Goal: Task Accomplishment & Management: Manage account settings

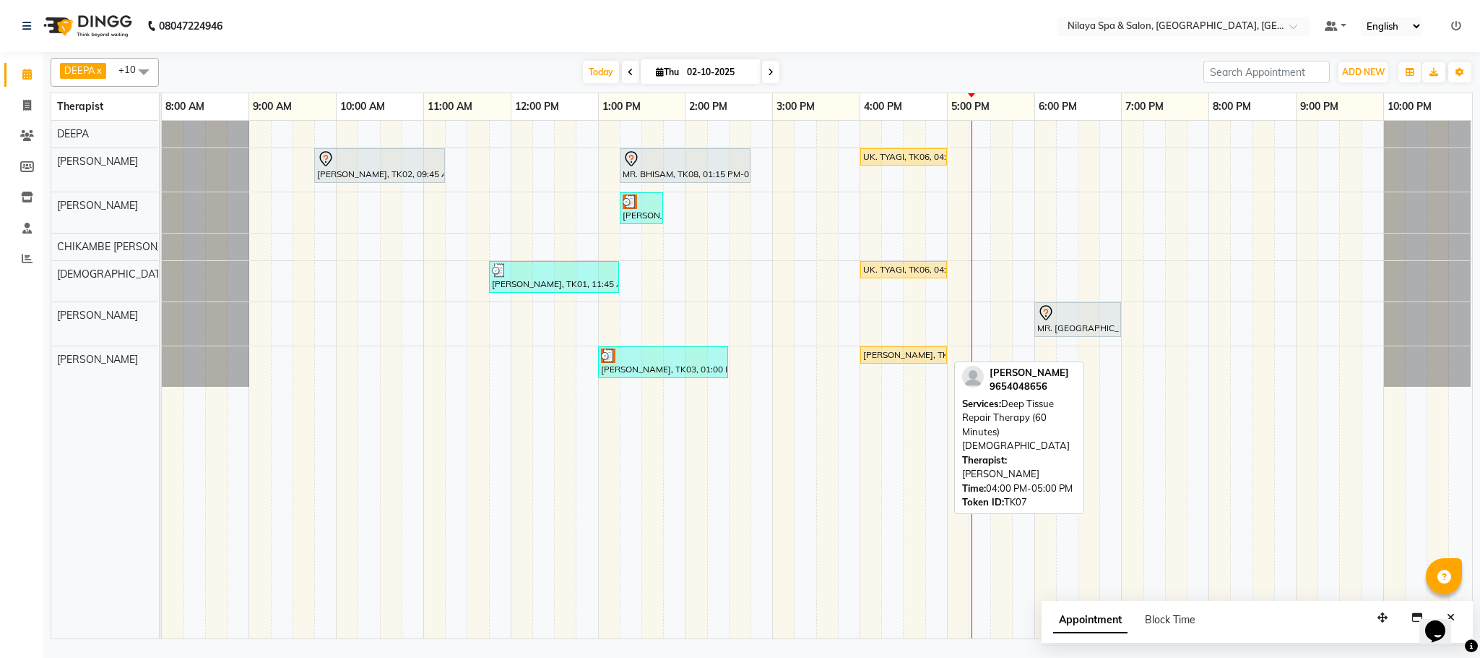
click at [898, 361] on div "[PERSON_NAME], TK07, 04:00 PM-05:00 PM, Deep Tissue Repair Therapy (60 Minutes)…" at bounding box center [904, 354] width 84 height 13
select select "1"
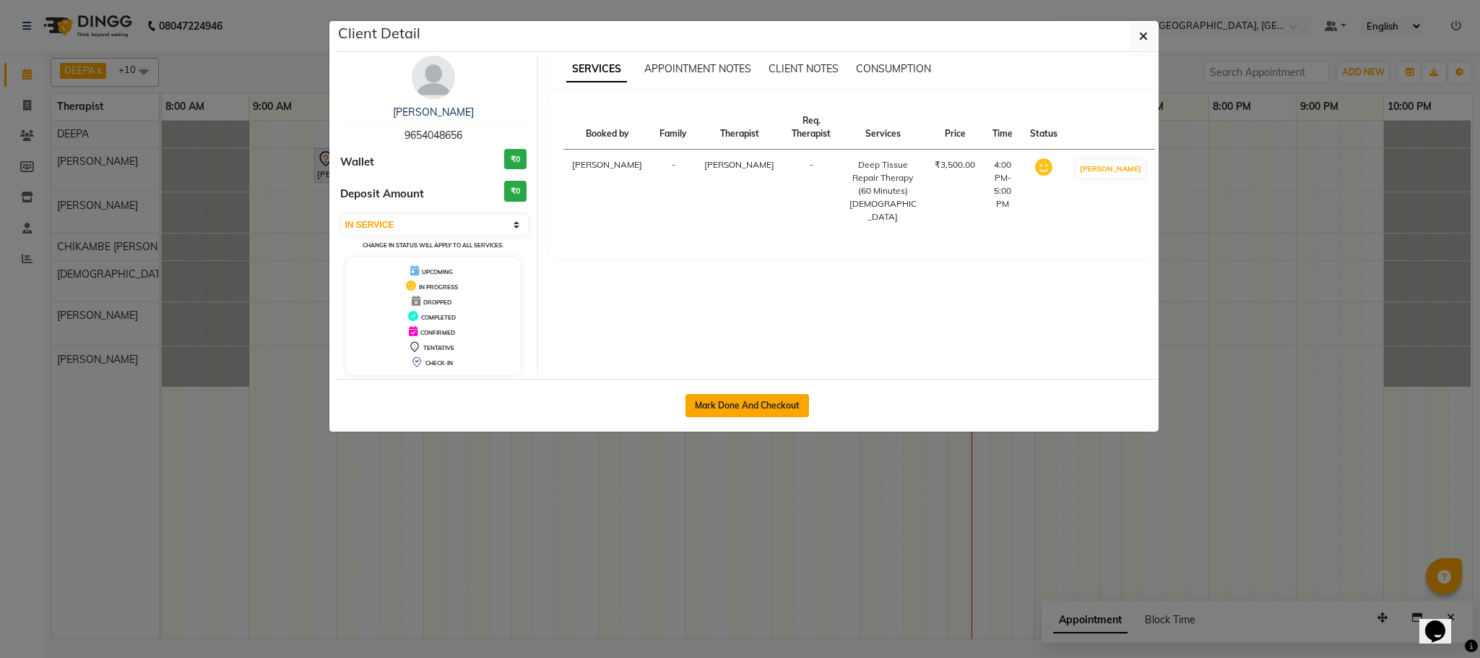
click at [754, 412] on button "Mark Done And Checkout" at bounding box center [748, 405] width 124 height 23
select select "service"
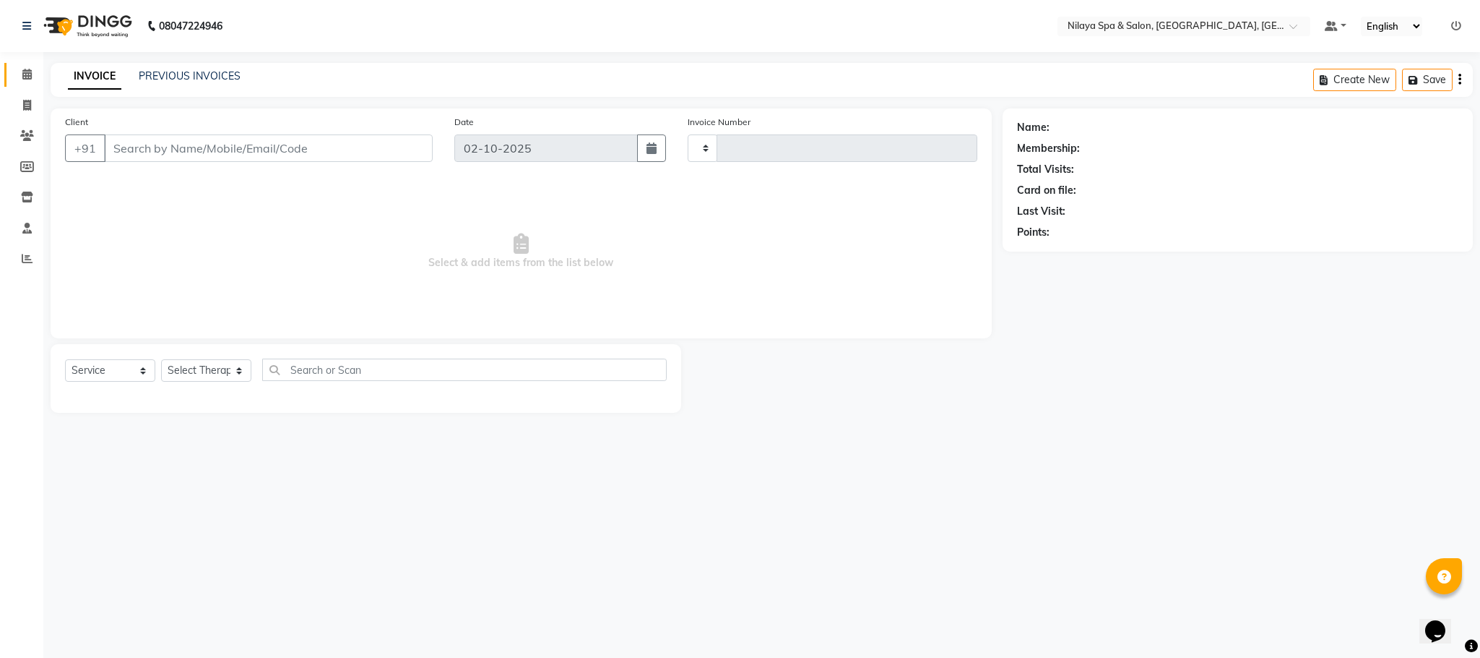
type input "1620"
select select "7983"
type input "96******56"
select select "92755"
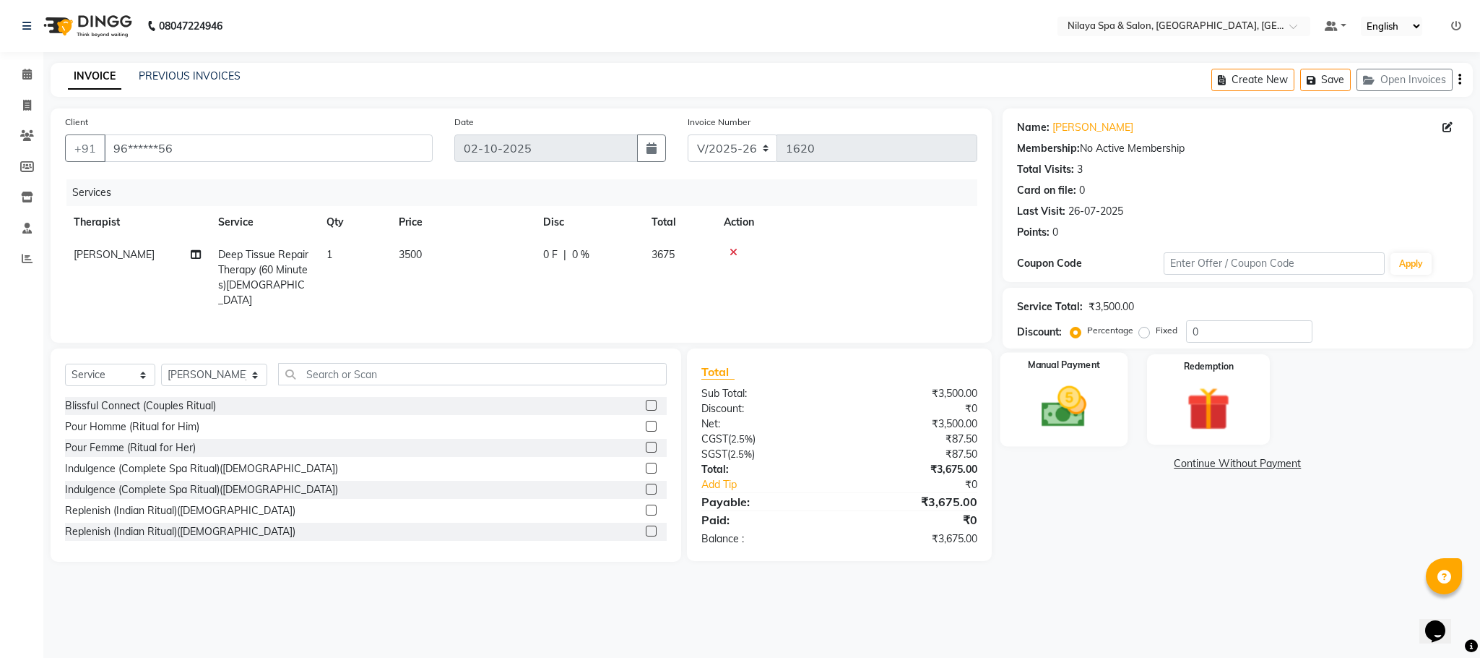
click at [1075, 412] on img at bounding box center [1064, 407] width 74 height 52
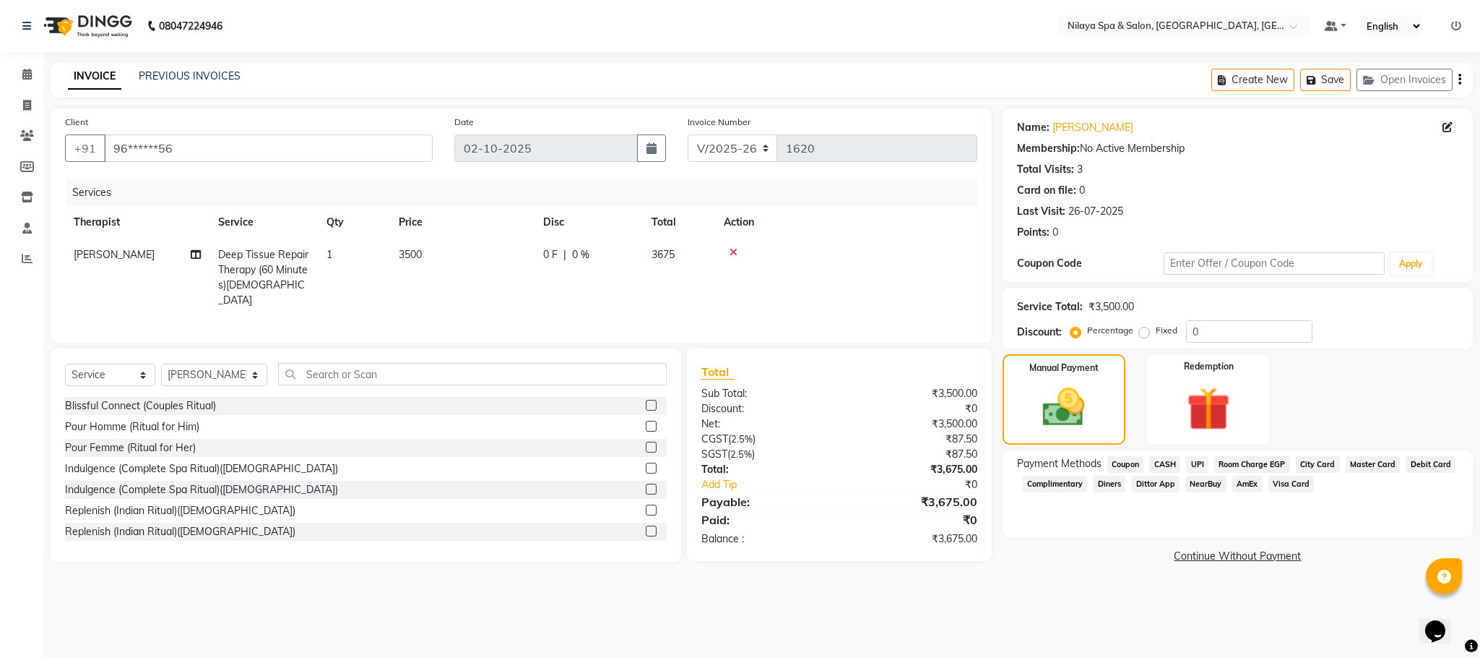
click at [1204, 468] on span "UPI" at bounding box center [1197, 464] width 22 height 17
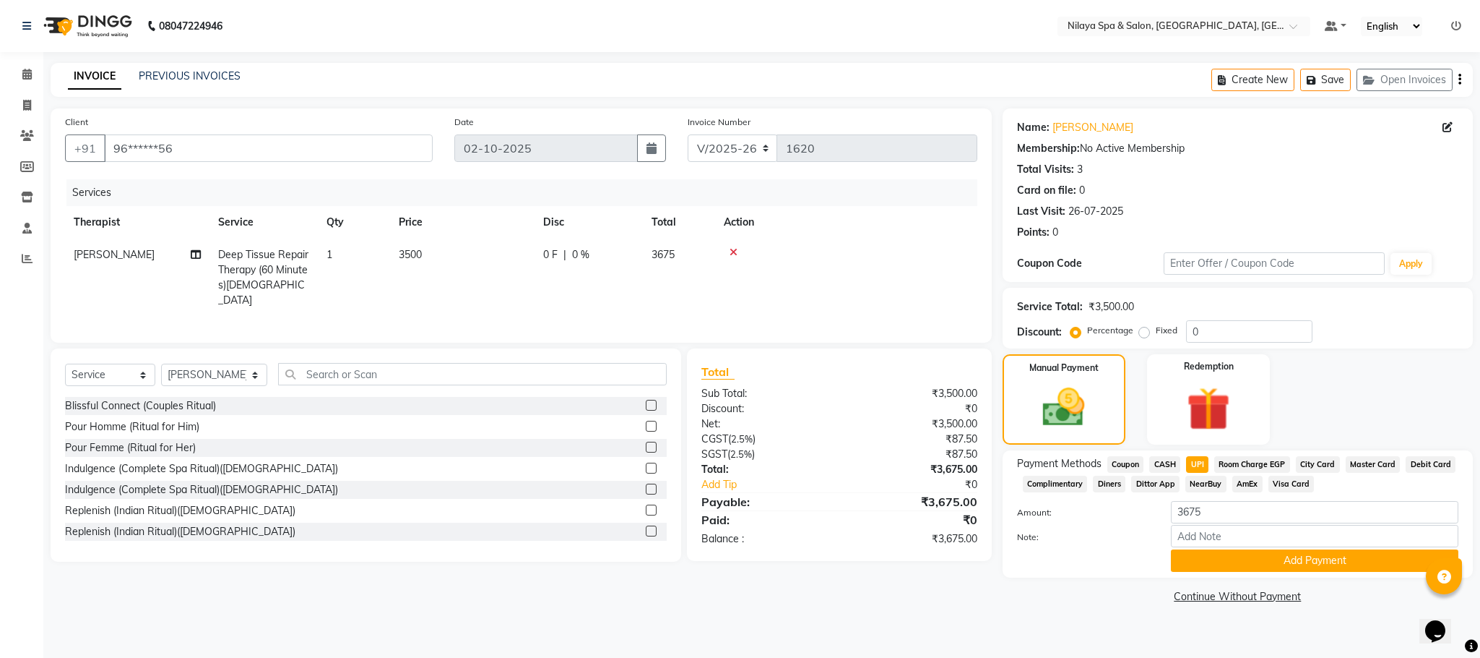
click at [1262, 572] on div "Payment Methods Coupon CASH UPI Room Charge EGP City Card Master Card Debit Car…" at bounding box center [1238, 513] width 470 height 127
click at [1264, 564] on button "Add Payment" at bounding box center [1315, 560] width 288 height 22
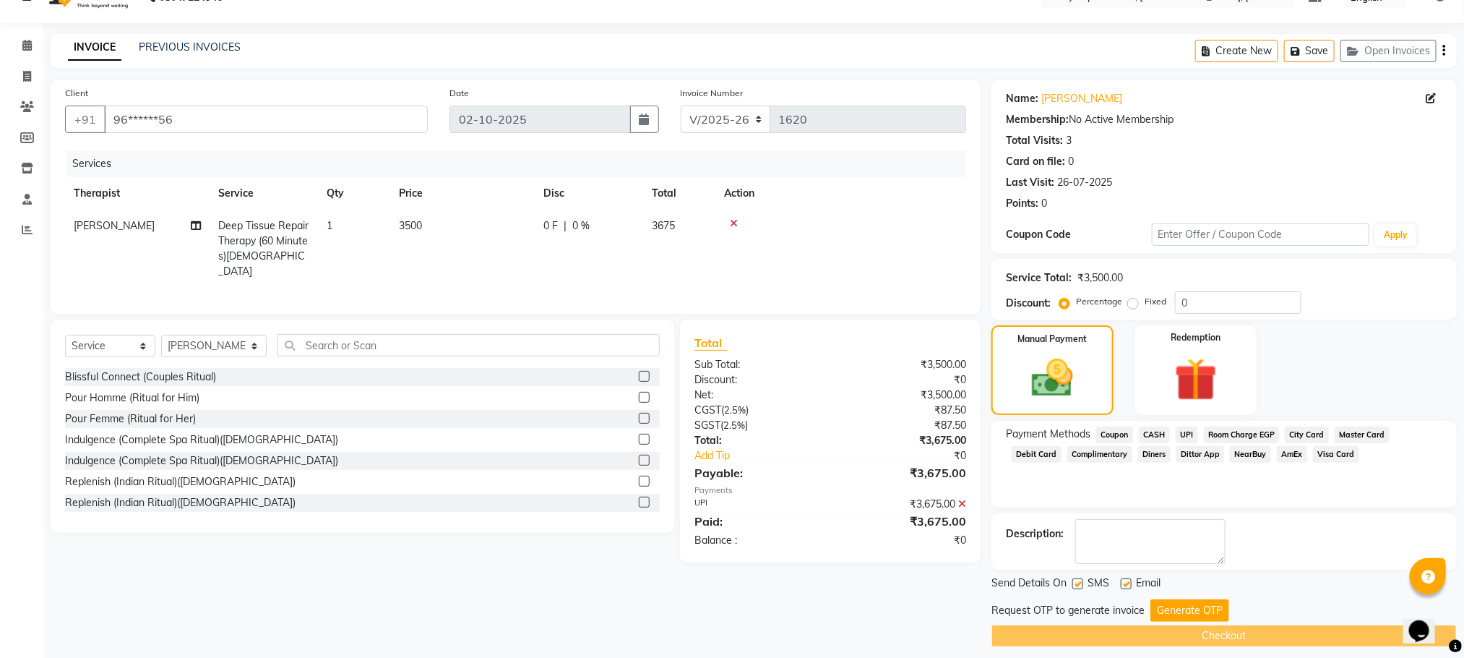
scroll to position [41, 0]
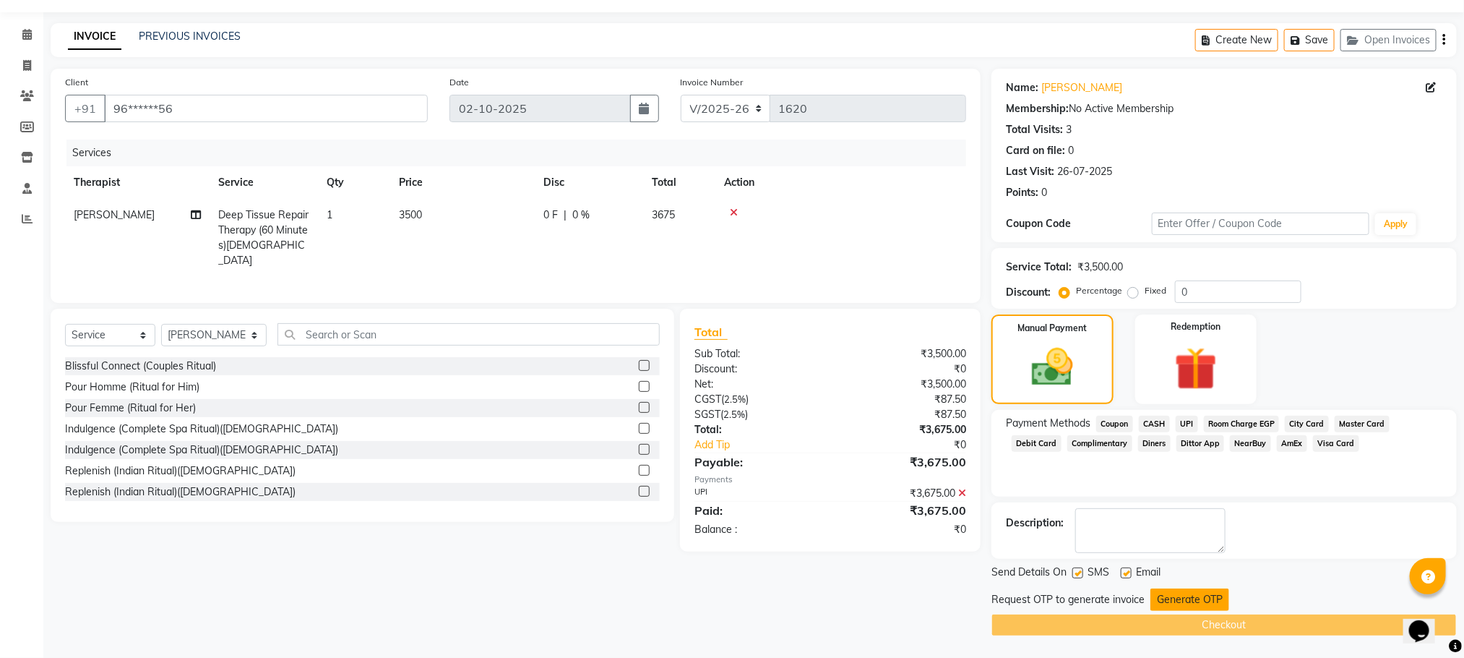
click at [1177, 601] on button "Generate OTP" at bounding box center [1189, 599] width 79 height 22
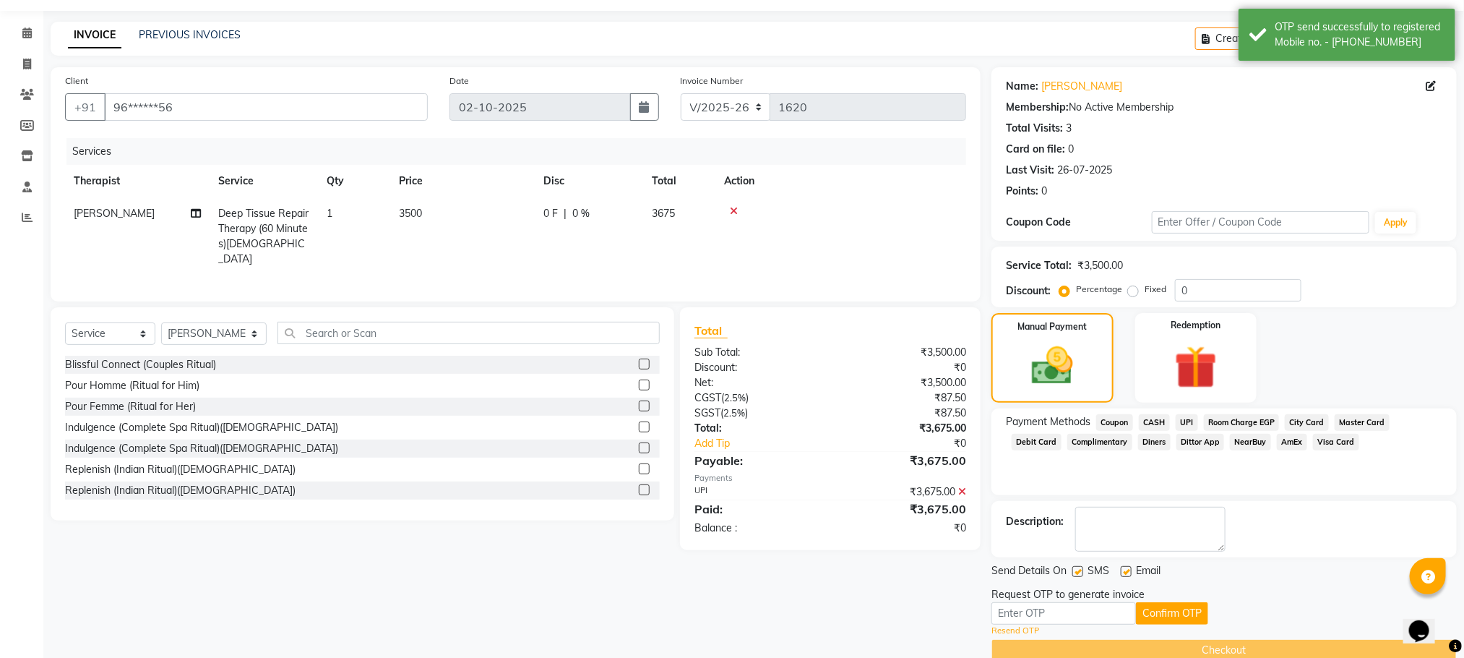
scroll to position [68, 0]
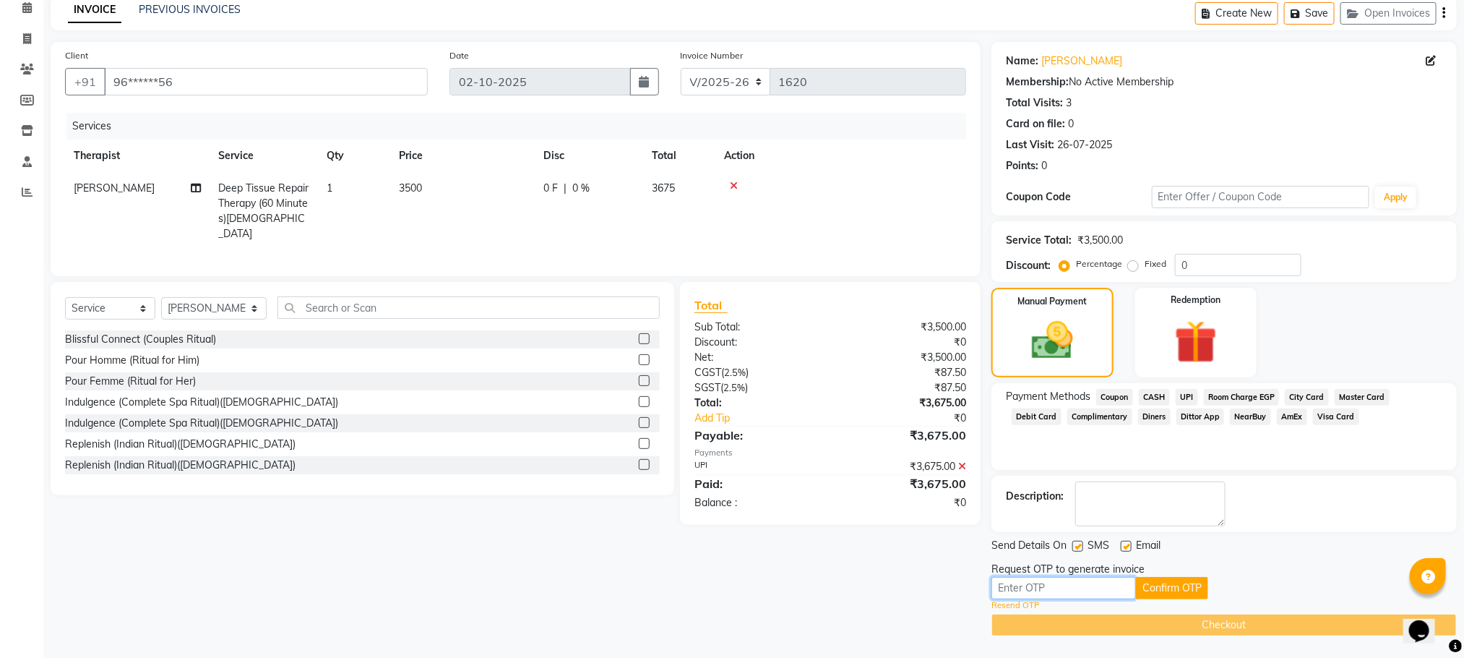
click at [1045, 581] on input "text" at bounding box center [1063, 588] width 145 height 22
type input "4258"
click at [1169, 582] on button "Confirm OTP" at bounding box center [1172, 588] width 72 height 22
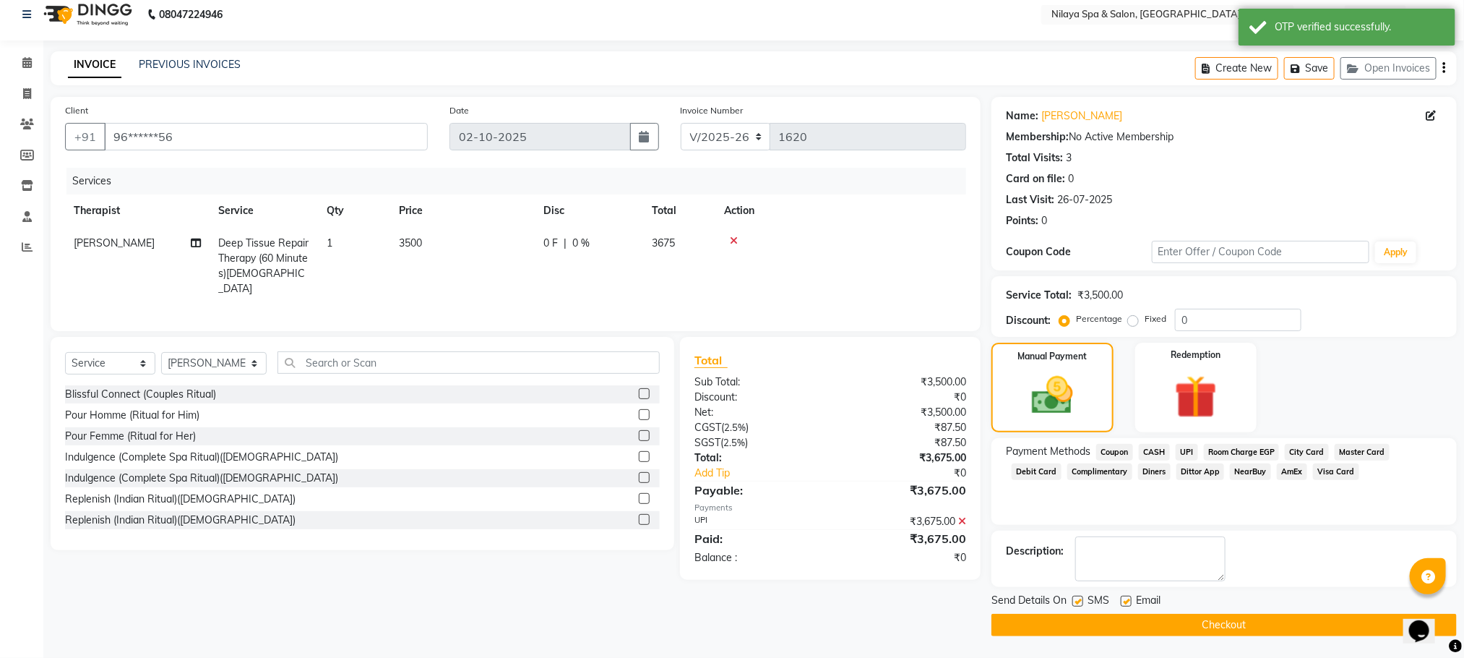
click at [1186, 622] on button "Checkout" at bounding box center [1223, 624] width 465 height 22
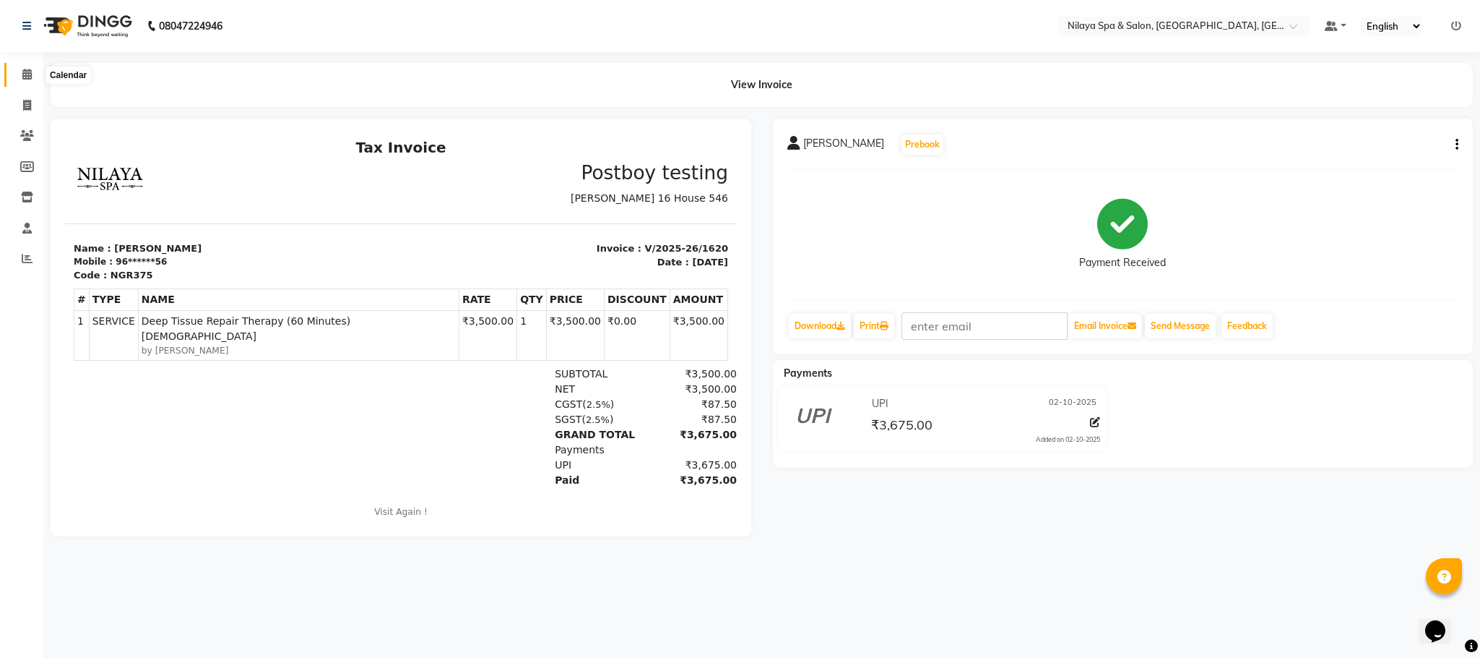
click at [26, 72] on icon at bounding box center [26, 74] width 9 height 11
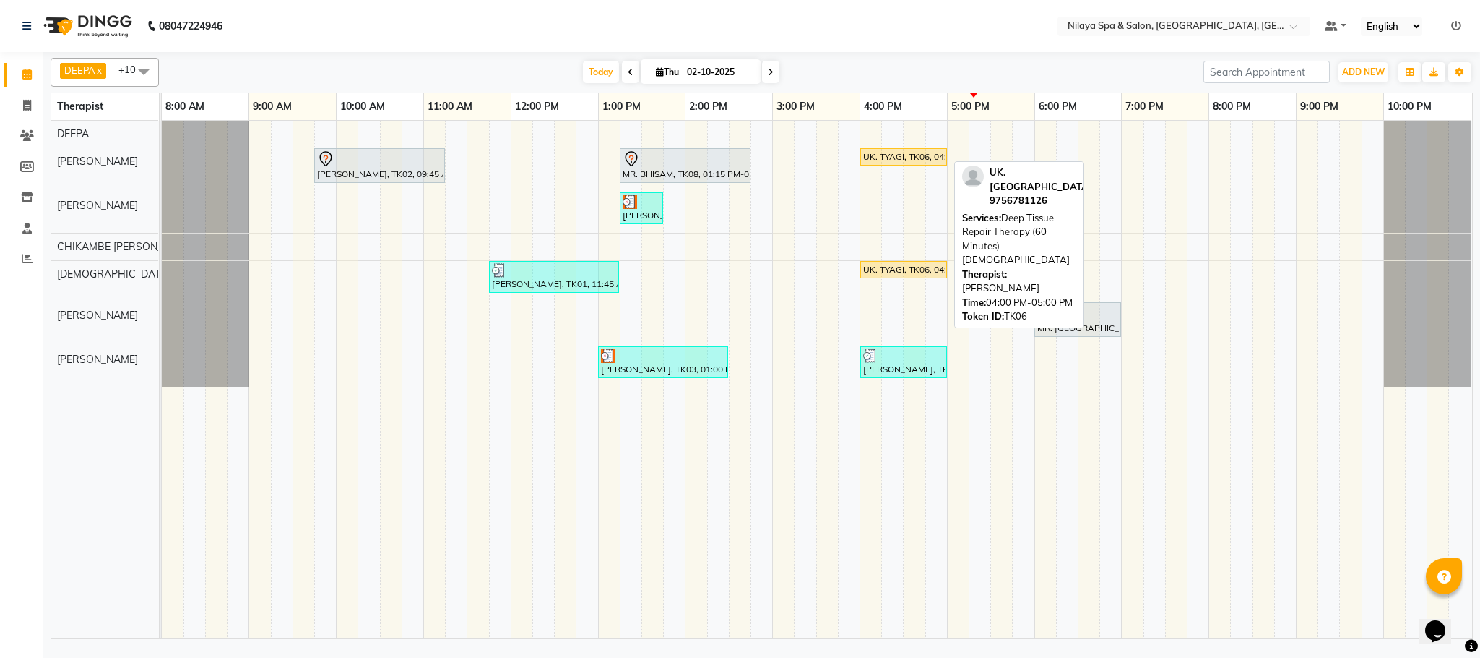
click at [905, 158] on div "UK. TYAGI, TK06, 04:00 PM-05:00 PM, Deep Tissue Repair Therapy (60 Minutes)[DEM…" at bounding box center [904, 156] width 84 height 13
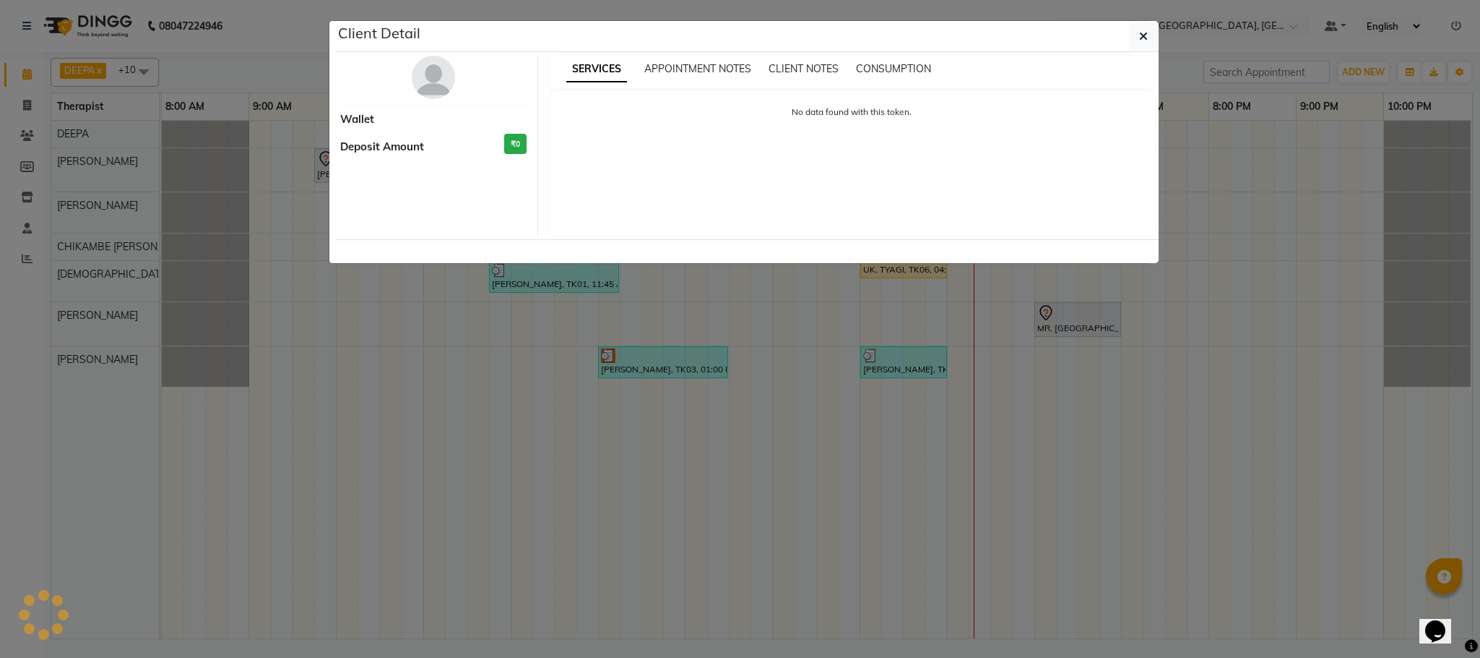
select select "1"
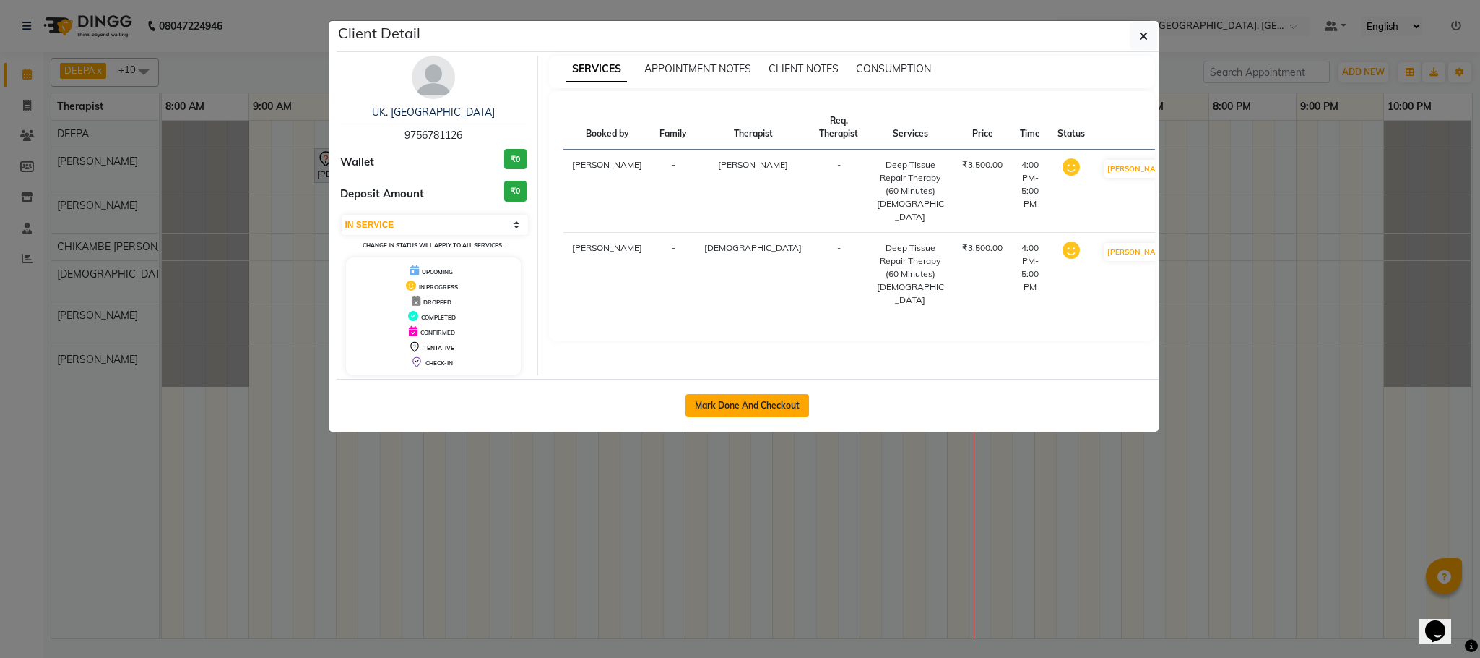
click at [772, 401] on button "Mark Done And Checkout" at bounding box center [748, 405] width 124 height 23
select select "service"
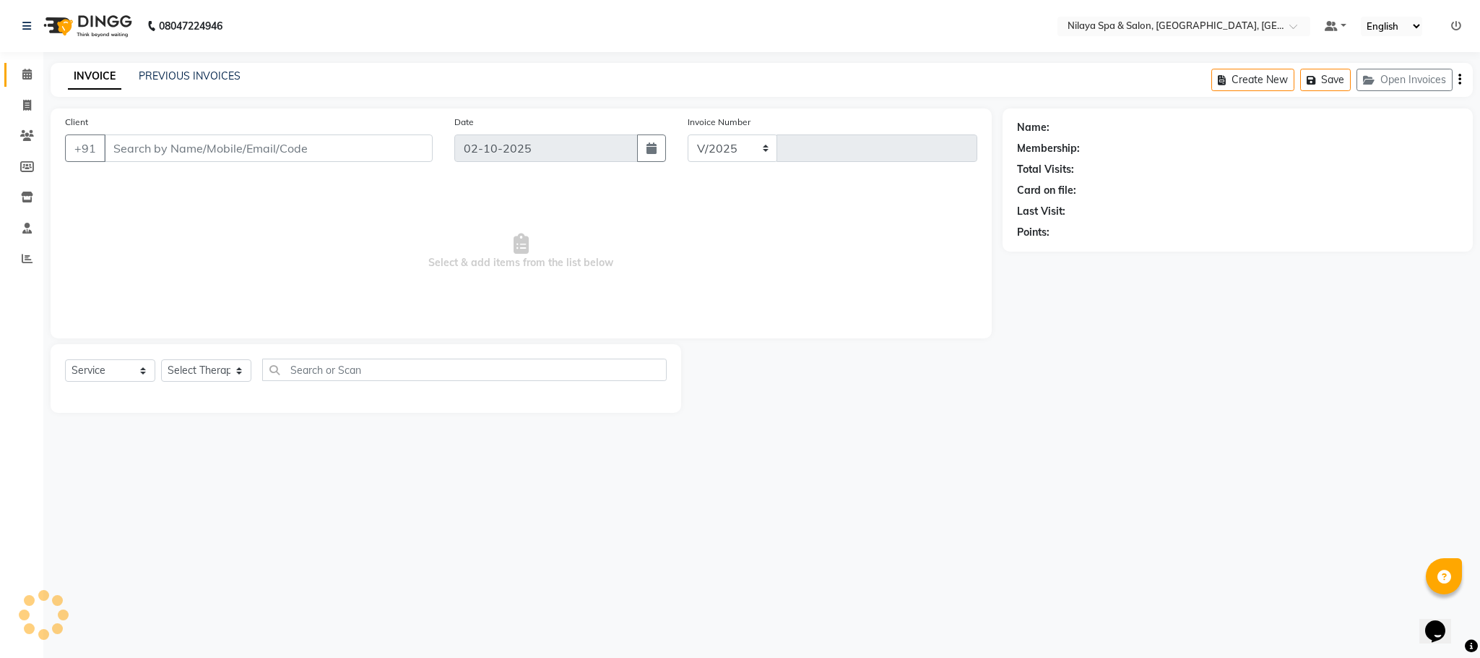
select select "7983"
type input "1621"
type input "97******26"
select select "72261"
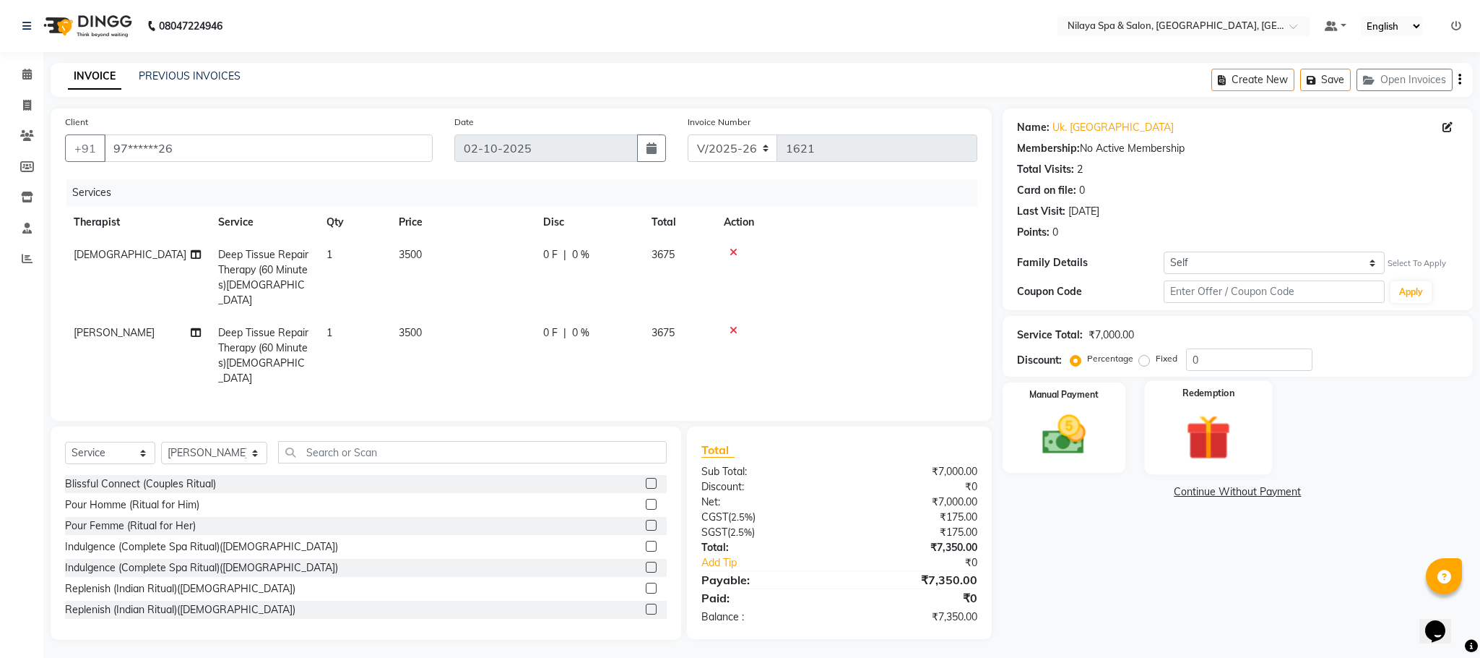
click at [1193, 429] on img at bounding box center [1209, 437] width 74 height 56
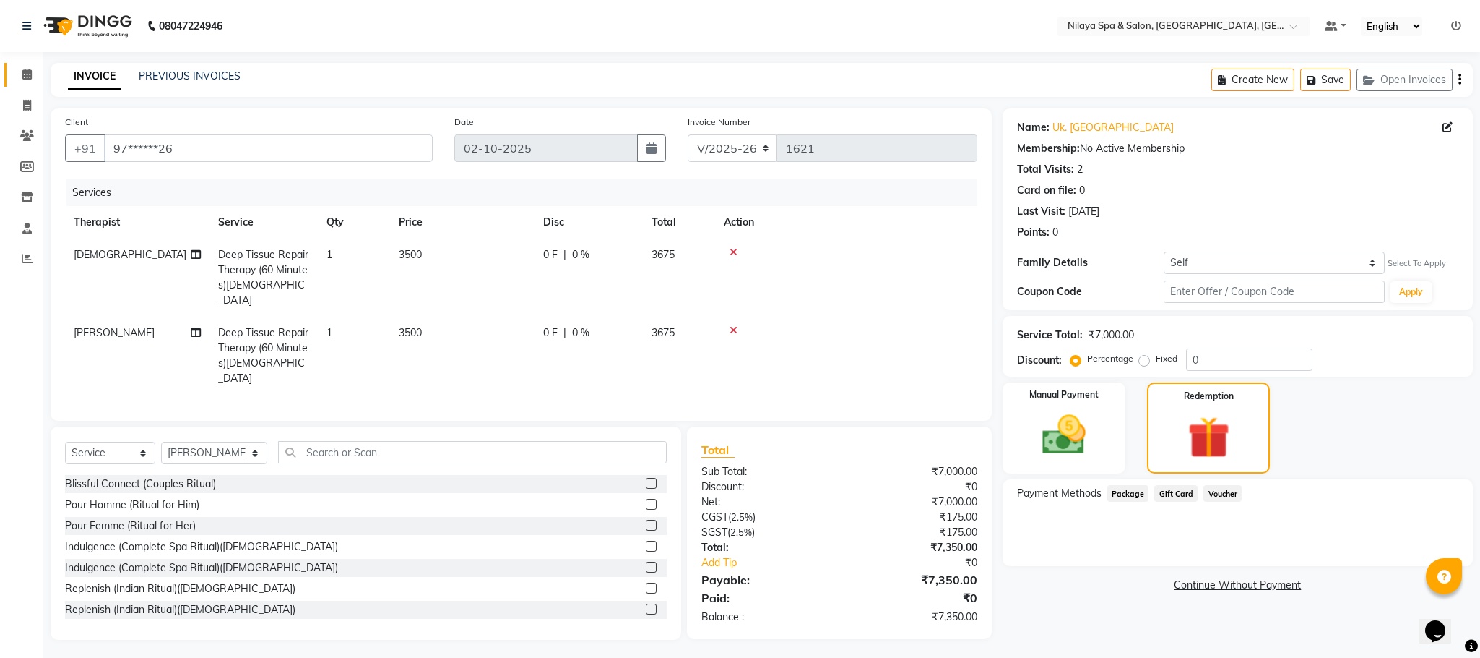
click at [9, 70] on link "Calendar" at bounding box center [21, 75] width 35 height 24
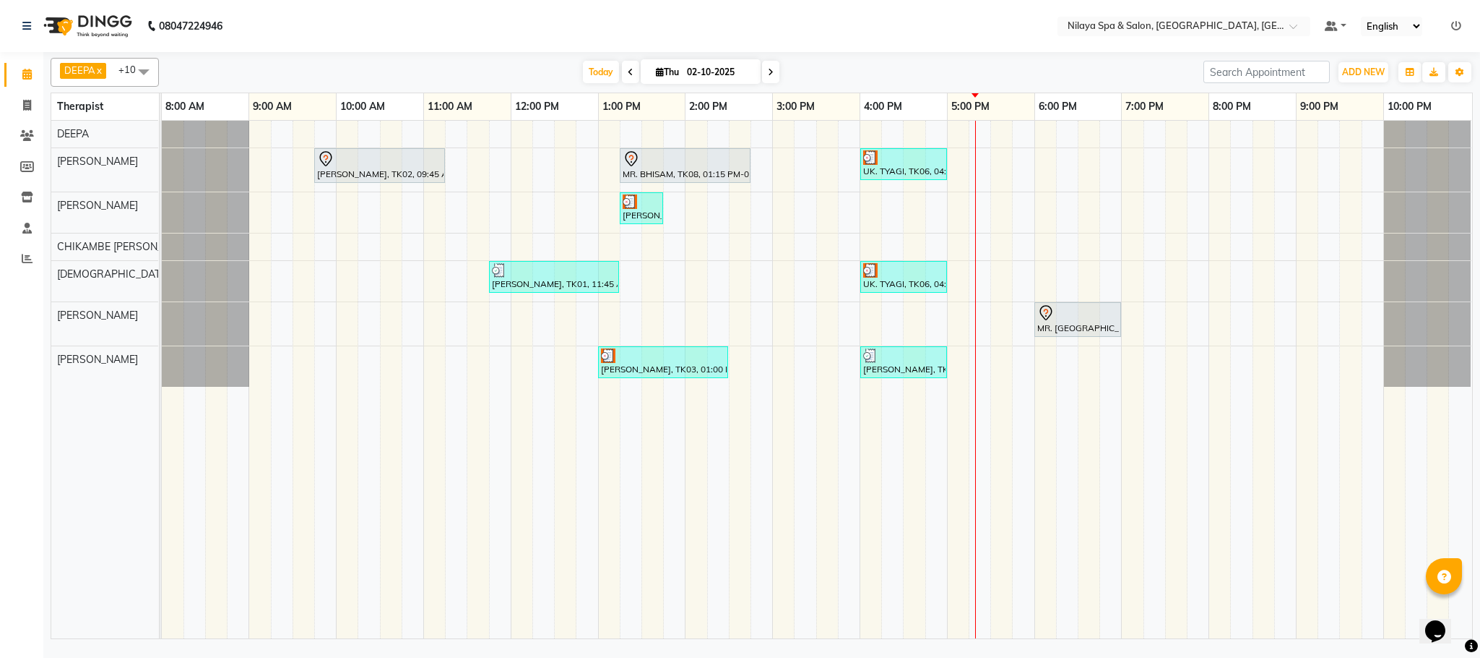
drag, startPoint x: 889, startPoint y: 272, endPoint x: 897, endPoint y: 233, distance: 39.8
click at [897, 234] on div "[PERSON_NAME], TK02, 09:45 AM-11:15 AM, Deep Tissue Repair Therapy (90 Minutes)…" at bounding box center [817, 379] width 1311 height 517
drag, startPoint x: 896, startPoint y: 278, endPoint x: 896, endPoint y: 254, distance: 23.8
click at [896, 254] on div "[PERSON_NAME], TK02, 09:45 AM-11:15 AM, Deep Tissue Repair Therapy (90 Minutes)…" at bounding box center [817, 379] width 1311 height 517
drag, startPoint x: 905, startPoint y: 303, endPoint x: 905, endPoint y: 287, distance: 16.6
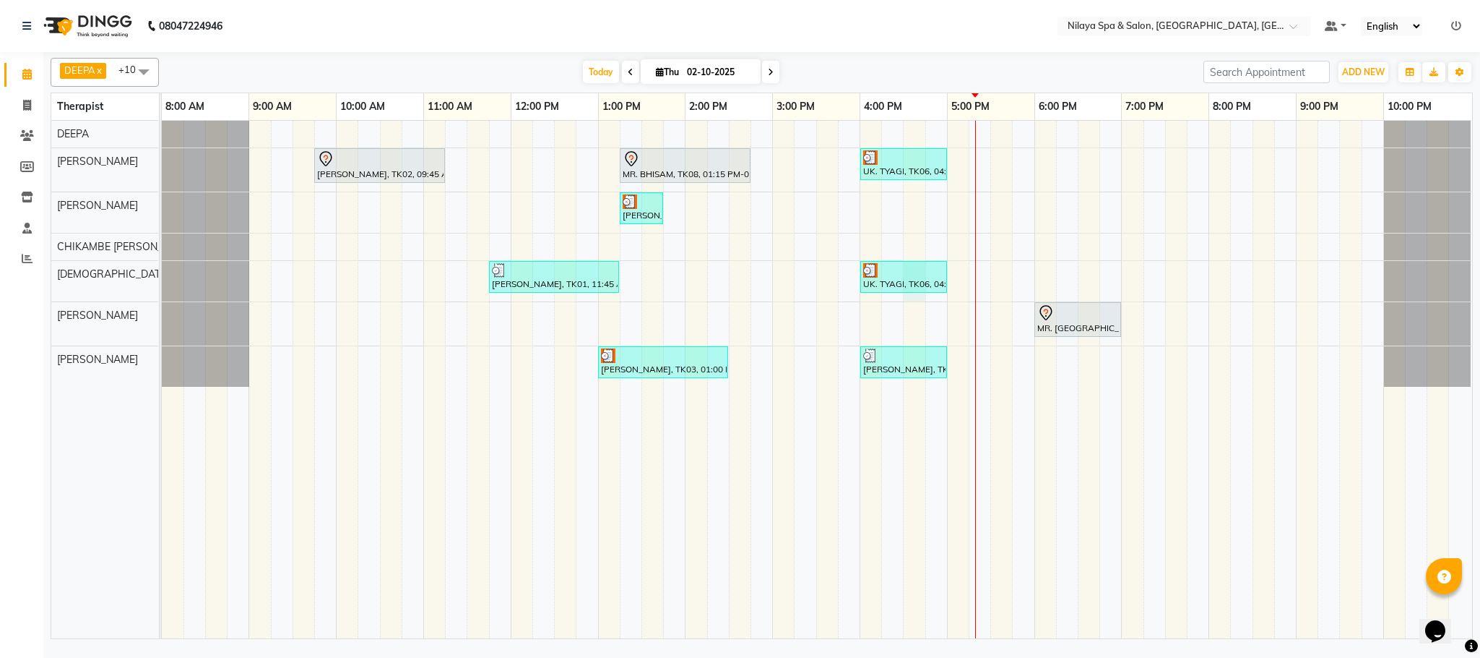
click at [907, 295] on div "[PERSON_NAME], TK02, 09:45 AM-11:15 AM, Deep Tissue Repair Therapy (90 Minutes)…" at bounding box center [817, 379] width 1311 height 517
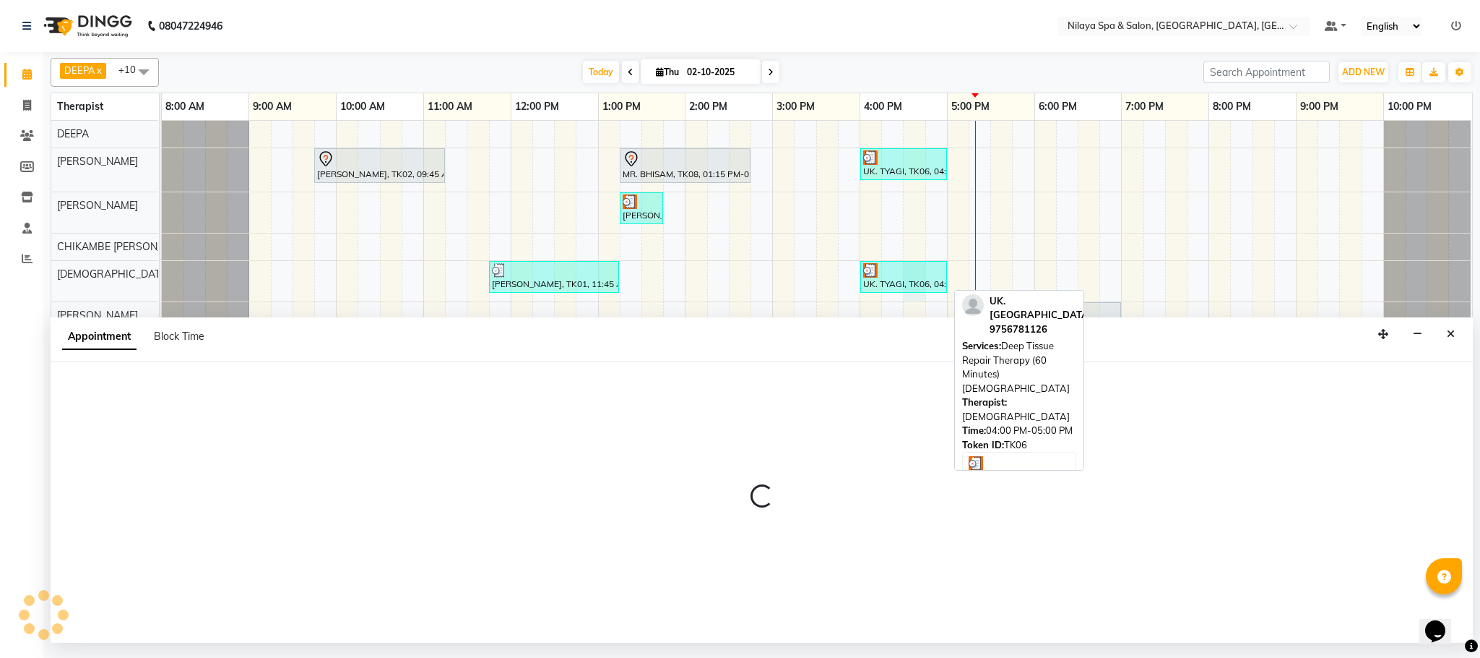
select select "85437"
select select "tentative"
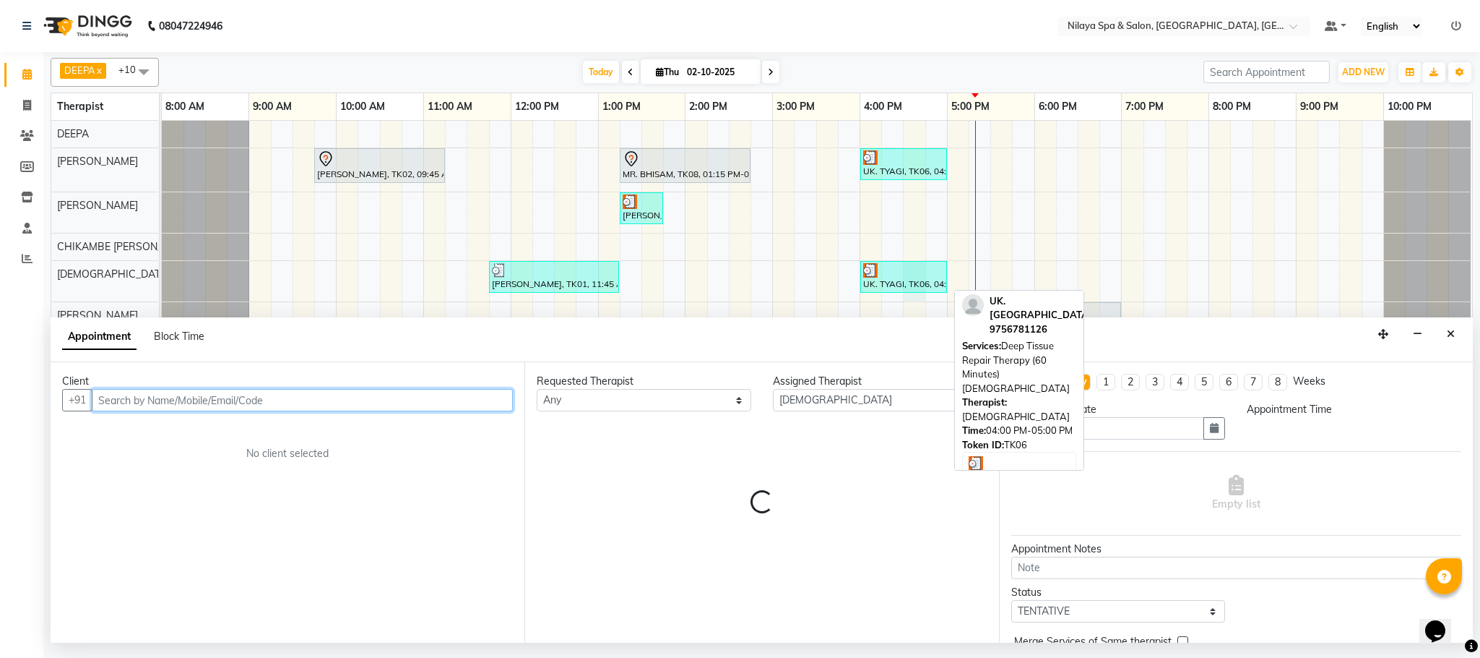
select select "990"
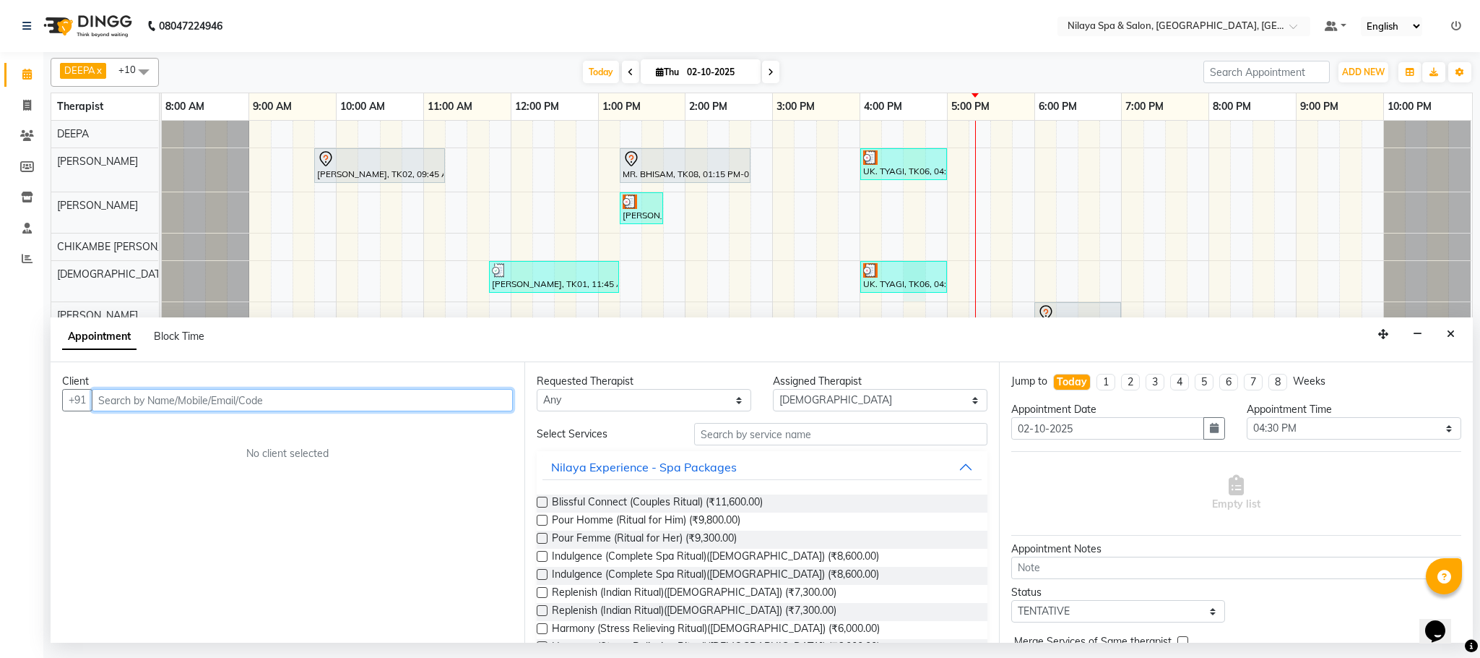
drag, startPoint x: 893, startPoint y: 278, endPoint x: 897, endPoint y: 251, distance: 27.1
click at [897, 251] on div "[PERSON_NAME], TK02, 09:45 AM-11:15 AM, Deep Tissue Repair Therapy (90 Minutes)…" at bounding box center [817, 379] width 1311 height 517
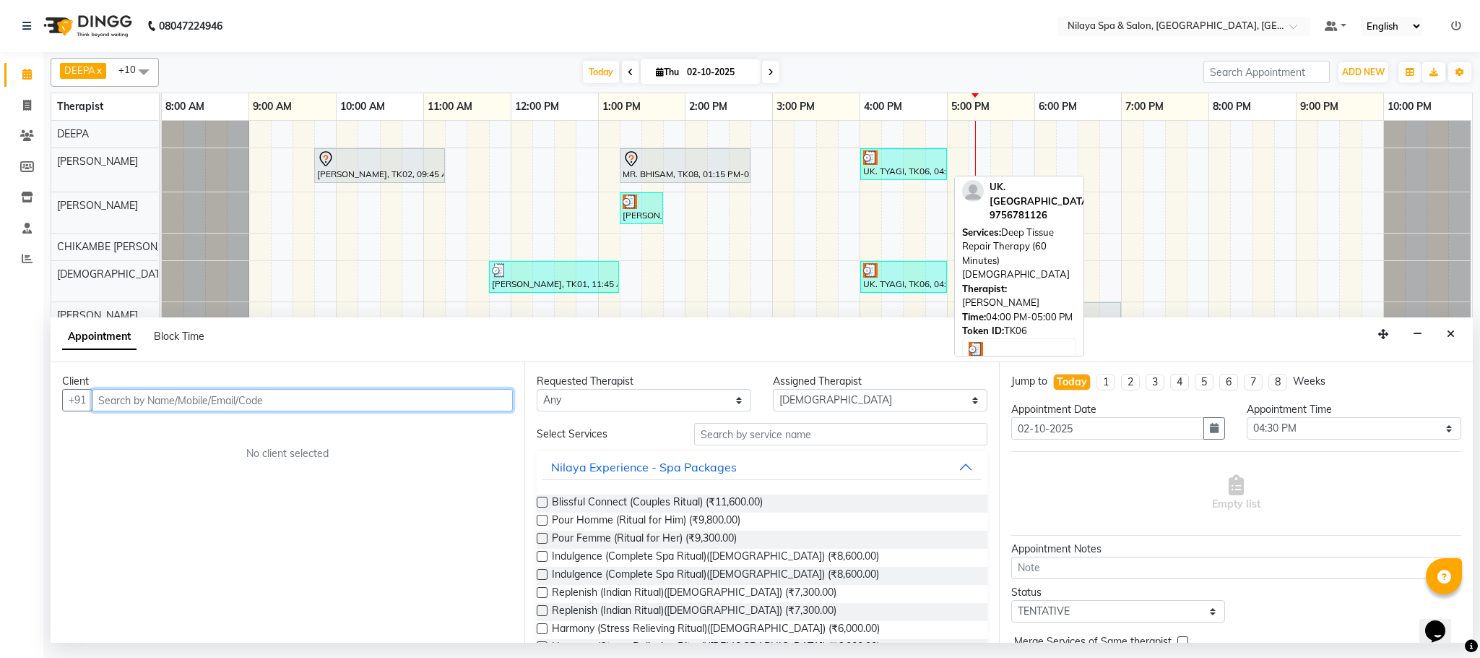
click at [909, 172] on div "UK. TYAGI, TK06, 04:00 PM-05:00 PM, Deep Tissue Repair Therapy (60 Minutes)[DEM…" at bounding box center [904, 163] width 84 height 27
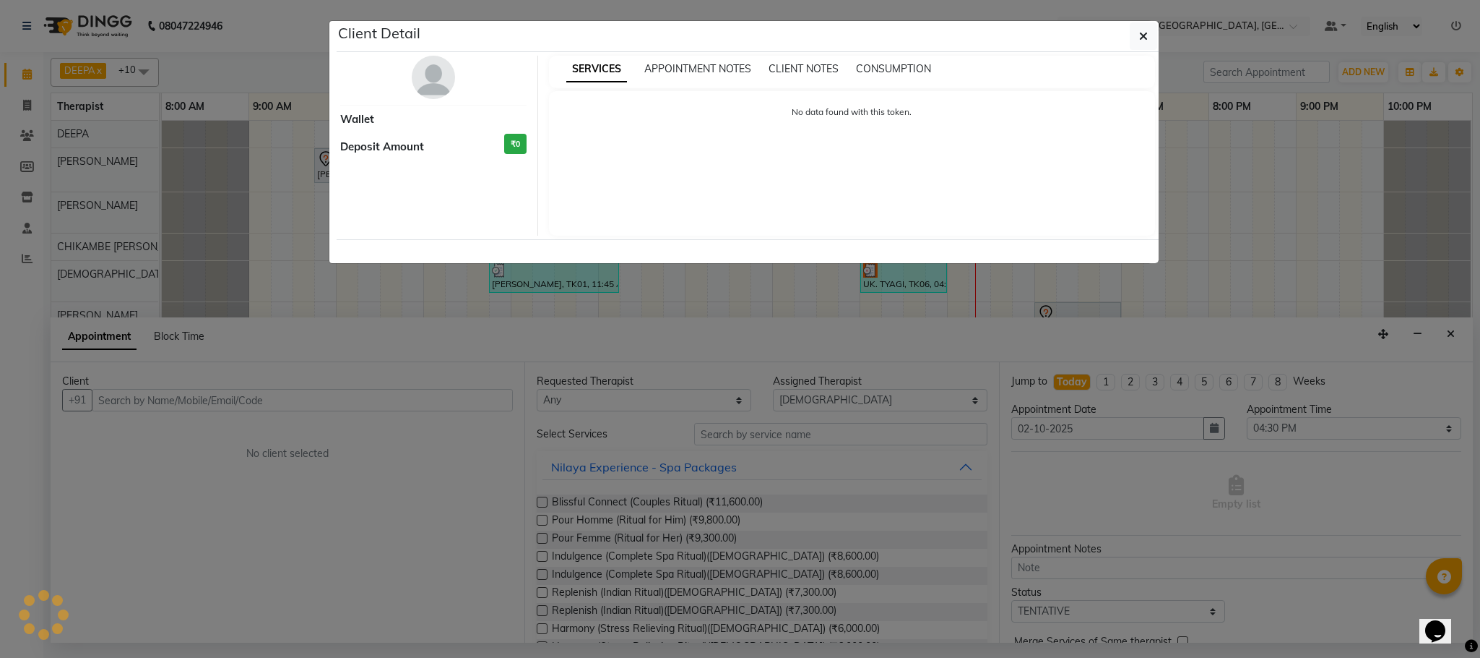
select select "3"
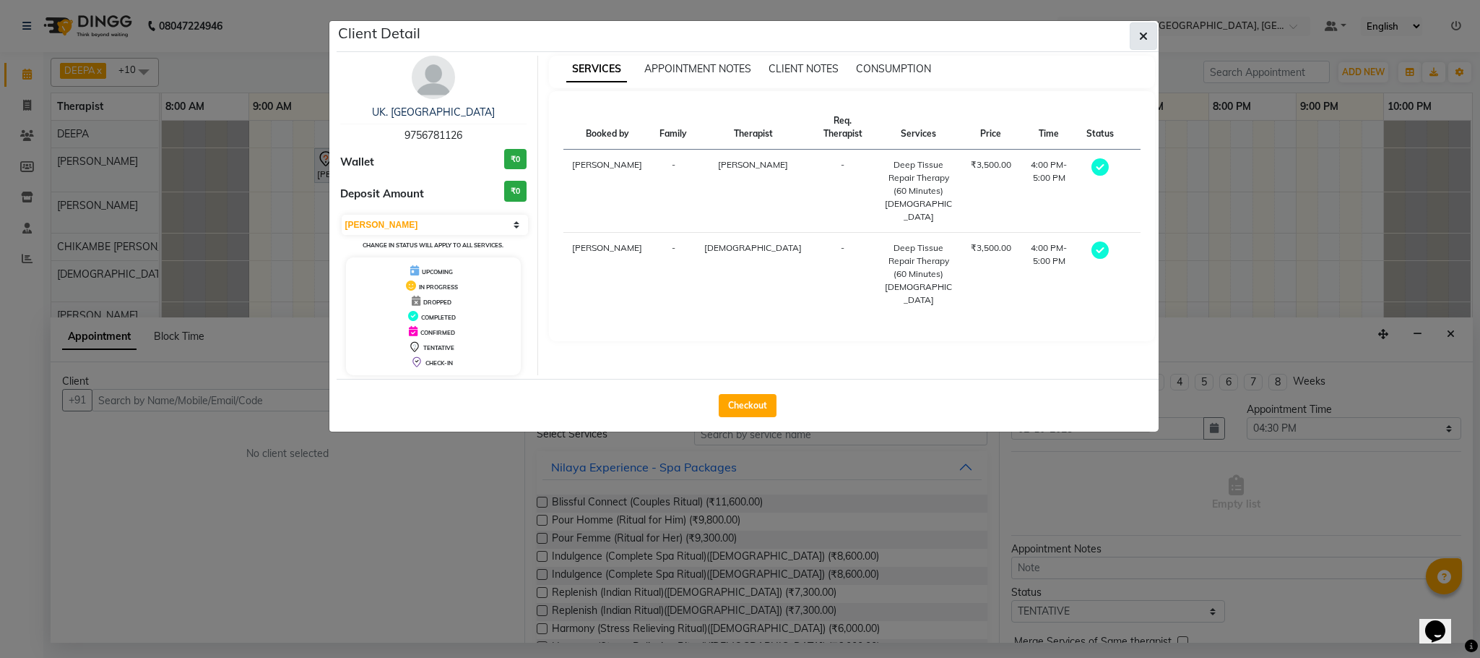
click at [1134, 38] on button "button" at bounding box center [1143, 35] width 27 height 27
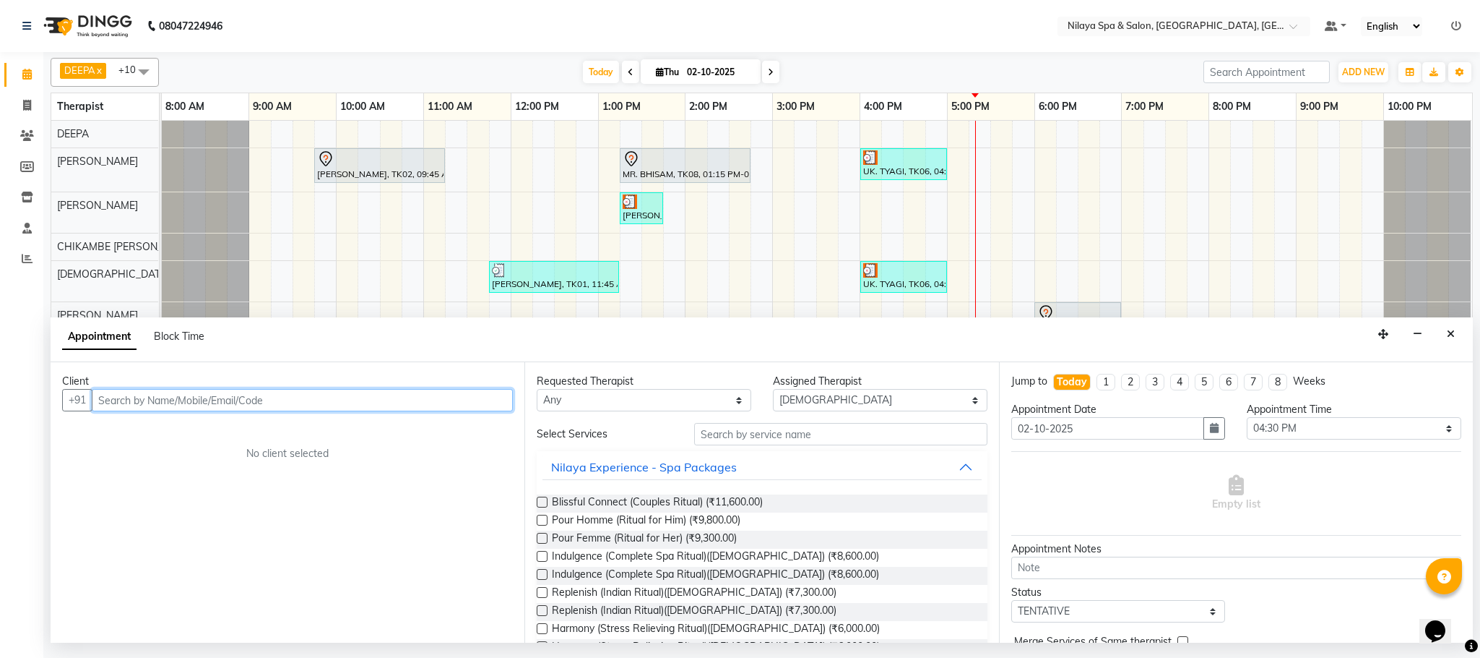
drag, startPoint x: 887, startPoint y: 282, endPoint x: 894, endPoint y: 251, distance: 31.0
click at [894, 251] on div "[PERSON_NAME], TK02, 09:45 AM-11:15 AM, Deep Tissue Repair Therapy (90 Minutes)…" at bounding box center [817, 379] width 1311 height 517
drag, startPoint x: 905, startPoint y: 288, endPoint x: 922, endPoint y: 238, distance: 52.8
click at [924, 237] on div "[PERSON_NAME], TK02, 09:45 AM-11:15 AM, Deep Tissue Repair Therapy (90 Minutes)…" at bounding box center [817, 379] width 1311 height 517
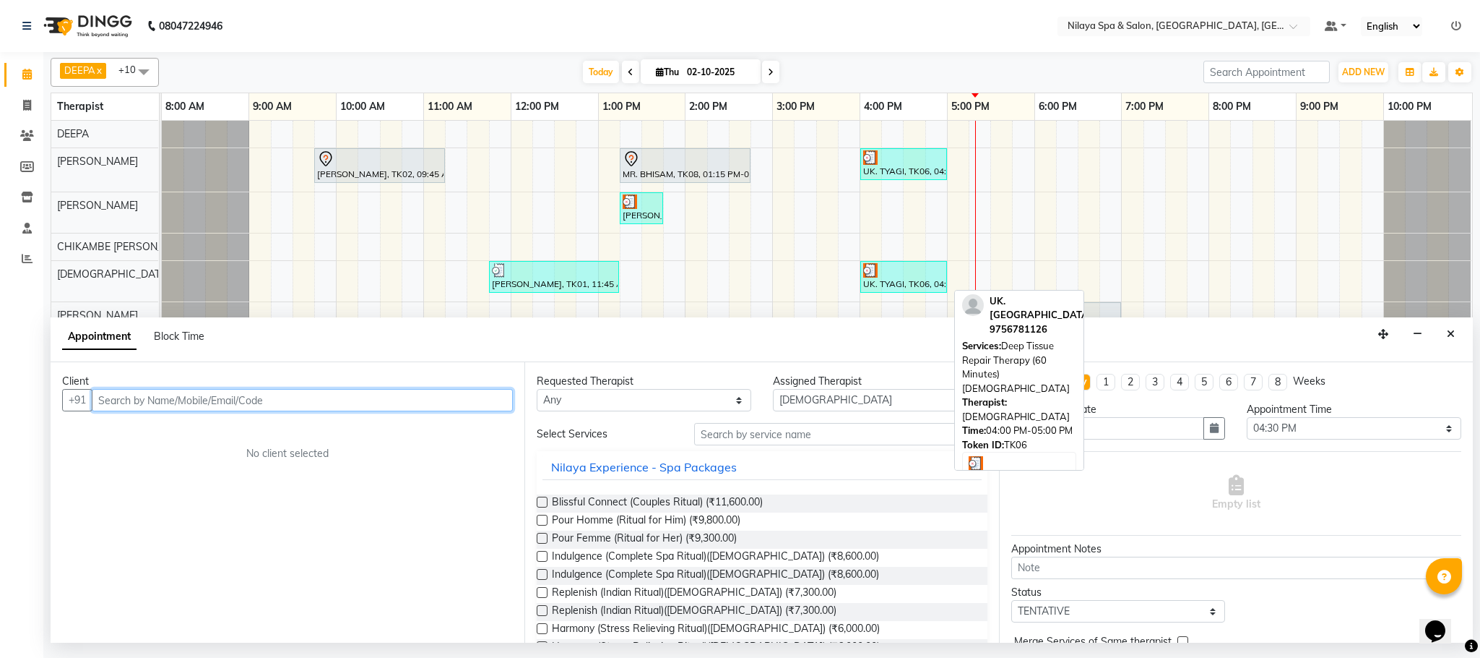
click at [902, 270] on div at bounding box center [903, 270] width 81 height 14
select select "3"
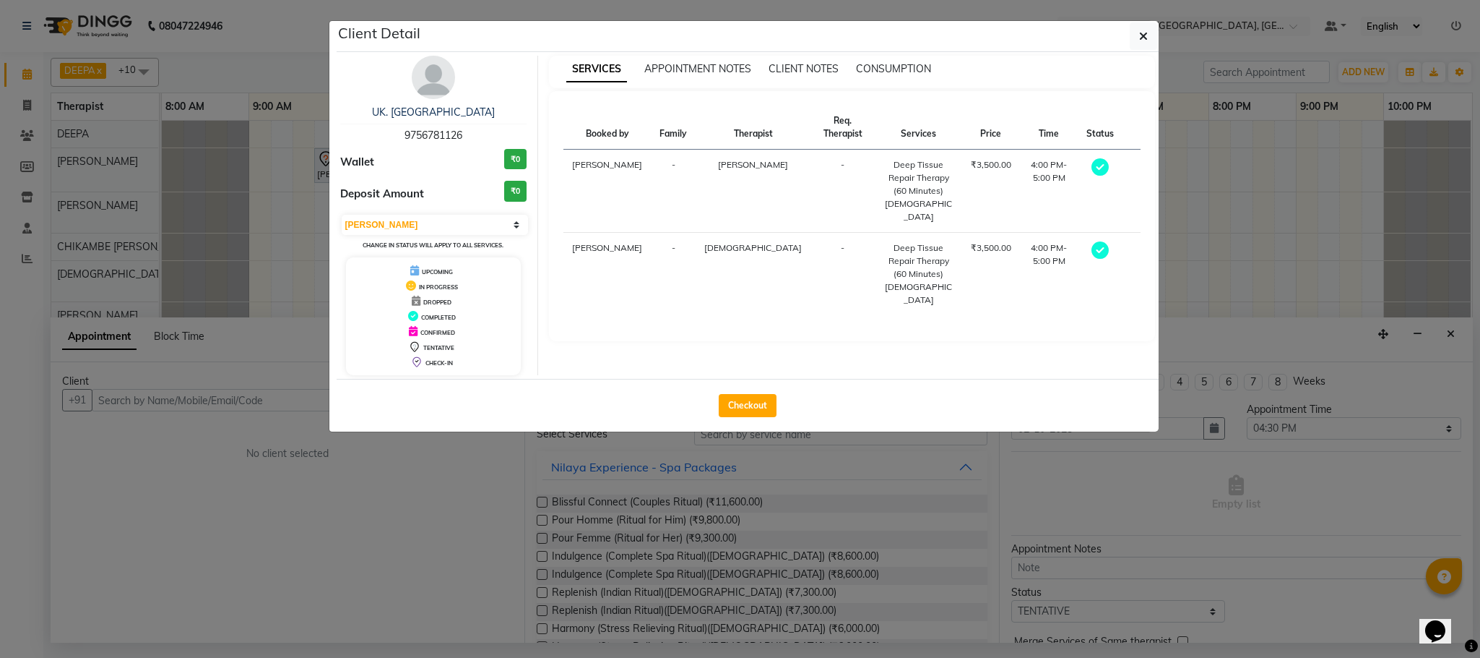
click at [1455, 329] on ngb-modal-window "Client Detail UK. TYAGI 9756781126 Wallet ₹0 Deposit Amount ₹0 Select MARK DONE…" at bounding box center [740, 329] width 1480 height 658
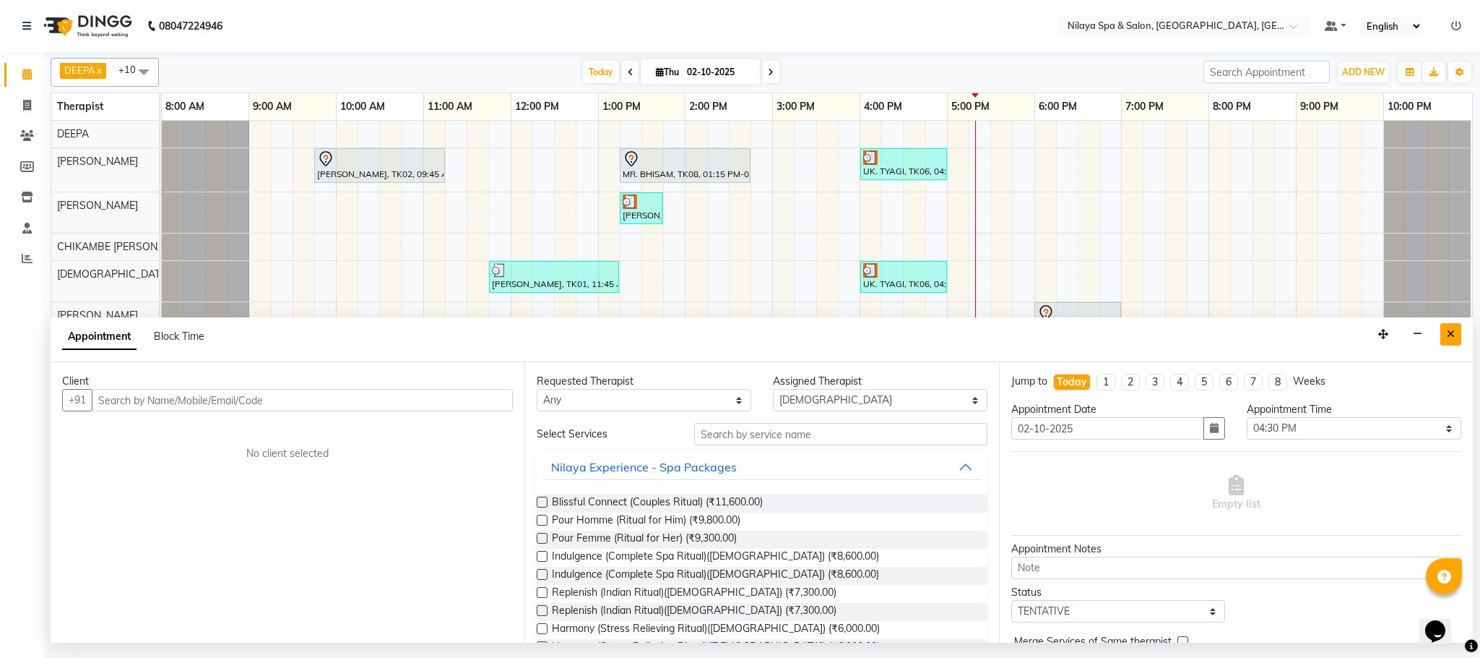
click at [1457, 335] on button "Close" at bounding box center [1451, 334] width 21 height 22
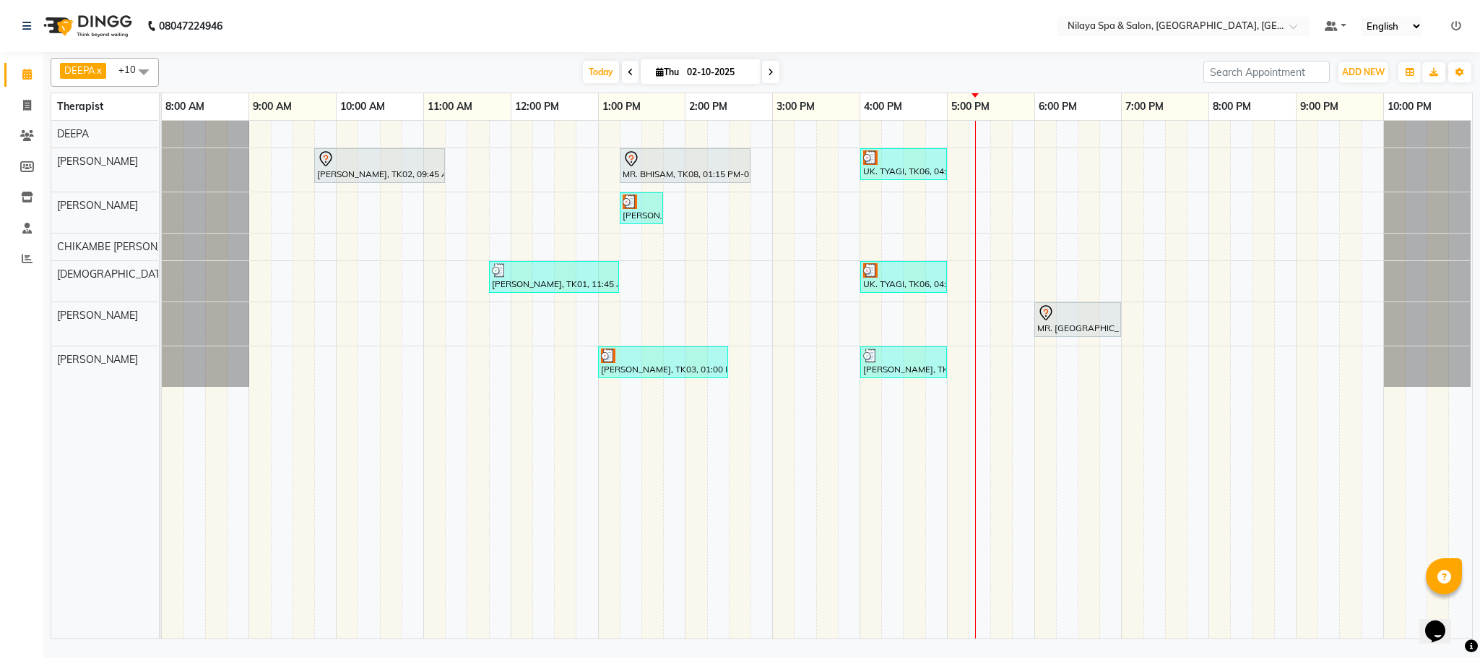
drag, startPoint x: 904, startPoint y: 288, endPoint x: 904, endPoint y: 249, distance: 39.0
click at [904, 249] on div "[PERSON_NAME], TK02, 09:45 AM-11:15 AM, Deep Tissue Repair Therapy (90 Minutes)…" at bounding box center [817, 379] width 1311 height 517
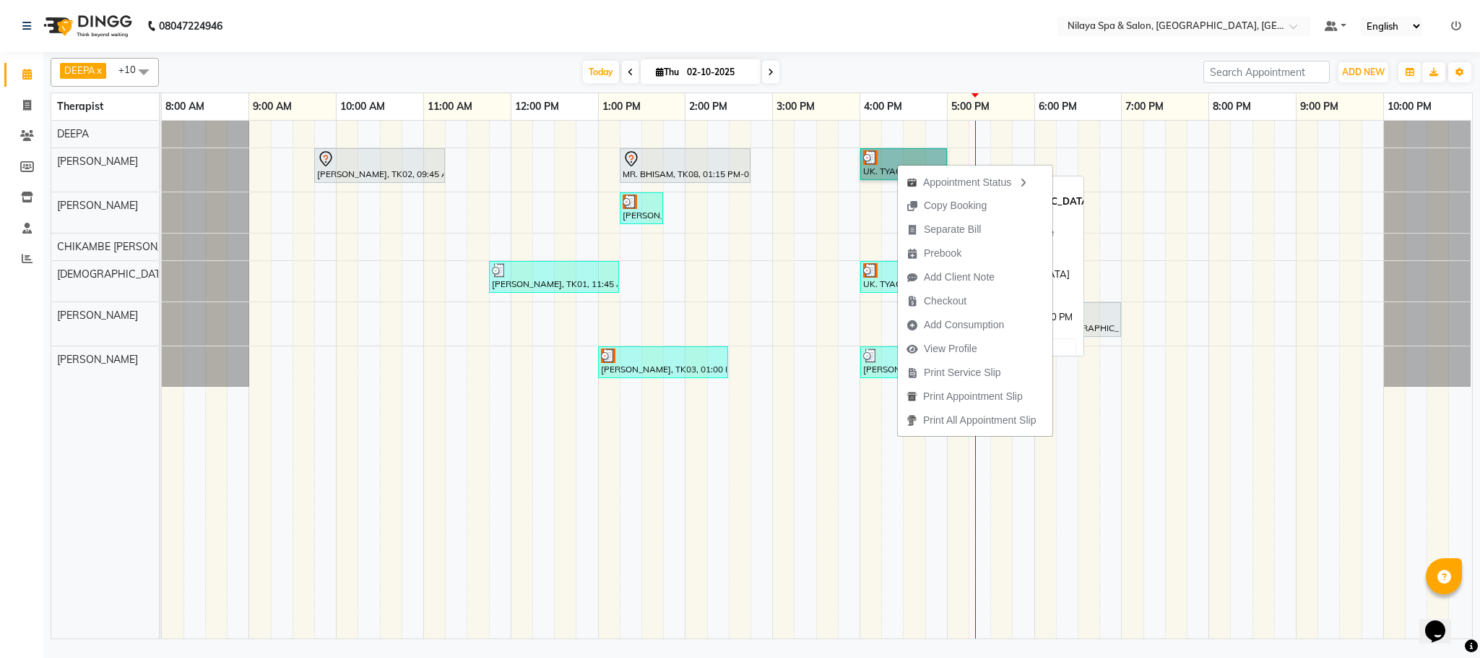
click at [879, 163] on link "UK. TYAGI, TK06, 04:00 PM-05:00 PM, Deep Tissue Repair Therapy (60 Minutes)[DEM…" at bounding box center [904, 164] width 87 height 32
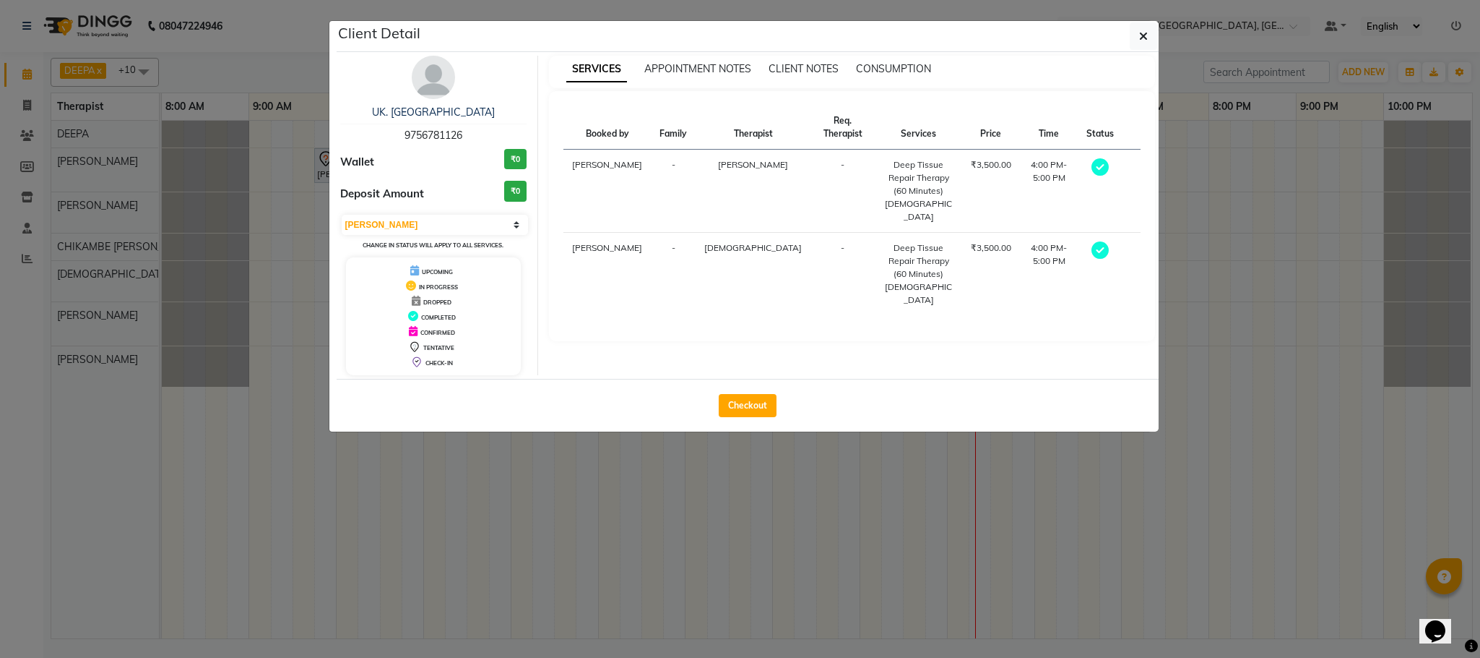
click at [535, 220] on div "UK. TYAGI 9756781126 Wallet ₹0 Deposit Amount ₹0 Select MARK DONE UPCOMING Chan…" at bounding box center [434, 215] width 210 height 319
click at [518, 221] on select "Select MARK DONE UPCOMING" at bounding box center [435, 225] width 187 height 20
select select "5"
click at [342, 215] on select "Select MARK DONE UPCOMING" at bounding box center [435, 225] width 187 height 20
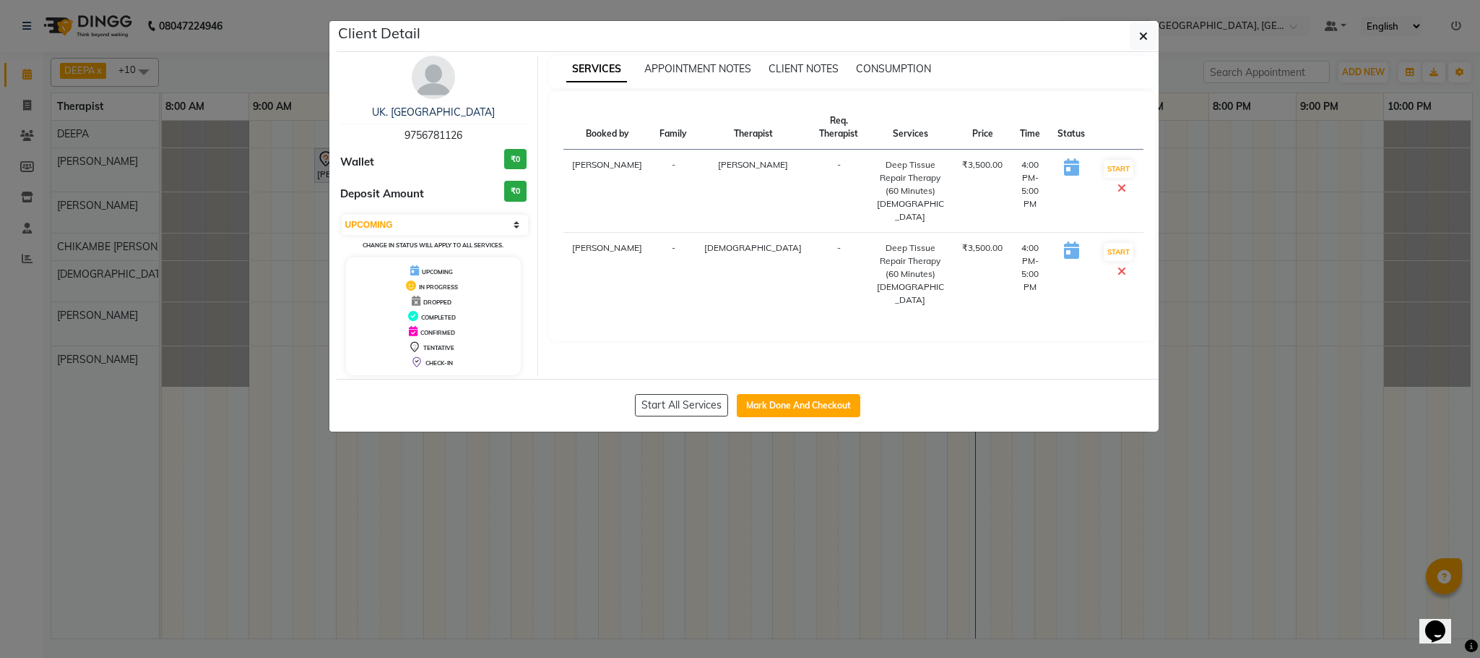
click at [920, 466] on ngb-modal-window "Client Detail UK. TYAGI 9756781126 Wallet ₹0 Deposit Amount ₹0 Select IN SERVIC…" at bounding box center [740, 329] width 1480 height 658
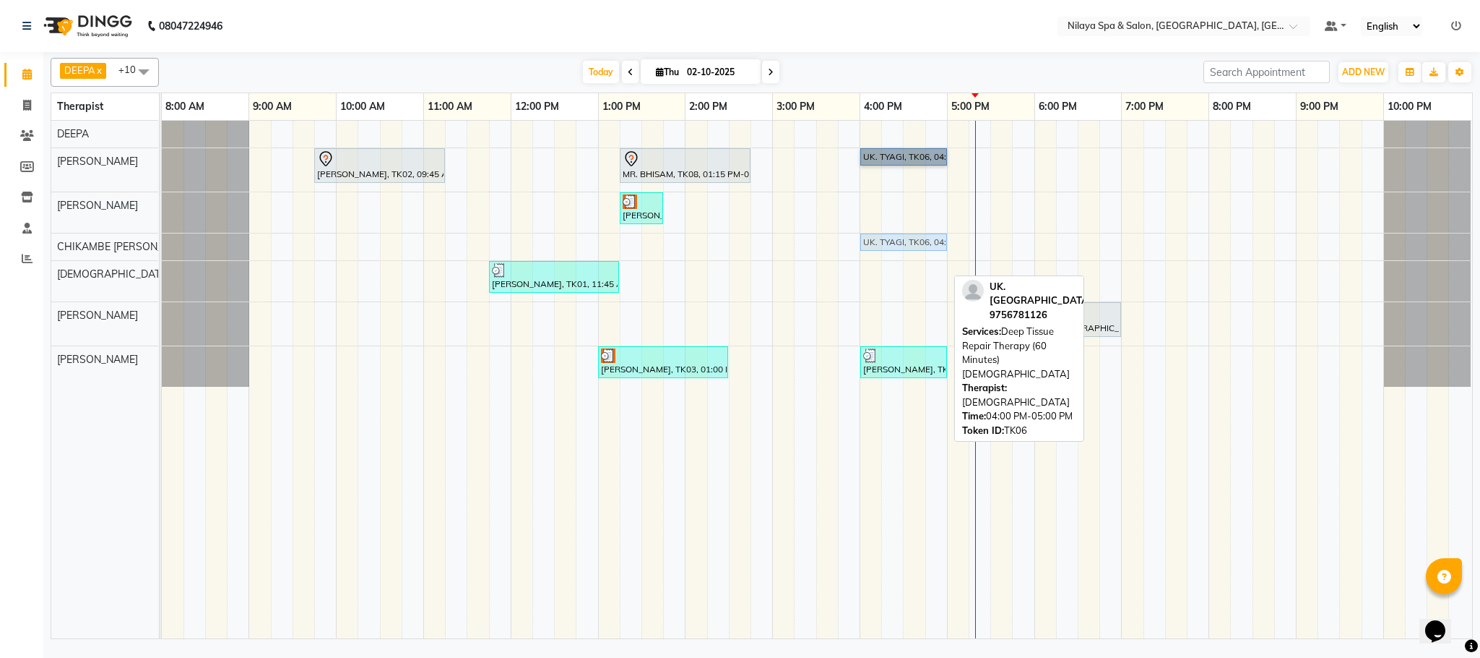
drag, startPoint x: 898, startPoint y: 267, endPoint x: 898, endPoint y: 256, distance: 10.1
click at [898, 250] on tbody "[PERSON_NAME], TK02, 09:45 AM-11:15 AM, Deep Tissue Repair Therapy (90 Minutes)…" at bounding box center [817, 254] width 1310 height 266
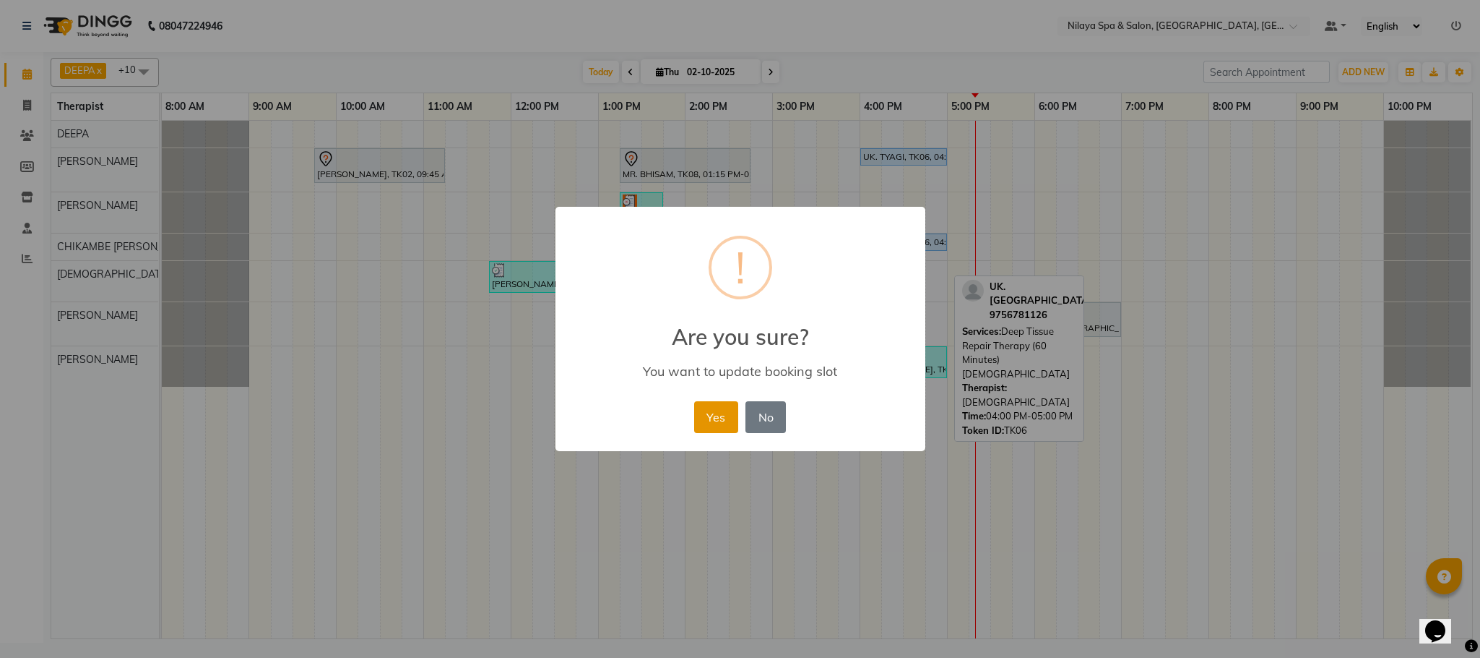
click at [720, 423] on button "Yes" at bounding box center [716, 417] width 44 height 32
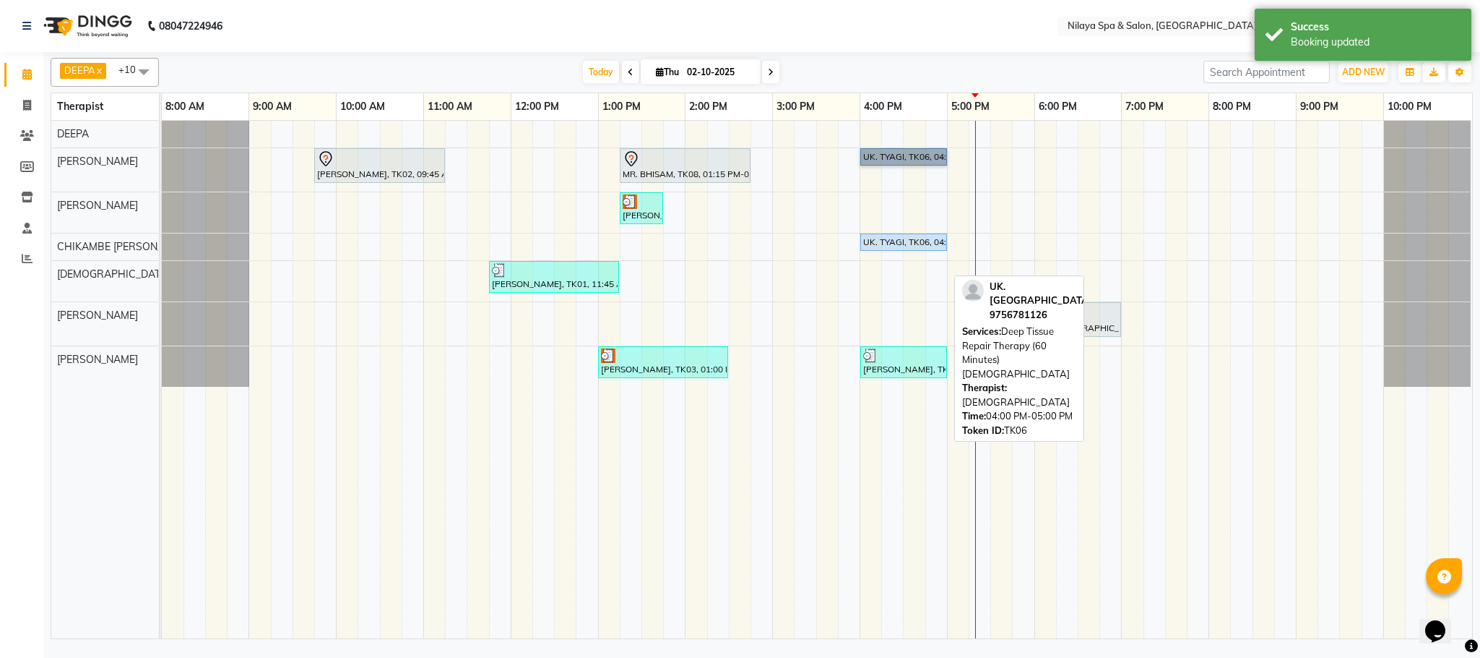
click at [896, 249] on div "UK. TYAGI, TK06, 04:00 PM-05:00 PM, Deep Tissue Repair Therapy (60 Minutes)[DEM…" at bounding box center [904, 242] width 84 height 13
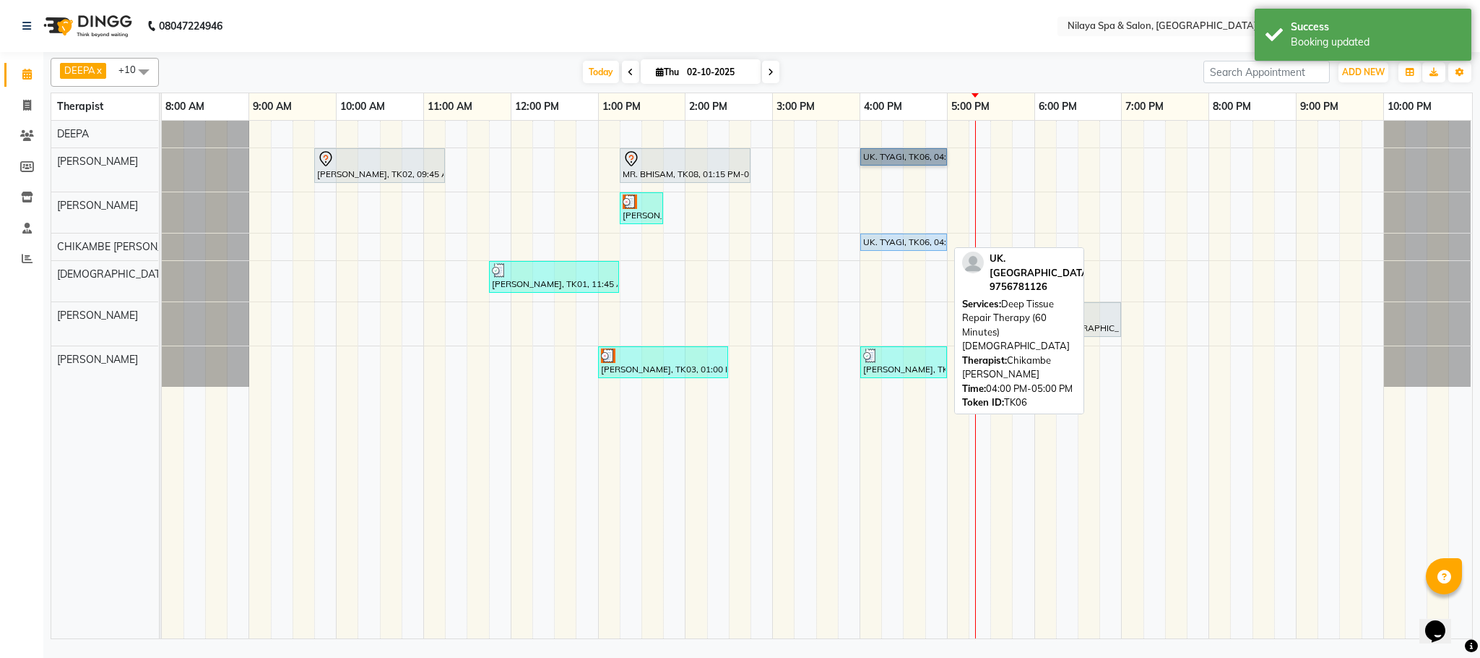
click at [896, 245] on div "UK. TYAGI, TK06, 04:00 PM-05:00 PM, Deep Tissue Repair Therapy (60 Minutes)[DEM…" at bounding box center [904, 242] width 84 height 13
select select "5"
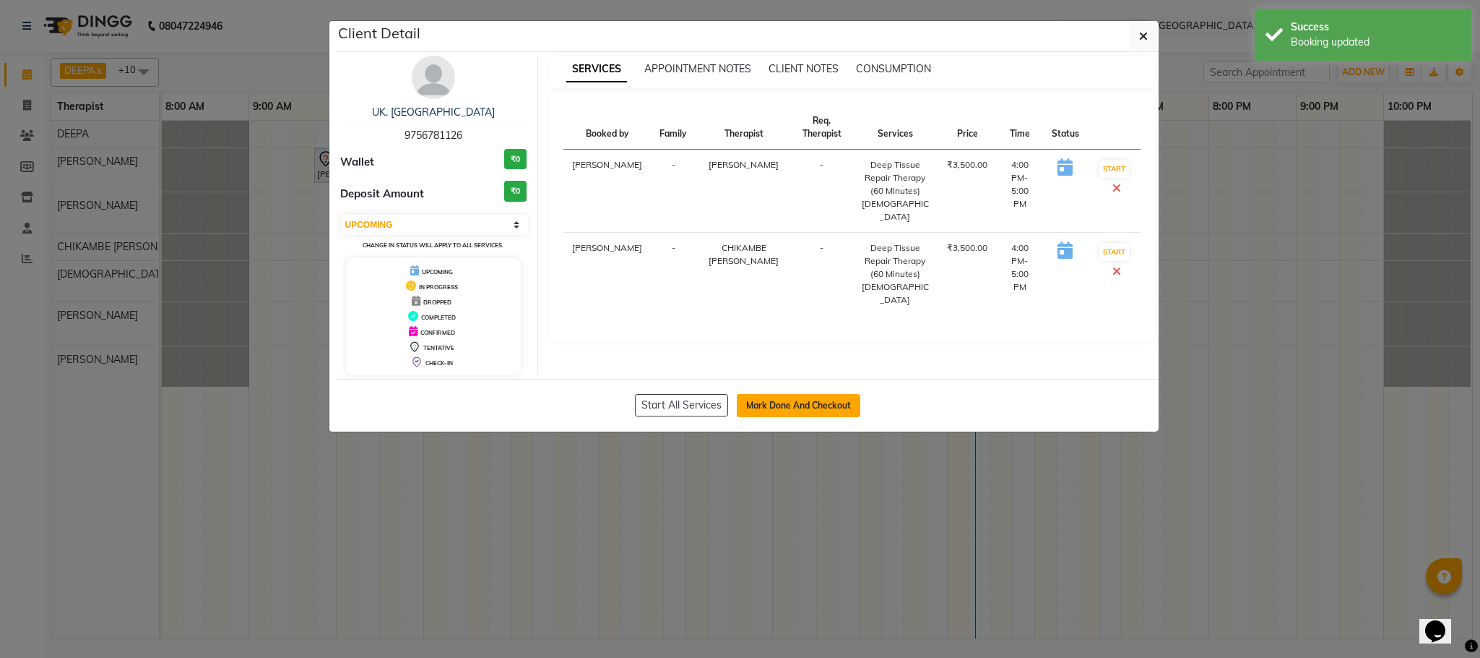
click at [785, 402] on button "Mark Done And Checkout" at bounding box center [799, 405] width 124 height 23
select select "service"
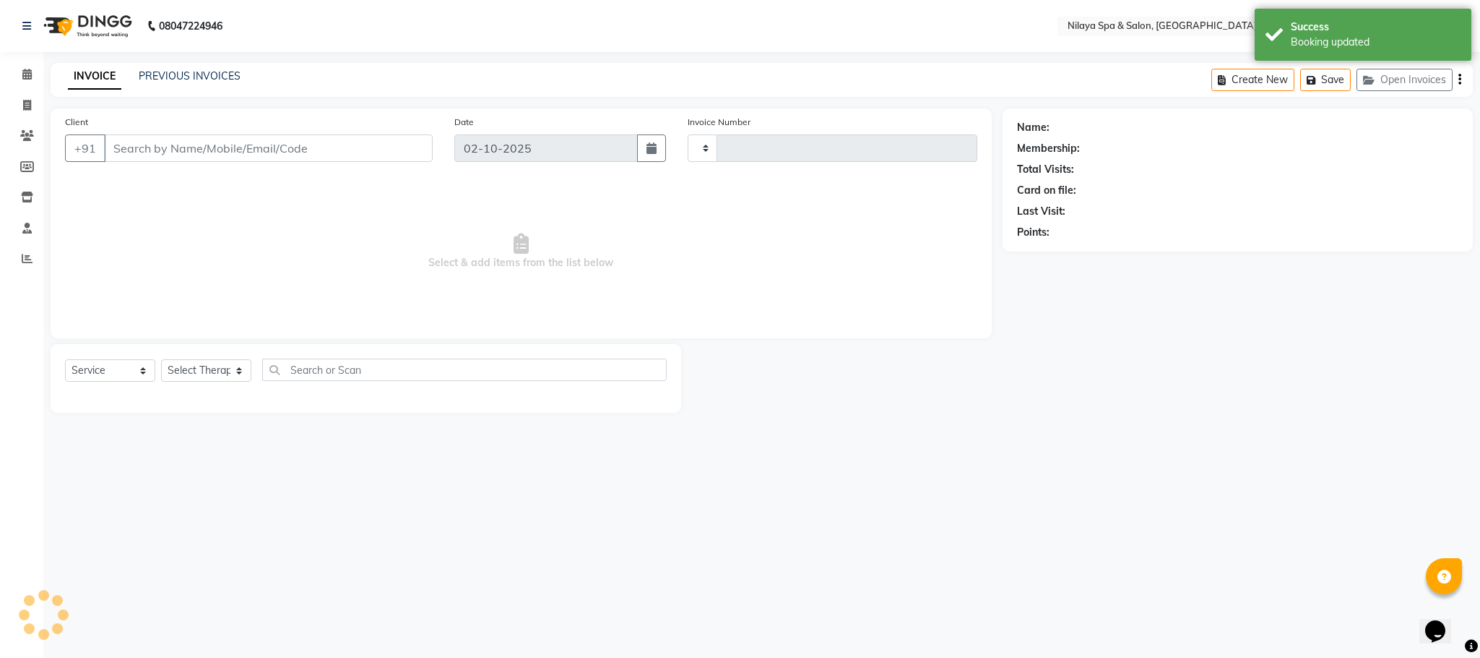
type input "1621"
select select "7983"
type input "97******26"
select select "72261"
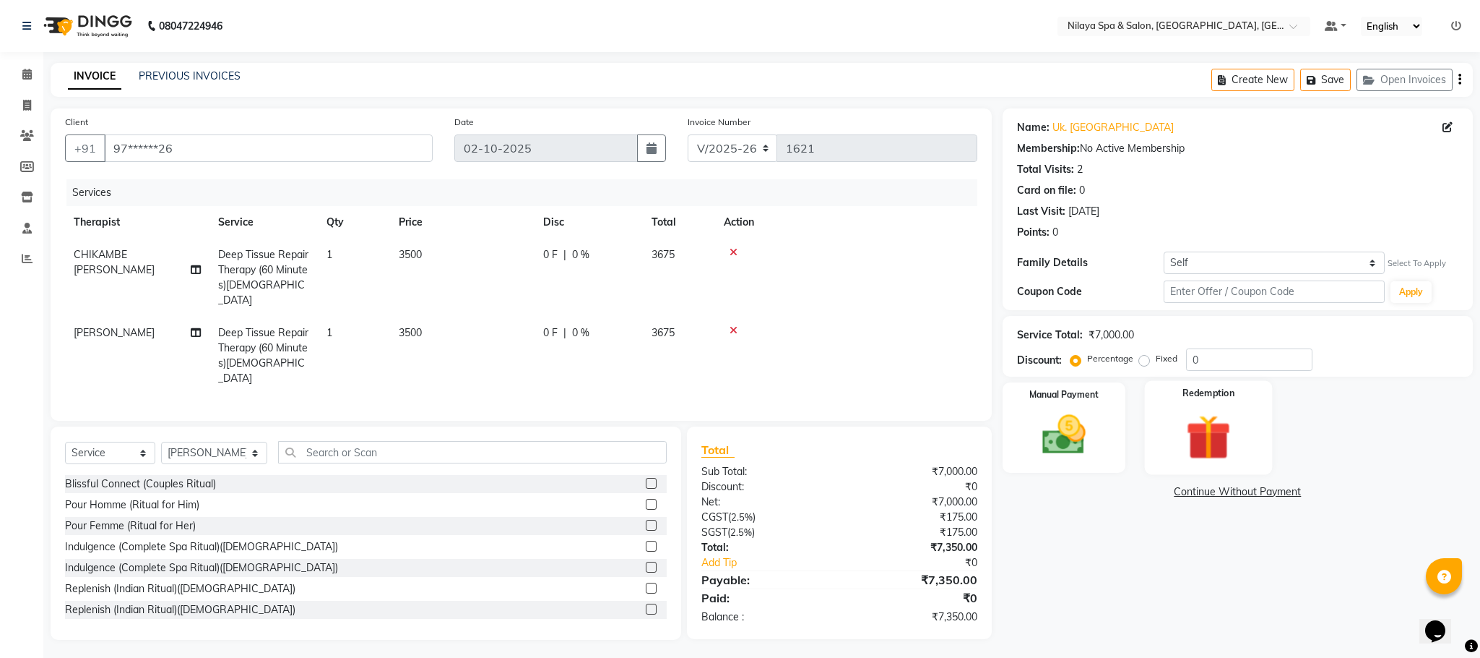
click at [1195, 455] on img at bounding box center [1209, 437] width 74 height 56
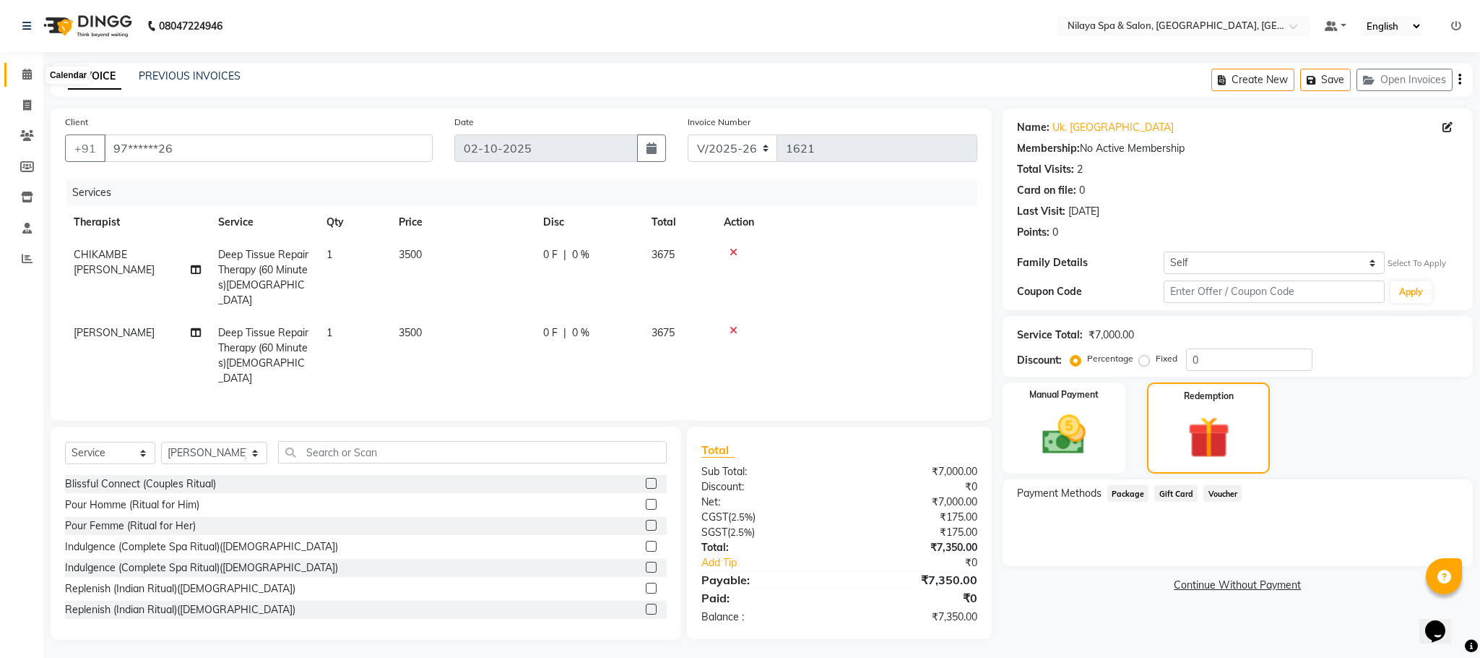
click at [27, 74] on icon at bounding box center [26, 74] width 9 height 11
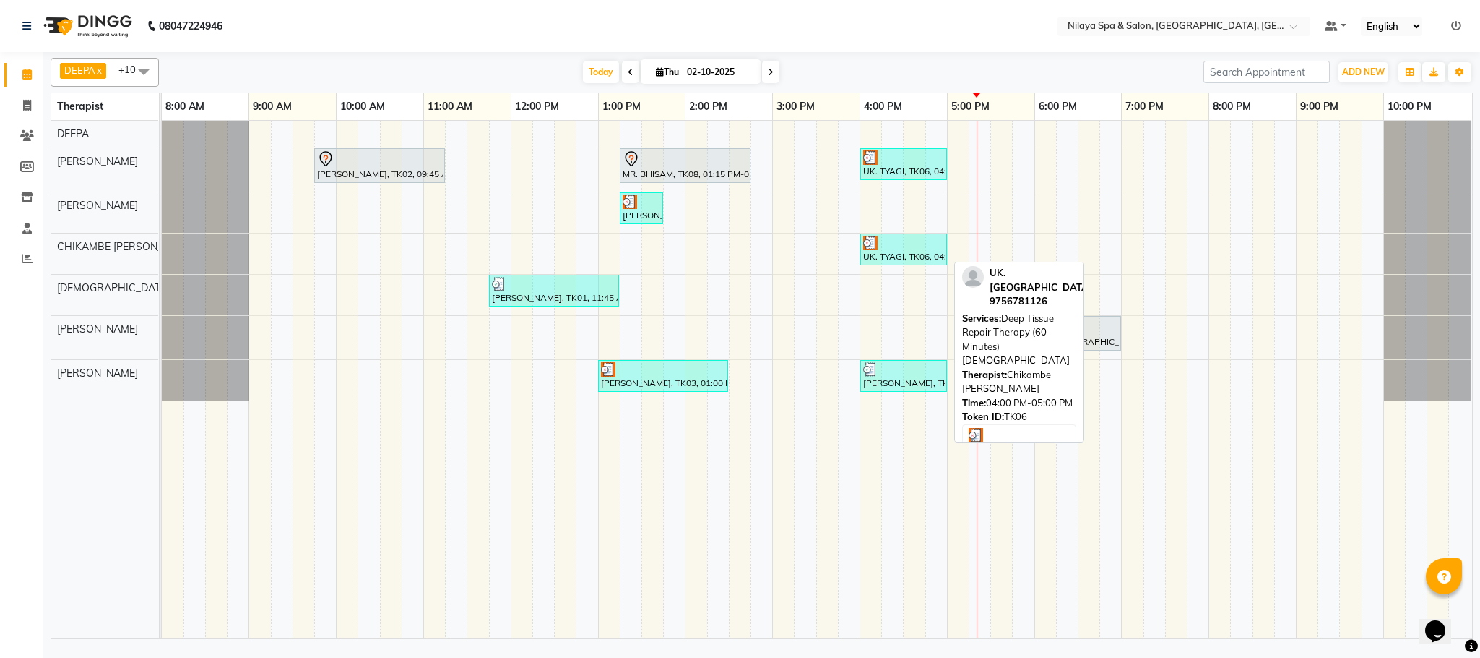
click at [909, 259] on div "UK. TYAGI, TK06, 04:00 PM-05:00 PM, Deep Tissue Repair Therapy (60 Minutes)[DEM…" at bounding box center [904, 249] width 84 height 27
select select "3"
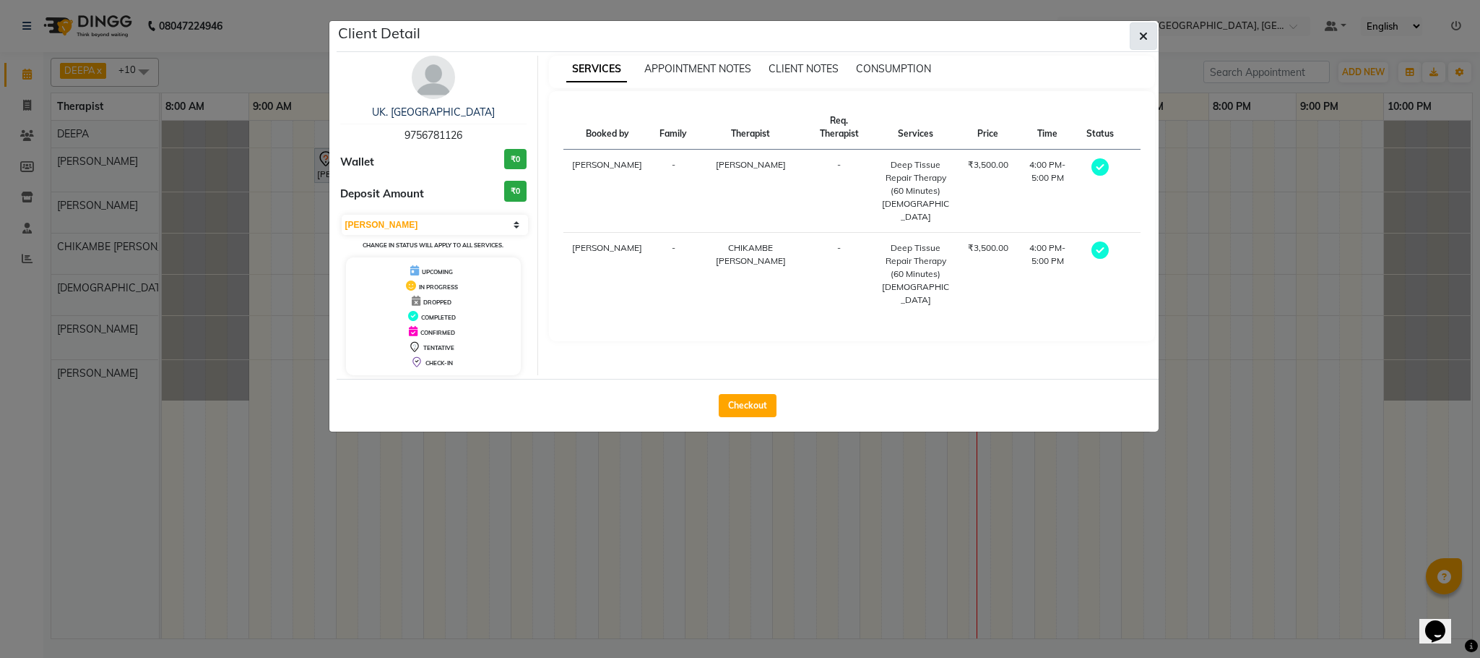
click at [1147, 29] on button "button" at bounding box center [1143, 35] width 27 height 27
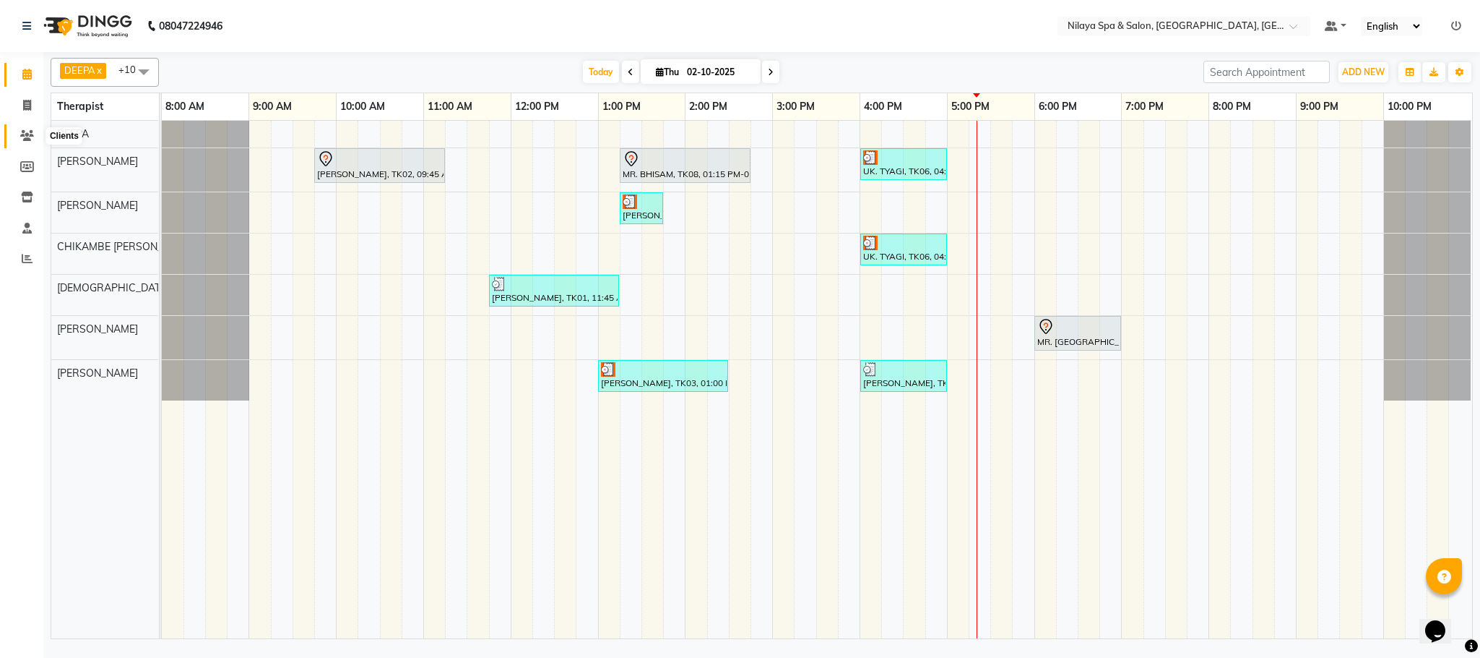
click at [20, 128] on span at bounding box center [26, 136] width 25 height 17
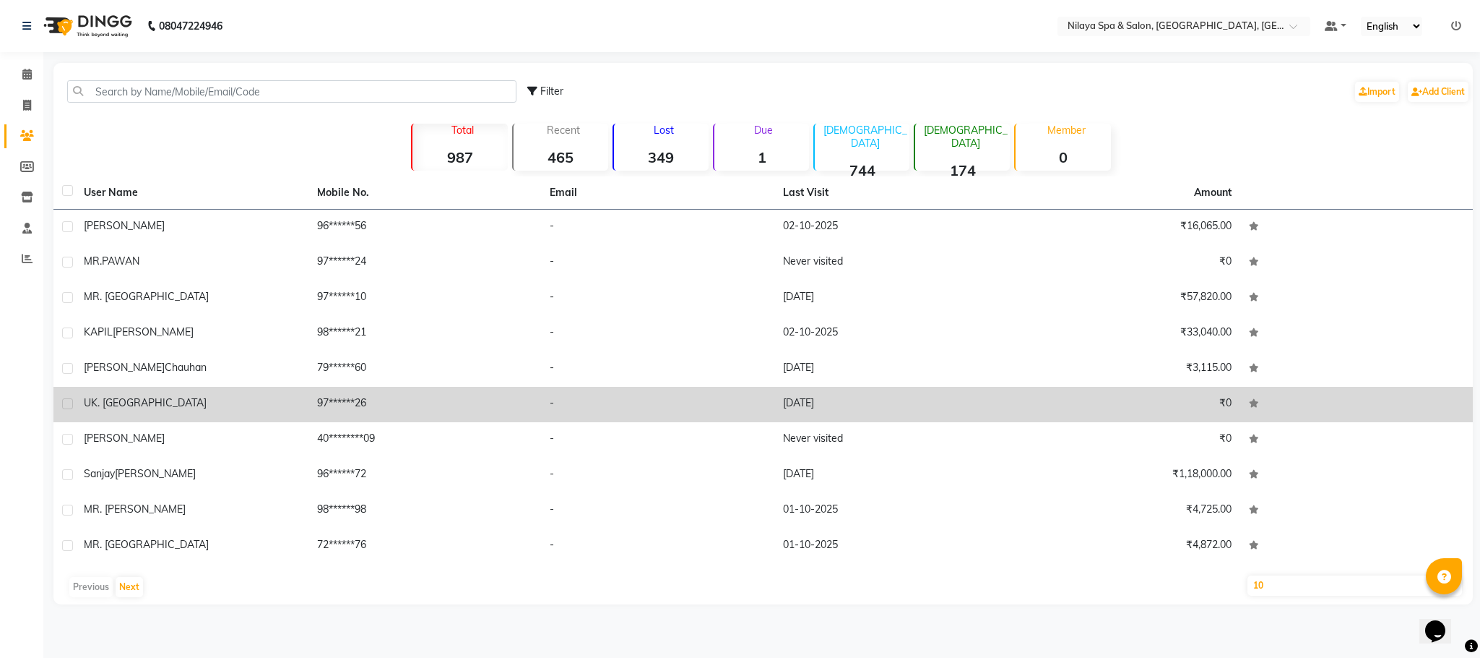
click at [163, 400] on div "UK. [GEOGRAPHIC_DATA]" at bounding box center [192, 402] width 216 height 15
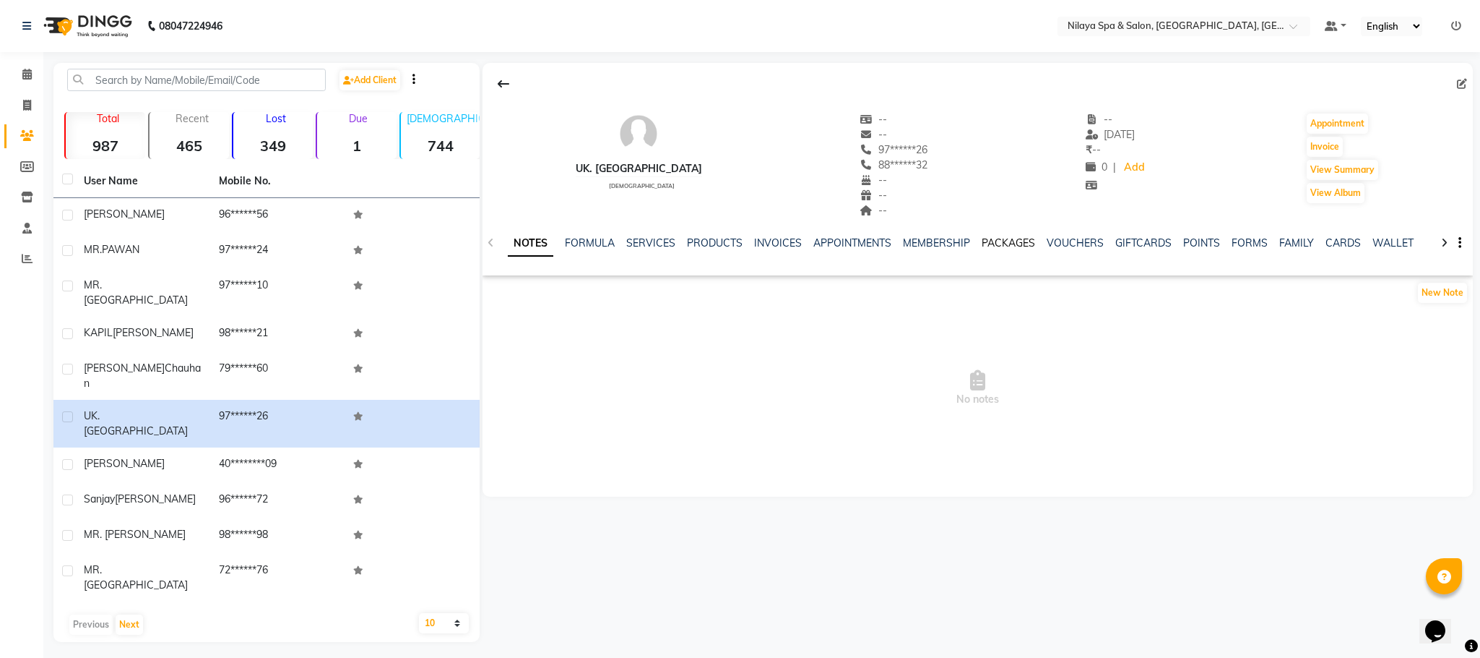
click at [993, 241] on link "PACKAGES" at bounding box center [1008, 242] width 53 height 13
click at [634, 241] on link "PRODUCTS" at bounding box center [633, 242] width 56 height 13
click at [618, 243] on link "SERVICES" at bounding box center [614, 242] width 49 height 13
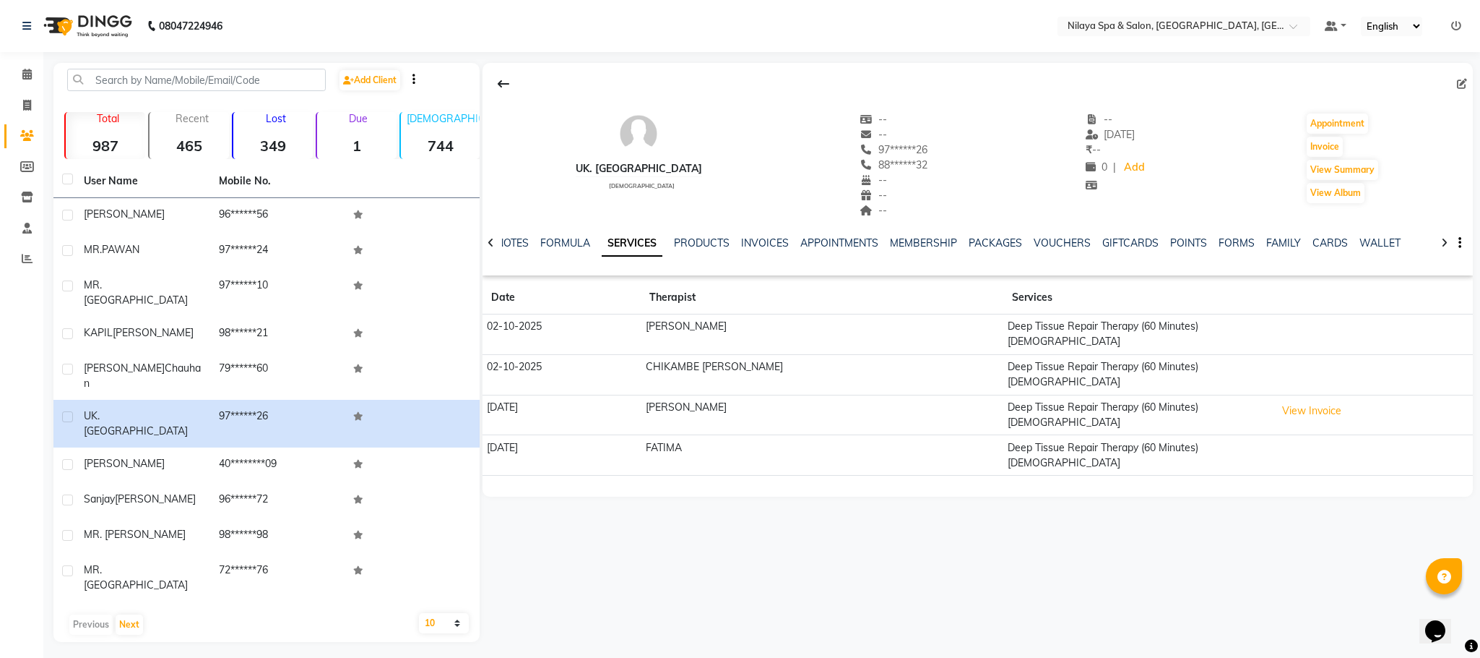
click at [483, 246] on div at bounding box center [491, 242] width 17 height 28
click at [491, 243] on div "NOTES FORMULA SERVICES PRODUCTS INVOICES APPOINTMENTS MEMBERSHIP PACKAGES VOUCH…" at bounding box center [978, 243] width 991 height 50
click at [779, 236] on link "INVOICES" at bounding box center [777, 242] width 48 height 13
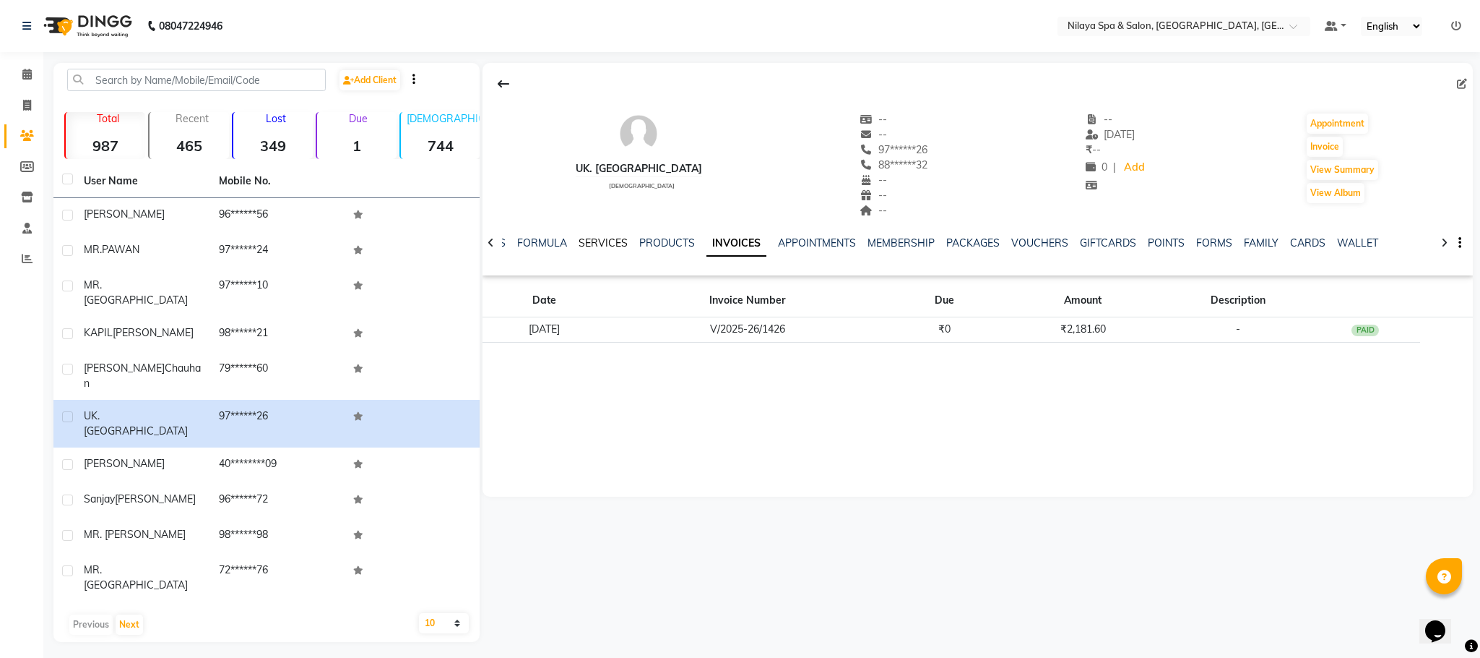
click at [611, 246] on link "SERVICES" at bounding box center [603, 242] width 49 height 13
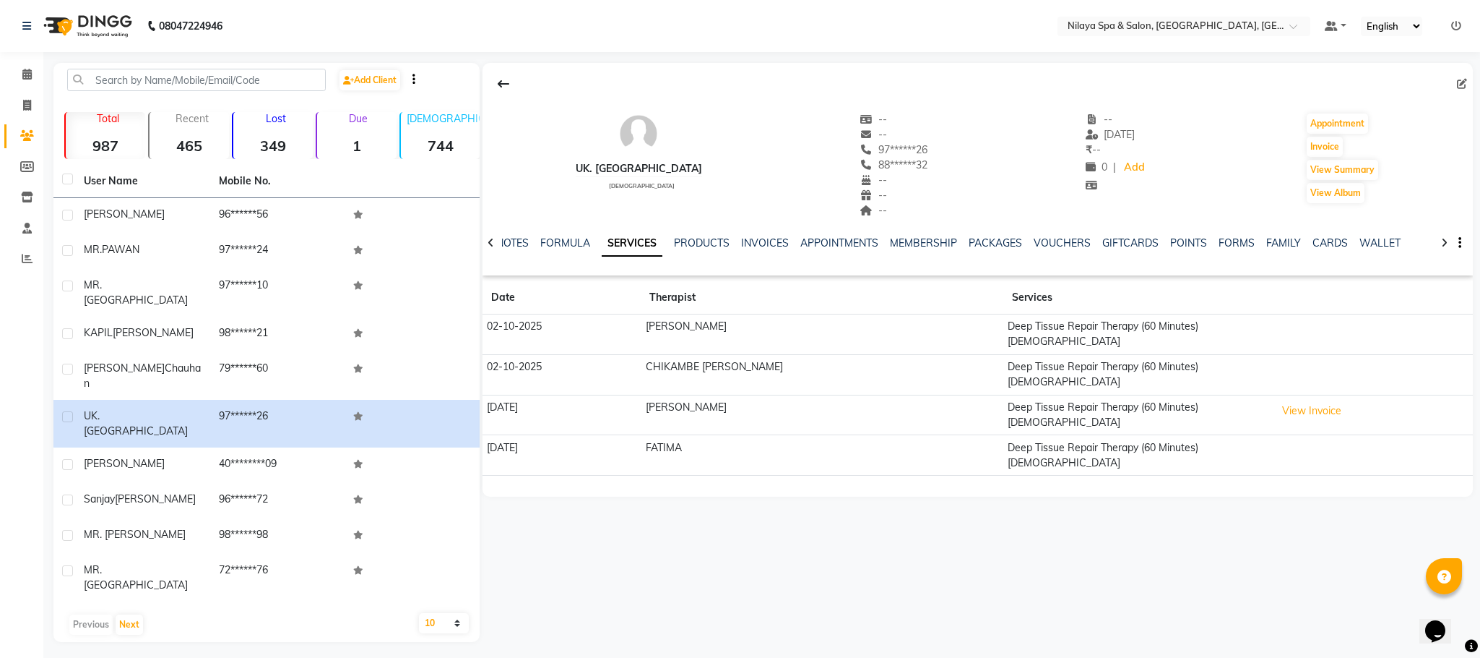
click at [562, 236] on div "FORMULA" at bounding box center [565, 243] width 50 height 15
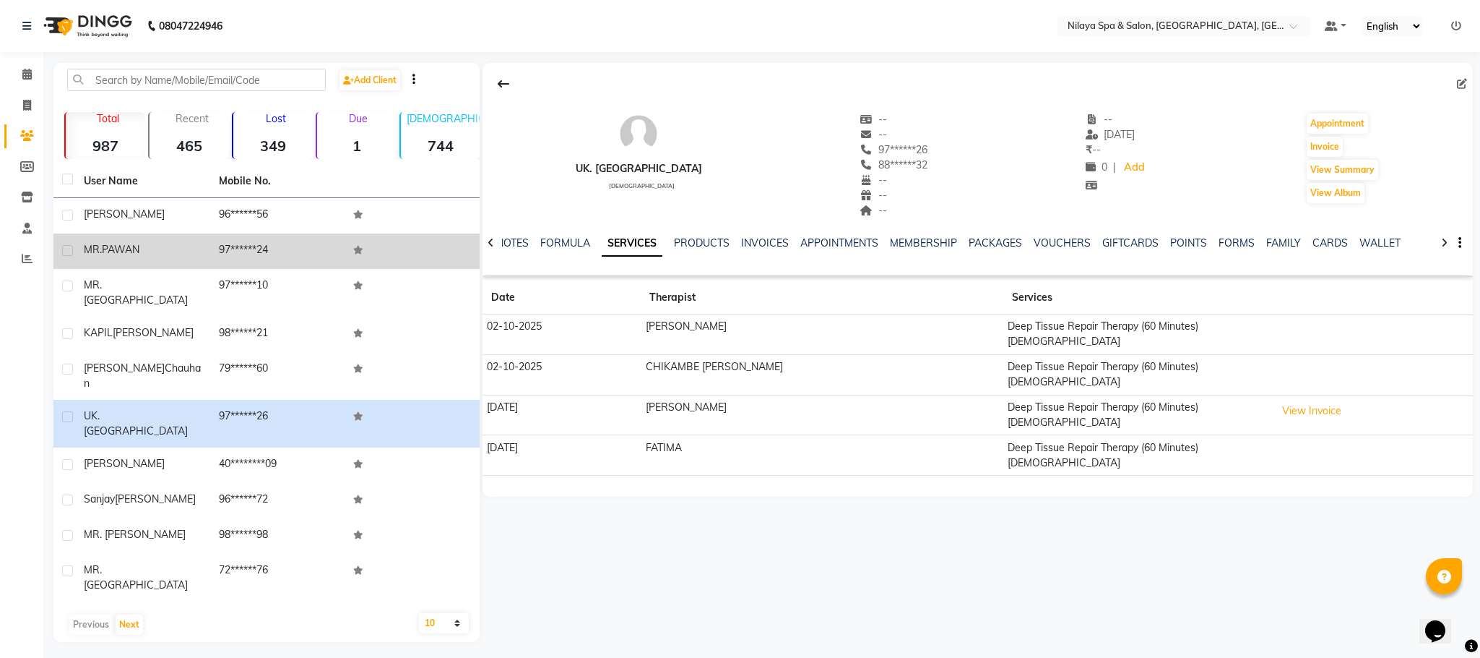
click at [477, 250] on td at bounding box center [412, 250] width 135 height 35
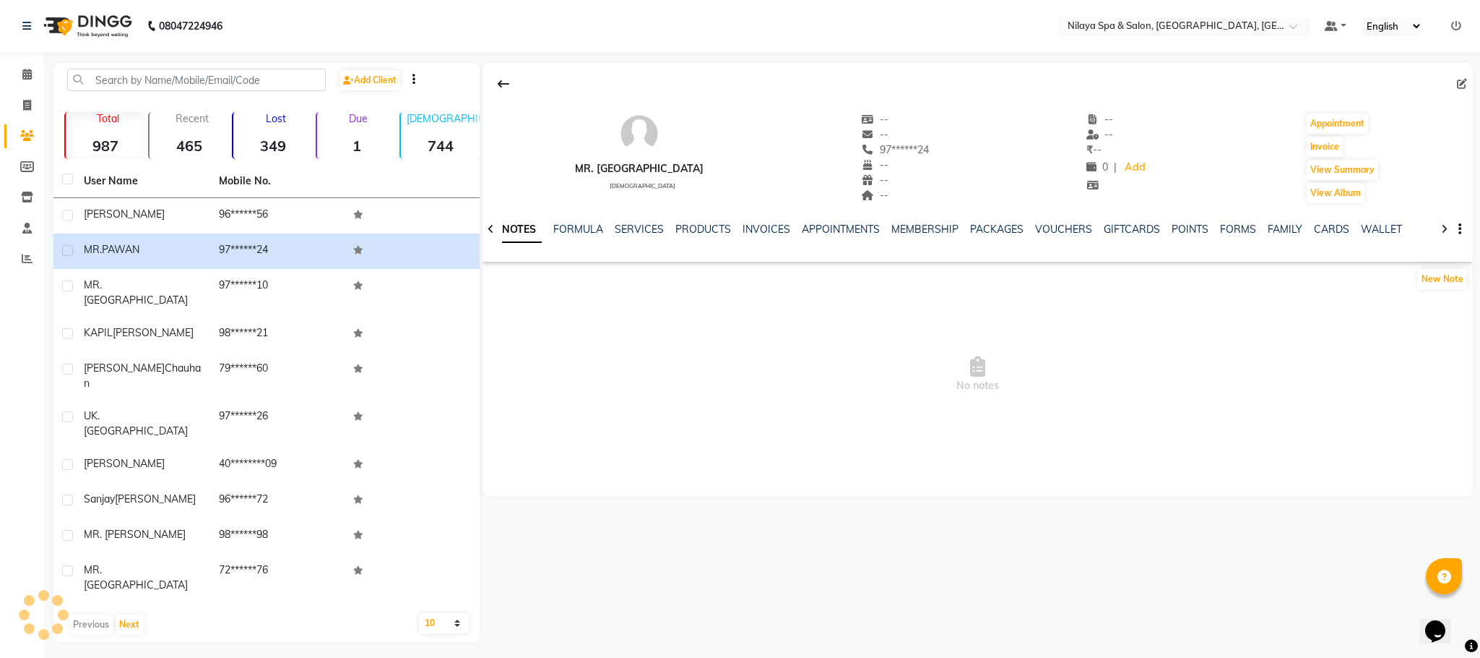
click at [494, 246] on div "NOTES FORMULA SERVICES PRODUCTS INVOICES APPOINTMENTS MEMBERSHIP PACKAGES VOUCH…" at bounding box center [978, 229] width 991 height 50
click at [483, 228] on div at bounding box center [491, 228] width 17 height 28
click at [781, 232] on link "INVOICES" at bounding box center [778, 229] width 48 height 13
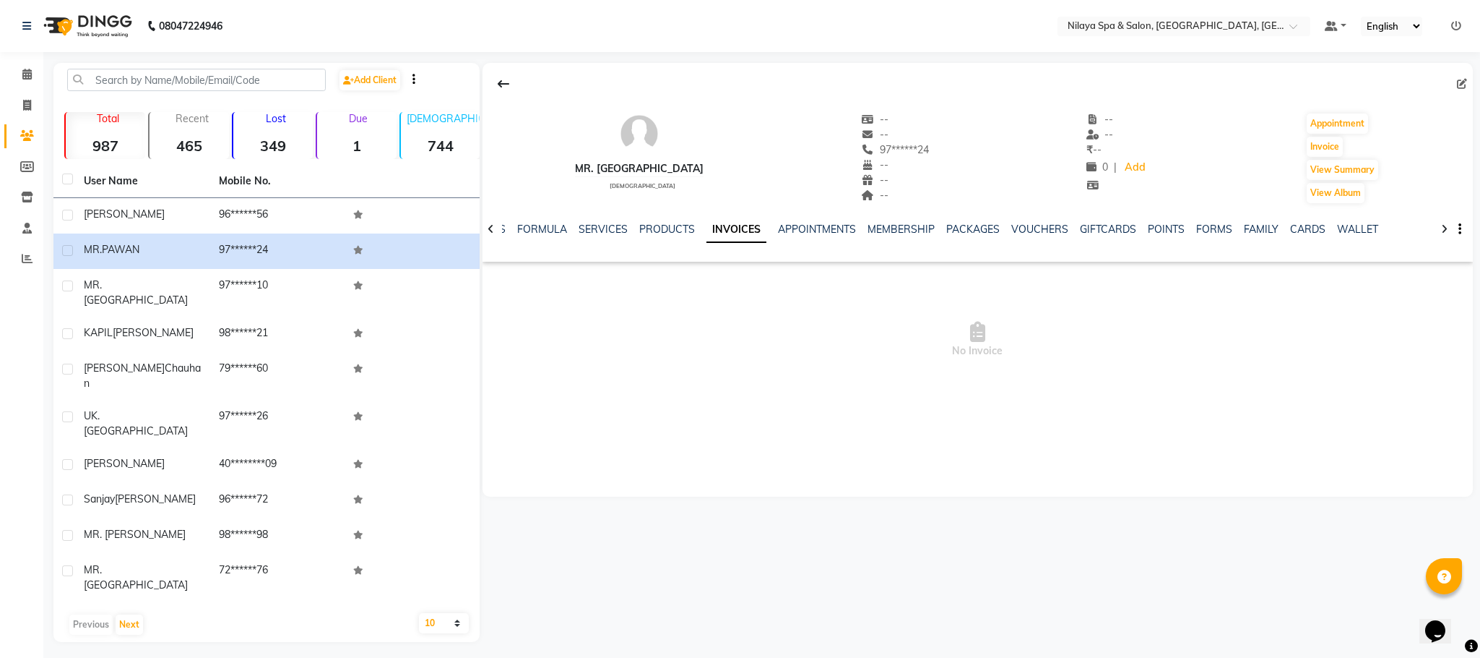
click at [725, 232] on link "INVOICES" at bounding box center [737, 230] width 60 height 26
click at [1201, 230] on link "FORMS" at bounding box center [1215, 229] width 36 height 13
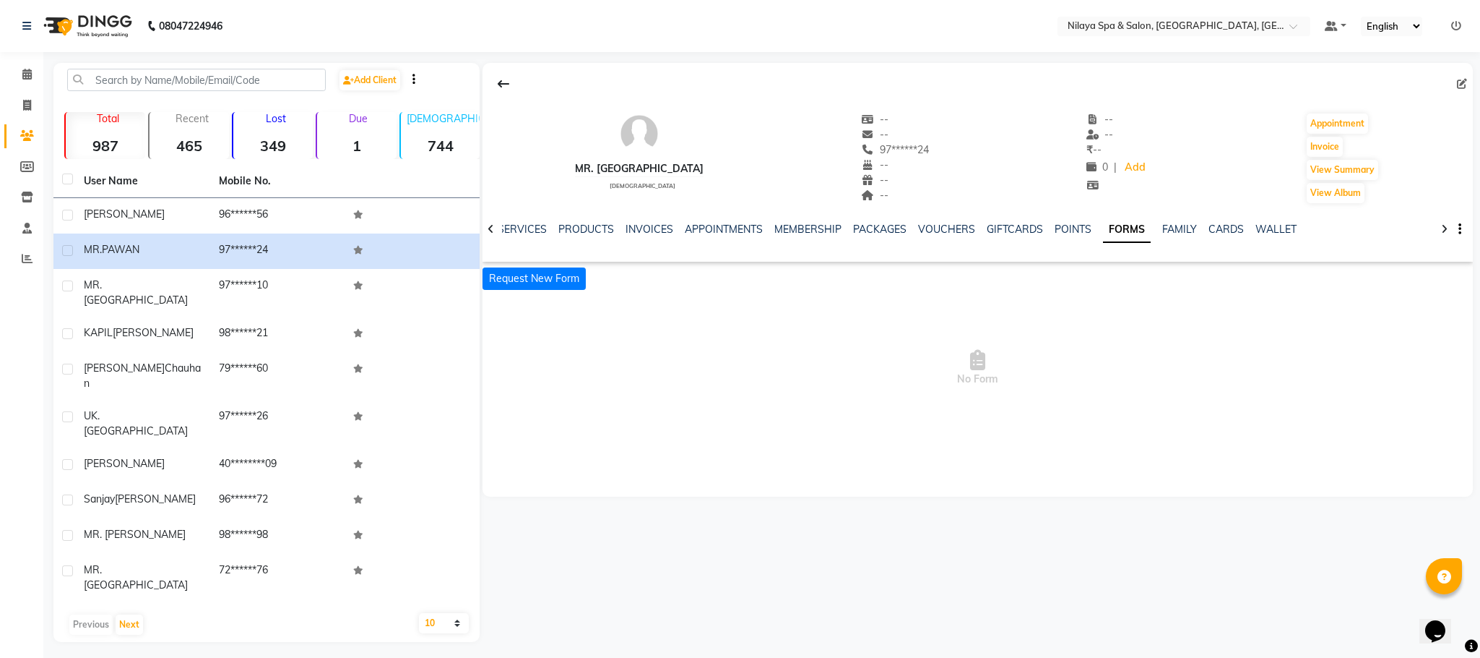
click at [863, 241] on div "NOTES FORMULA SERVICES PRODUCTS INVOICES APPOINTMENTS MEMBERSHIP PACKAGES VOUCH…" at bounding box center [961, 235] width 906 height 27
click at [863, 234] on link "PACKAGES" at bounding box center [879, 229] width 53 height 13
click at [913, 236] on link "PACKAGES" at bounding box center [932, 230] width 65 height 26
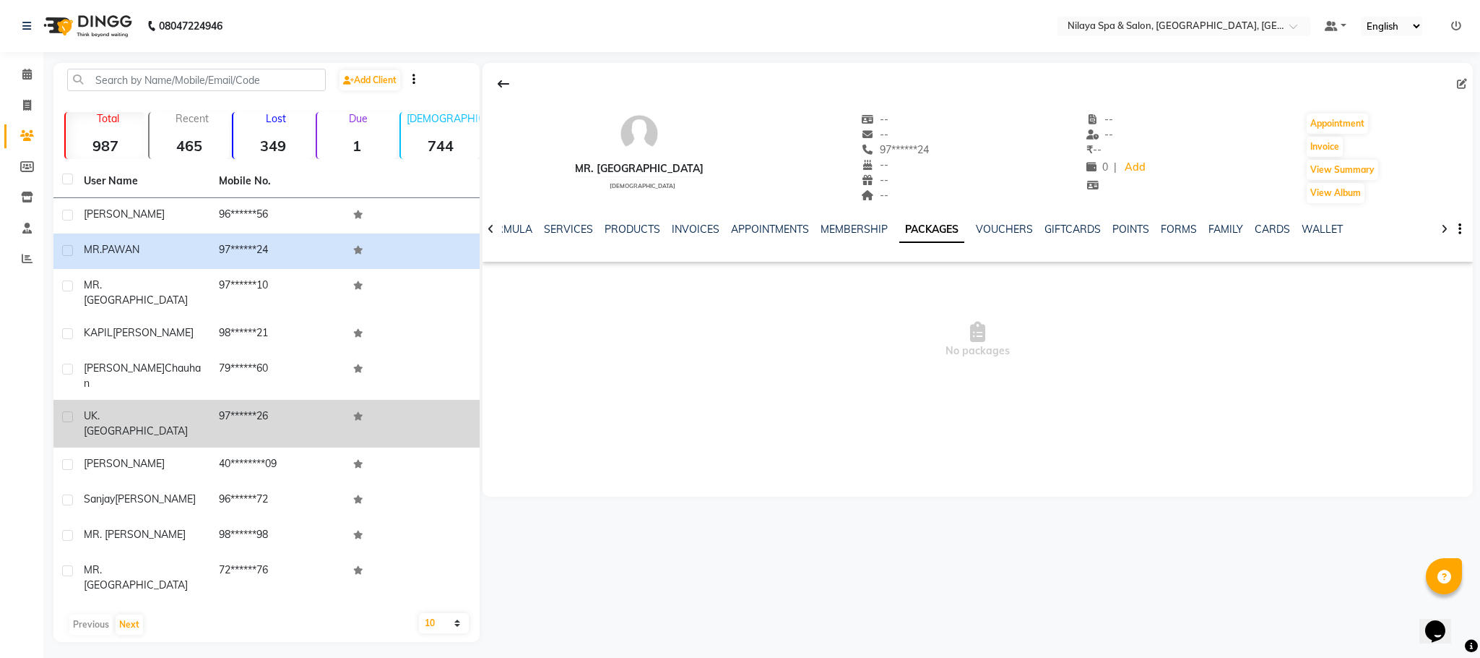
click at [130, 409] on span "UK. [GEOGRAPHIC_DATA]" at bounding box center [136, 423] width 104 height 28
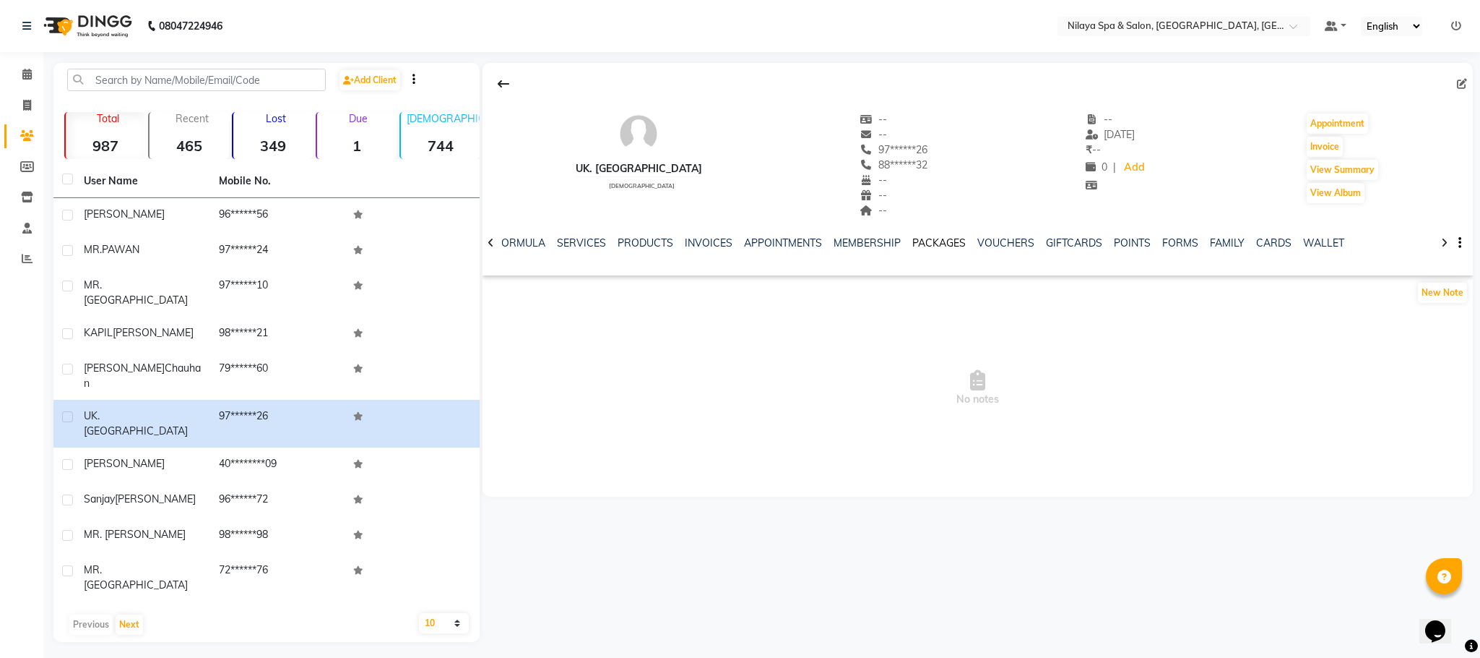
click at [939, 243] on link "PACKAGES" at bounding box center [939, 242] width 53 height 13
click at [909, 241] on link "PACKAGES" at bounding box center [932, 243] width 65 height 26
click at [525, 243] on link "FORMULA" at bounding box center [508, 242] width 50 height 13
click at [655, 245] on link "SERVICES" at bounding box center [649, 242] width 49 height 13
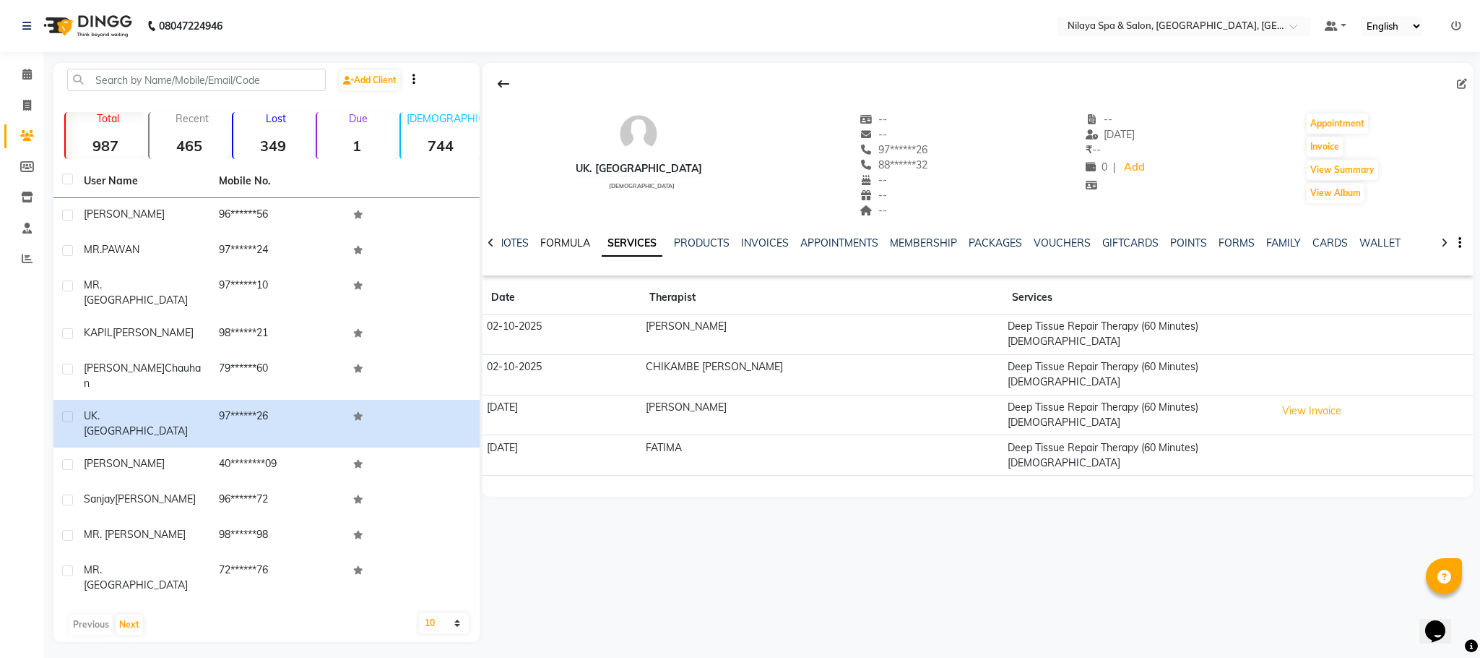
click at [546, 241] on link "FORMULA" at bounding box center [565, 242] width 50 height 13
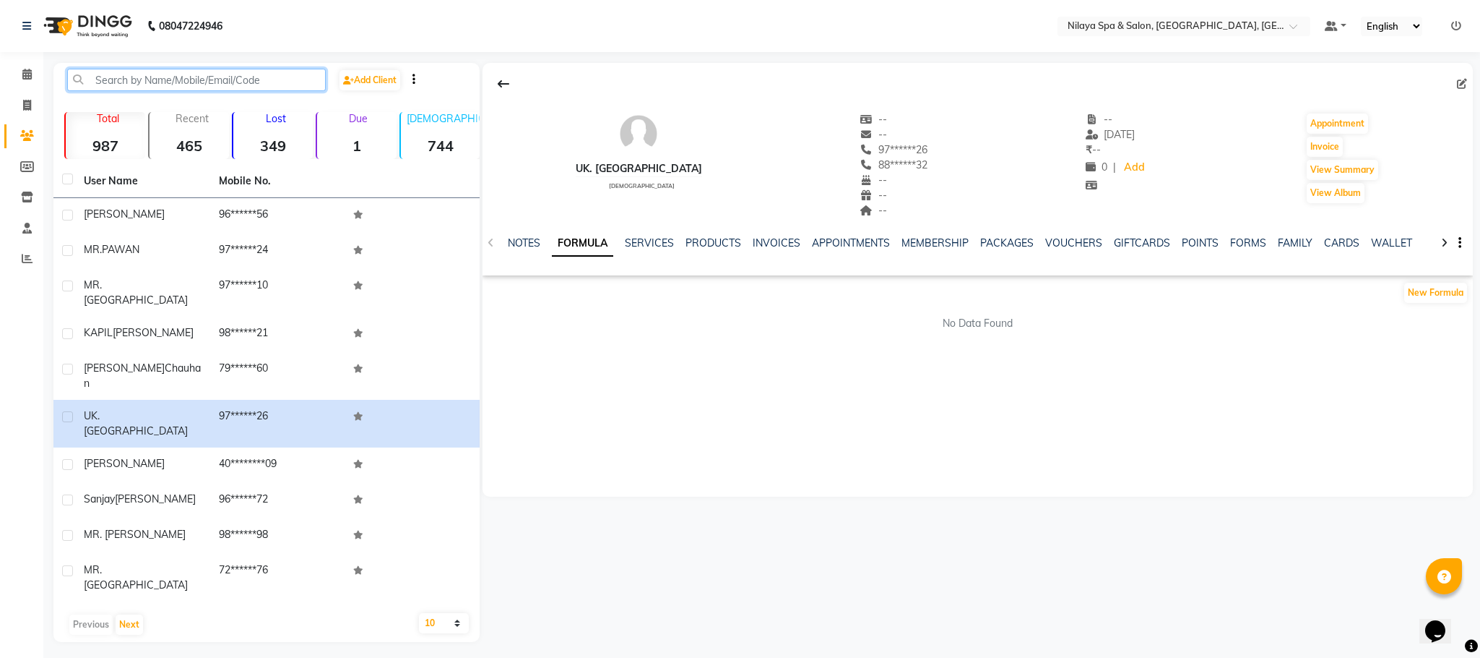
drag, startPoint x: 87, startPoint y: 74, endPoint x: 103, endPoint y: 74, distance: 15.9
click at [92, 74] on input "text" at bounding box center [196, 80] width 259 height 22
type input "U"
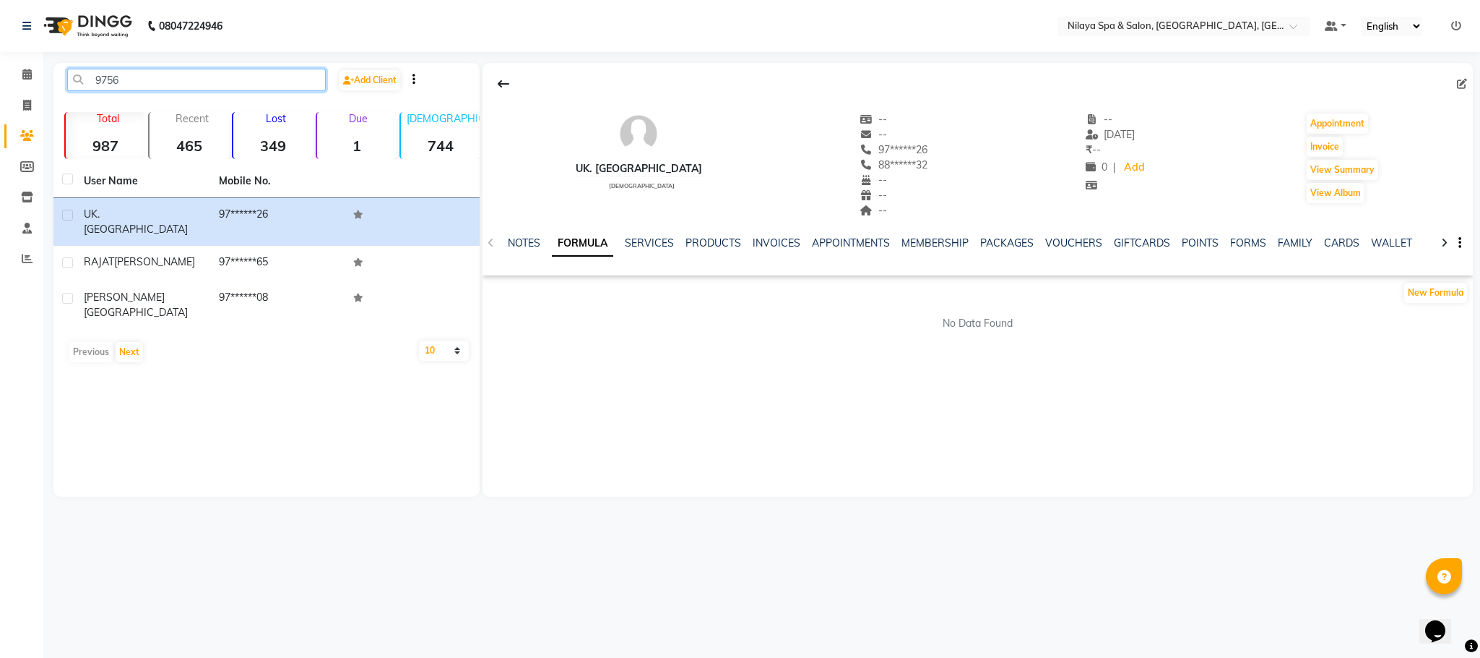
type input "9756"
click at [189, 184] on th "User Name" at bounding box center [142, 181] width 135 height 33
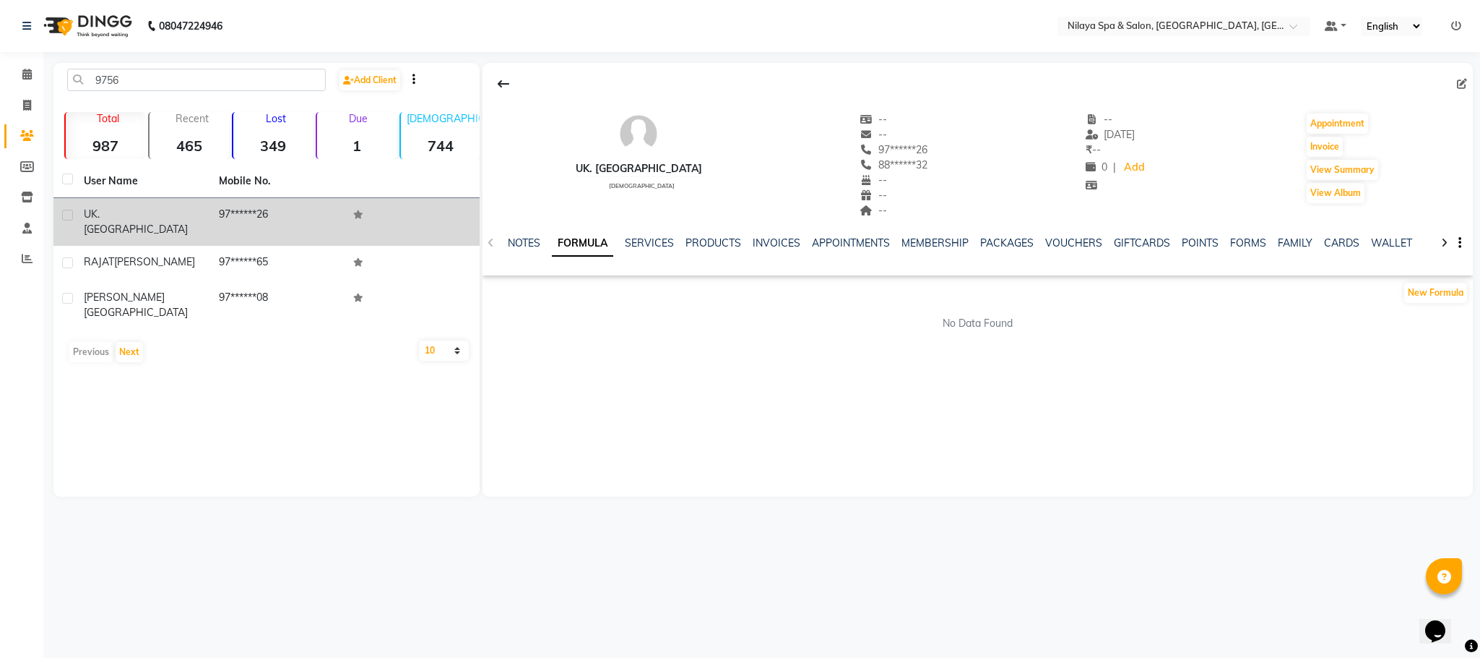
click at [189, 198] on td "UK. [GEOGRAPHIC_DATA]" at bounding box center [142, 222] width 135 height 48
click at [197, 223] on td "UK. [GEOGRAPHIC_DATA]" at bounding box center [142, 222] width 135 height 48
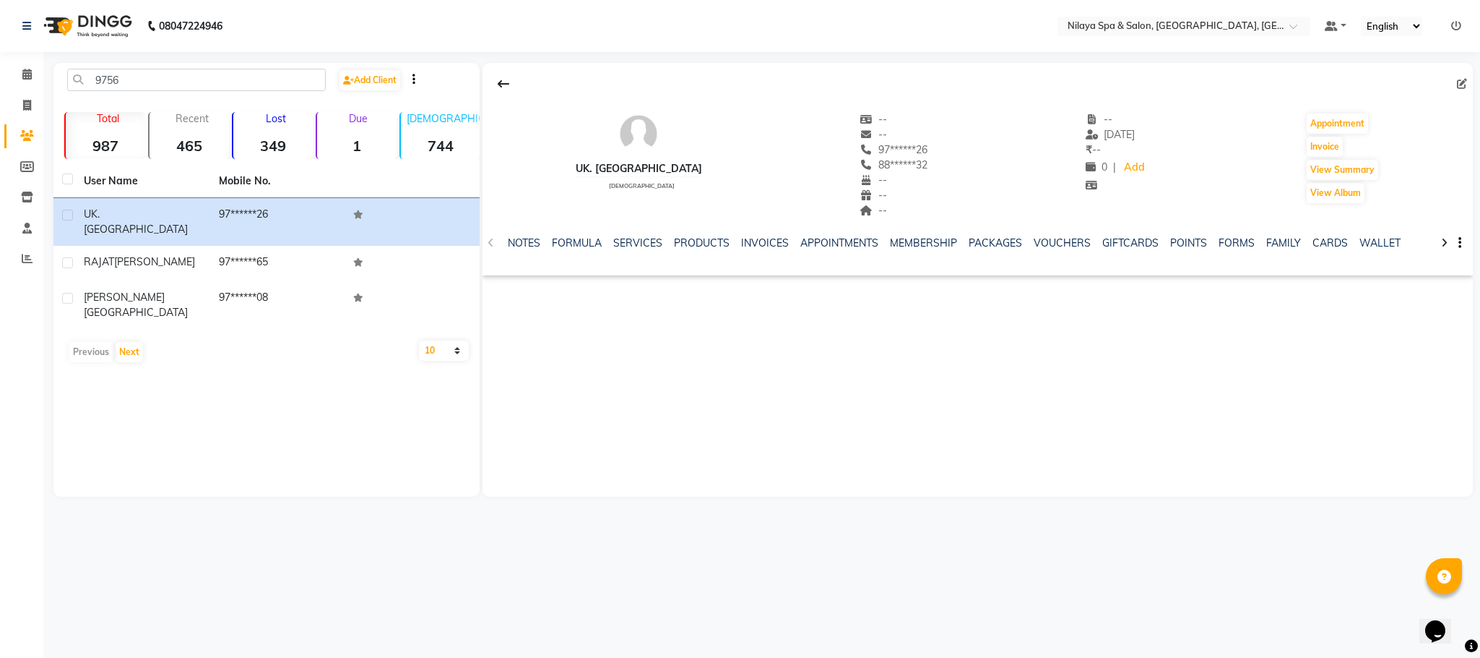
click at [743, 250] on div "INVOICES" at bounding box center [765, 243] width 48 height 15
click at [761, 238] on link "INVOICES" at bounding box center [765, 242] width 48 height 13
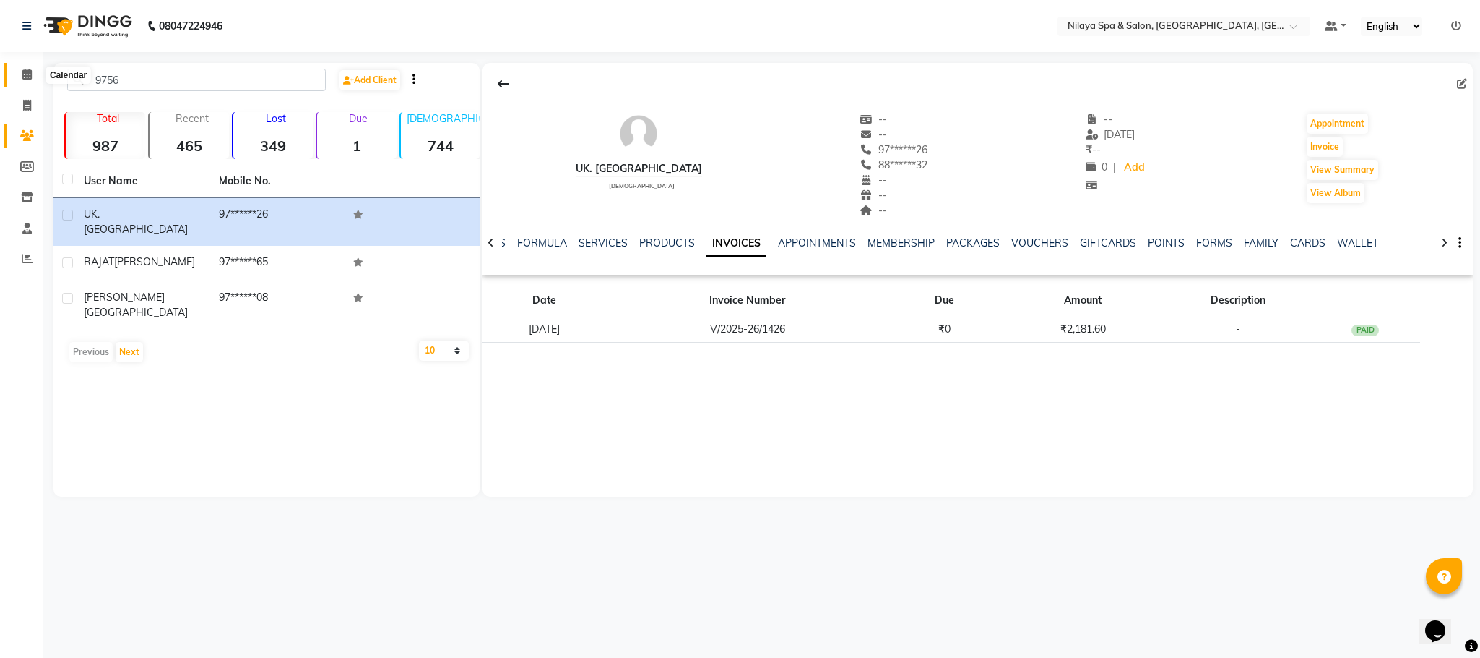
click at [25, 80] on span at bounding box center [26, 74] width 25 height 17
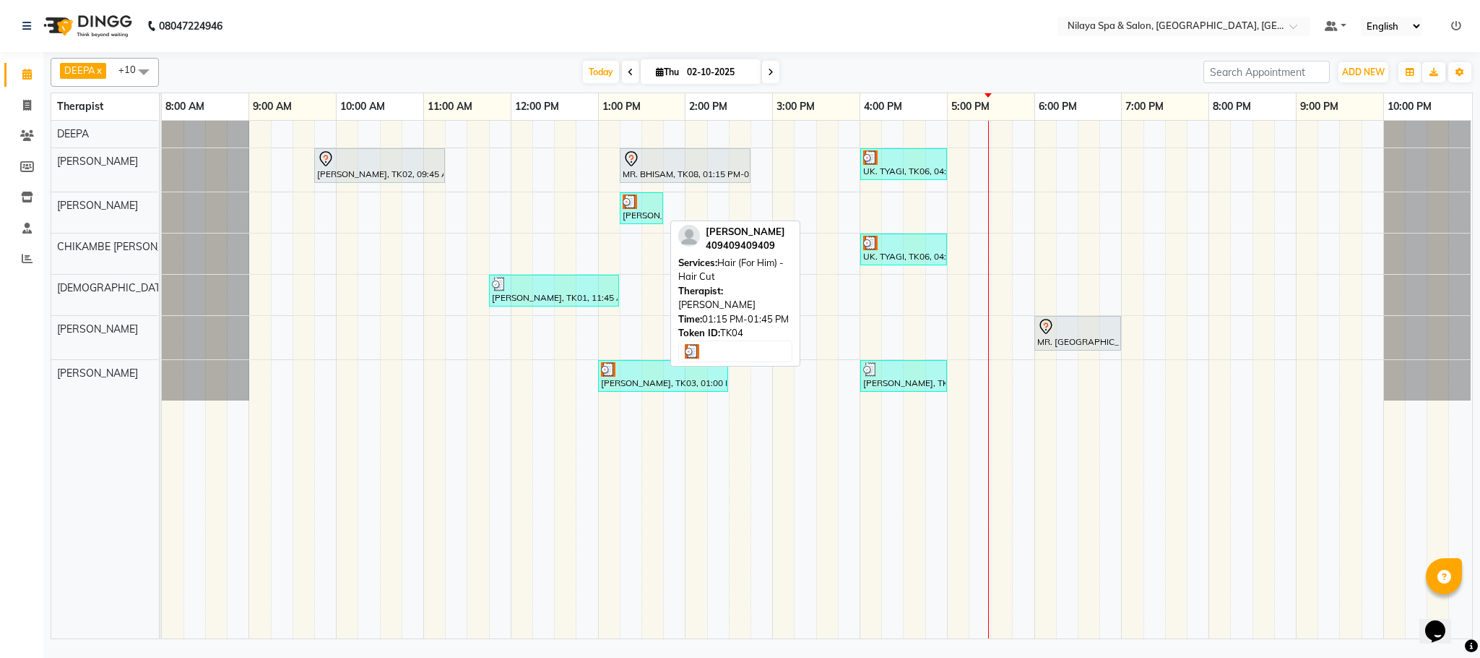
click at [637, 217] on div "[PERSON_NAME], TK04, 01:15 PM-01:45 PM, Hair (For Him) - Hair Cut" at bounding box center [641, 207] width 40 height 27
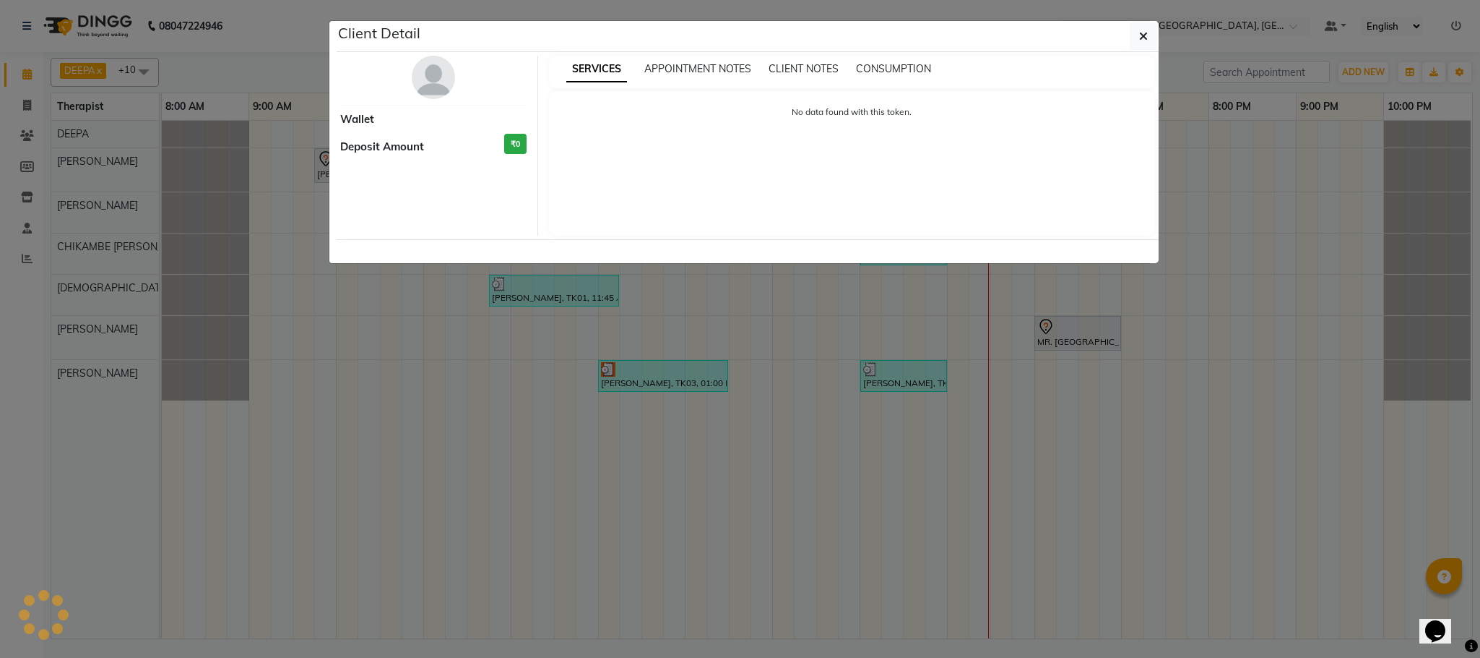
select select "3"
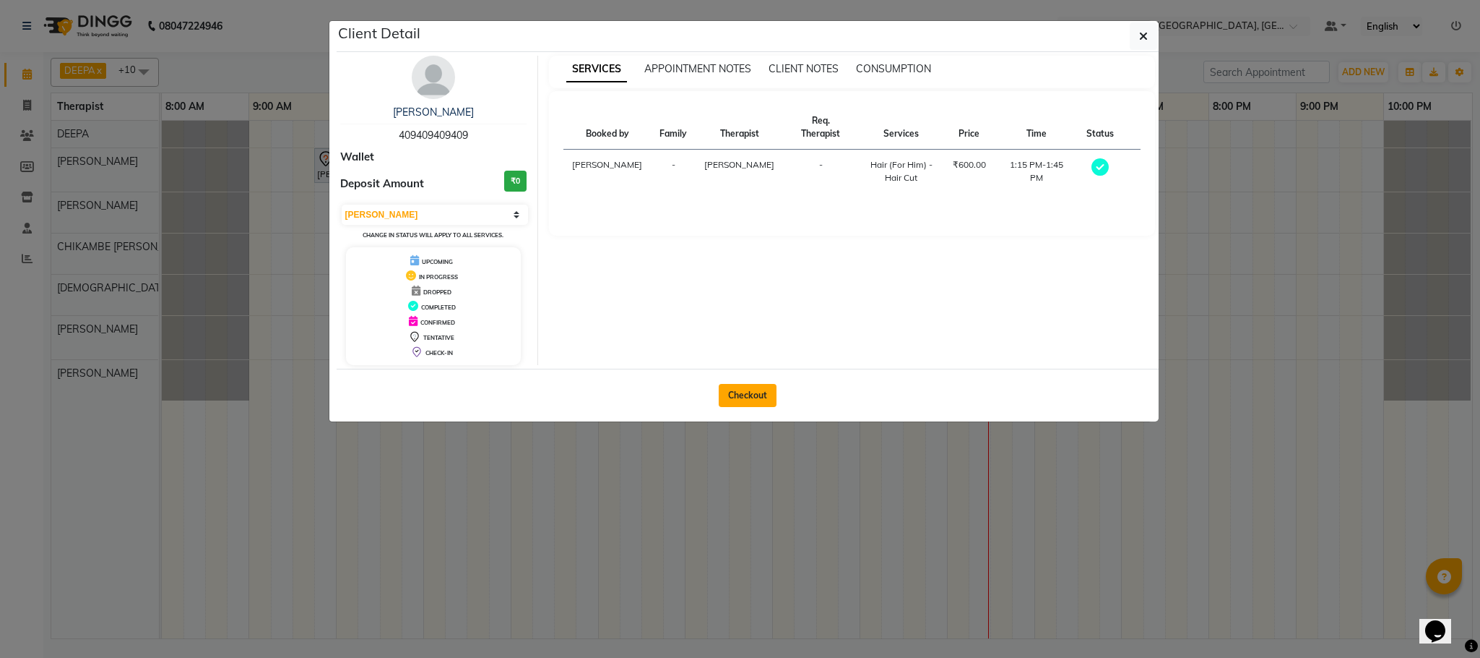
click at [737, 399] on button "Checkout" at bounding box center [748, 395] width 58 height 23
select select "service"
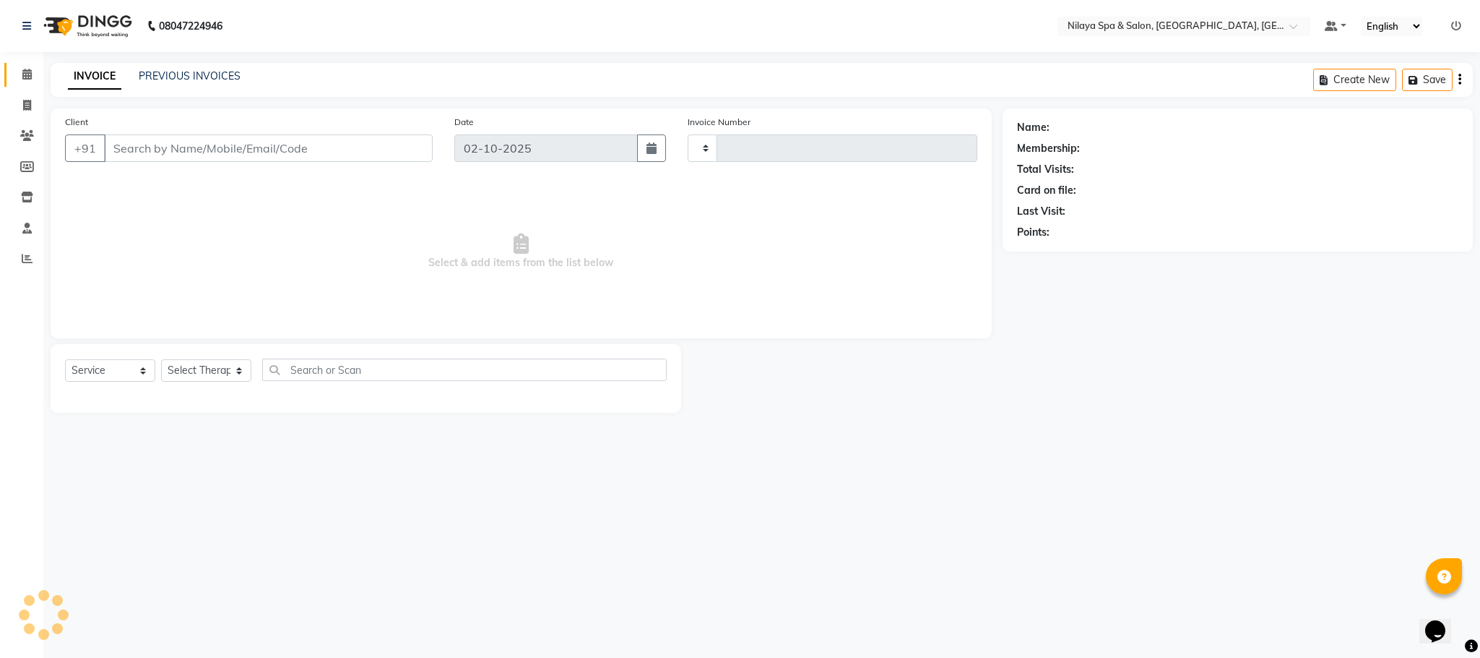
type input "1621"
select select "7983"
type input "40********09"
select select "72264"
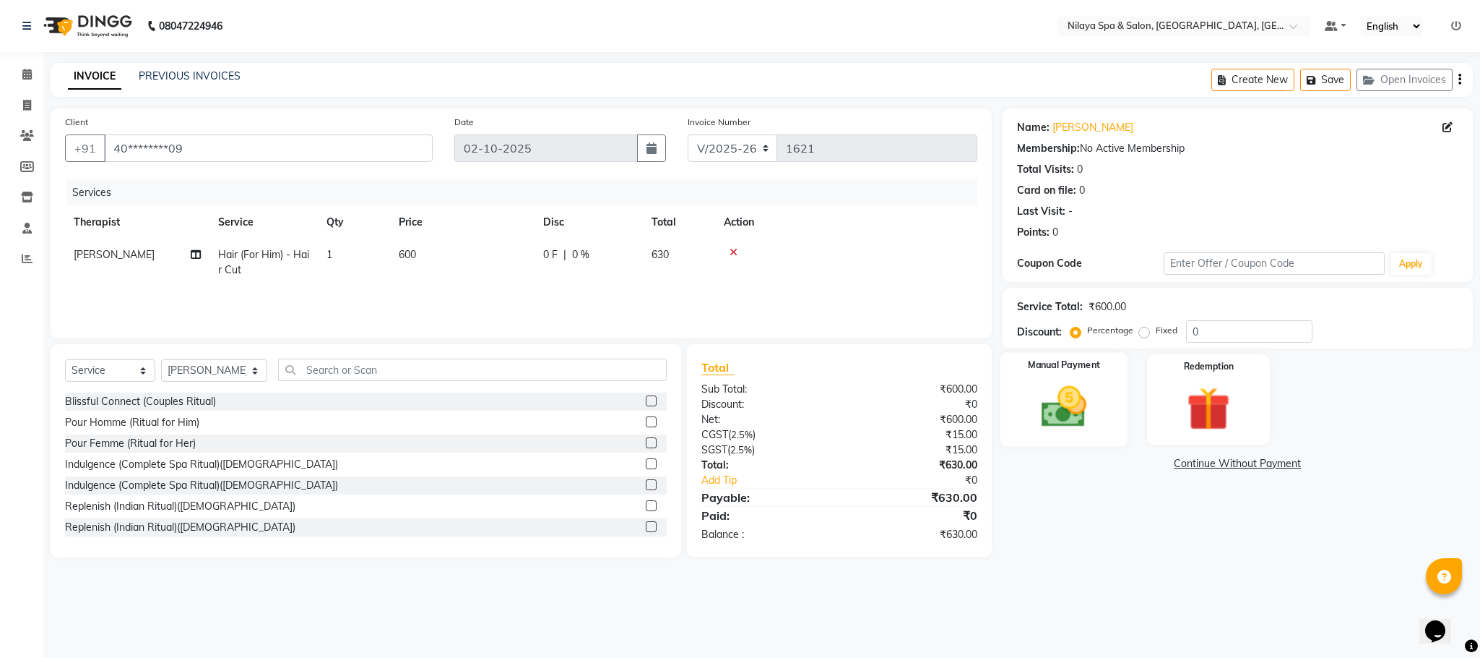
click at [1064, 392] on img at bounding box center [1064, 407] width 74 height 52
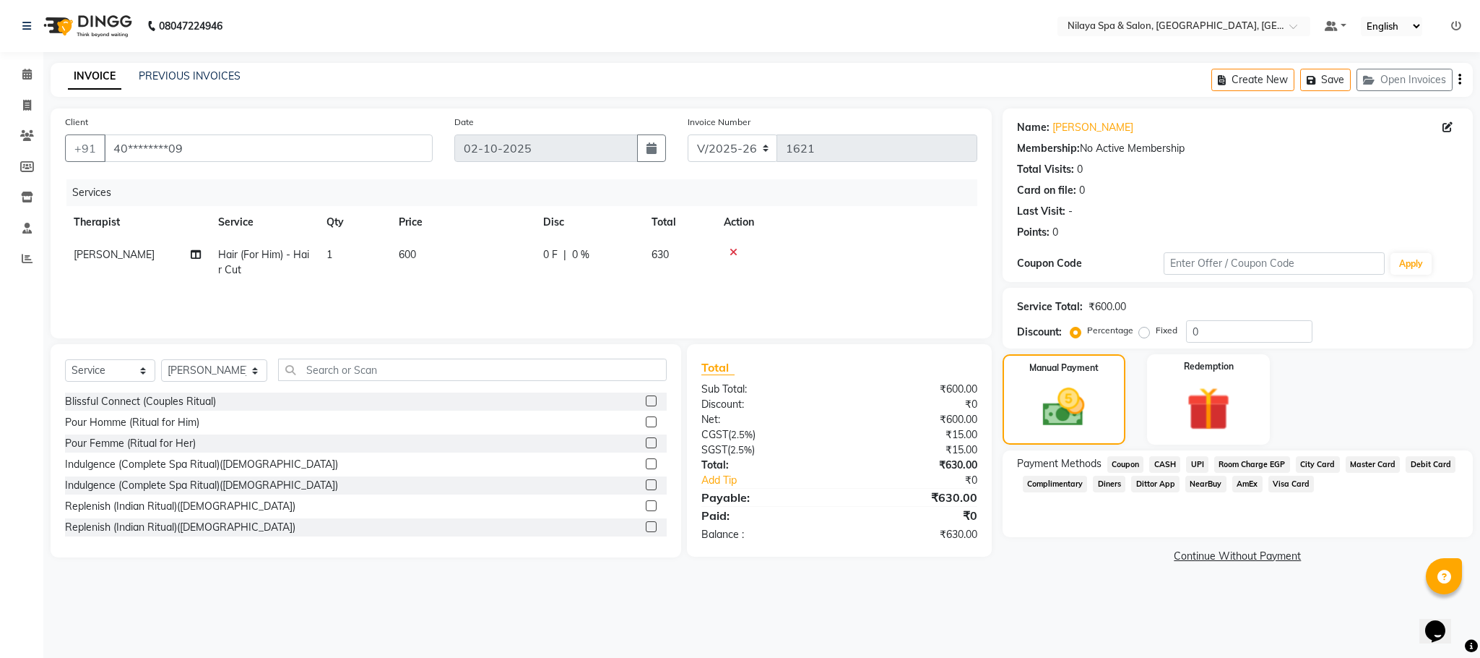
click at [1165, 465] on span "CASH" at bounding box center [1165, 464] width 31 height 17
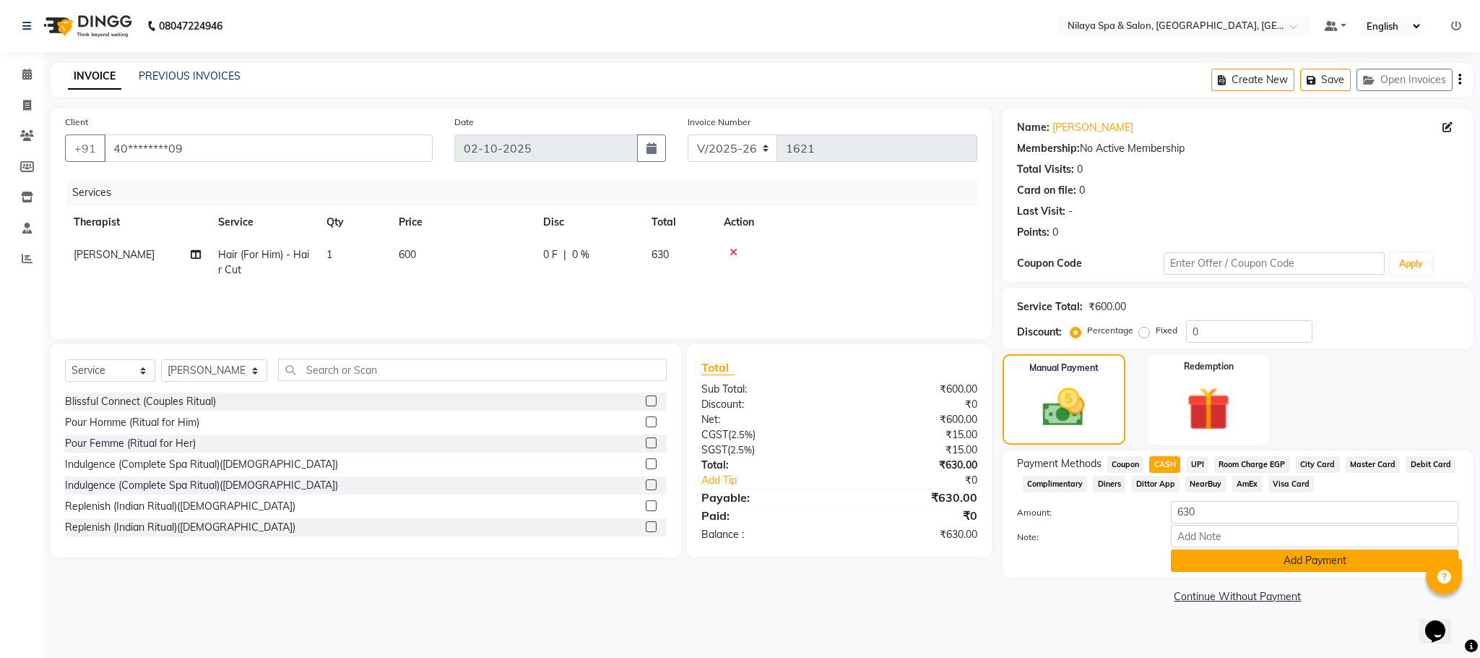
click at [1271, 559] on button "Add Payment" at bounding box center [1315, 560] width 288 height 22
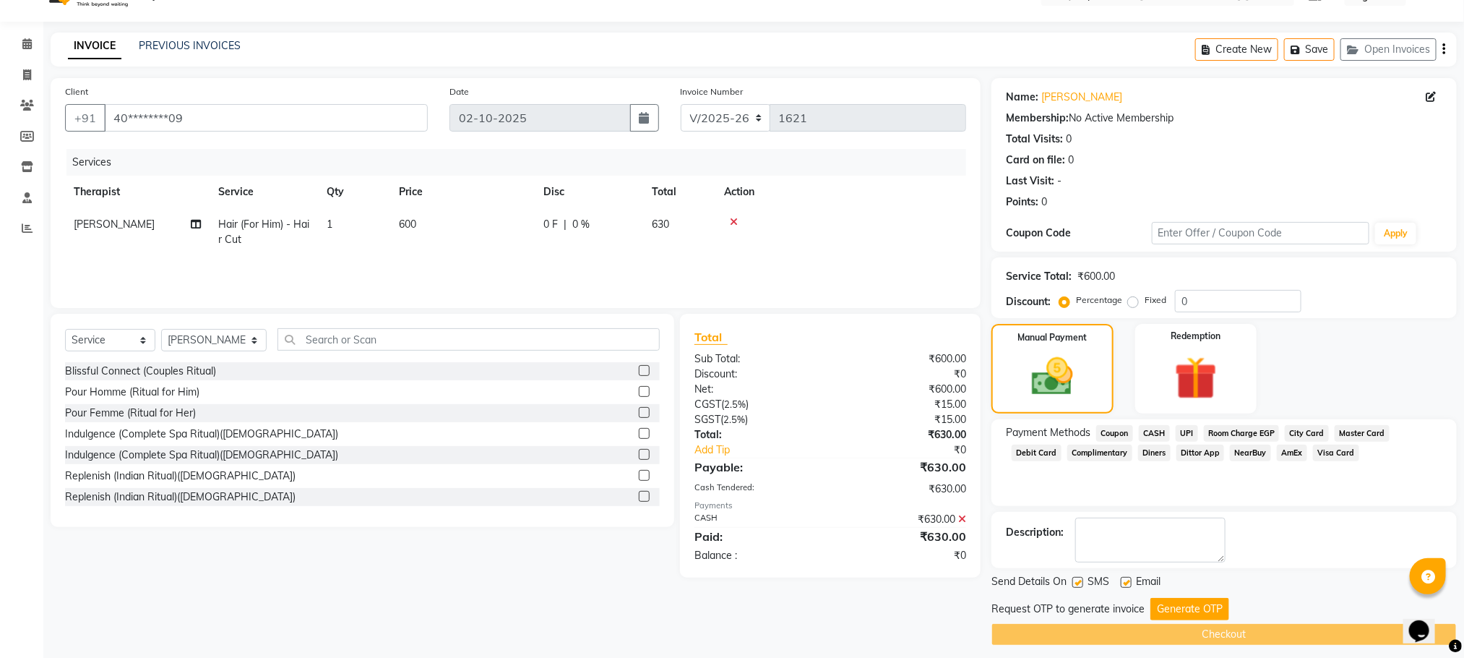
scroll to position [41, 0]
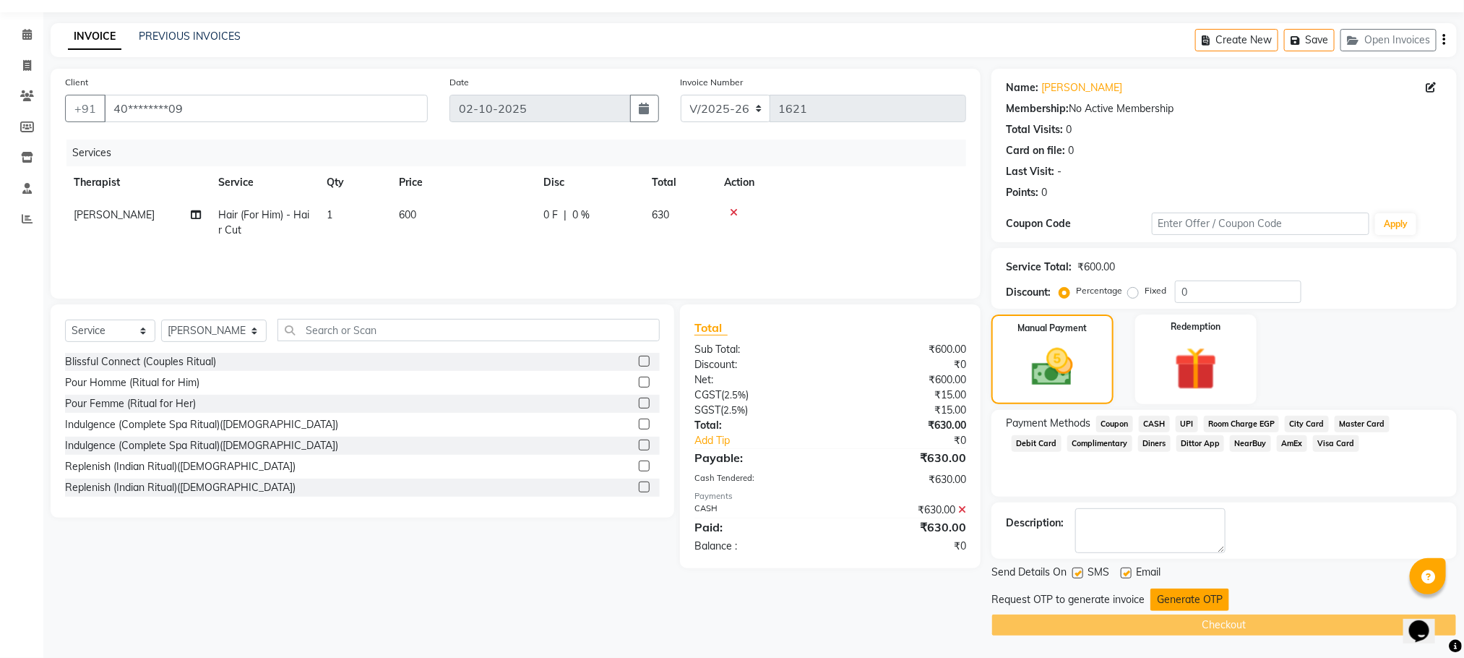
click at [1181, 603] on button "Generate OTP" at bounding box center [1189, 599] width 79 height 22
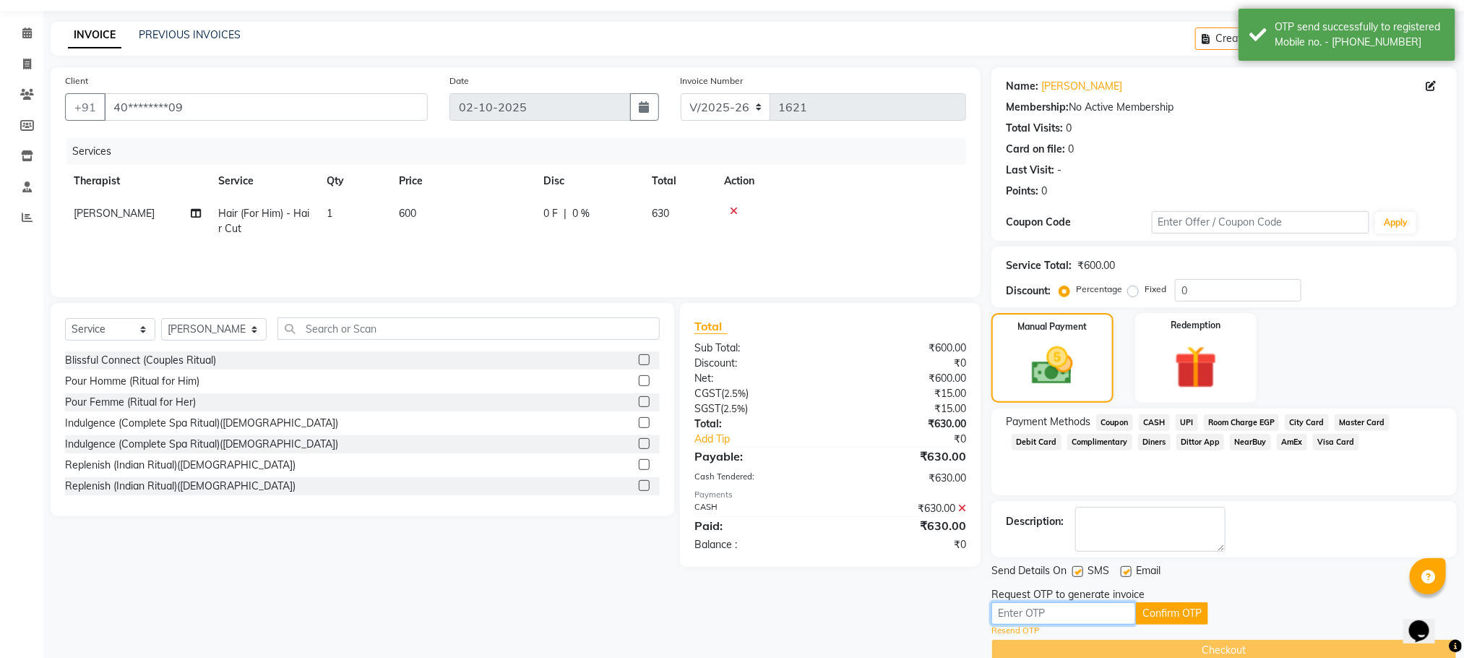
click at [1050, 613] on input "text" at bounding box center [1063, 613] width 145 height 22
type input "4791"
drag, startPoint x: 1170, startPoint y: 618, endPoint x: 1165, endPoint y: 605, distance: 13.6
click at [1170, 616] on button "Confirm OTP" at bounding box center [1172, 613] width 72 height 22
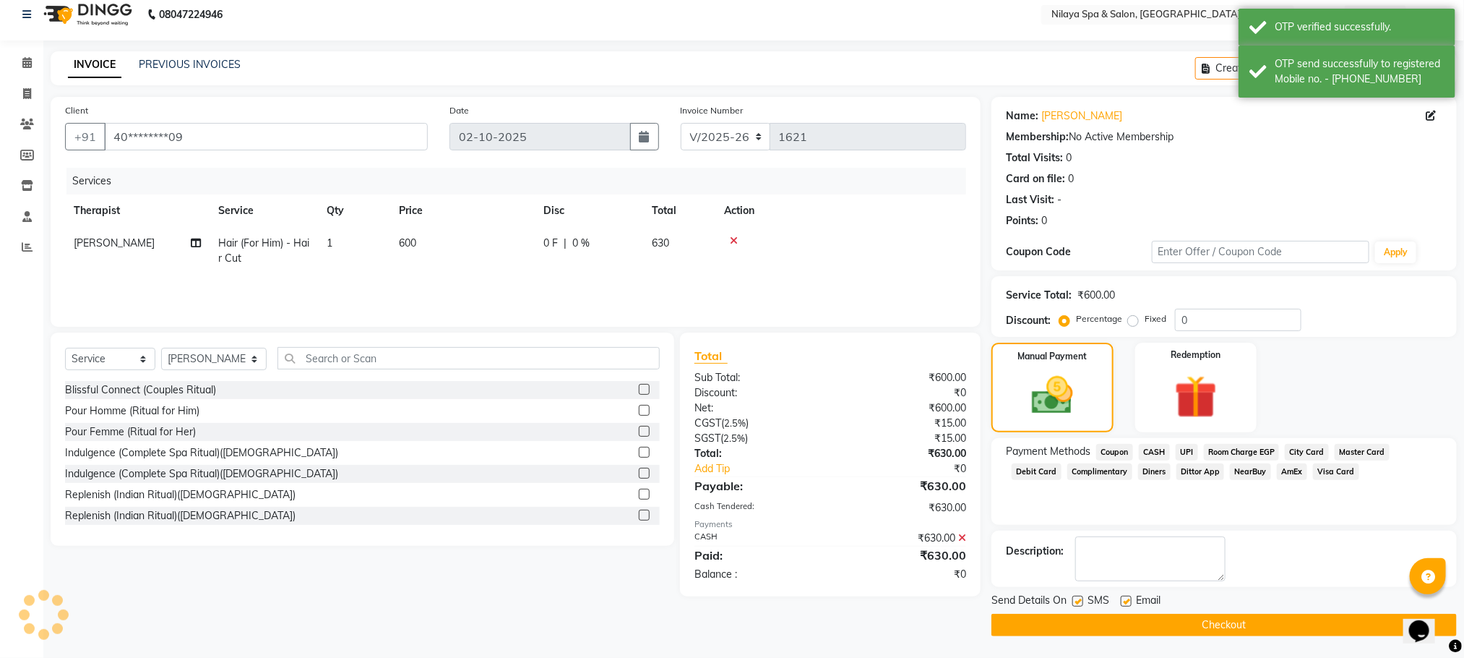
scroll to position [13, 0]
click at [1178, 627] on button "Checkout" at bounding box center [1223, 624] width 465 height 22
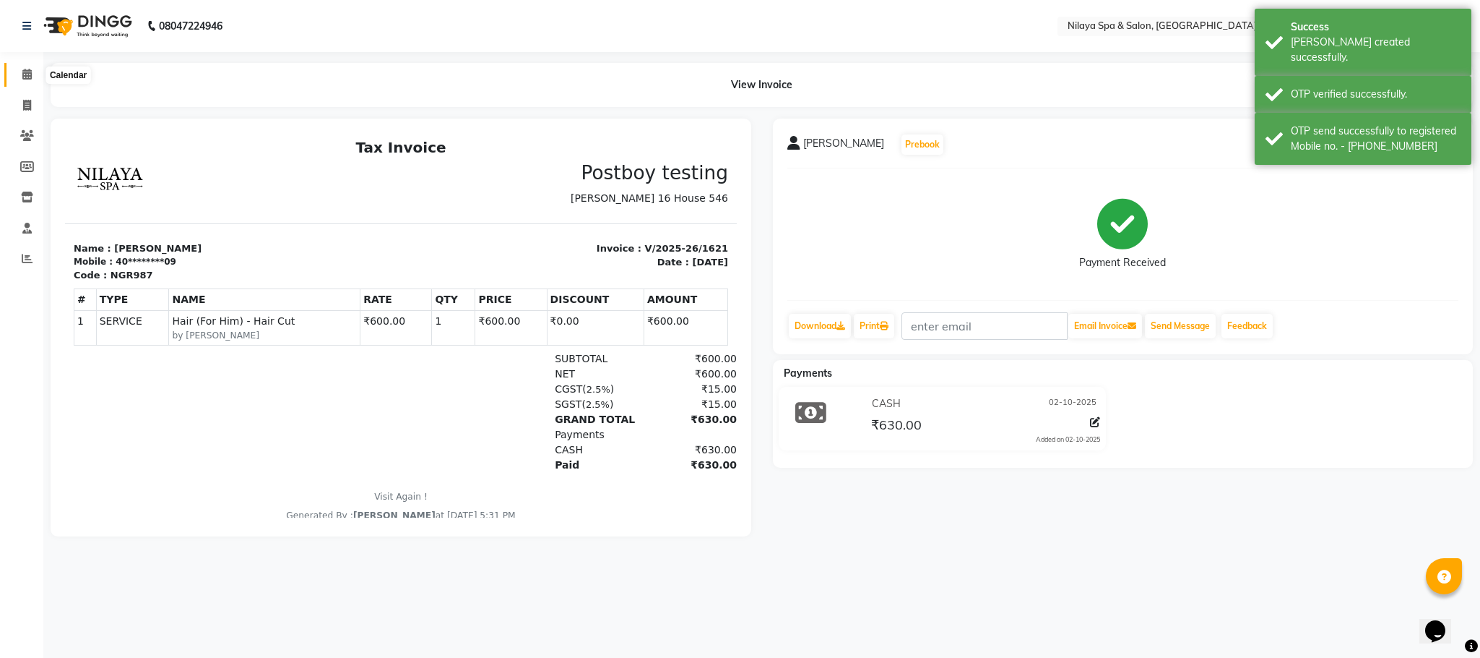
drag, startPoint x: 28, startPoint y: 76, endPoint x: 33, endPoint y: 95, distance: 20.2
click at [27, 77] on icon at bounding box center [26, 74] width 9 height 11
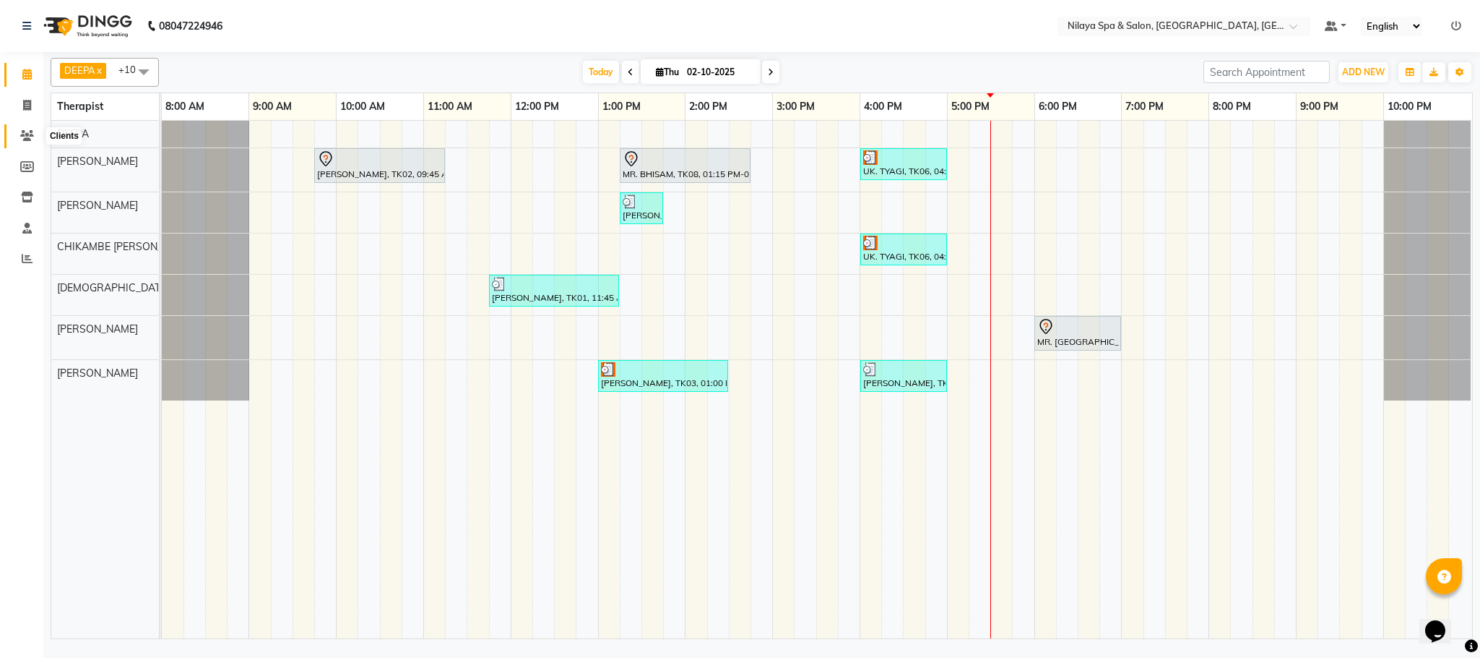
click at [30, 133] on icon at bounding box center [27, 135] width 14 height 11
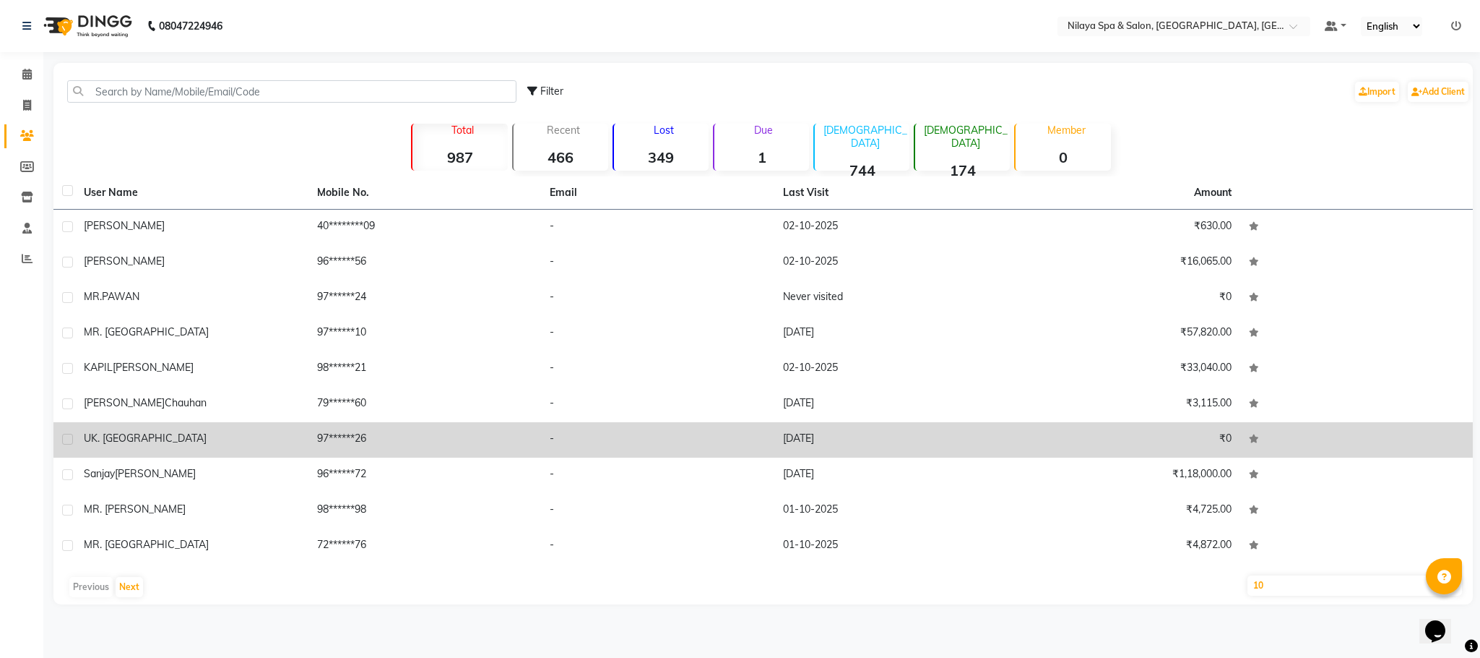
click at [139, 431] on div "UK. [GEOGRAPHIC_DATA]" at bounding box center [192, 438] width 216 height 15
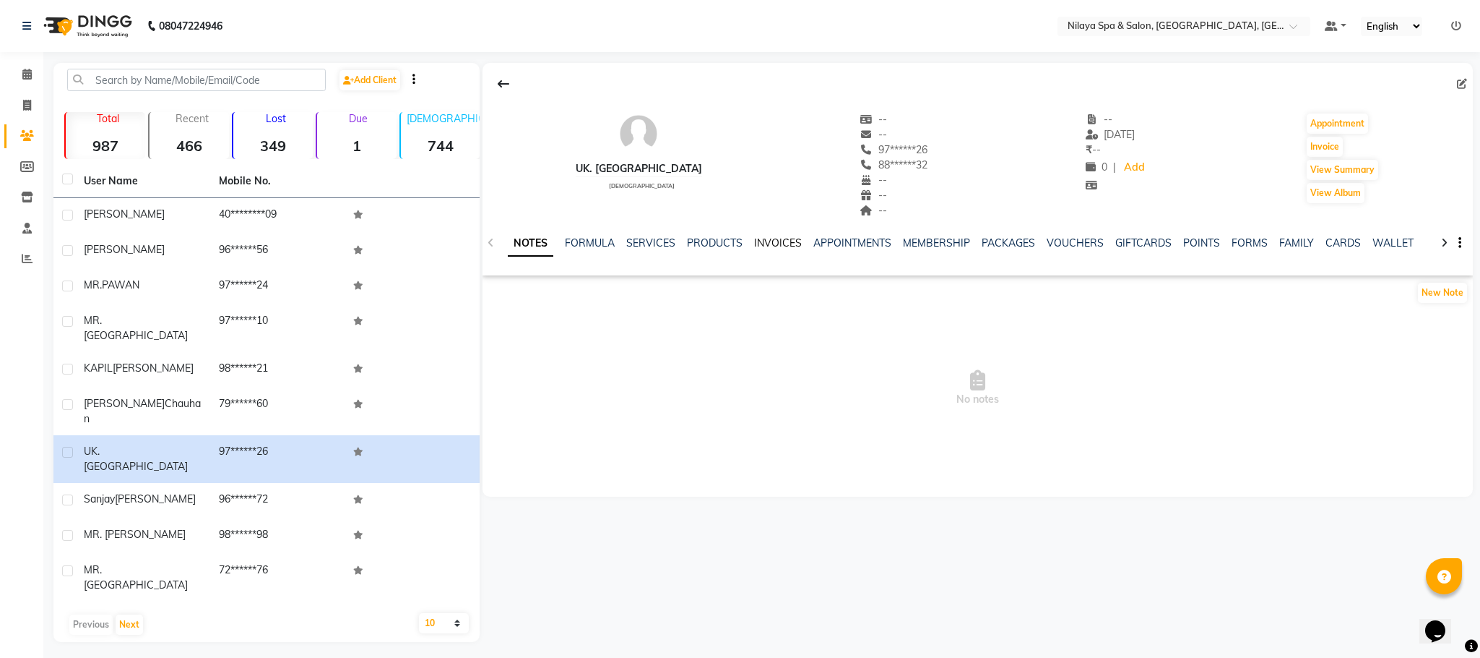
click at [768, 245] on link "INVOICES" at bounding box center [778, 242] width 48 height 13
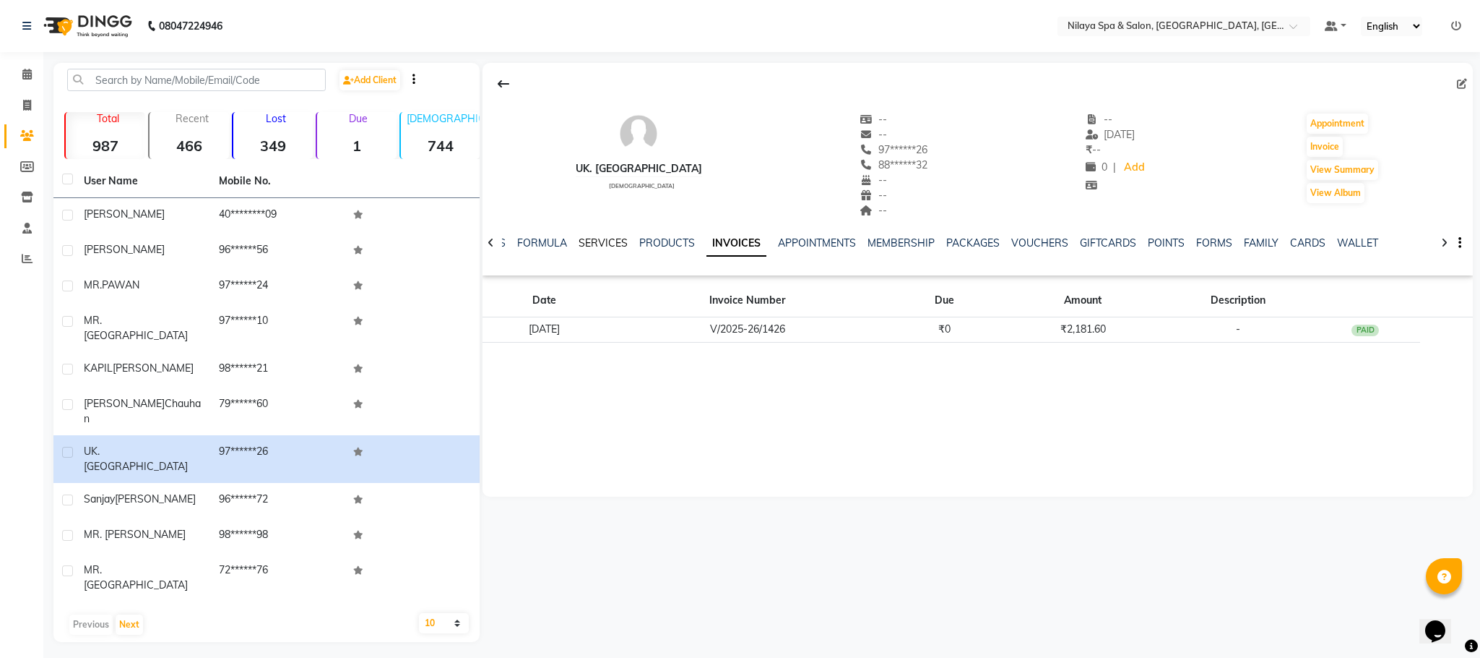
click at [597, 246] on link "SERVICES" at bounding box center [603, 242] width 49 height 13
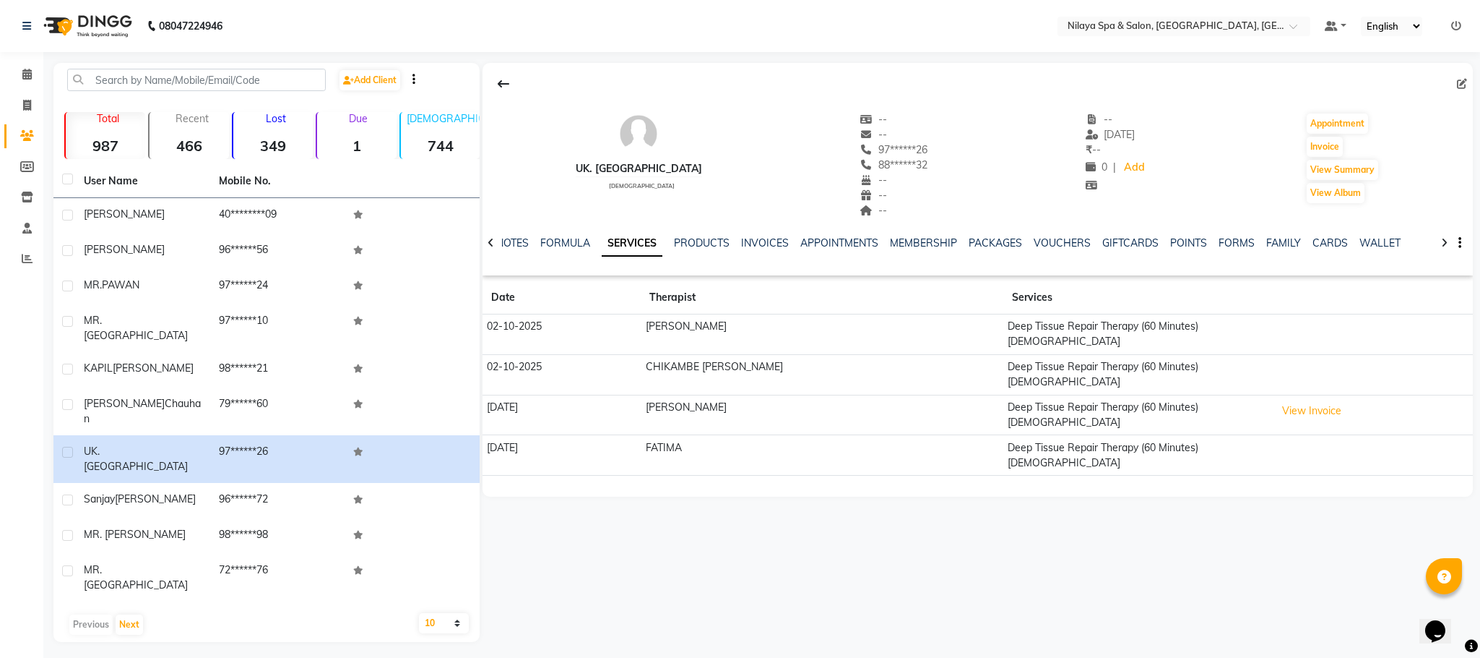
drag, startPoint x: 595, startPoint y: 351, endPoint x: 601, endPoint y: 348, distance: 7.4
click at [601, 354] on td "02-10-2025" at bounding box center [562, 374] width 159 height 40
click at [622, 395] on td "[DATE]" at bounding box center [562, 415] width 159 height 40
click at [785, 395] on td "[PERSON_NAME]" at bounding box center [822, 415] width 363 height 40
click at [787, 395] on td "[PERSON_NAME]" at bounding box center [822, 415] width 363 height 40
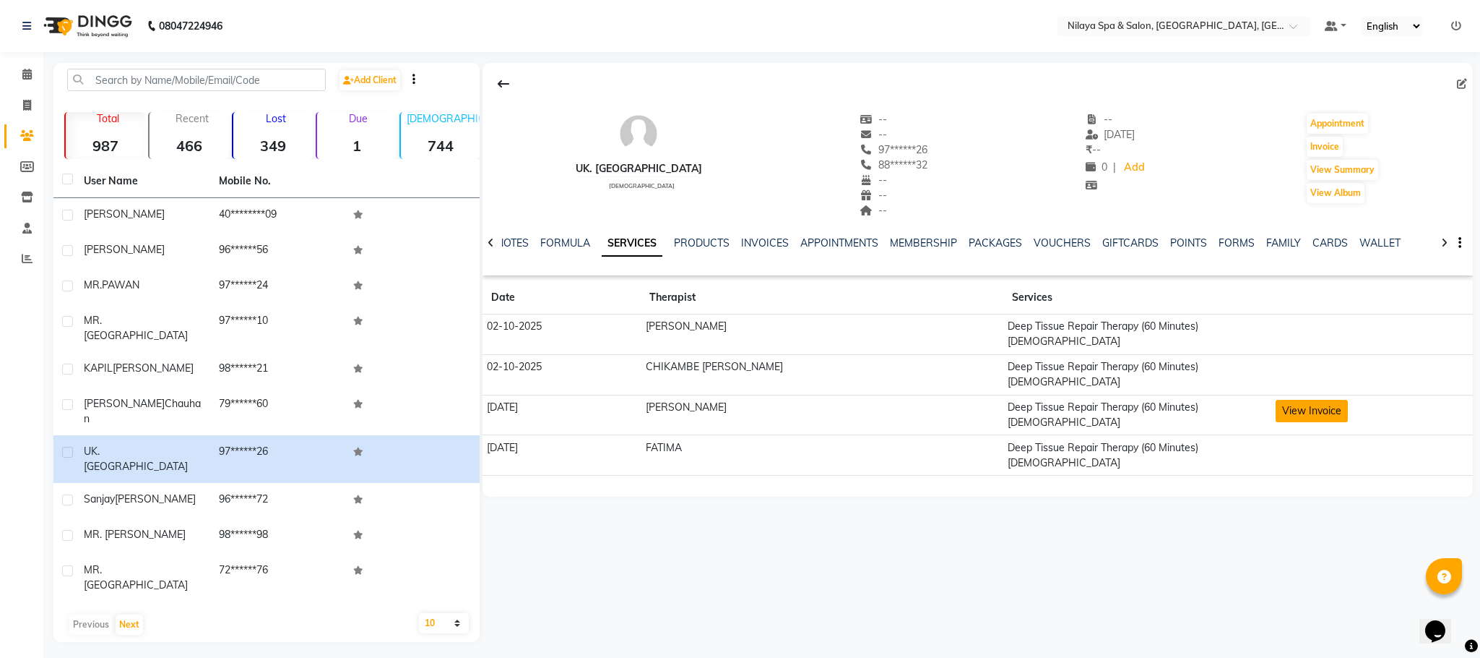
click at [1316, 400] on button "View Invoice" at bounding box center [1312, 411] width 72 height 22
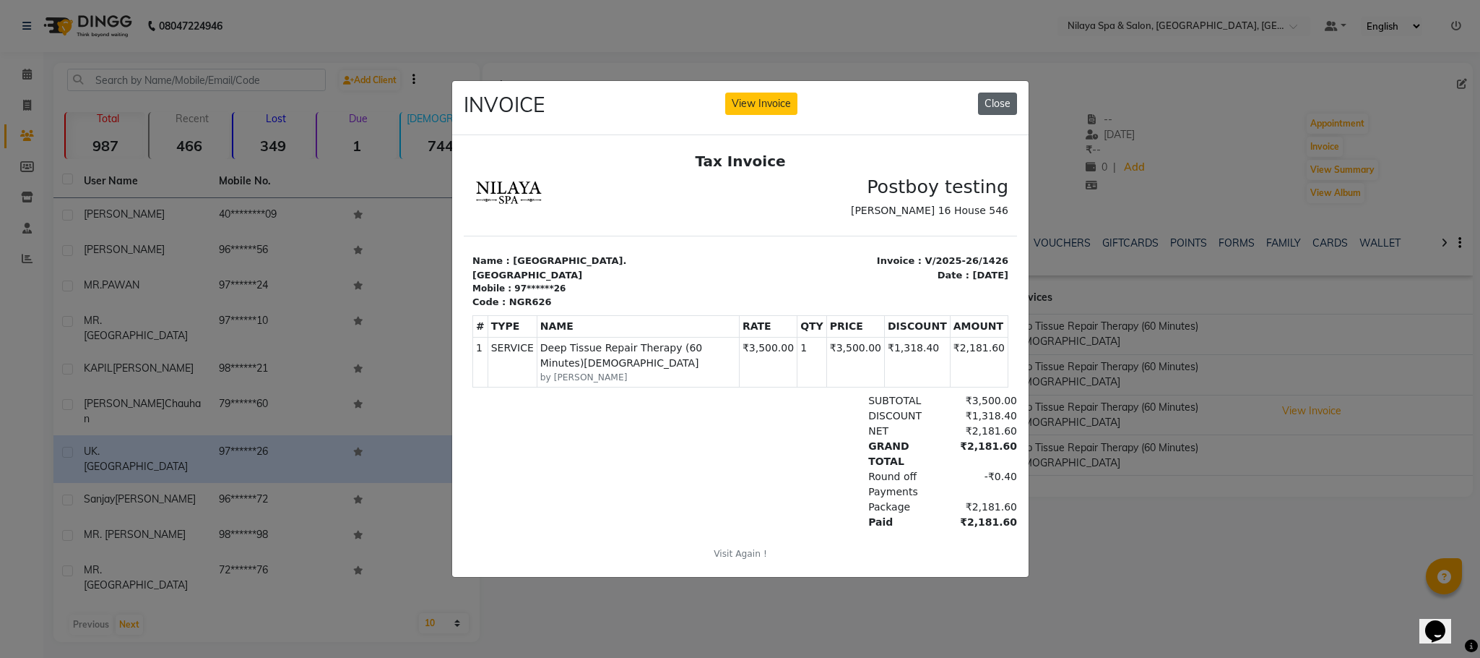
click at [999, 98] on button "Close" at bounding box center [997, 103] width 39 height 22
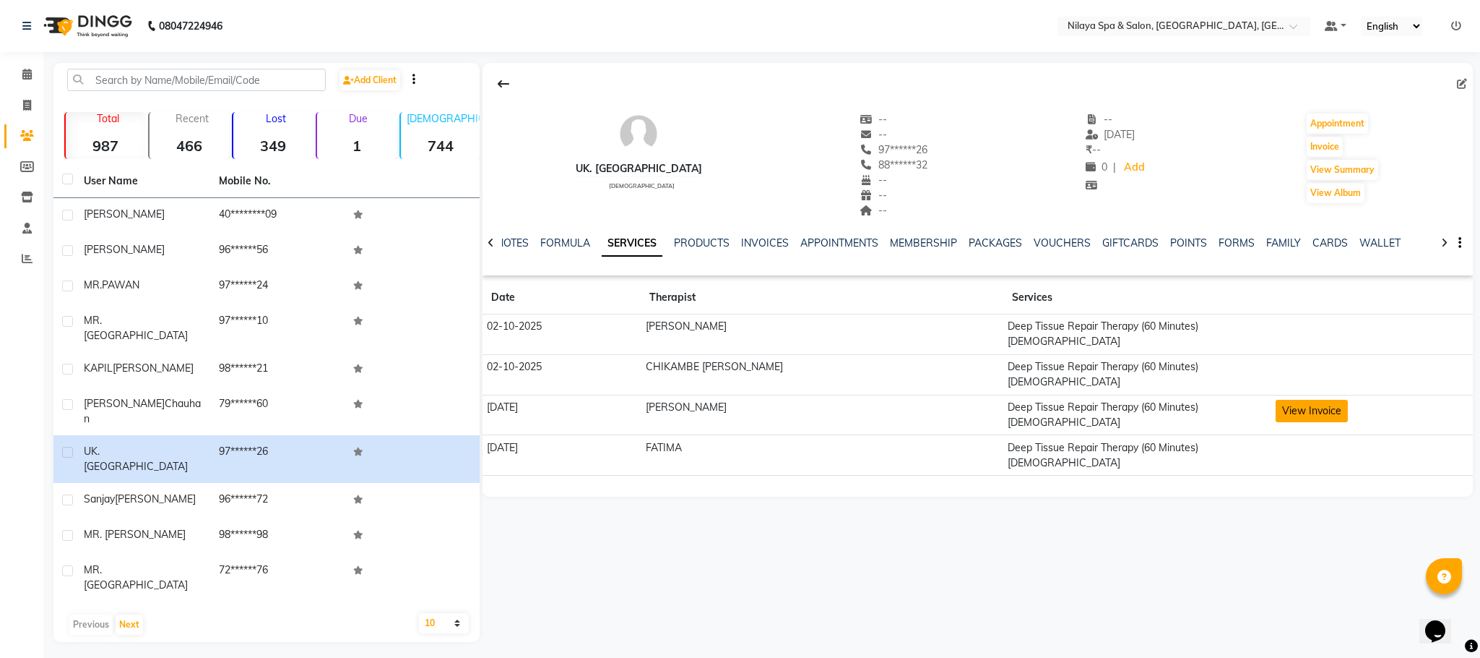
click at [1293, 400] on button "View Invoice" at bounding box center [1312, 411] width 72 height 22
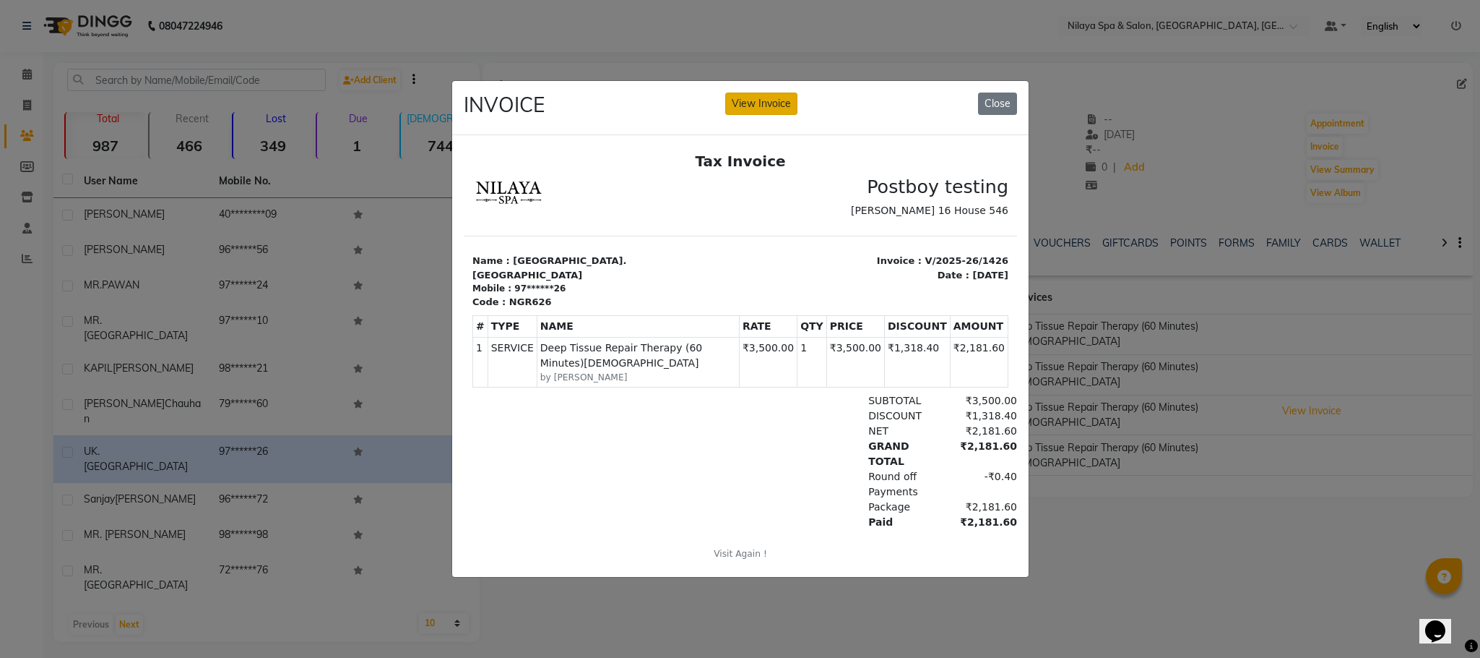
click at [753, 92] on button "View Invoice" at bounding box center [761, 103] width 72 height 22
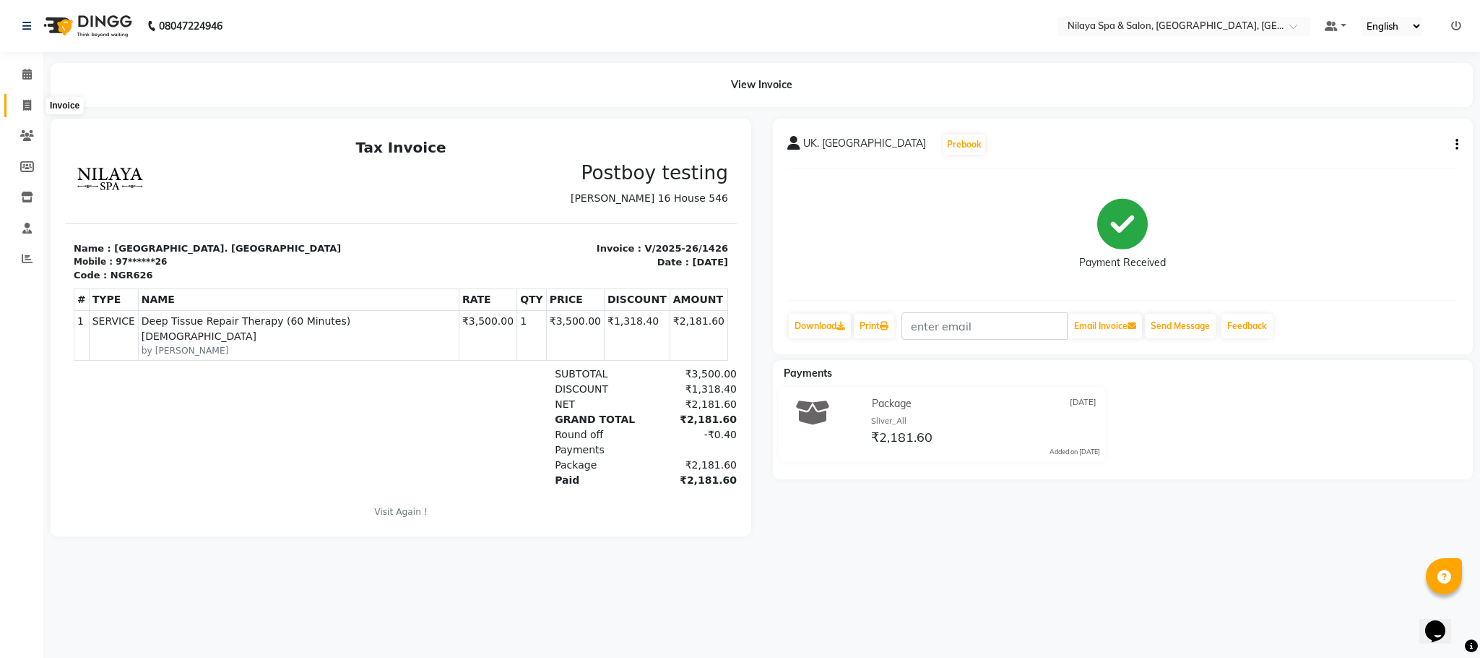
click at [28, 106] on icon at bounding box center [27, 105] width 8 height 11
select select "service"
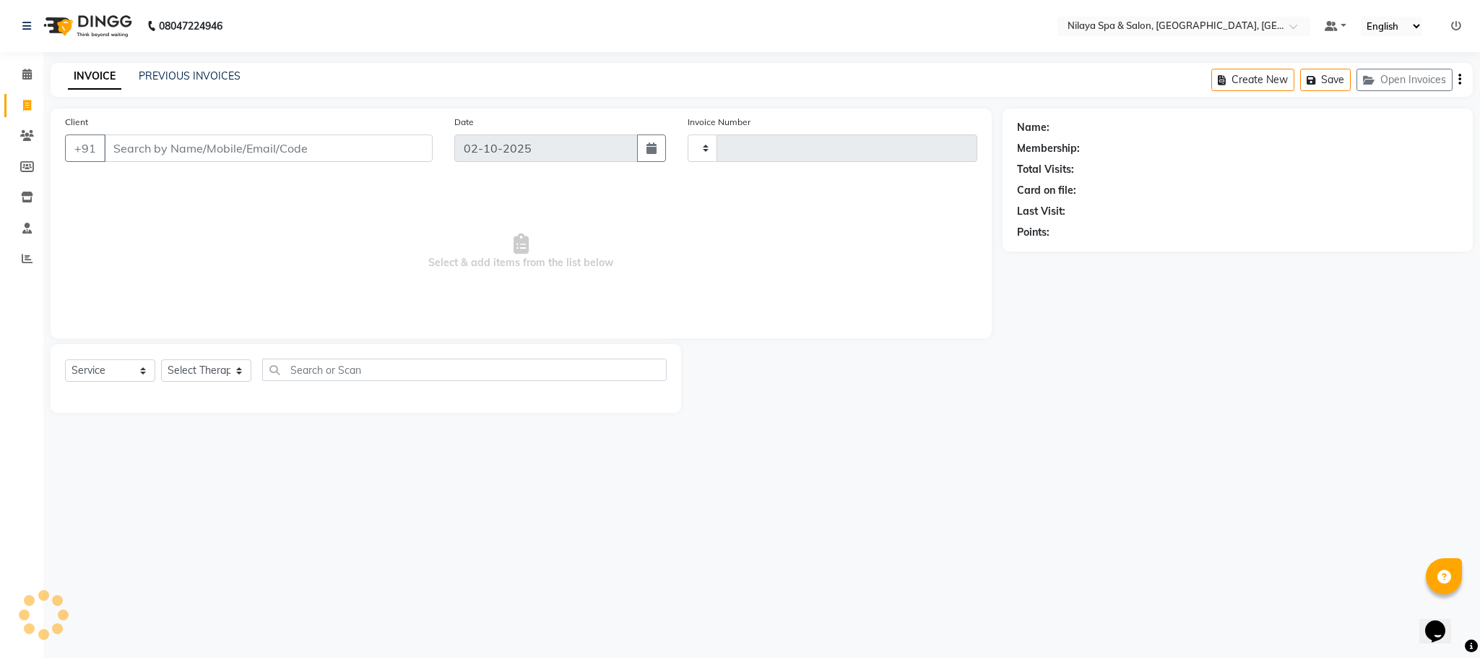
type input "1622"
select select "7983"
click at [27, 76] on icon at bounding box center [26, 74] width 9 height 11
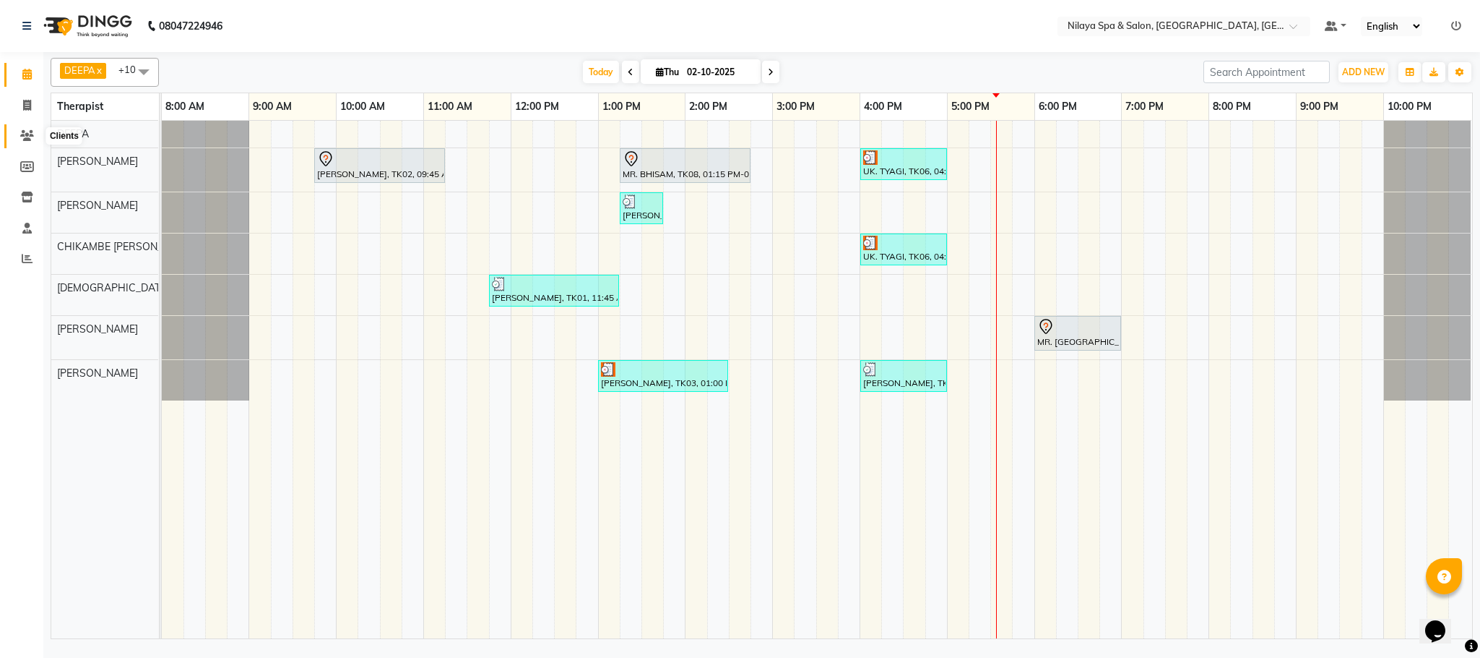
click at [24, 135] on icon at bounding box center [27, 135] width 14 height 11
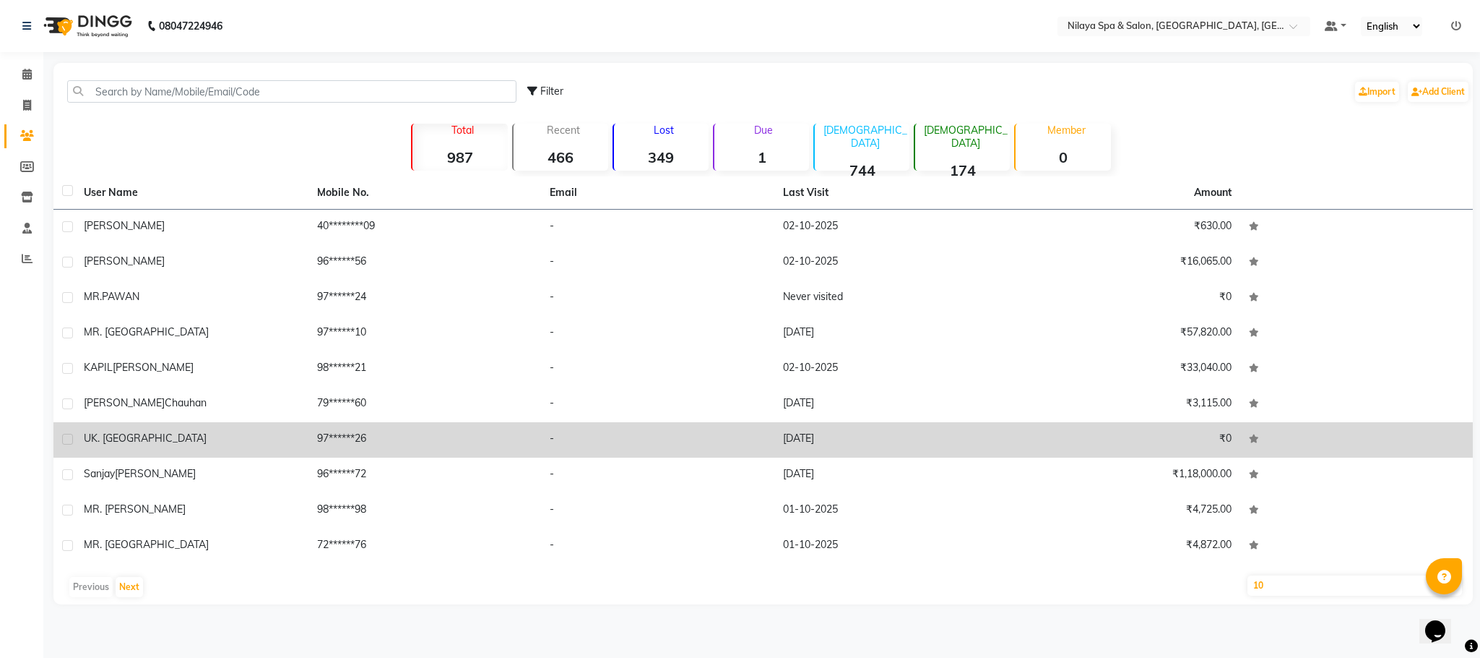
click at [137, 438] on div "UK. [GEOGRAPHIC_DATA]" at bounding box center [192, 438] width 216 height 15
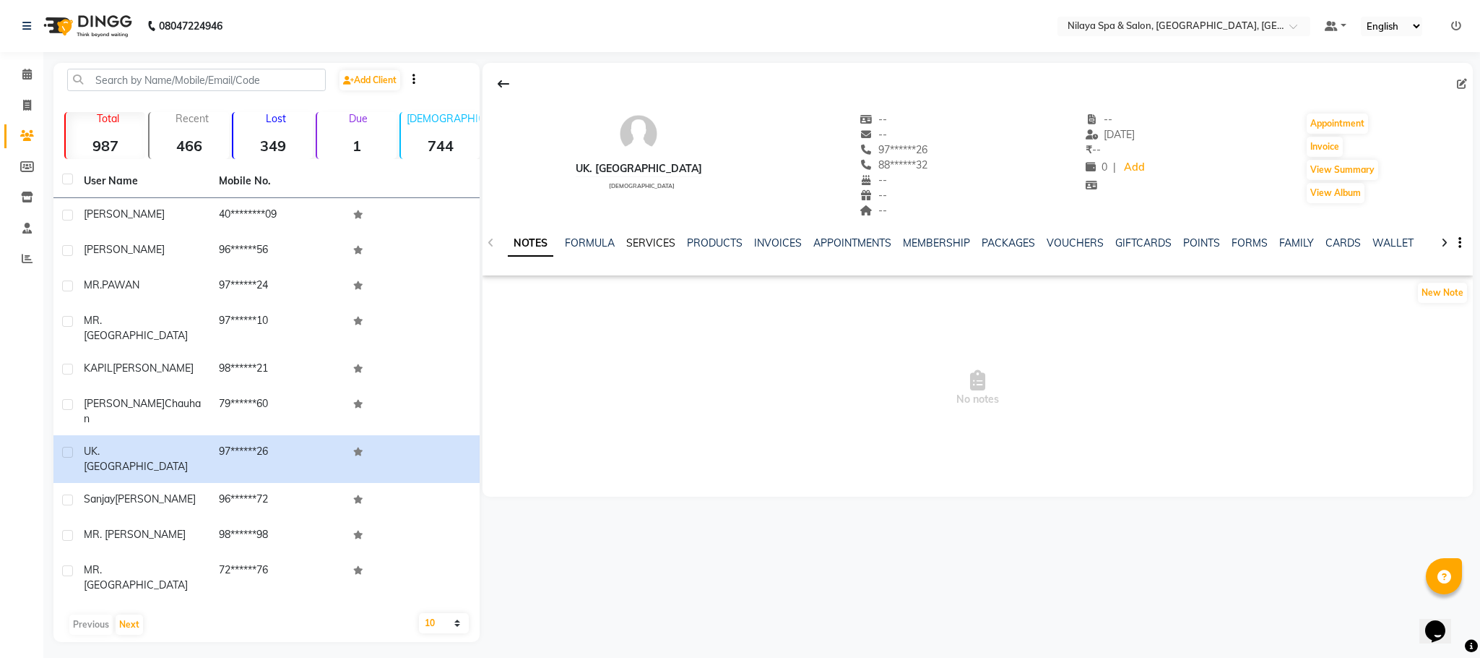
click at [644, 246] on link "SERVICES" at bounding box center [650, 242] width 49 height 13
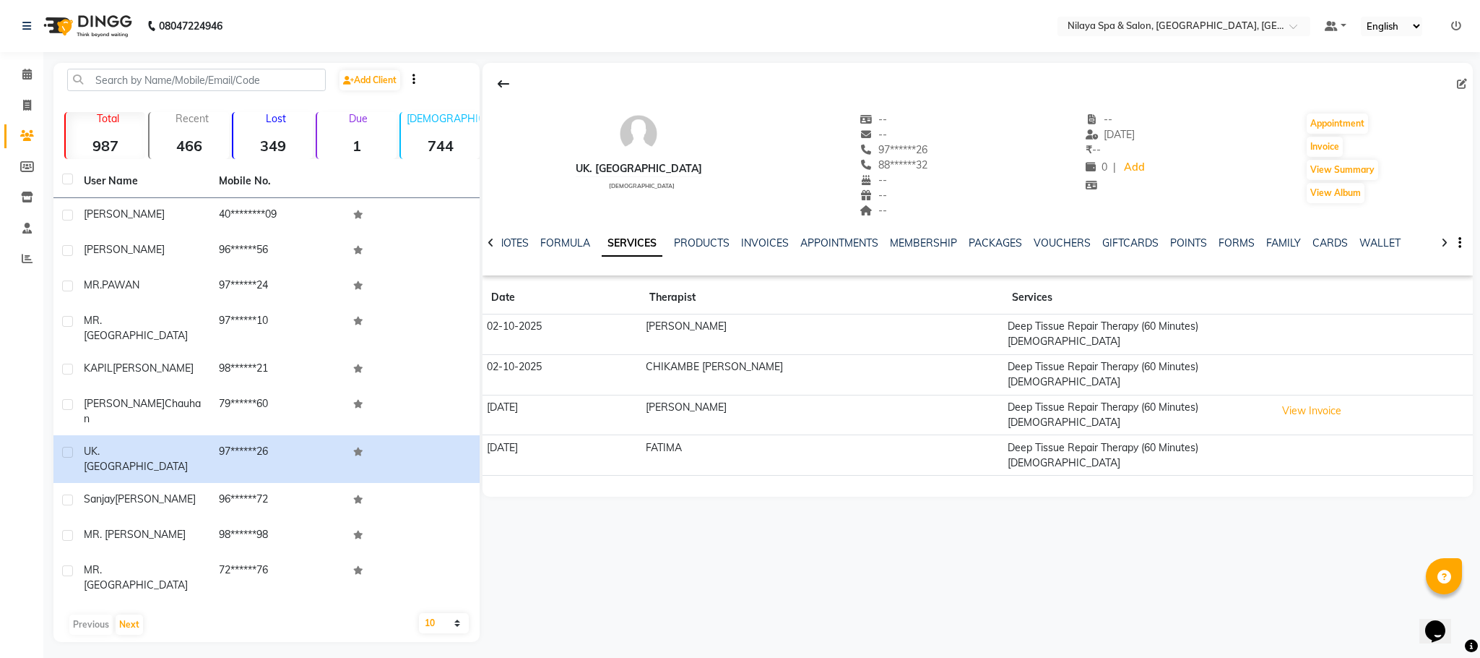
click at [642, 395] on td "[DATE]" at bounding box center [562, 415] width 159 height 40
click at [1295, 400] on button "View Invoice" at bounding box center [1312, 411] width 72 height 22
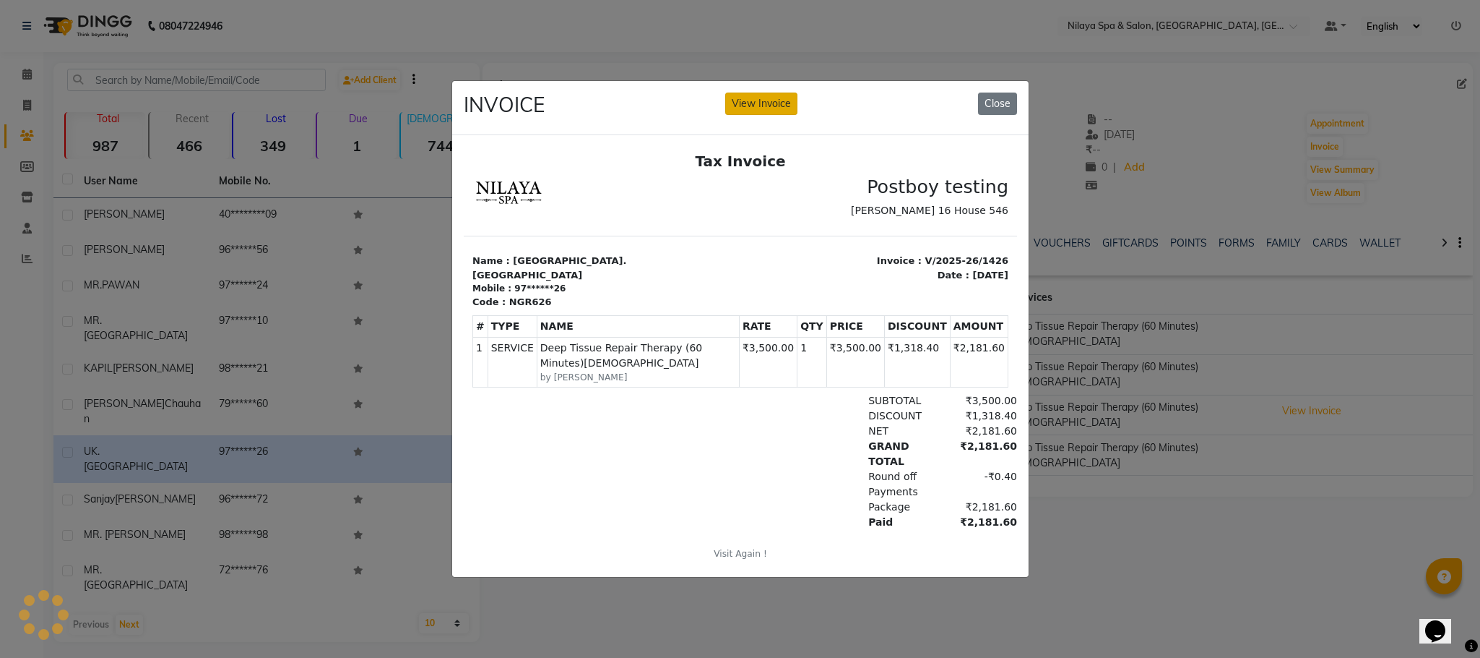
click at [750, 92] on button "View Invoice" at bounding box center [761, 103] width 72 height 22
click at [765, 93] on button "View Invoice" at bounding box center [761, 103] width 72 height 22
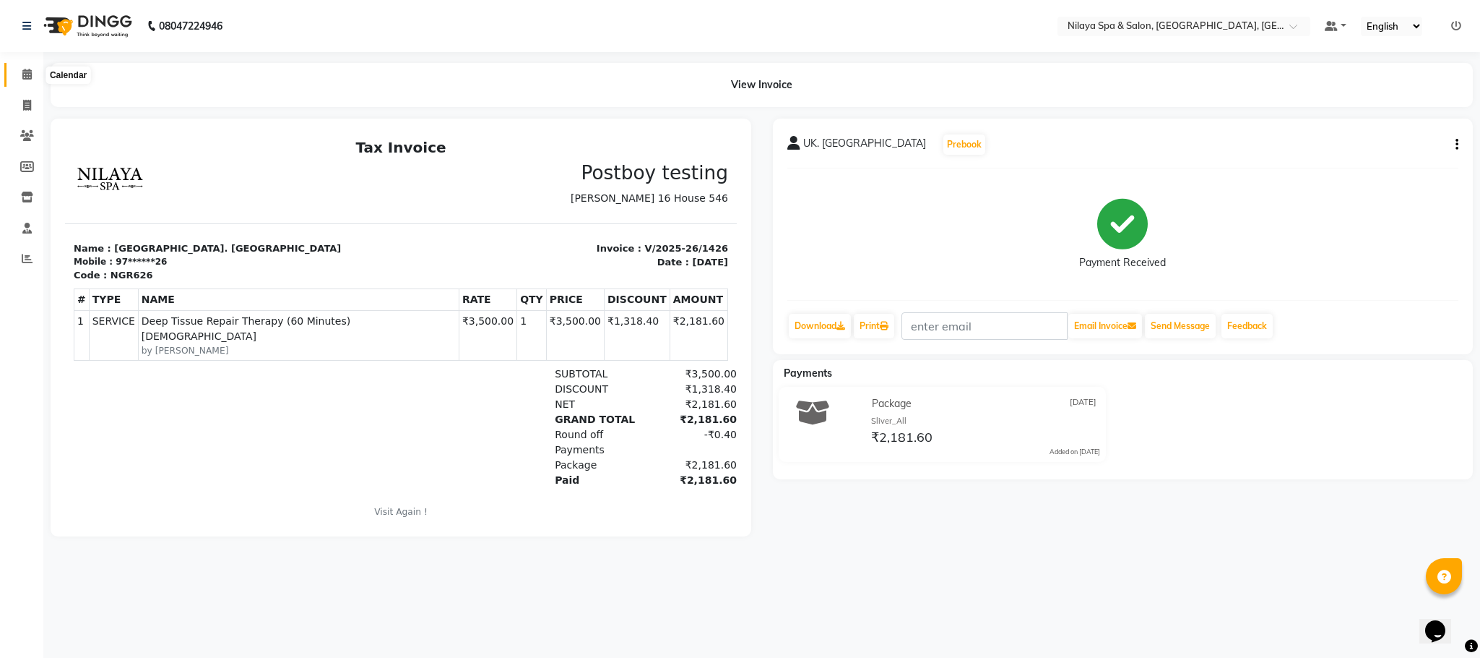
click at [20, 67] on span at bounding box center [26, 74] width 25 height 17
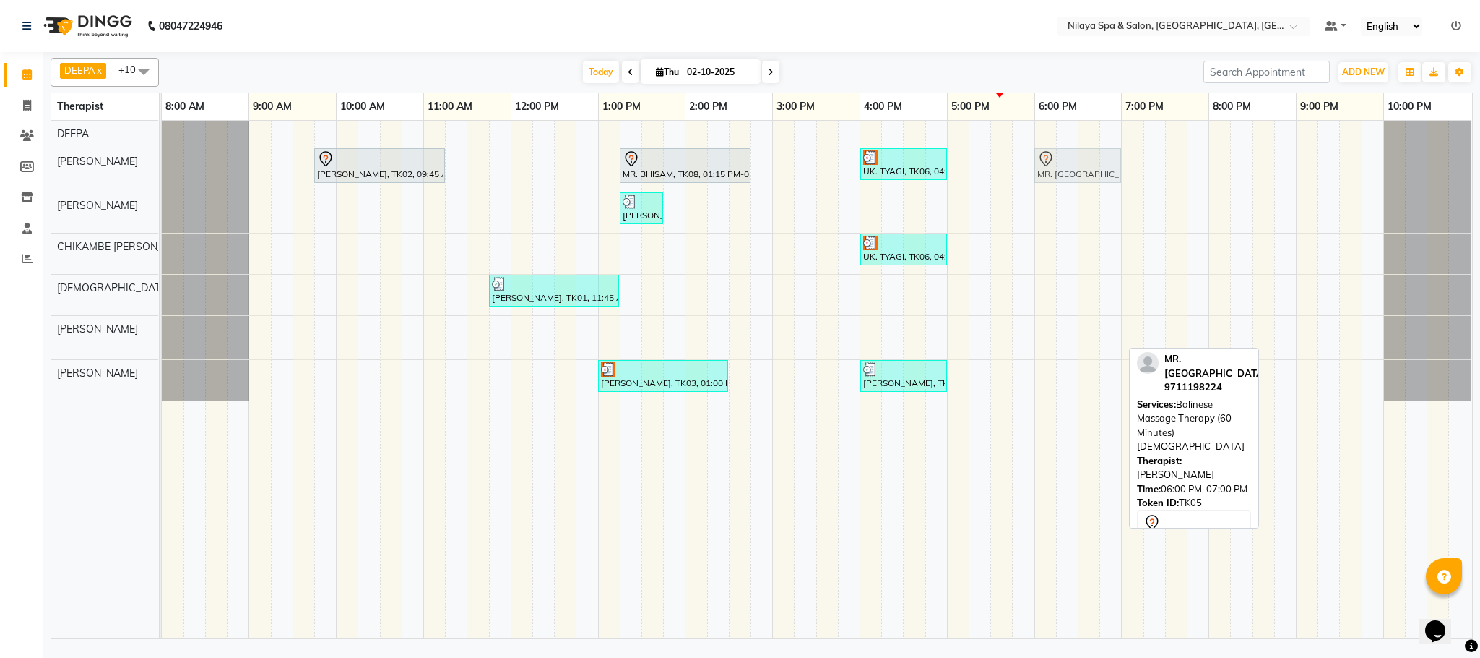
drag, startPoint x: 1074, startPoint y: 338, endPoint x: 1079, endPoint y: 178, distance: 160.5
click at [1079, 178] on tbody "[PERSON_NAME], TK02, 09:45 AM-11:15 AM, Deep Tissue Repair Therapy (90 Minutes)…" at bounding box center [817, 261] width 1310 height 280
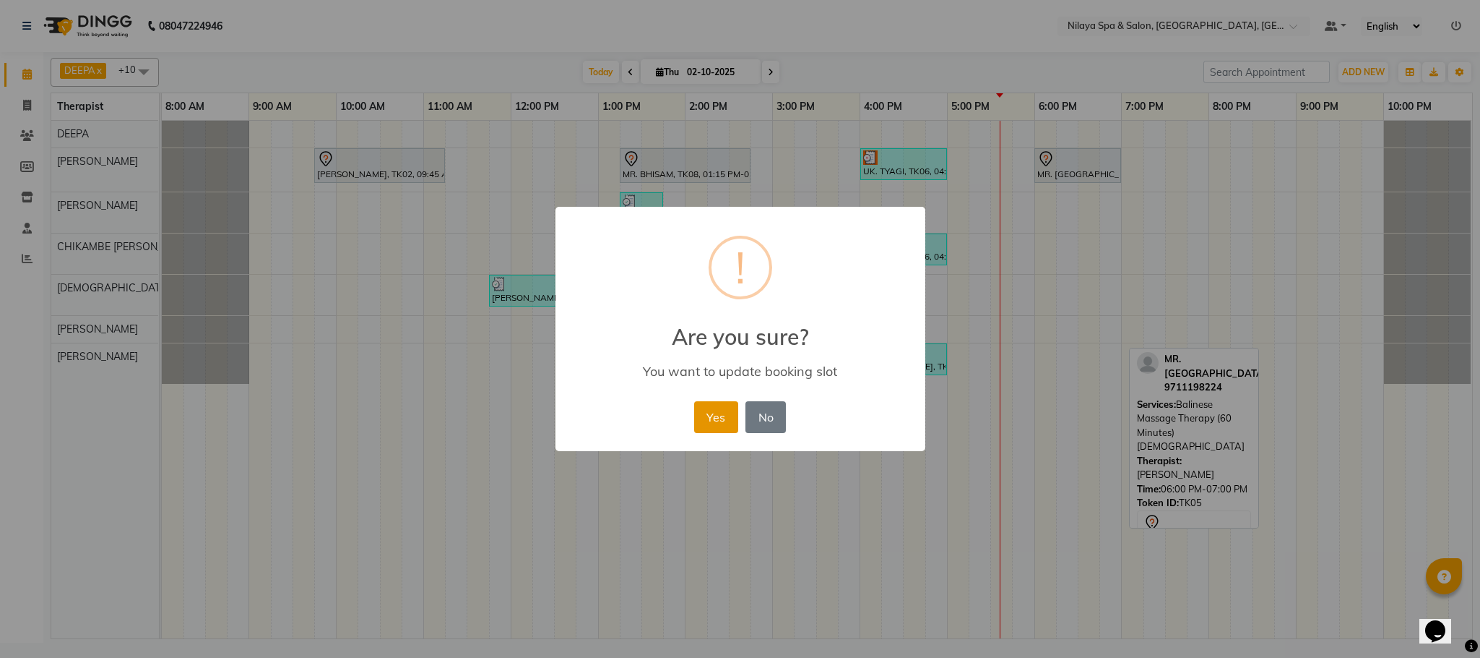
click at [726, 415] on button "Yes" at bounding box center [716, 417] width 44 height 32
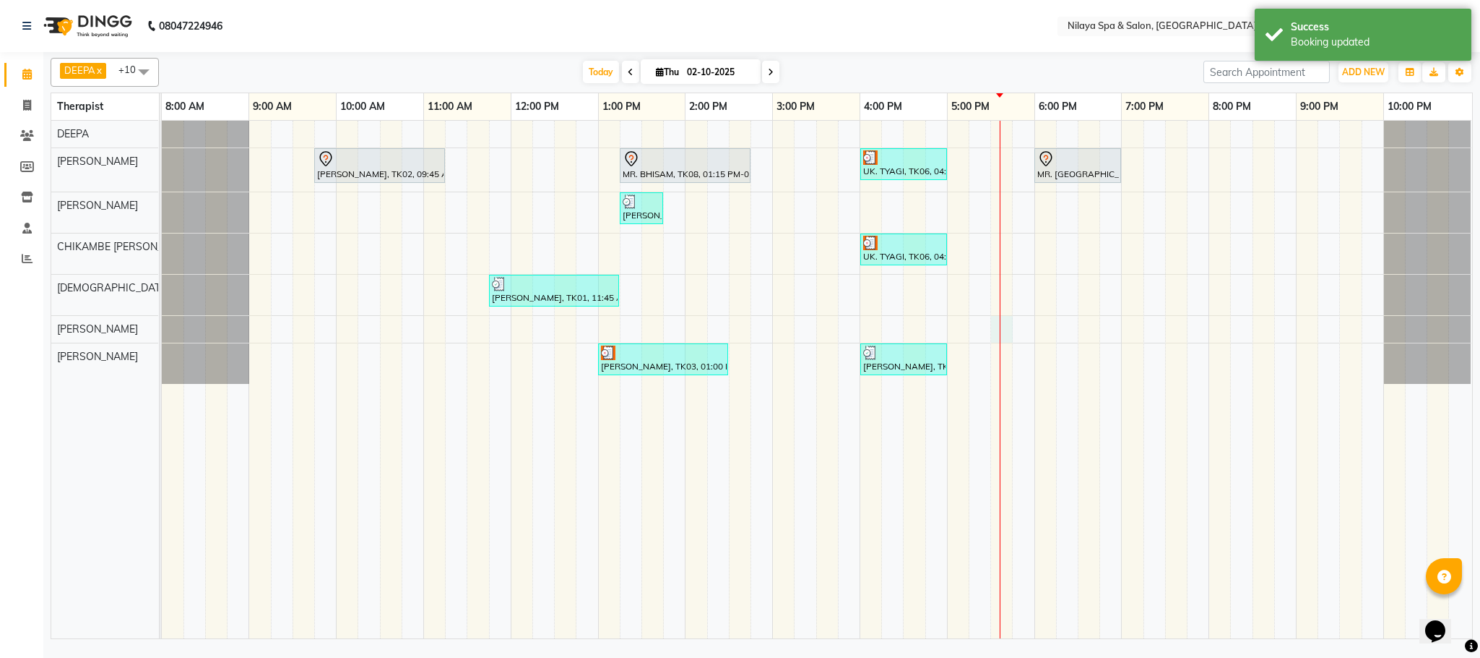
click at [1009, 327] on div "[PERSON_NAME], TK02, 09:45 AM-11:15 AM, Deep Tissue Repair Therapy (90 Minutes)…" at bounding box center [817, 379] width 1311 height 517
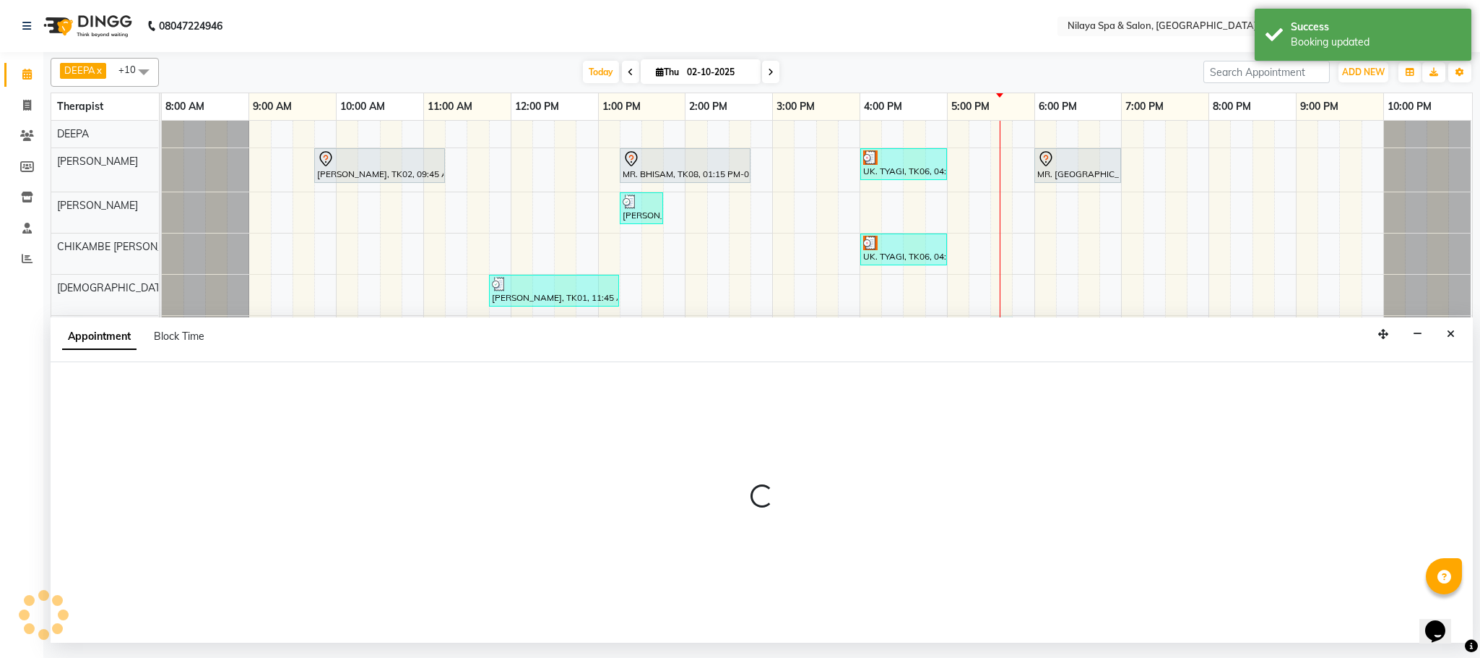
select select "88833"
select select "1050"
select select "tentative"
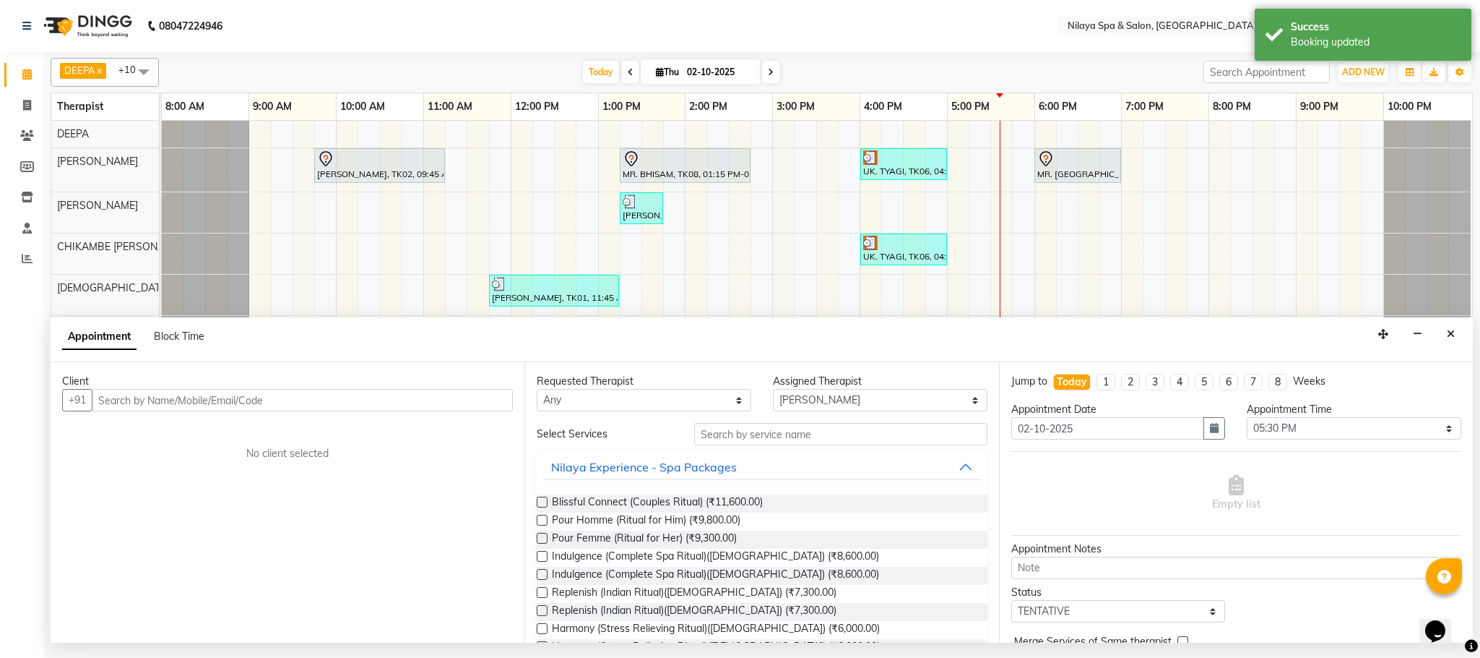
click at [213, 408] on input "text" at bounding box center [302, 400] width 421 height 22
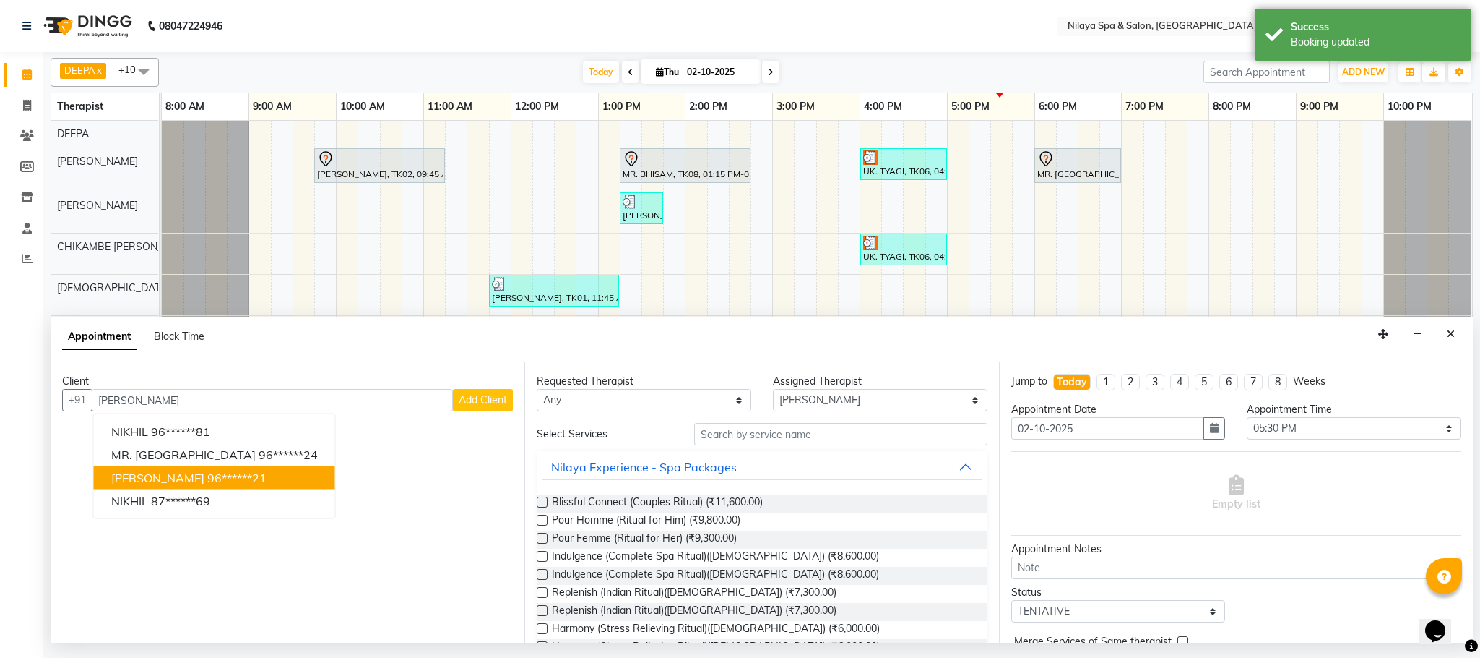
click at [207, 479] on ngb-highlight "96******21" at bounding box center [236, 477] width 59 height 14
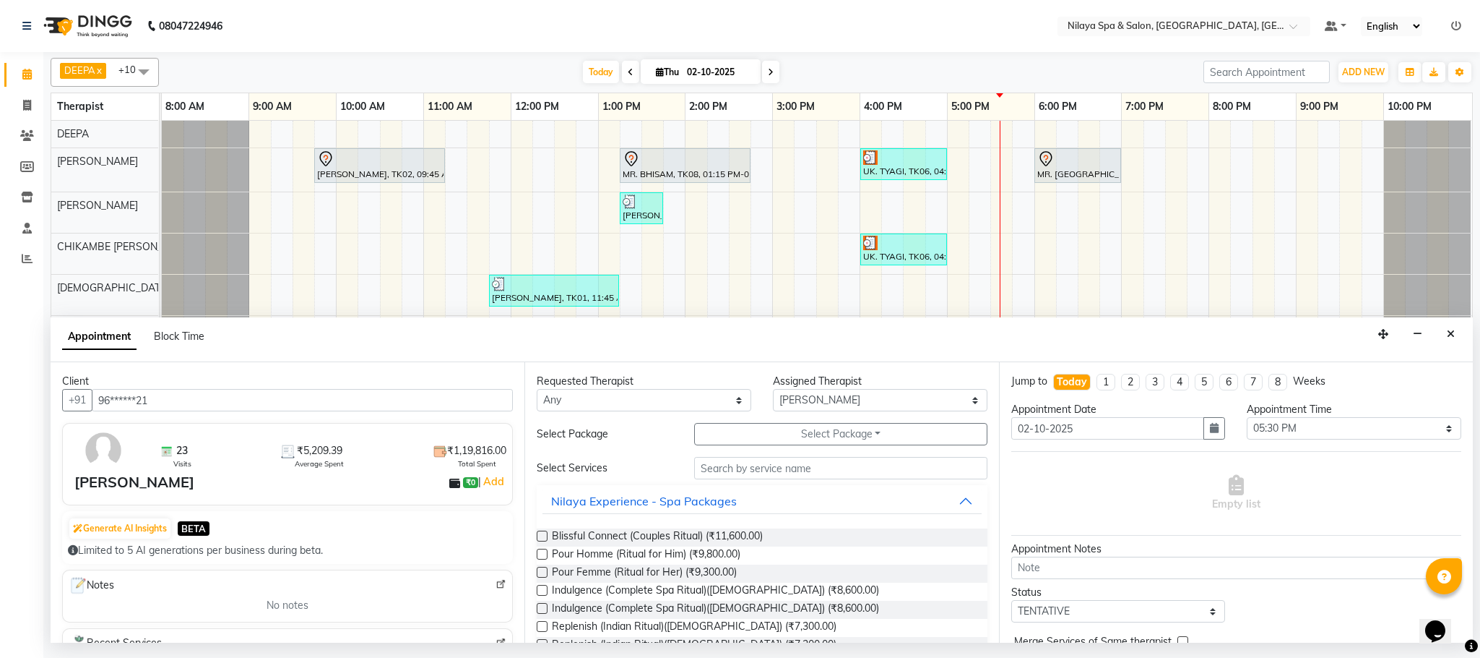
type input "96******21"
click at [728, 467] on input "text" at bounding box center [840, 468] width 293 height 22
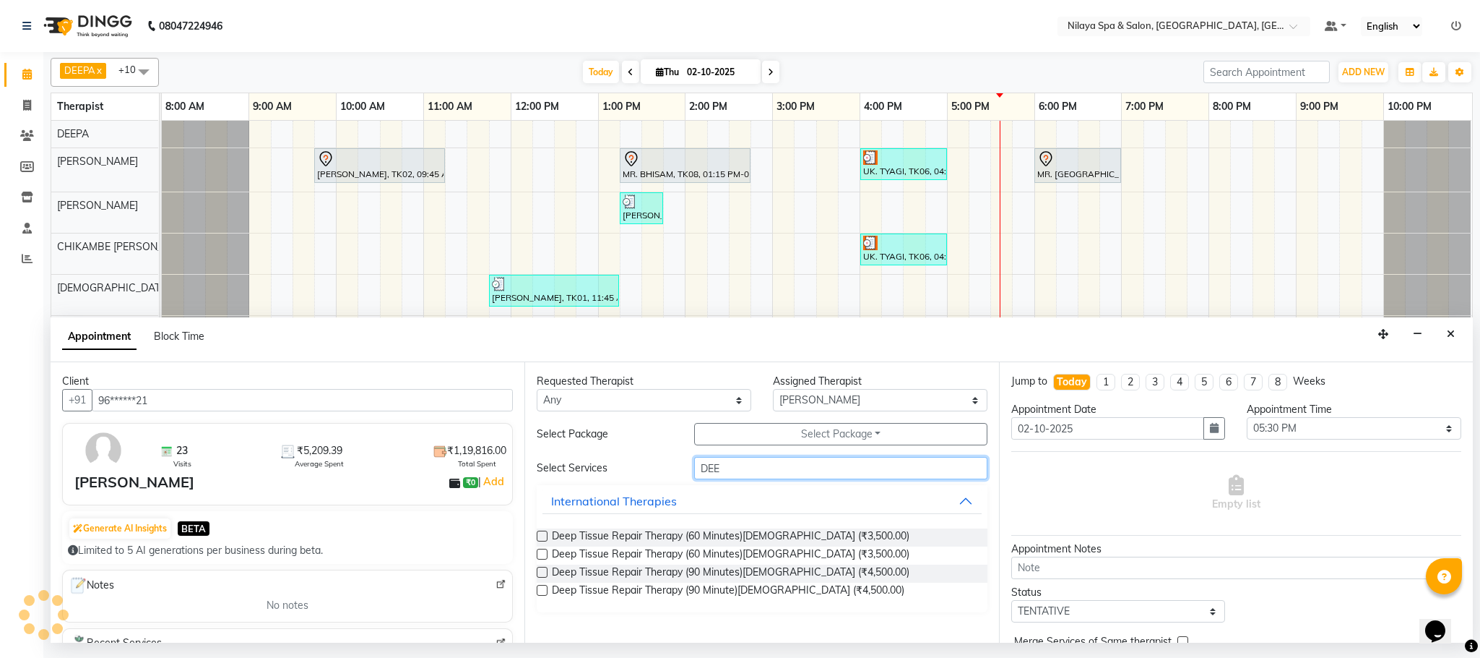
type input "DEE"
click at [540, 534] on label at bounding box center [542, 535] width 11 height 11
click at [540, 534] on input "checkbox" at bounding box center [541, 537] width 9 height 9
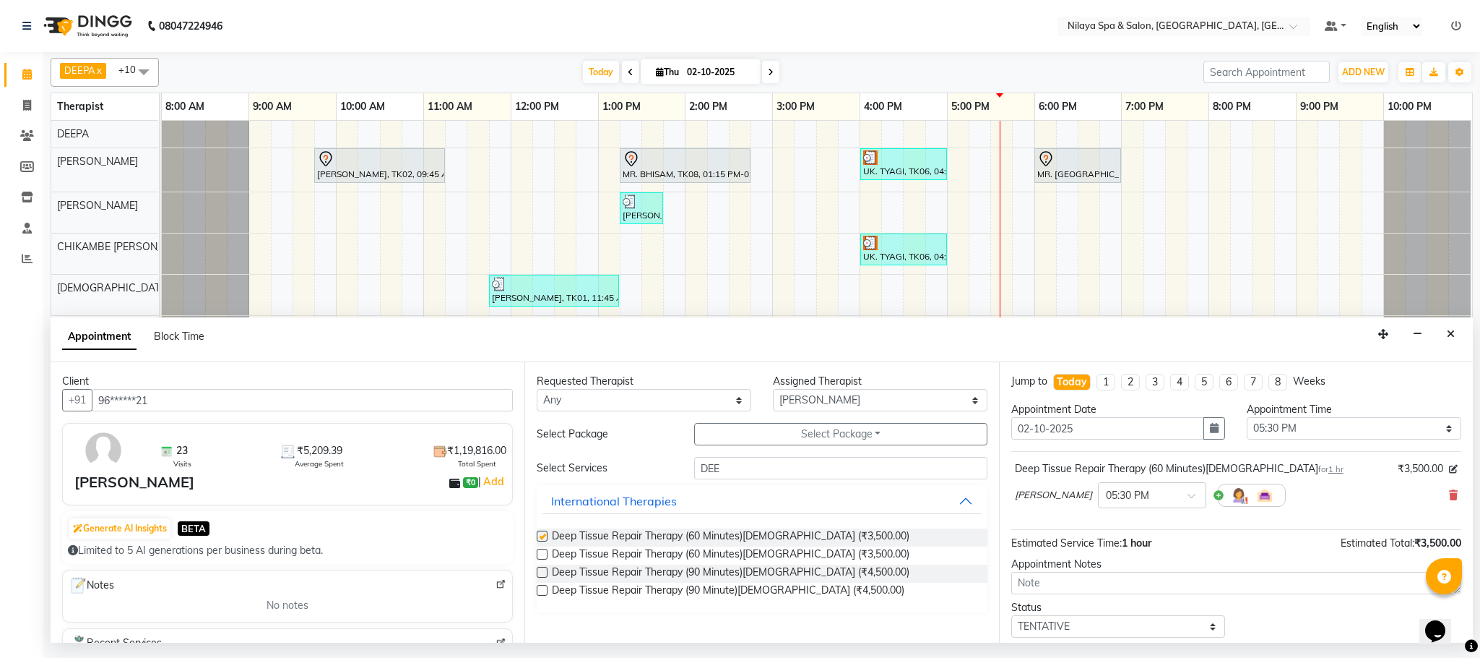
checkbox input "false"
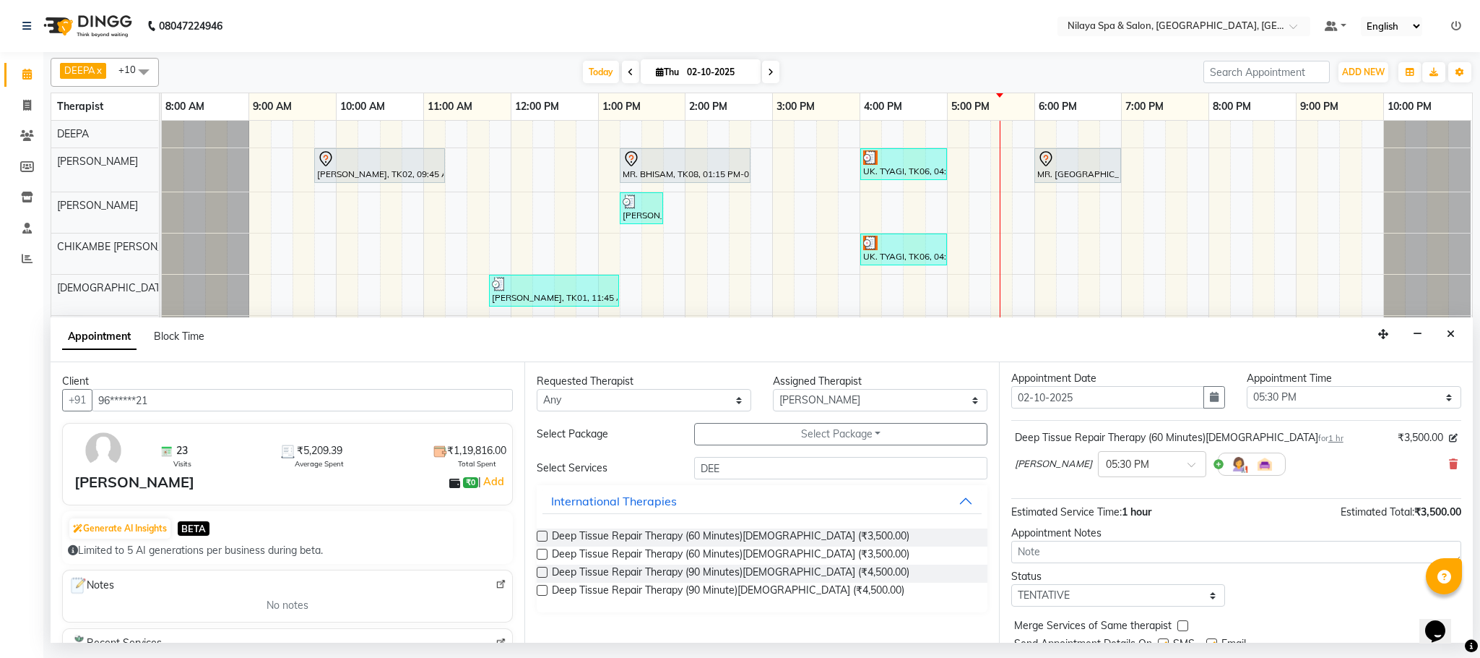
scroll to position [89, 0]
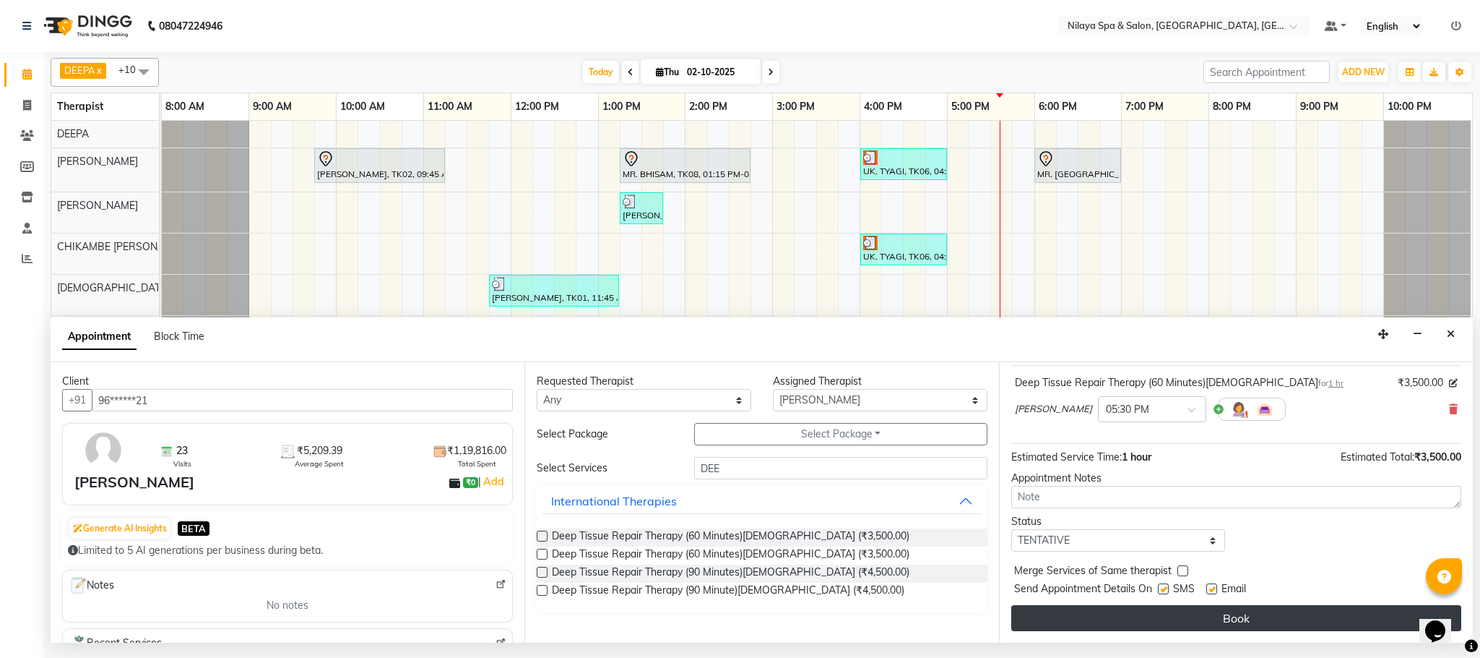
click at [1188, 616] on button "Book" at bounding box center [1237, 618] width 450 height 26
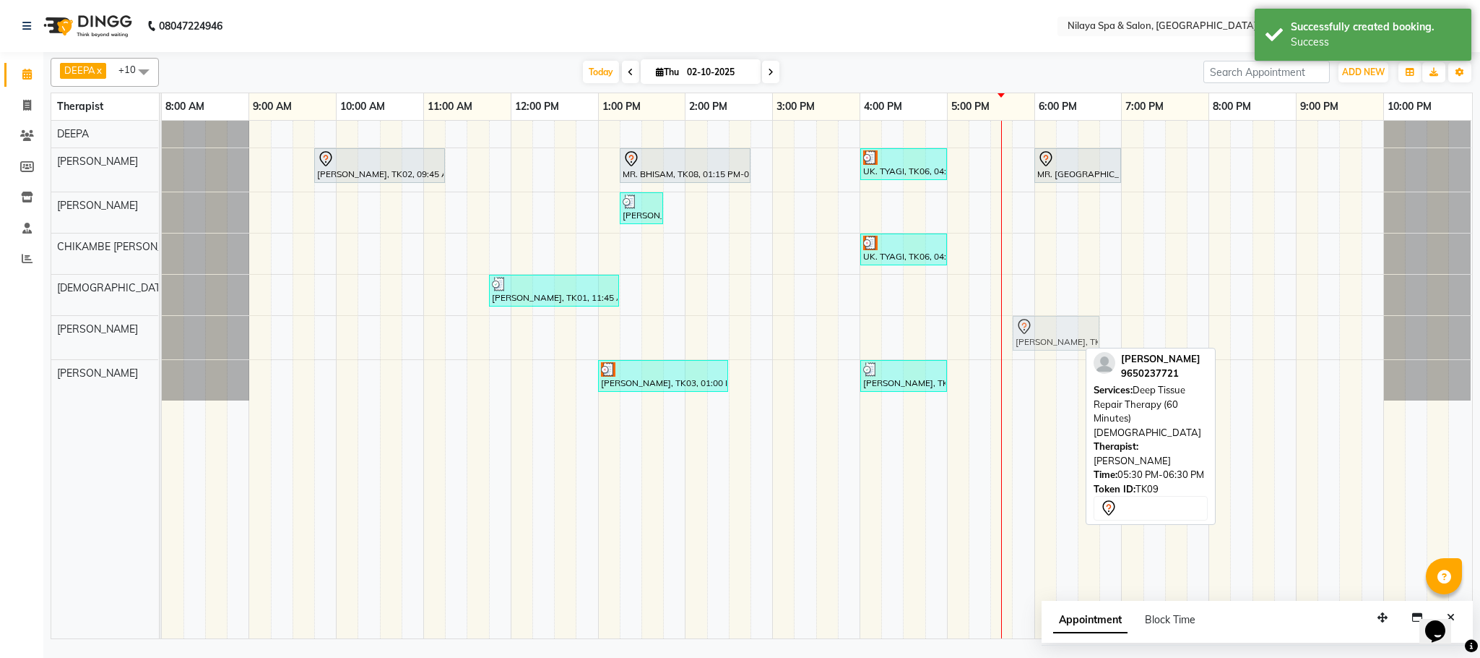
drag, startPoint x: 1030, startPoint y: 342, endPoint x: 1046, endPoint y: 342, distance: 15.2
click at [162, 342] on div "[PERSON_NAME], TK09, 05:30 PM-06:30 PM, Deep Tissue Repair Therapy (60 Minutes)…" at bounding box center [162, 337] width 0 height 43
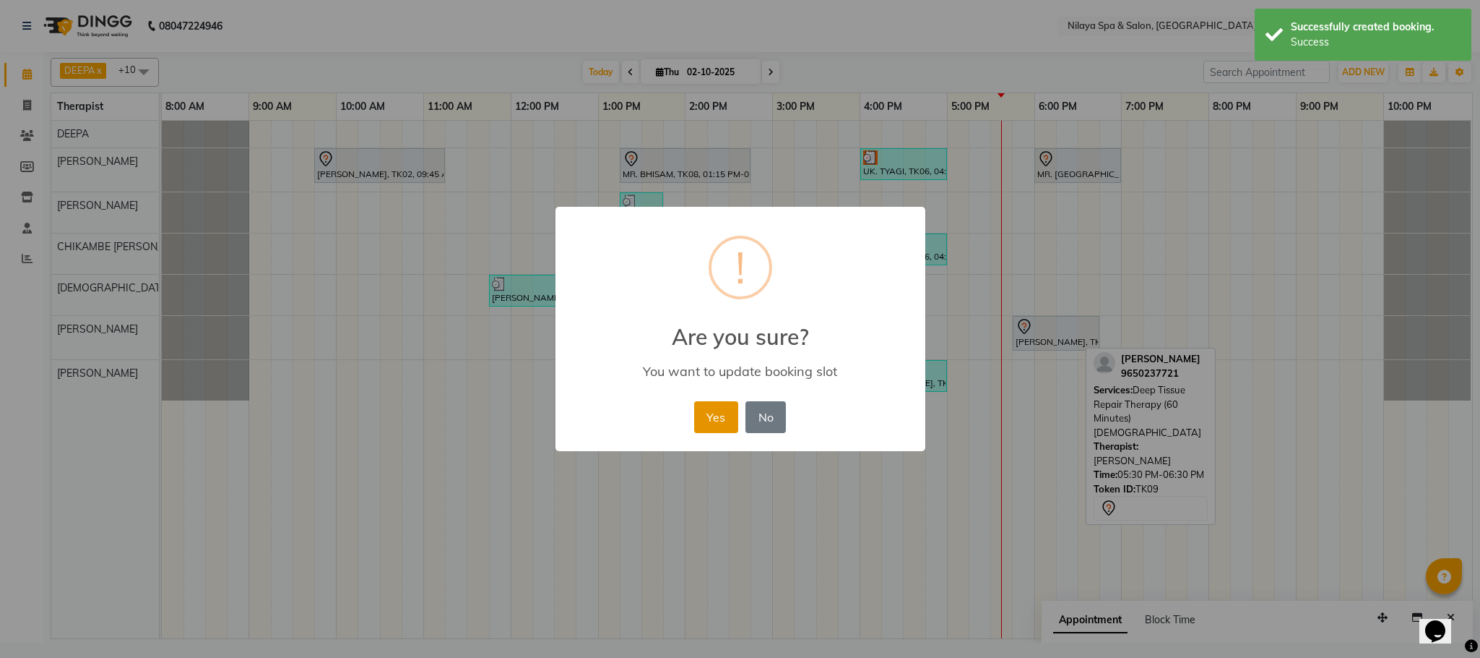
click at [711, 410] on button "Yes" at bounding box center [716, 417] width 44 height 32
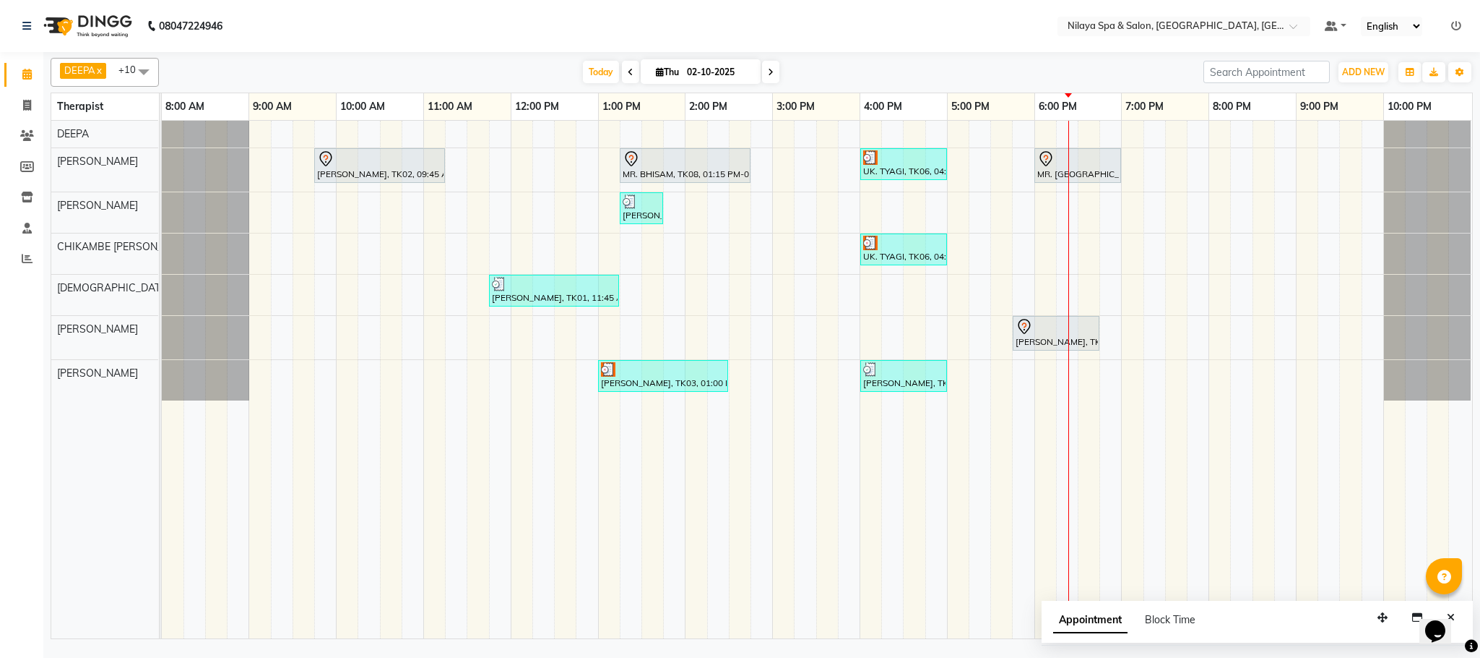
click at [1, 264] on li "Reports" at bounding box center [21, 258] width 43 height 31
click at [22, 251] on span at bounding box center [26, 259] width 25 height 17
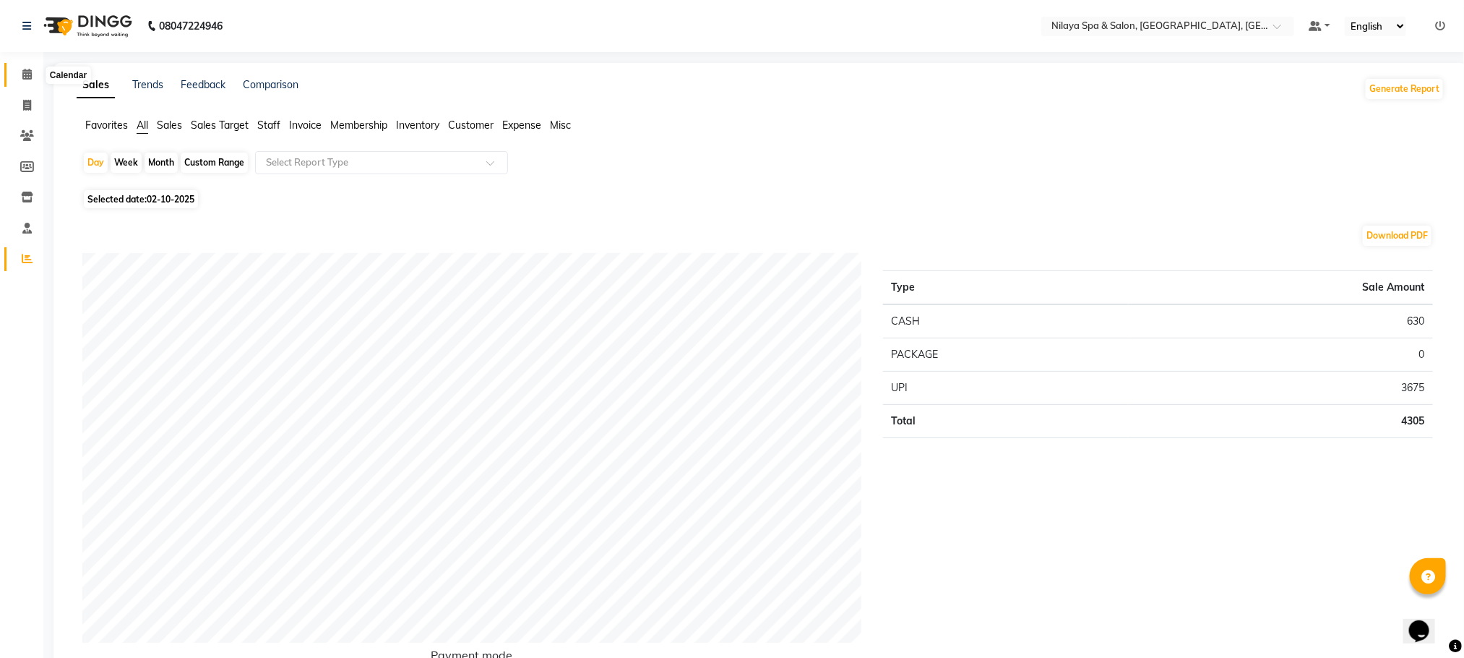
click at [26, 74] on icon at bounding box center [26, 74] width 9 height 11
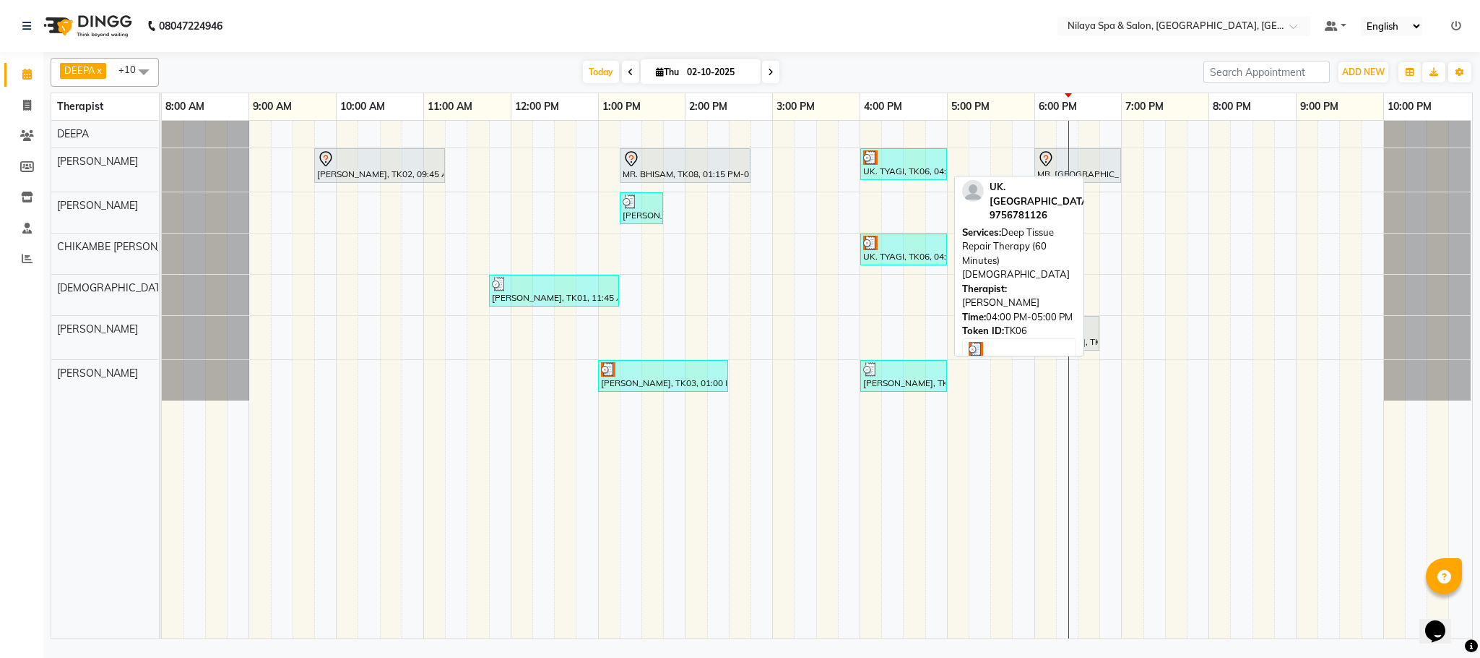
click at [913, 171] on div "UK. TYAGI, TK06, 04:00 PM-05:00 PM, Deep Tissue Repair Therapy (60 Minutes)[DEM…" at bounding box center [904, 163] width 84 height 27
select select "3"
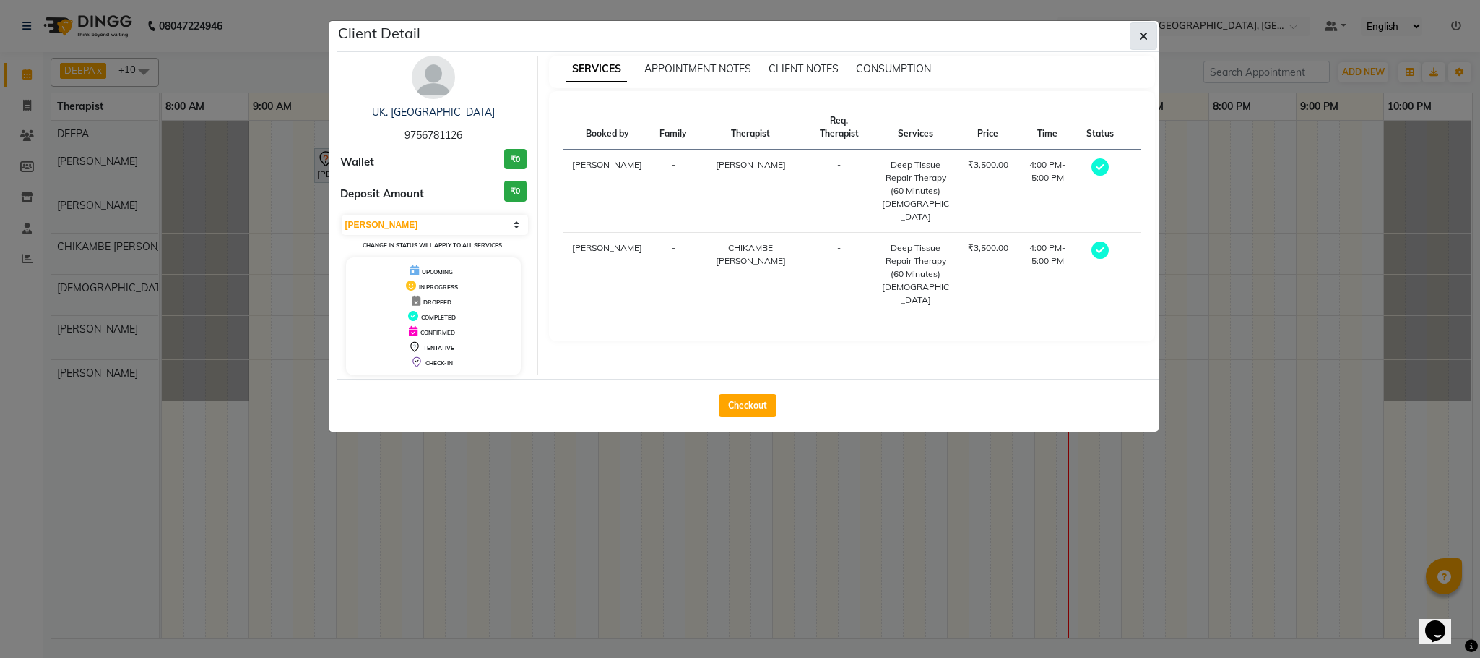
click at [1142, 31] on icon "button" at bounding box center [1143, 36] width 9 height 12
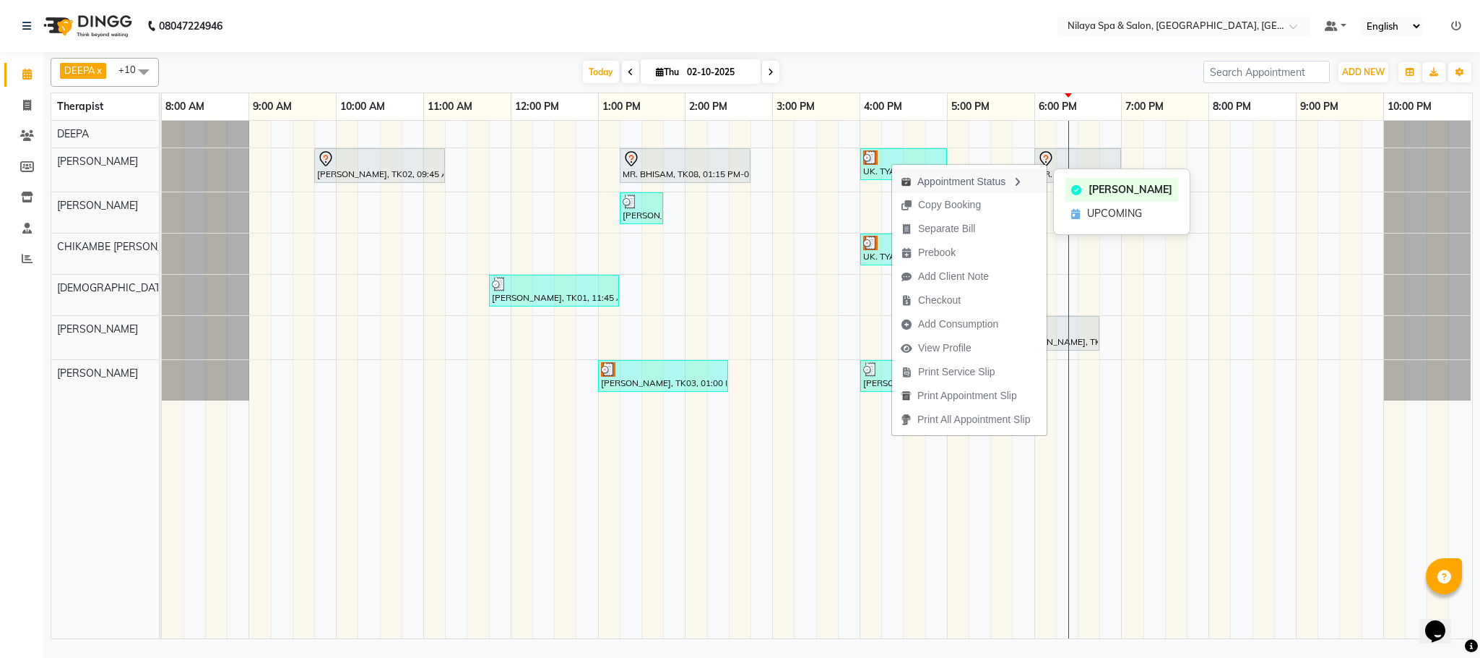
click at [892, 170] on div "Appointment Status" at bounding box center [969, 180] width 155 height 25
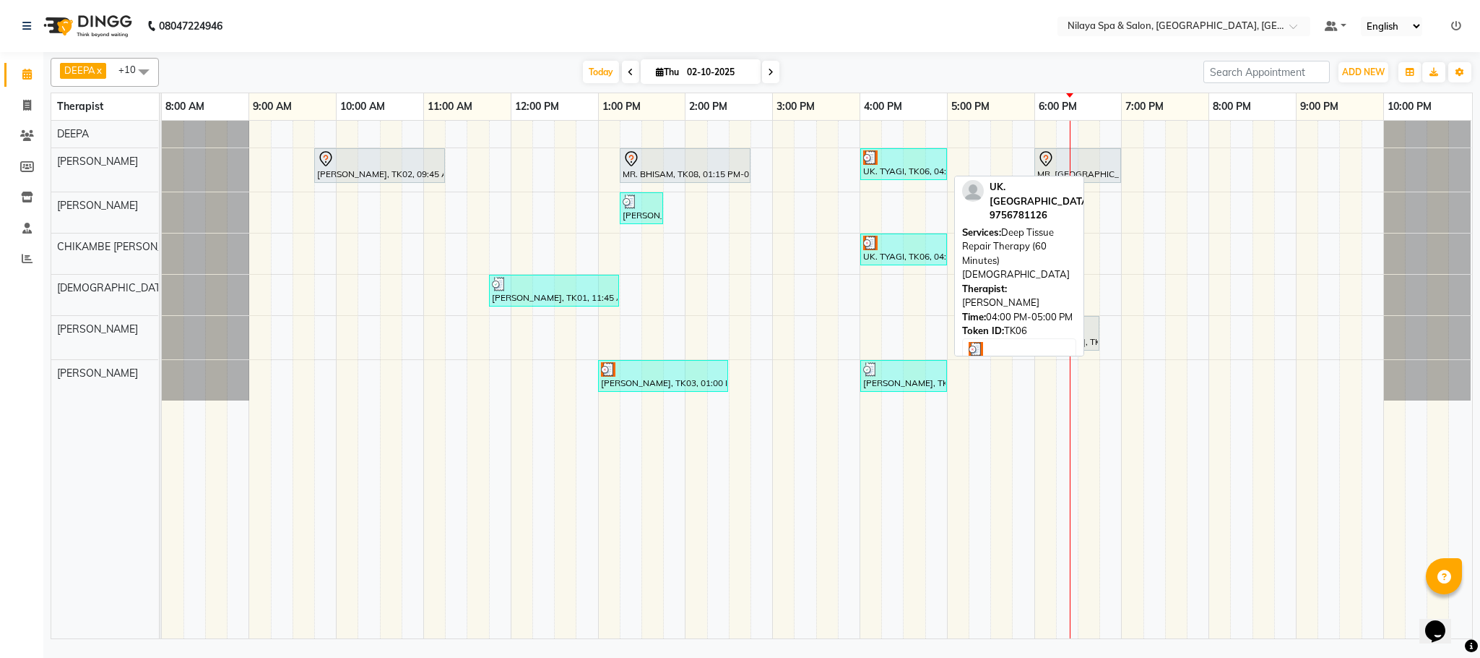
click at [915, 168] on div "UK. TYAGI, TK06, 04:00 PM-05:00 PM, Deep Tissue Repair Therapy (60 Minutes)[DEM…" at bounding box center [904, 163] width 84 height 27
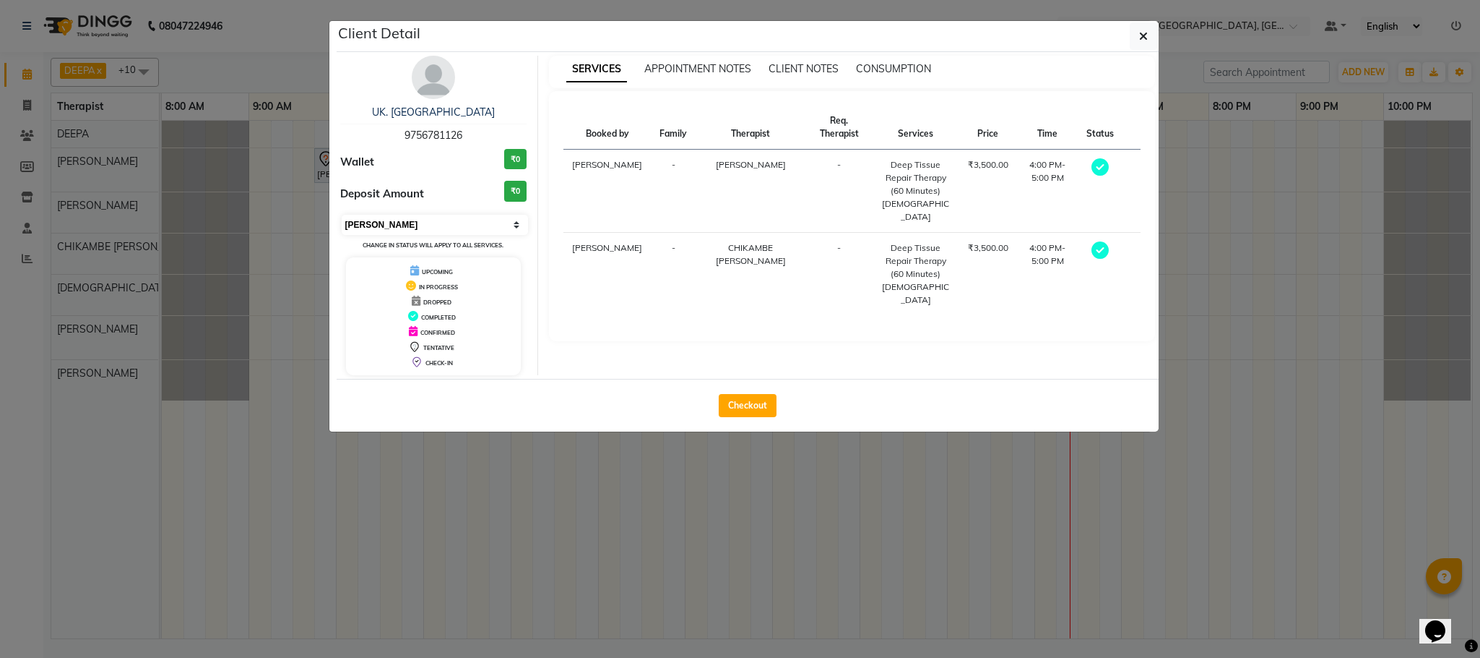
click at [521, 221] on select "Select MARK DONE UPCOMING" at bounding box center [435, 225] width 187 height 20
select select "5"
click at [342, 215] on select "Select MARK DONE UPCOMING" at bounding box center [435, 225] width 187 height 20
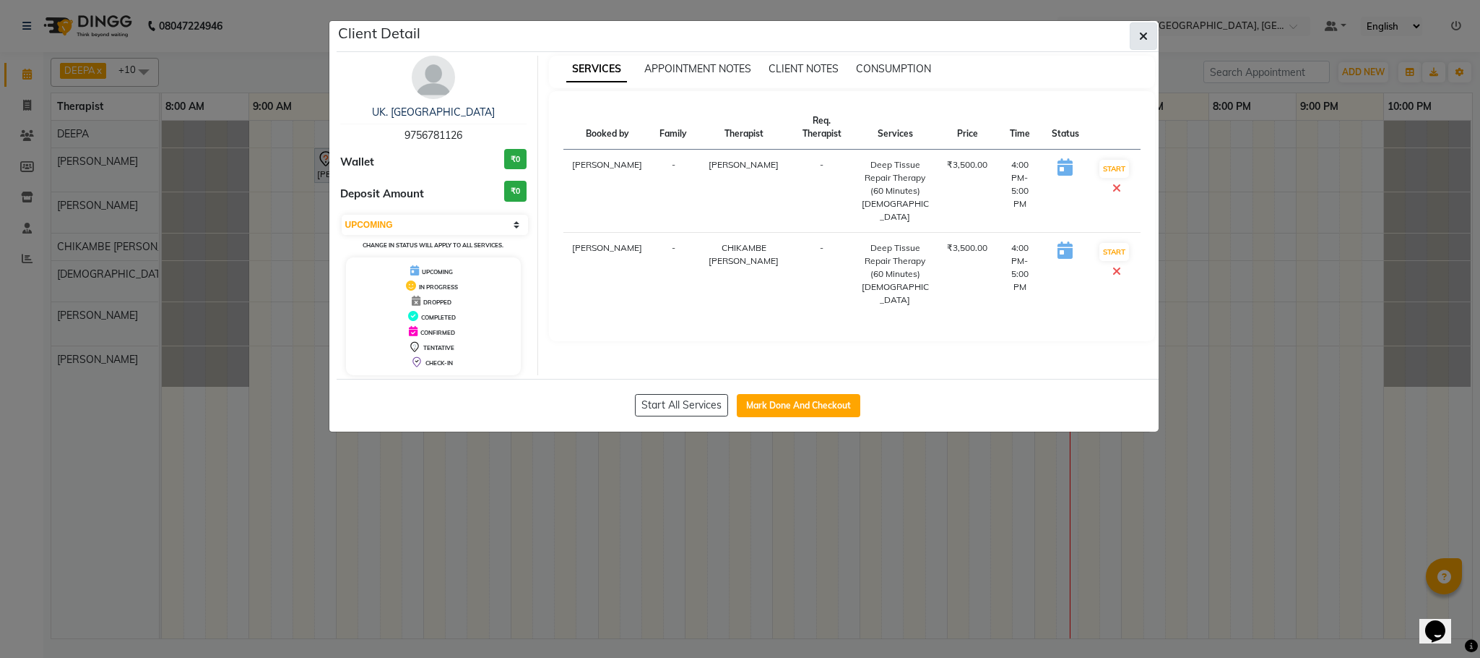
click at [1144, 33] on icon "button" at bounding box center [1143, 36] width 9 height 12
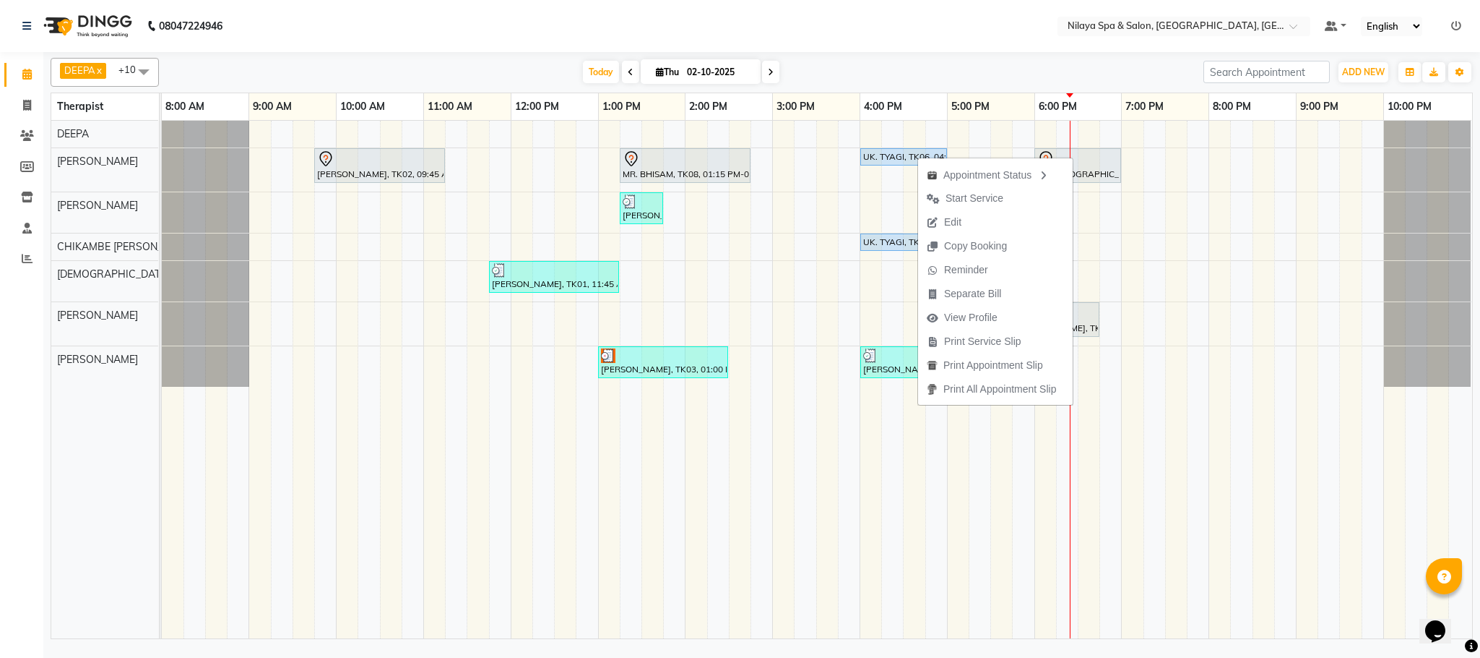
click at [952, 217] on span "Edit" at bounding box center [952, 222] width 17 height 15
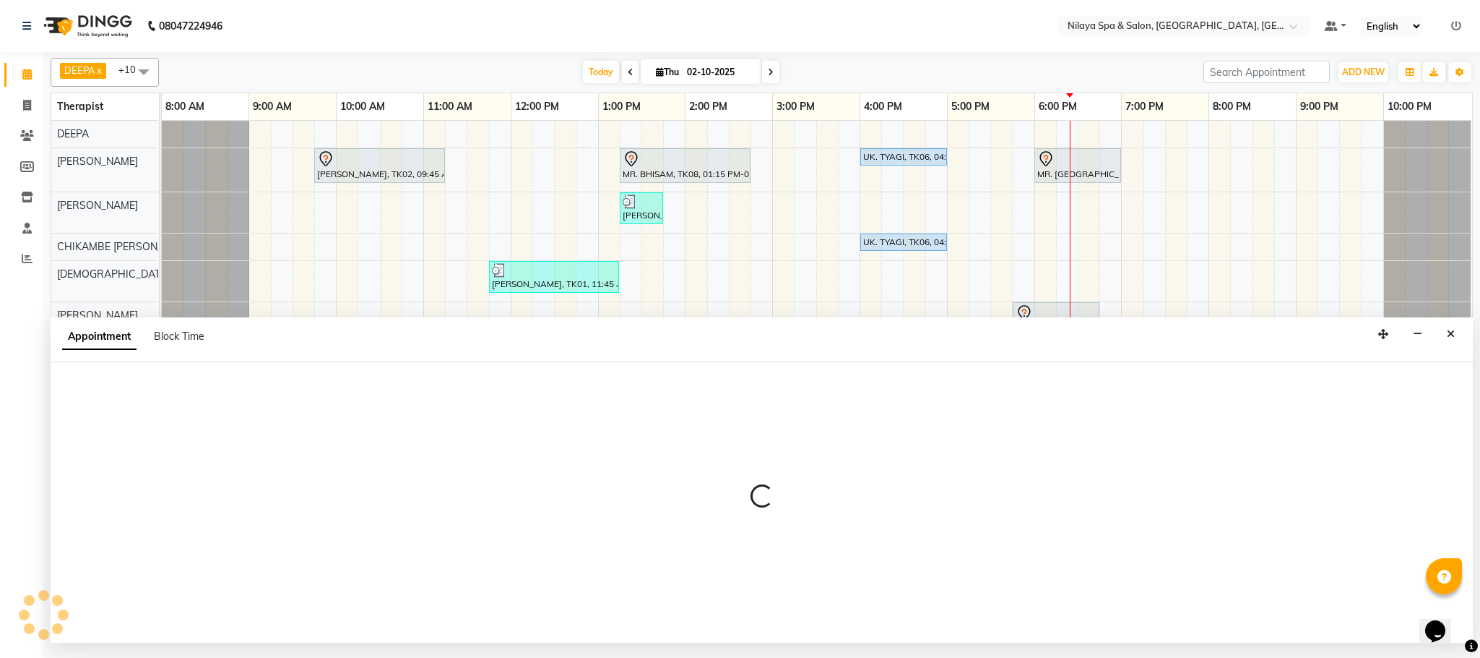
select select "tentative"
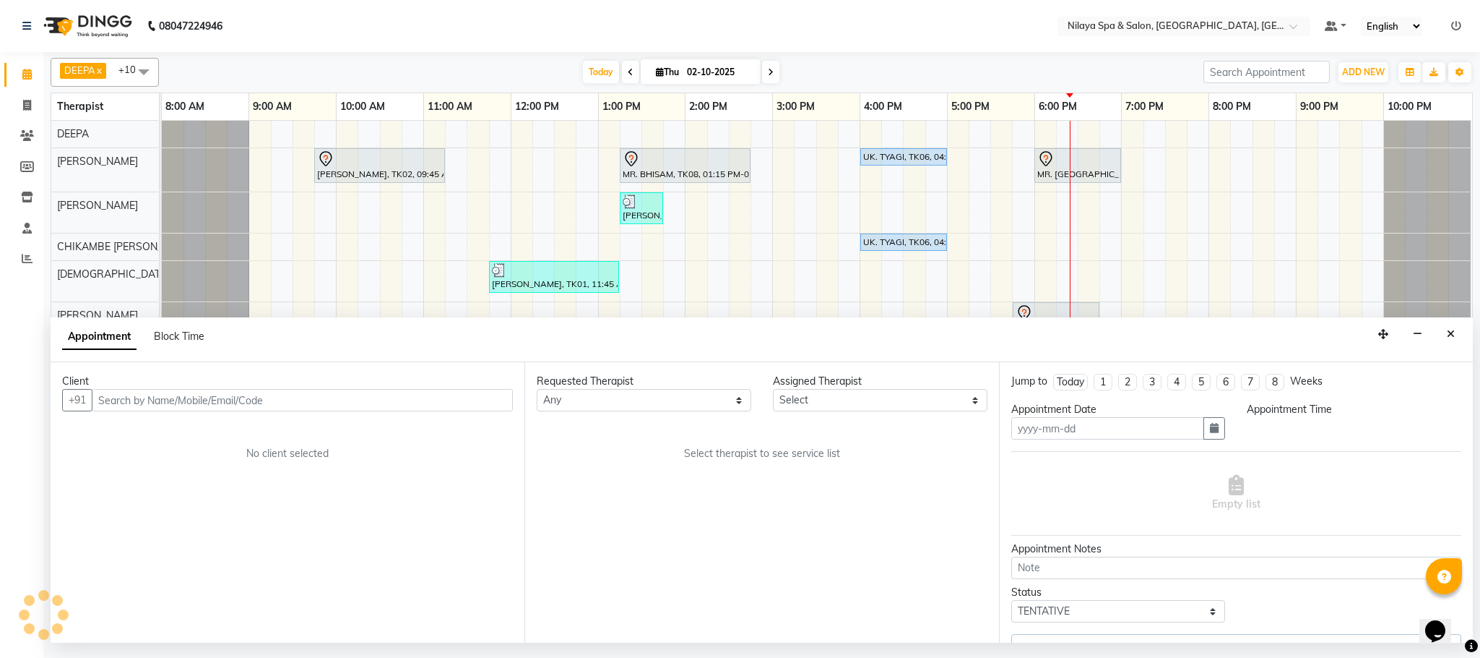
type input "02-10-2025"
select select "82530"
select select "upcoming"
select select "960"
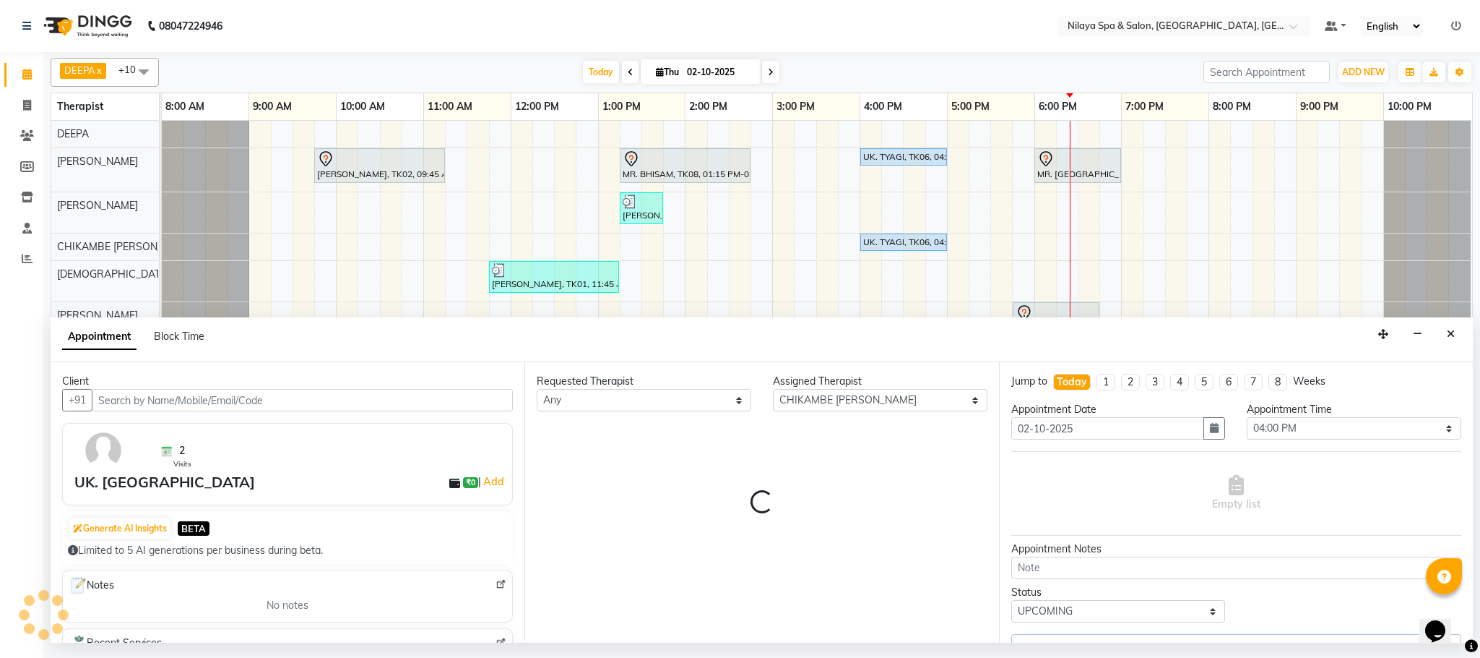
select select "4019"
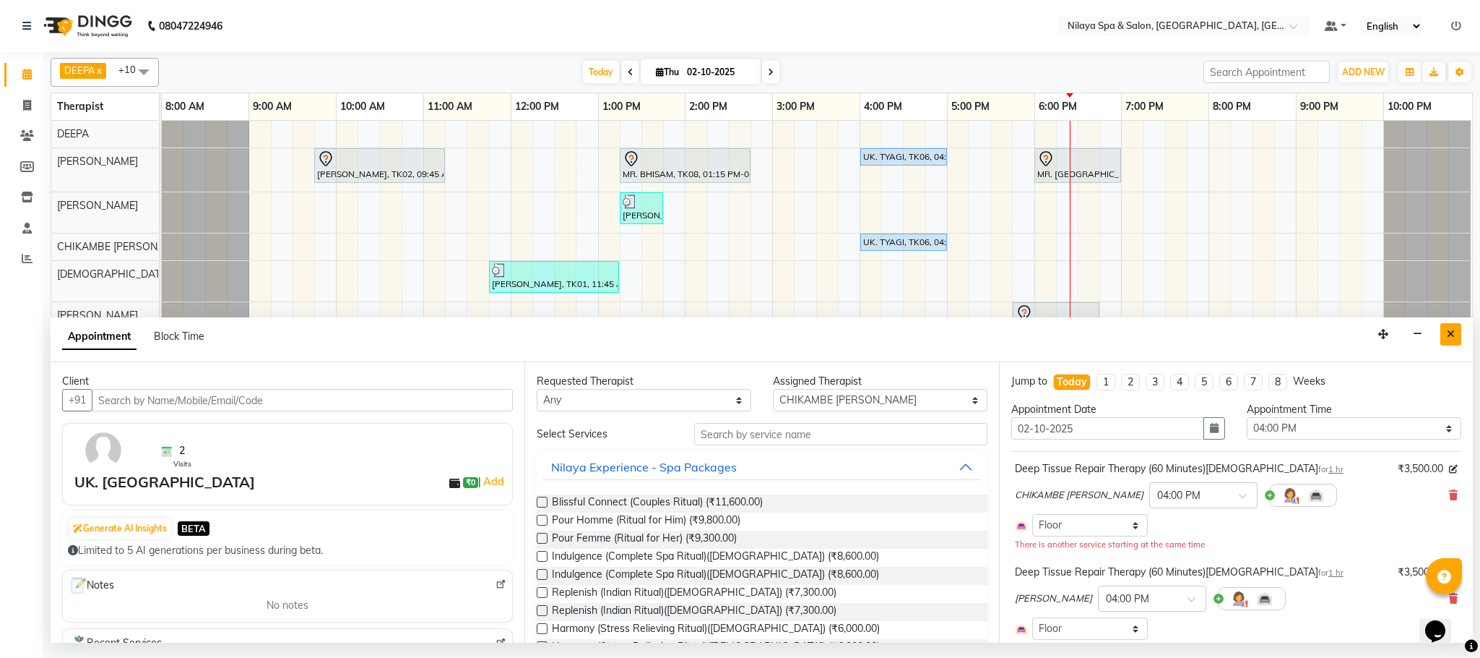
click at [1459, 330] on button "Close" at bounding box center [1451, 334] width 21 height 22
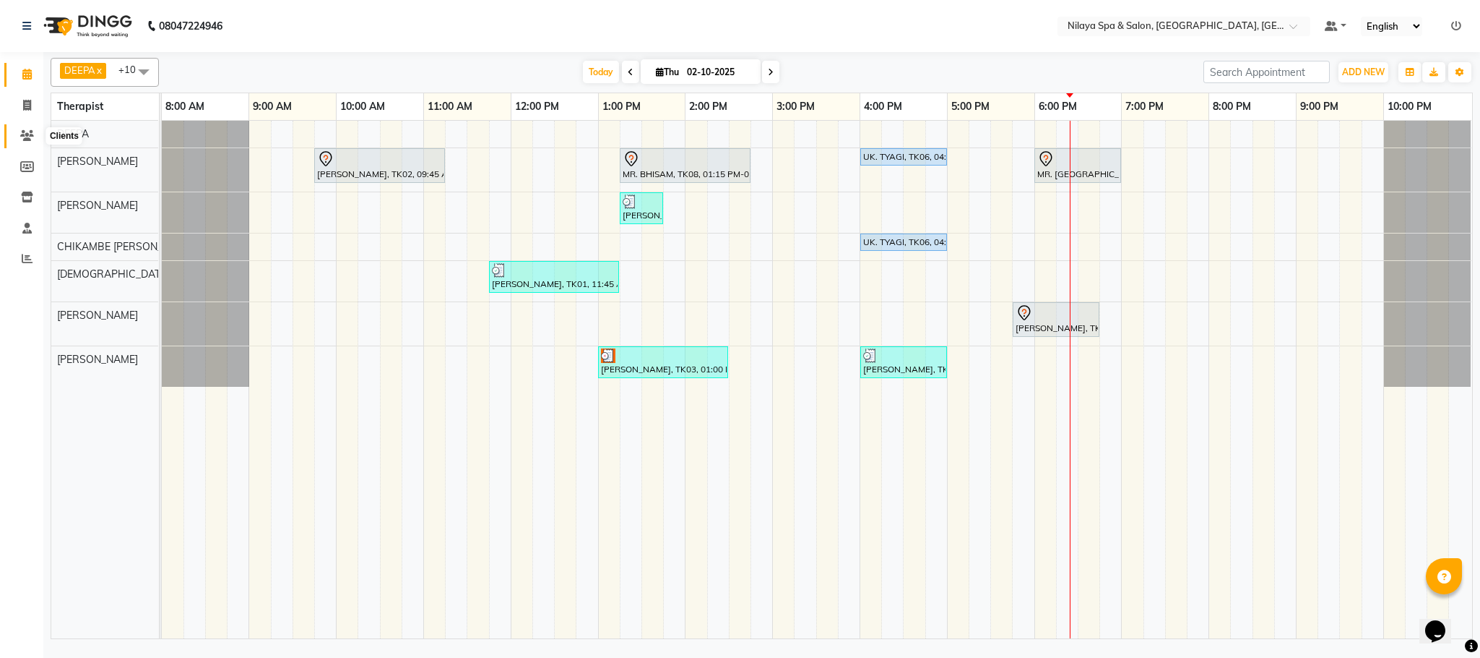
click at [27, 135] on icon at bounding box center [27, 135] width 14 height 11
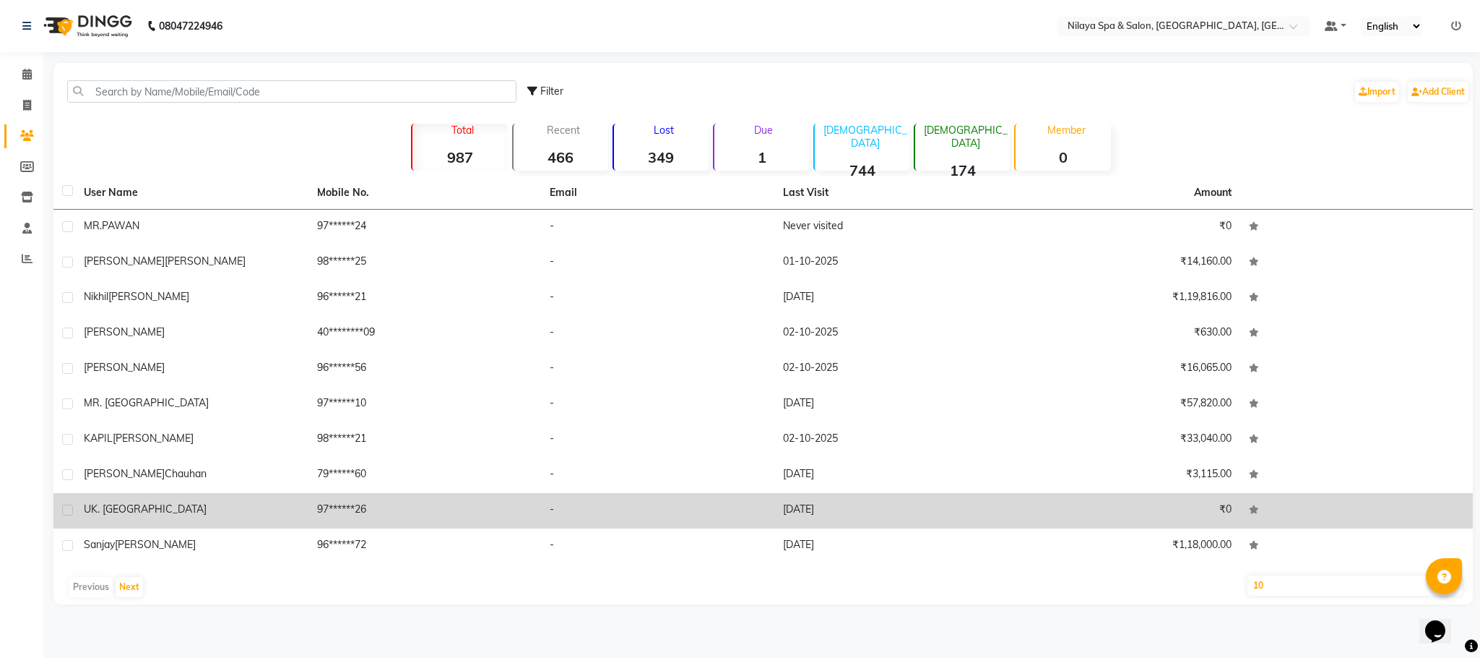
click at [163, 503] on div "UK. [GEOGRAPHIC_DATA]" at bounding box center [192, 508] width 216 height 15
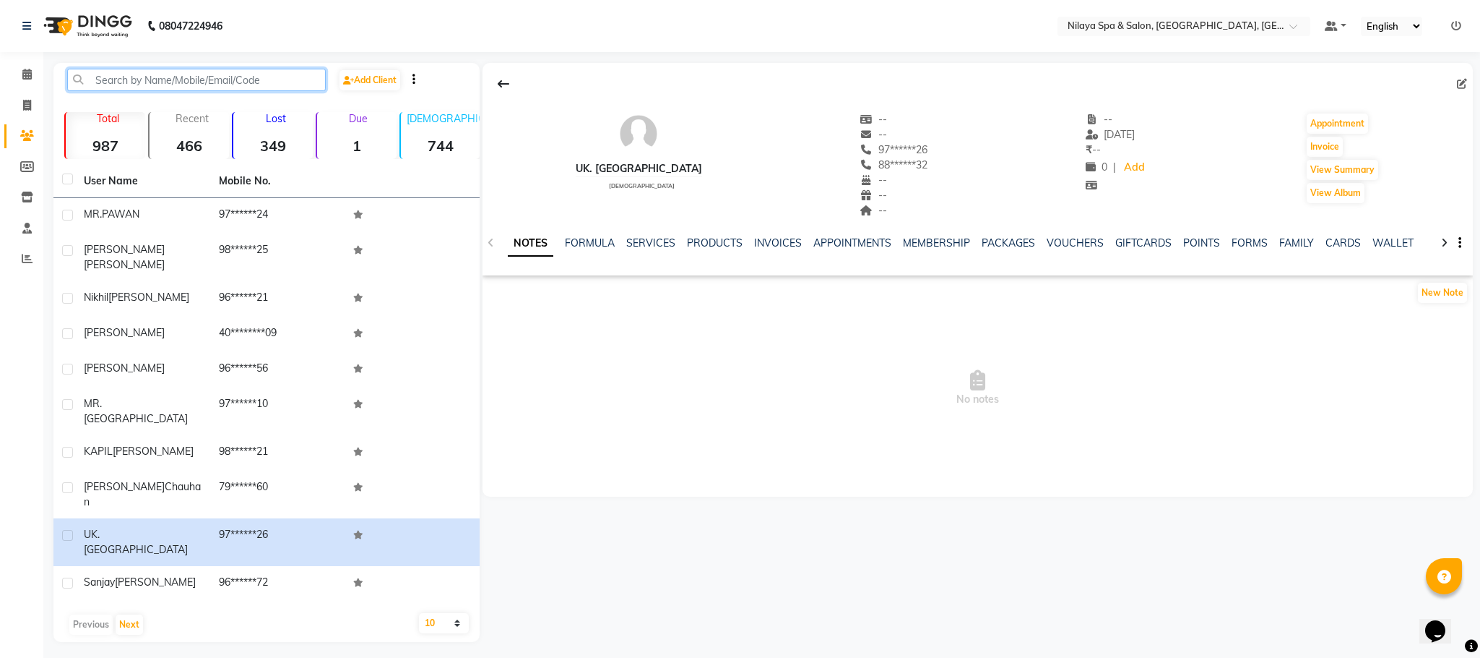
click at [113, 74] on input "text" at bounding box center [196, 80] width 259 height 22
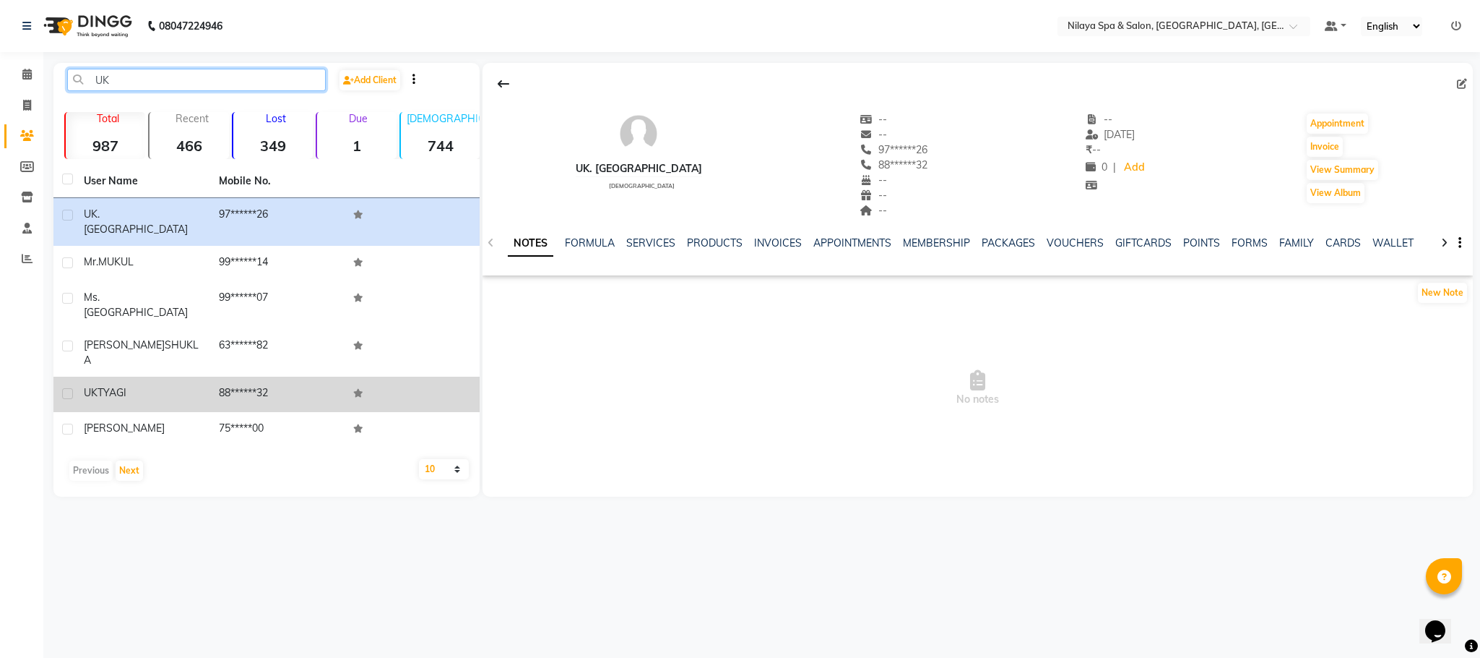
type input "UK"
click at [124, 386] on span "TYAGI" at bounding box center [112, 392] width 29 height 13
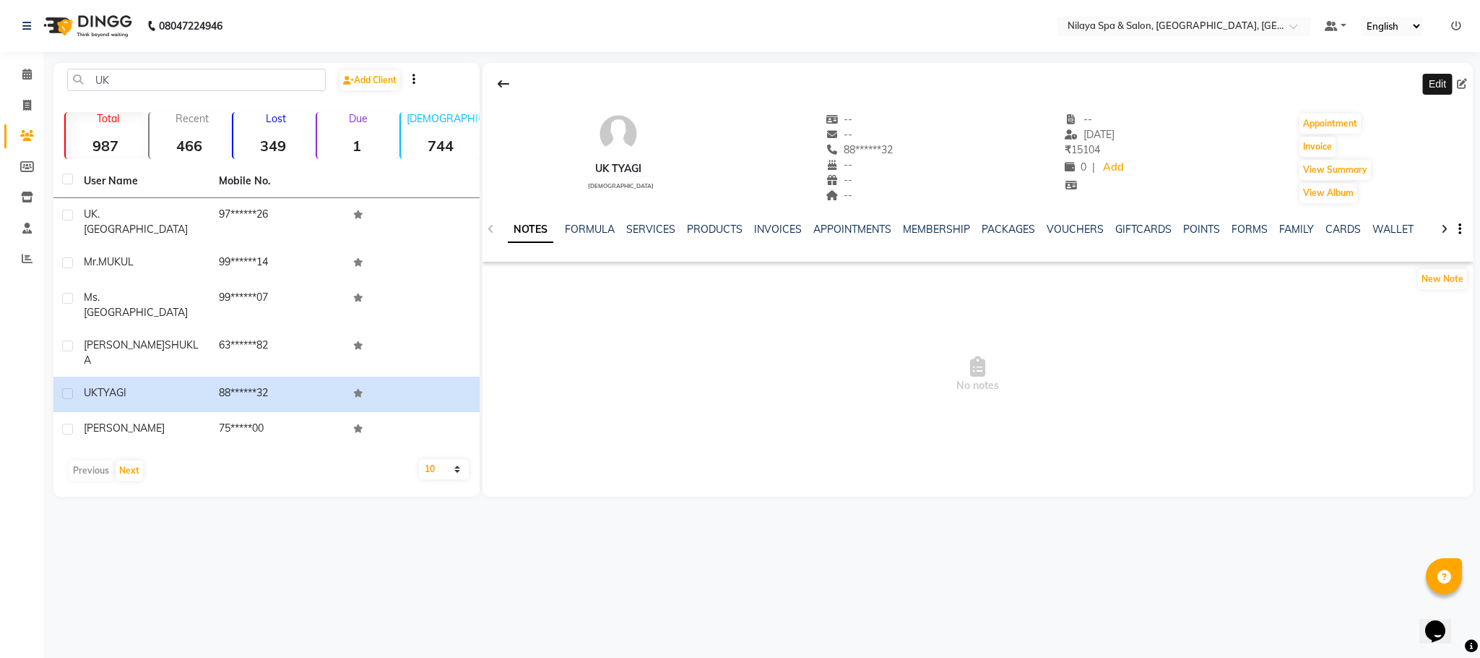
click at [1460, 82] on icon at bounding box center [1462, 84] width 10 height 10
select select "[DEMOGRAPHIC_DATA]"
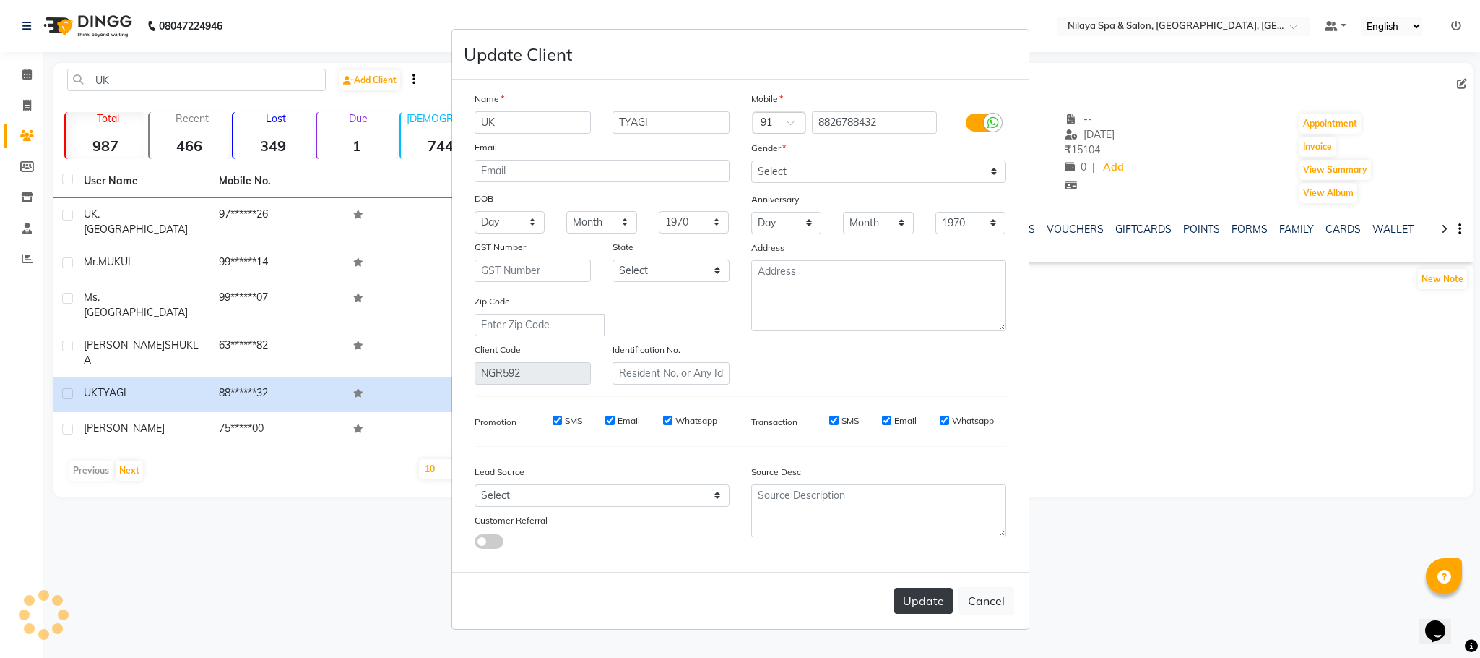
click at [917, 605] on button "Update" at bounding box center [923, 600] width 59 height 26
click at [917, 605] on div "Update Cancel" at bounding box center [740, 600] width 577 height 57
select select
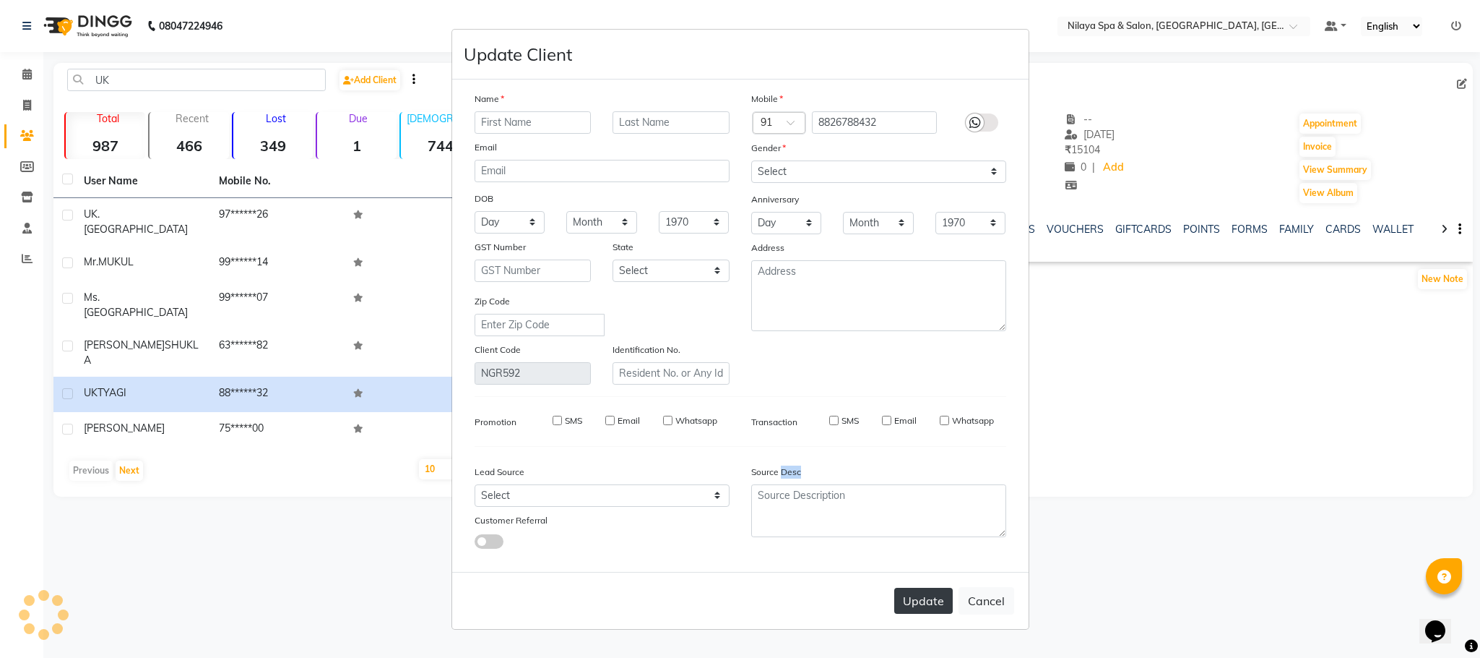
select select
checkbox input "false"
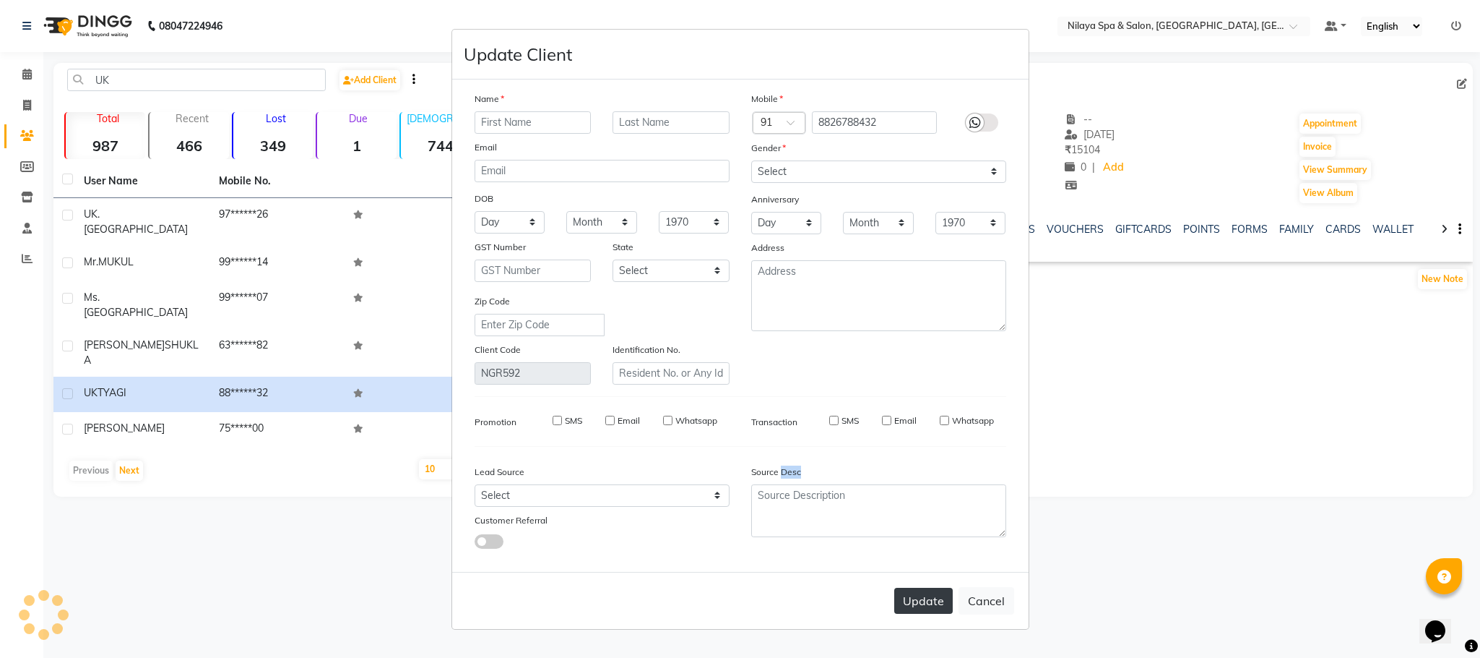
checkbox input "false"
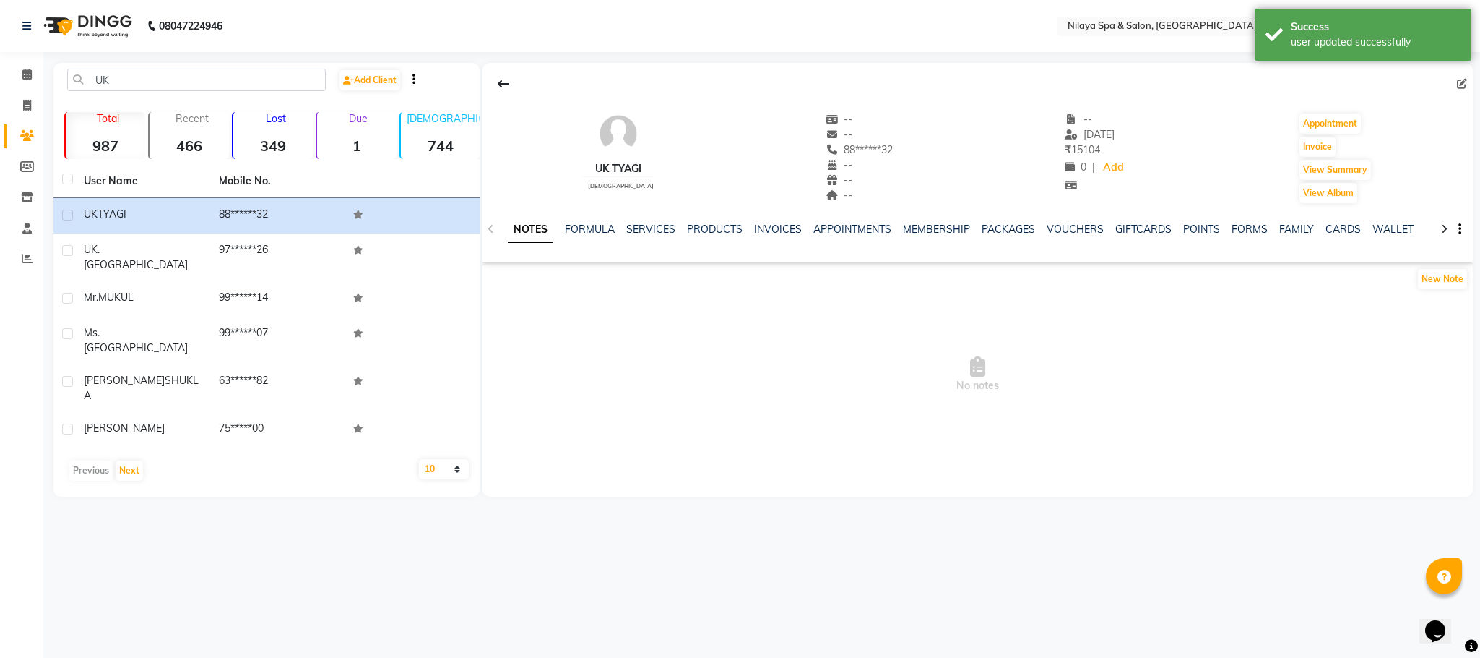
click at [24, 59] on li "Calendar" at bounding box center [21, 74] width 43 height 31
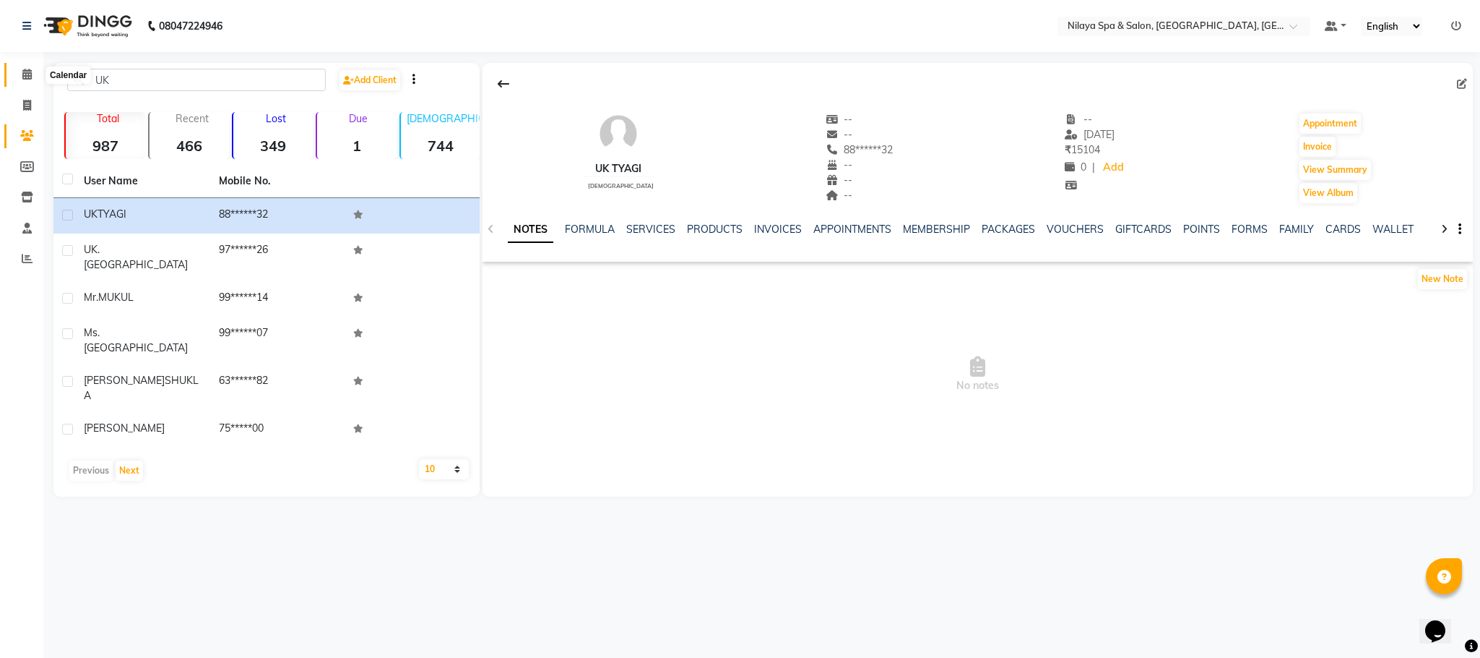
click at [28, 74] on icon at bounding box center [26, 74] width 9 height 11
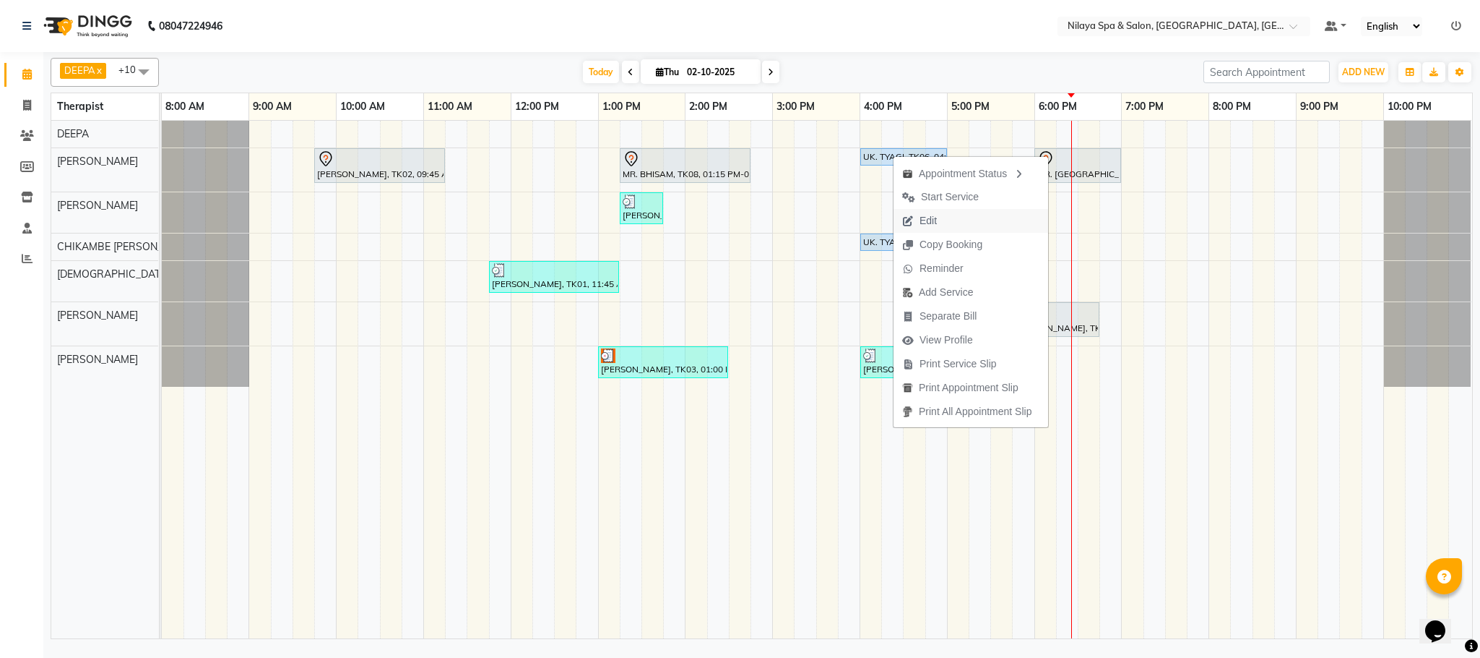
click at [923, 224] on span "Edit" at bounding box center [928, 220] width 17 height 15
select select "tentative"
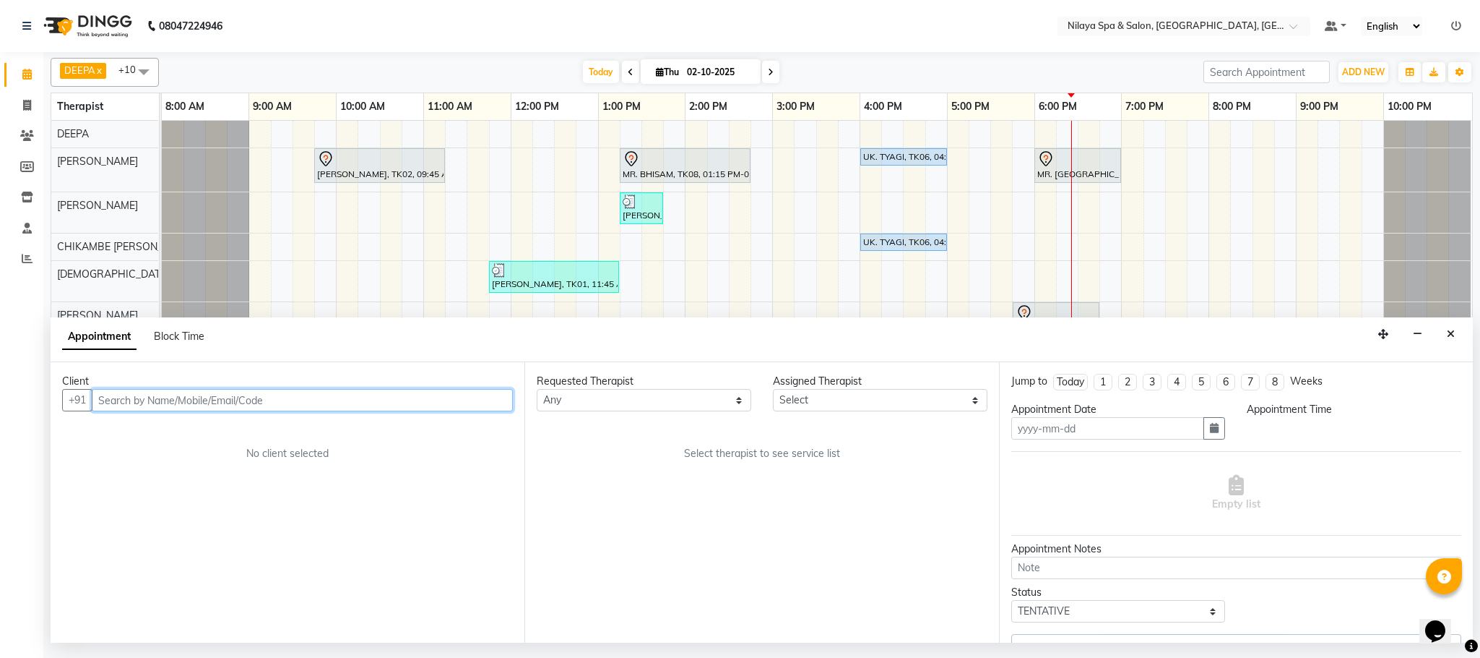
type input "02-10-2025"
select select "82530"
select select "upcoming"
select select "960"
select select "4019"
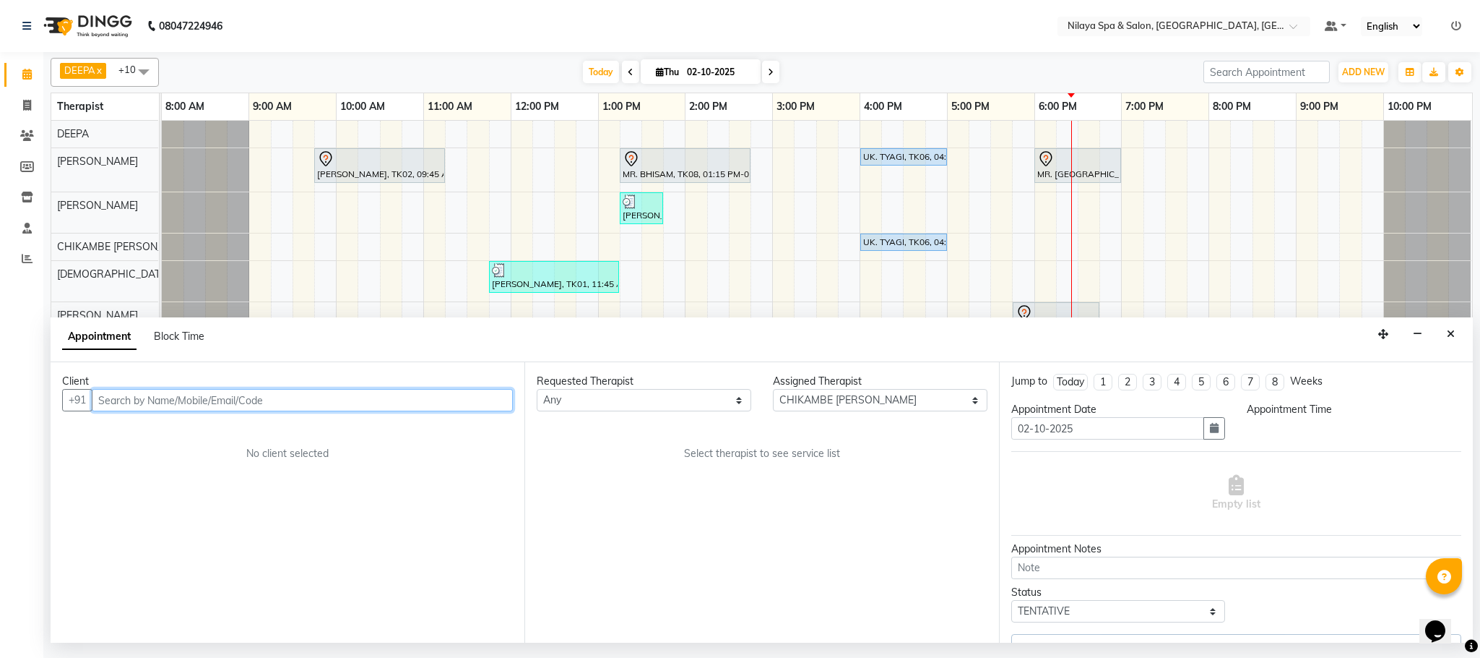
select select "4019"
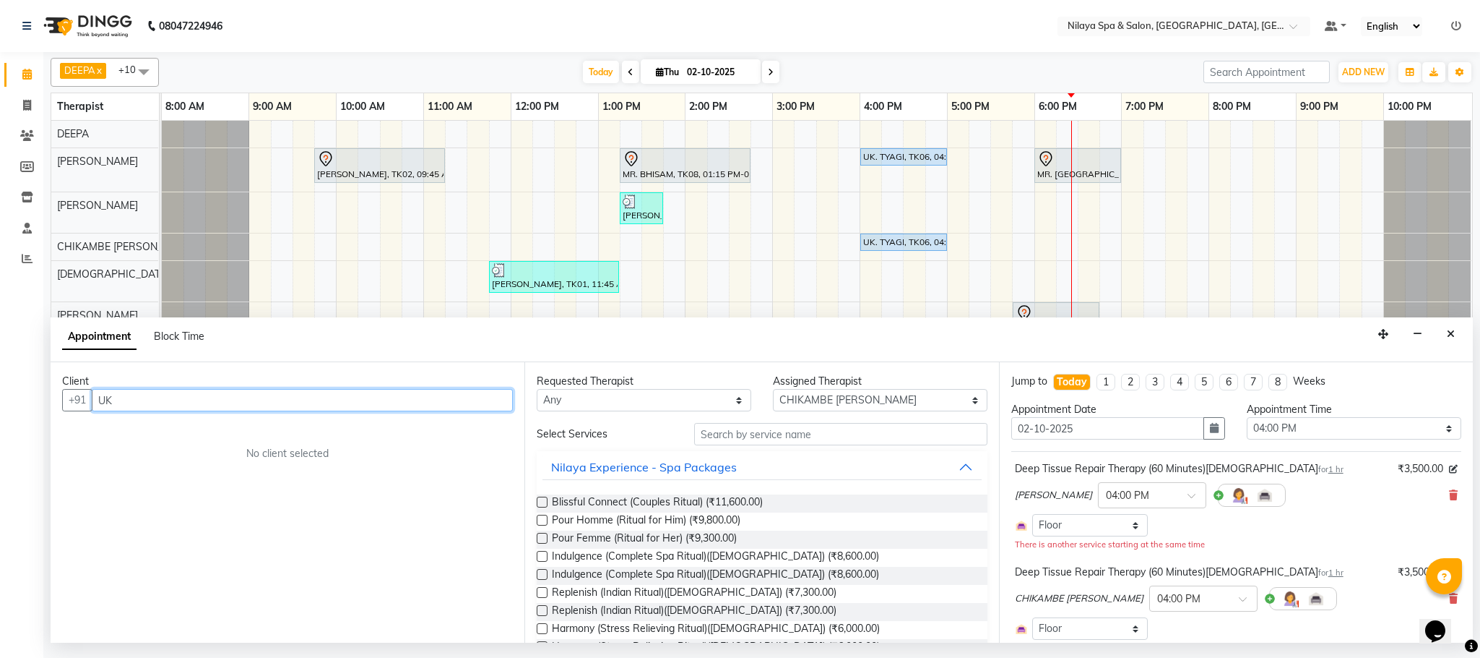
type input "U"
click at [113, 431] on span "UK TYAGI" at bounding box center [137, 431] width 53 height 14
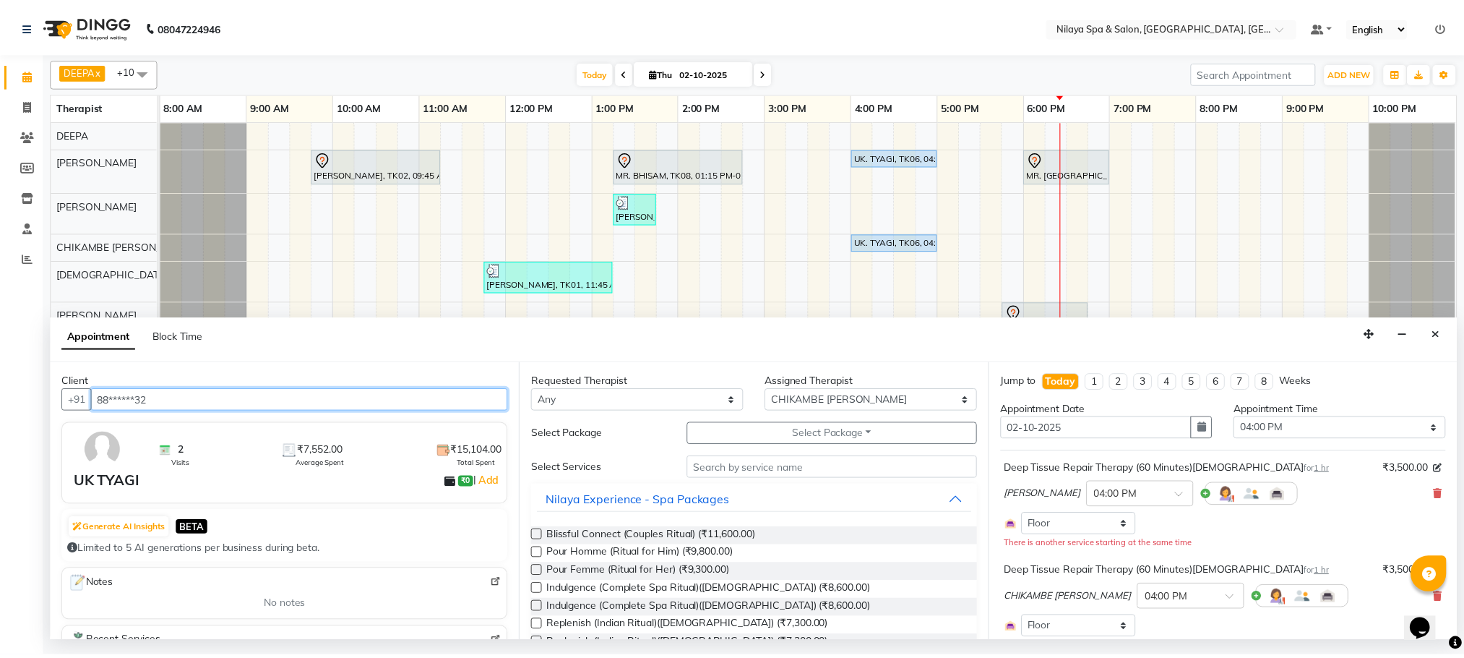
scroll to position [172, 0]
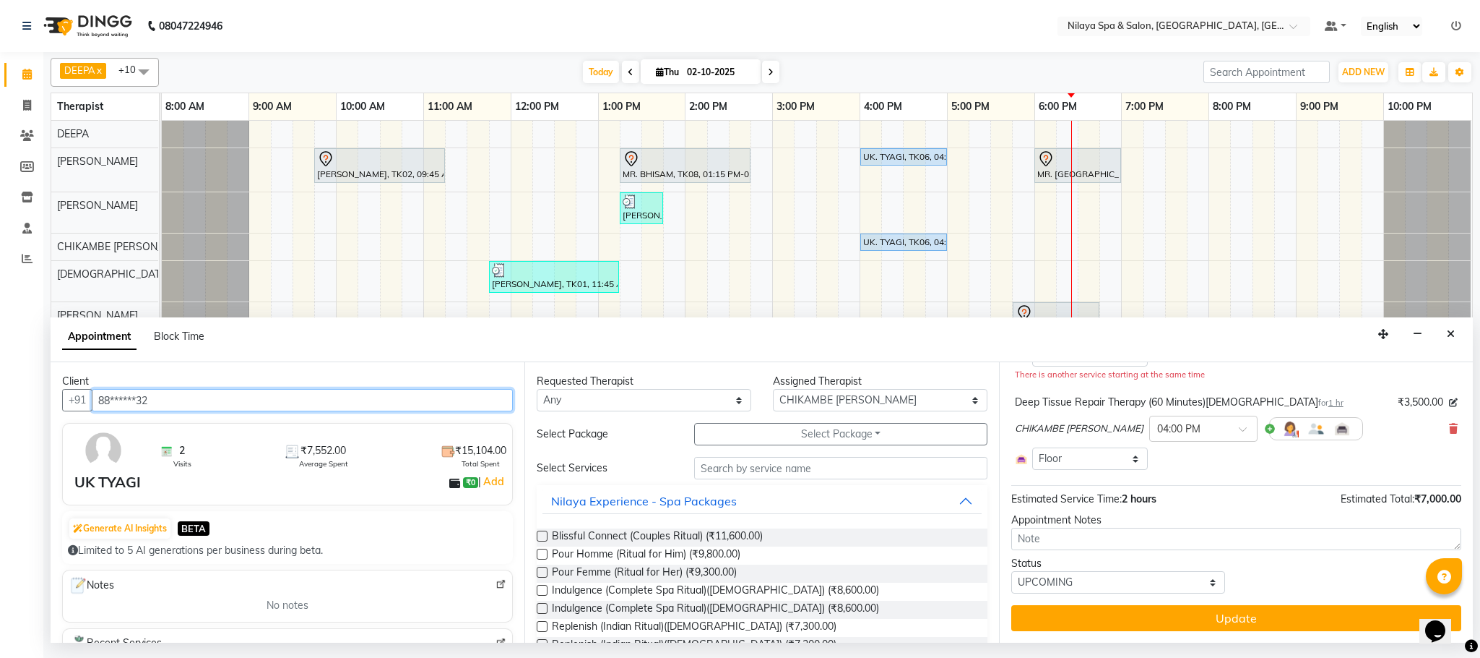
type input "88******32"
click at [1184, 635] on div "Jump to [DATE] 1 2 3 4 5 6 7 8 Weeks Appointment Date [DATE] Appointment Time S…" at bounding box center [1236, 502] width 474 height 280
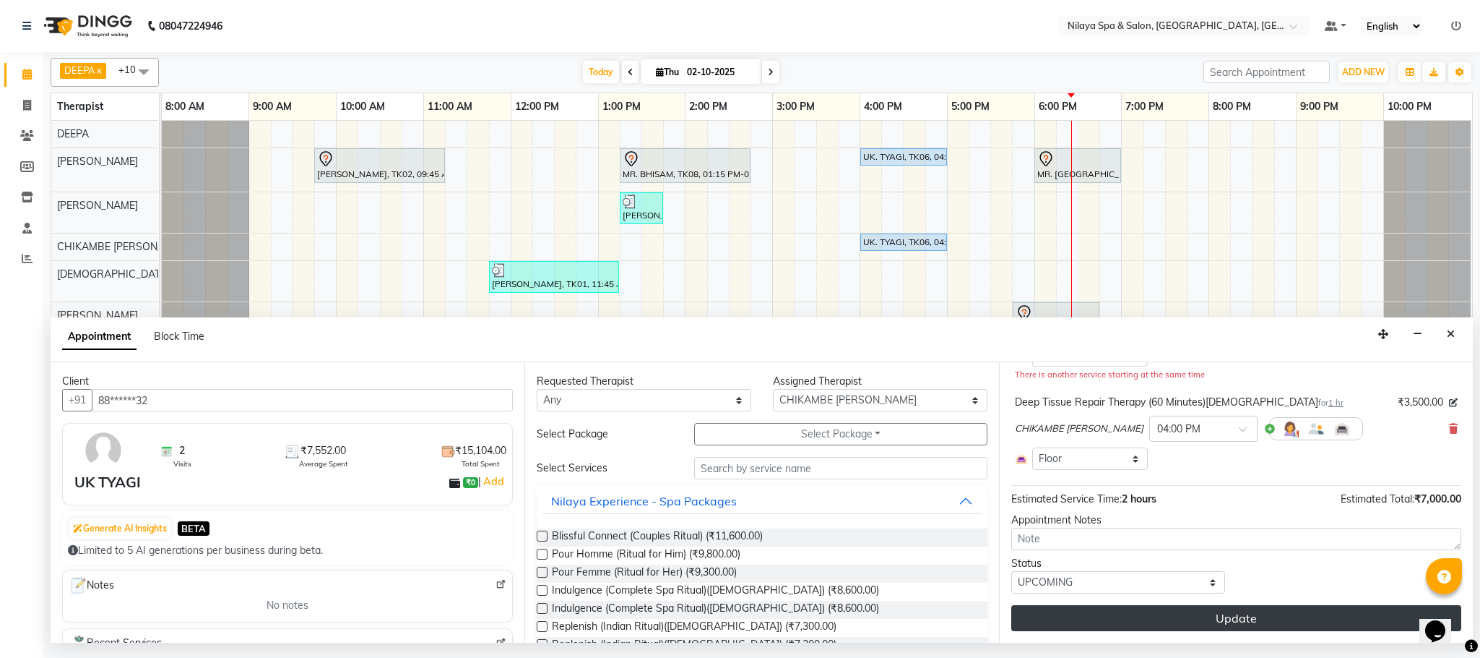
click at [1180, 621] on button "Update" at bounding box center [1237, 618] width 450 height 26
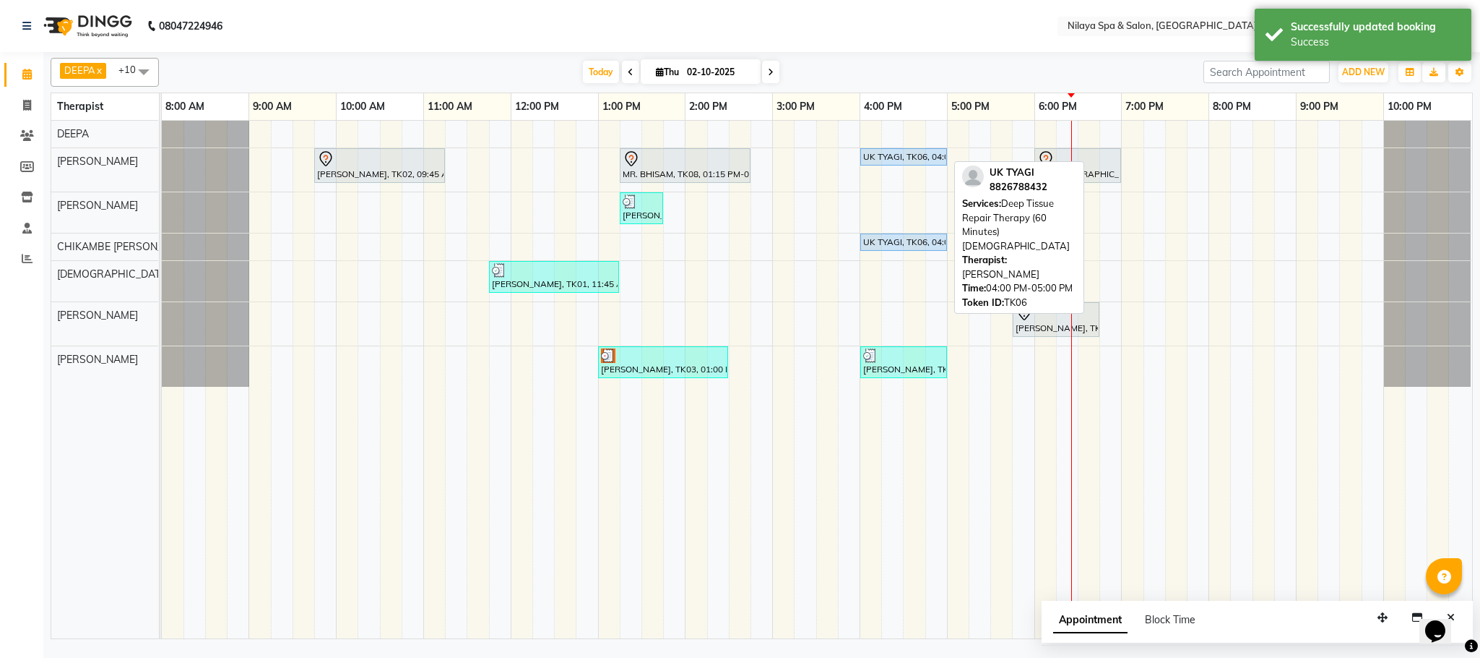
click at [909, 160] on div "UK TYAGI, TK06, 04:00 PM-05:00 PM, Deep Tissue Repair Therapy (60 Minutes)[DEMO…" at bounding box center [904, 156] width 84 height 13
select select "5"
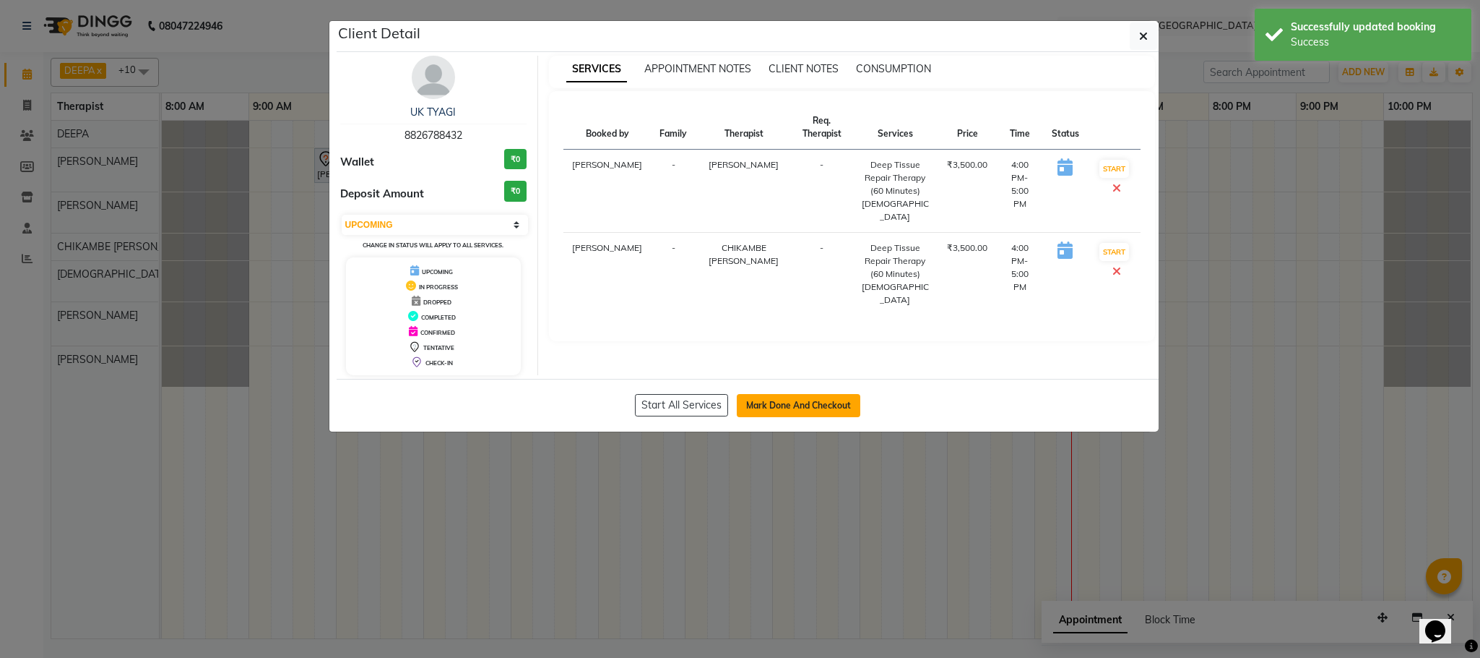
click at [807, 410] on button "Mark Done And Checkout" at bounding box center [799, 405] width 124 height 23
select select "service"
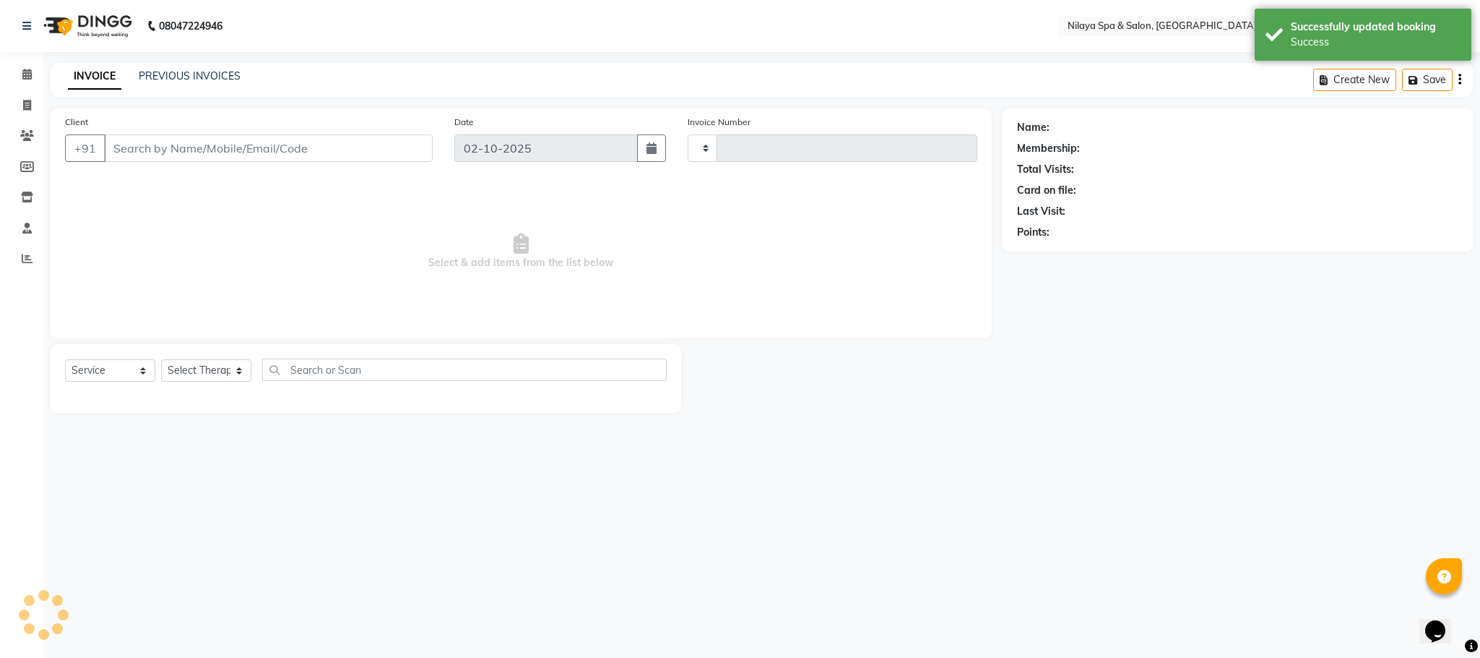
type input "1622"
select select "7983"
type input "88******32"
select select "72261"
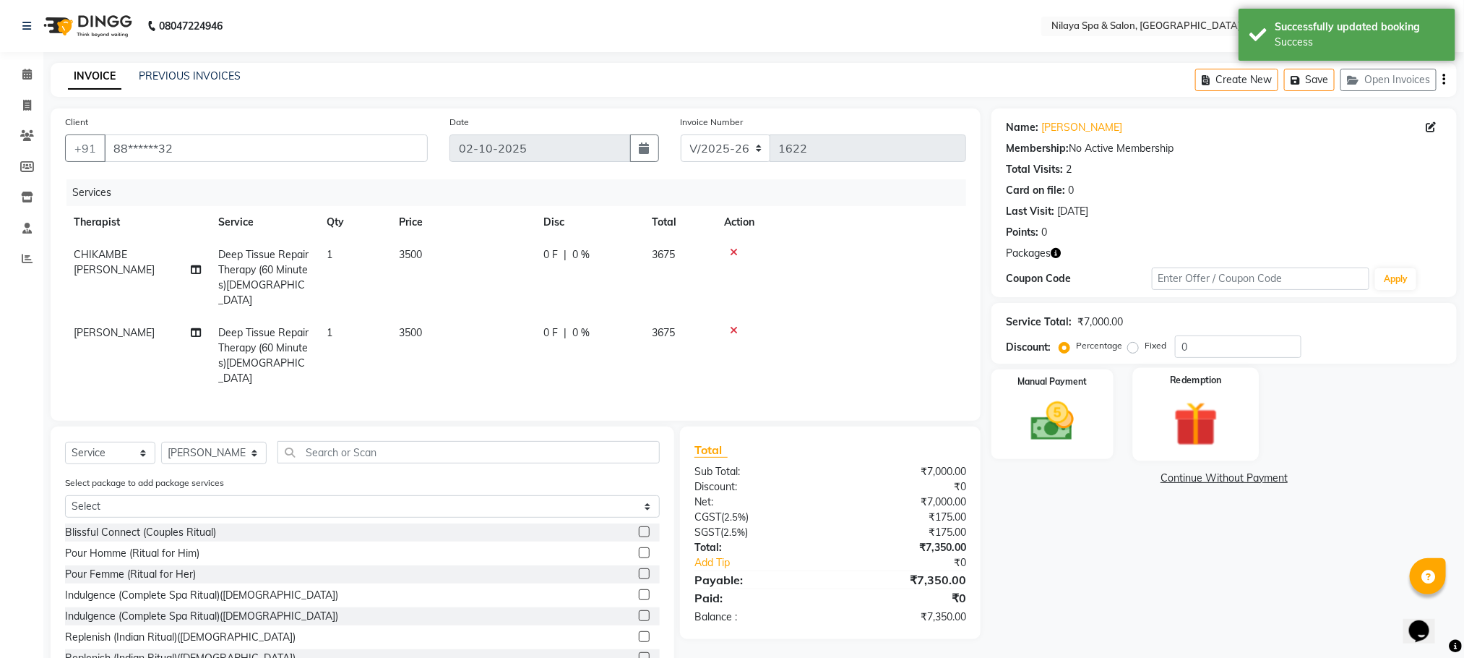
click at [1178, 423] on img at bounding box center [1196, 424] width 72 height 56
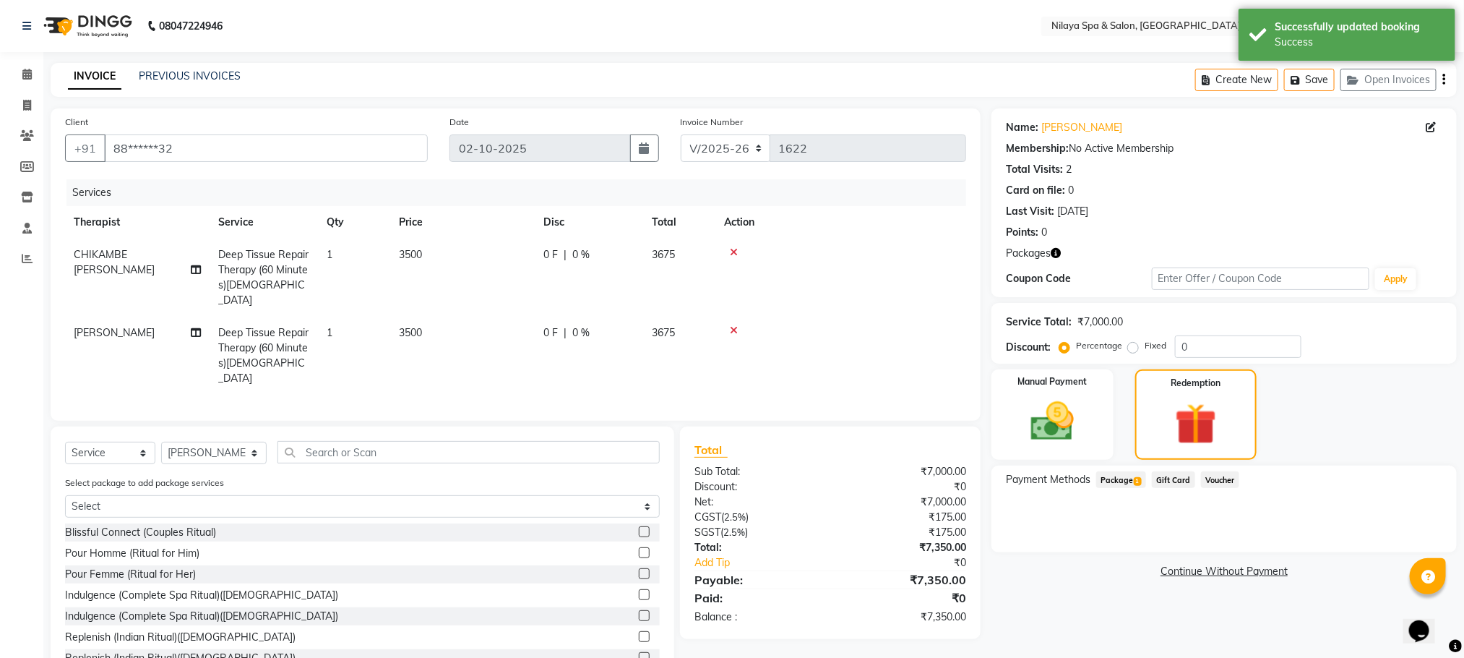
click at [1100, 486] on span "Package 1" at bounding box center [1121, 479] width 50 height 17
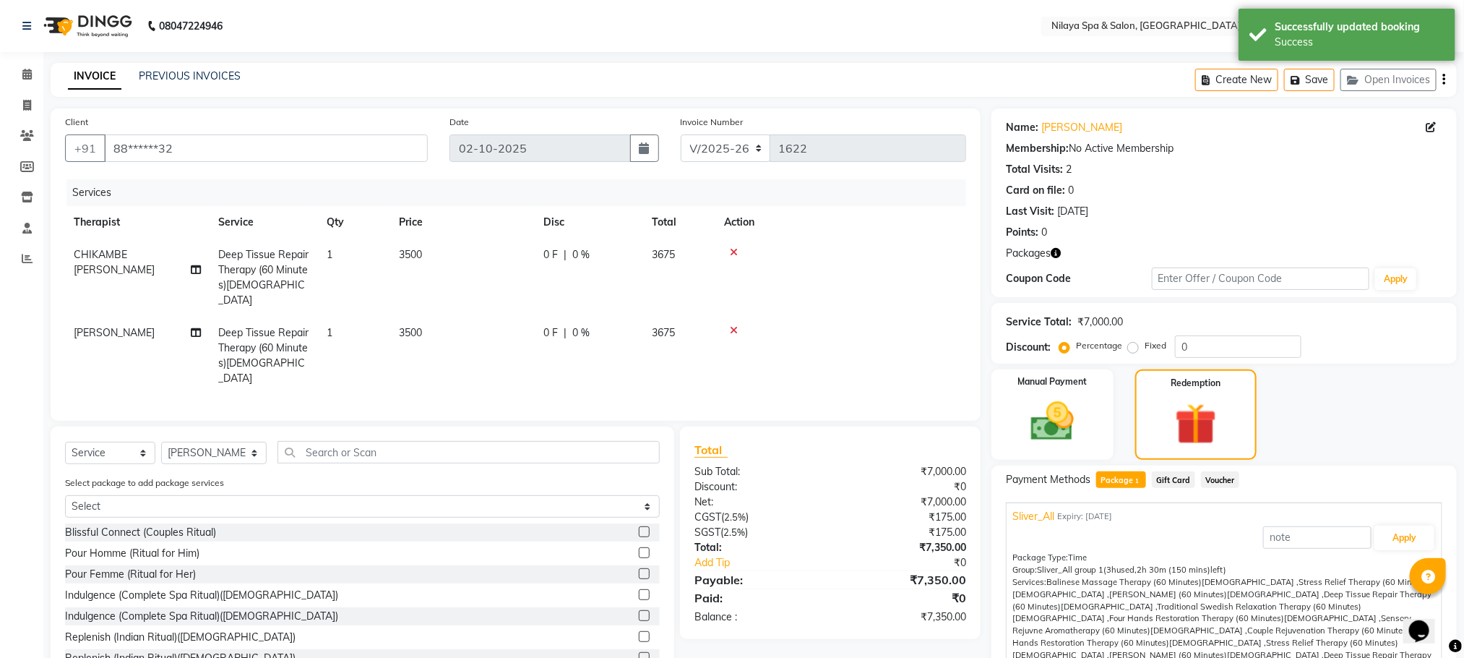
click at [1119, 483] on span "Package 1" at bounding box center [1121, 479] width 50 height 17
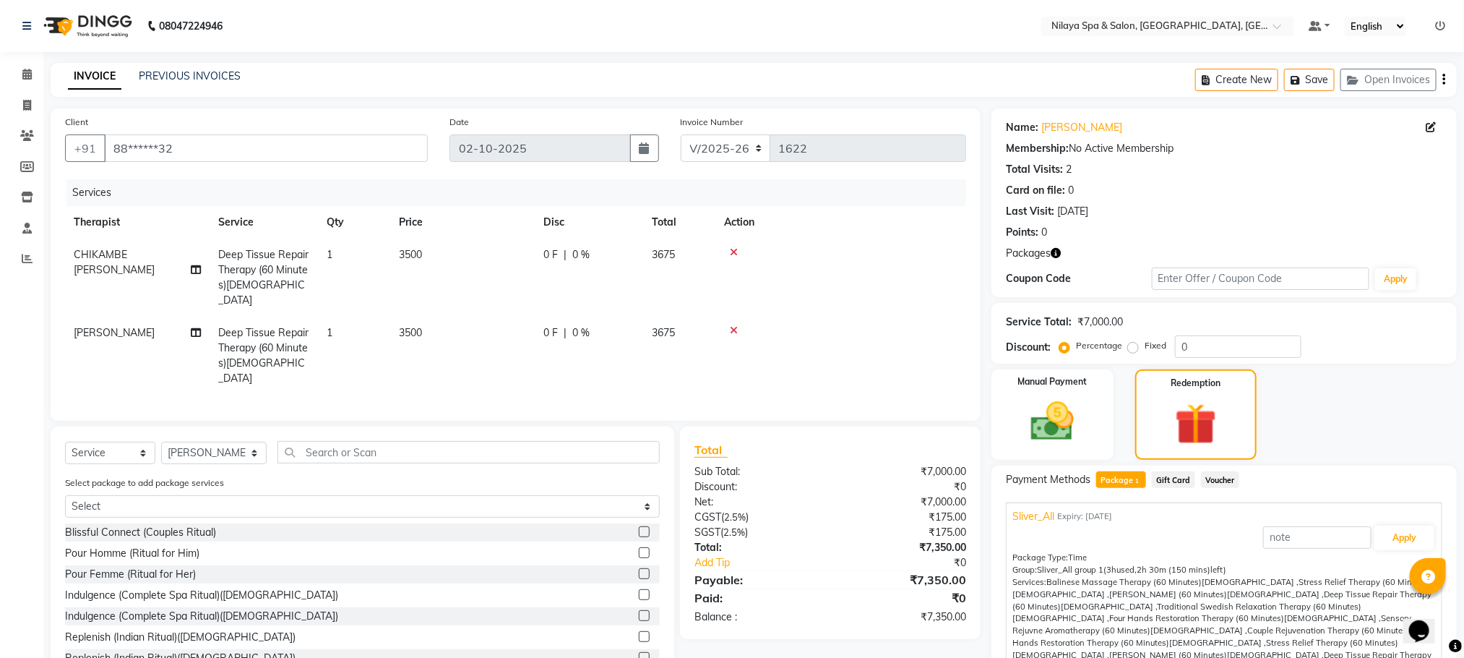
click at [1402, 522] on div "Sliver_All Expiry: [DATE]" at bounding box center [1223, 516] width 423 height 15
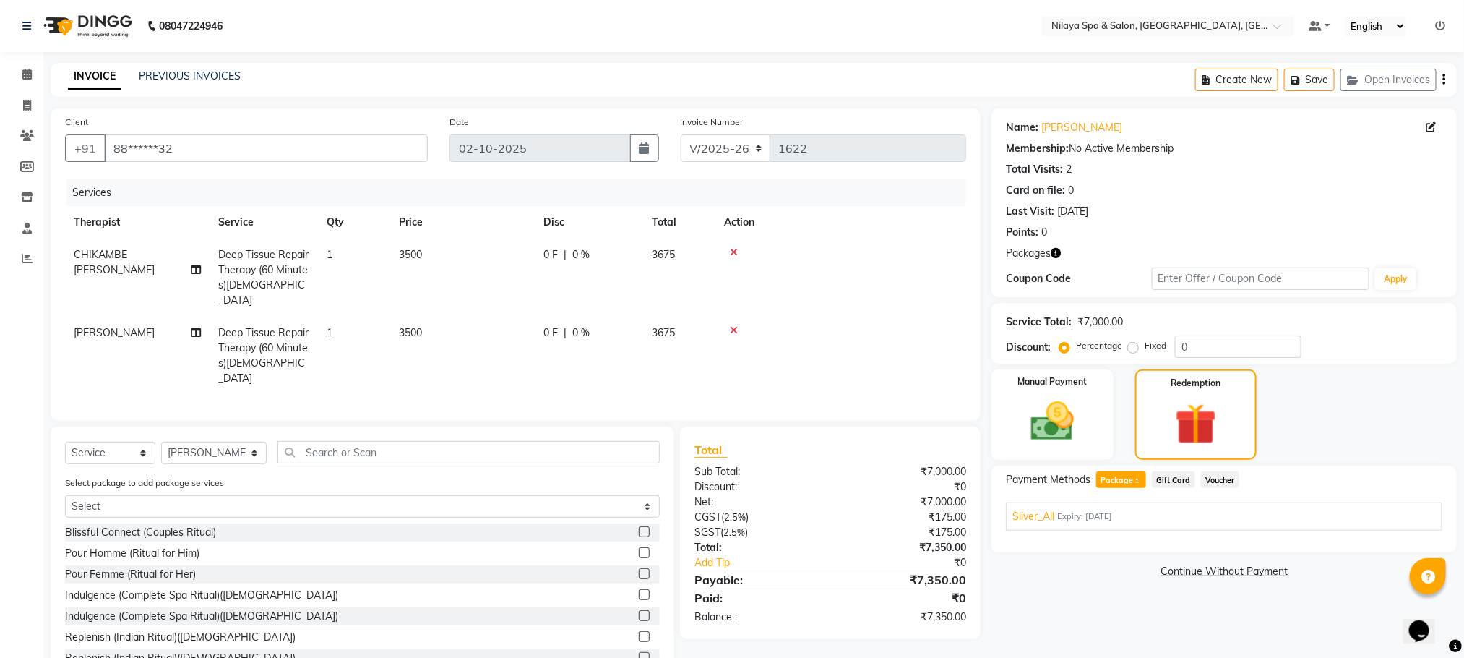
click at [1390, 544] on div "Payment Methods Package 1 Gift Card Voucher Sliver_All Expiry: [DATE] Apply Pac…" at bounding box center [1223, 508] width 465 height 87
click at [1030, 514] on span "Sliver_All" at bounding box center [1033, 516] width 42 height 15
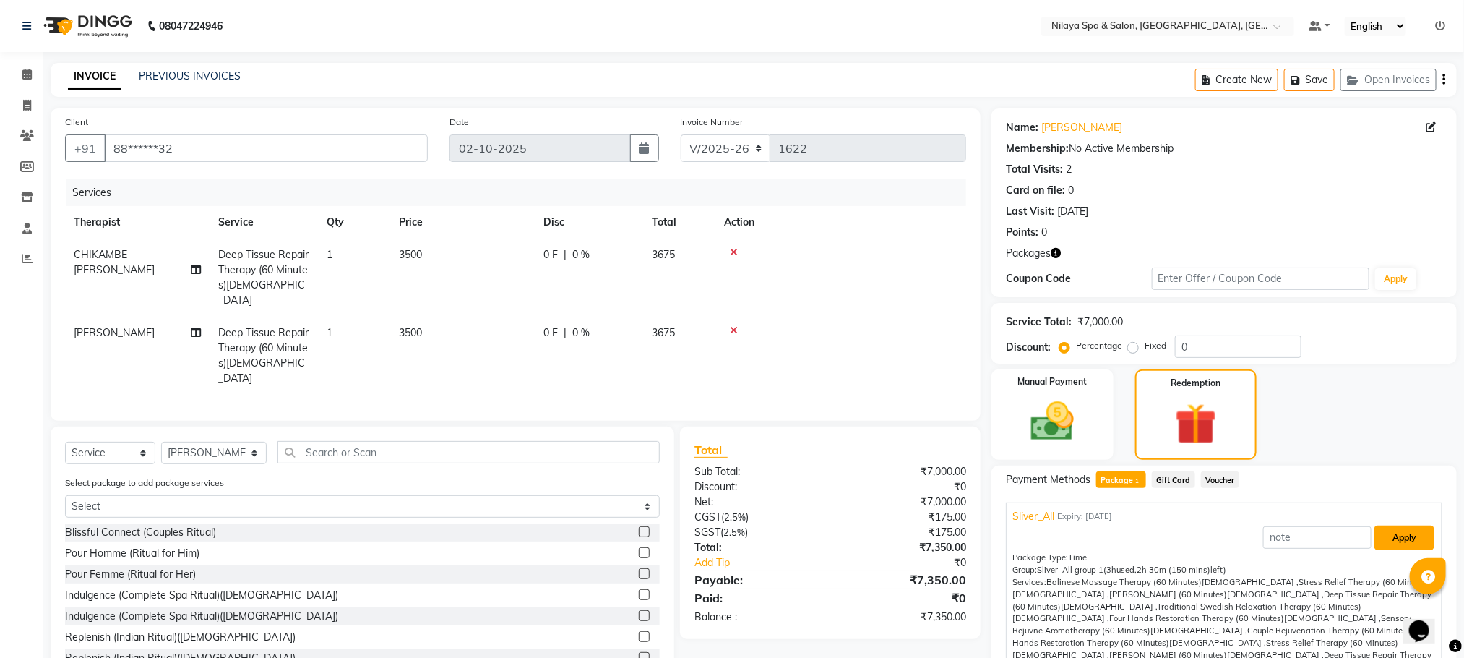
click at [1388, 540] on button "Apply" at bounding box center [1404, 537] width 60 height 25
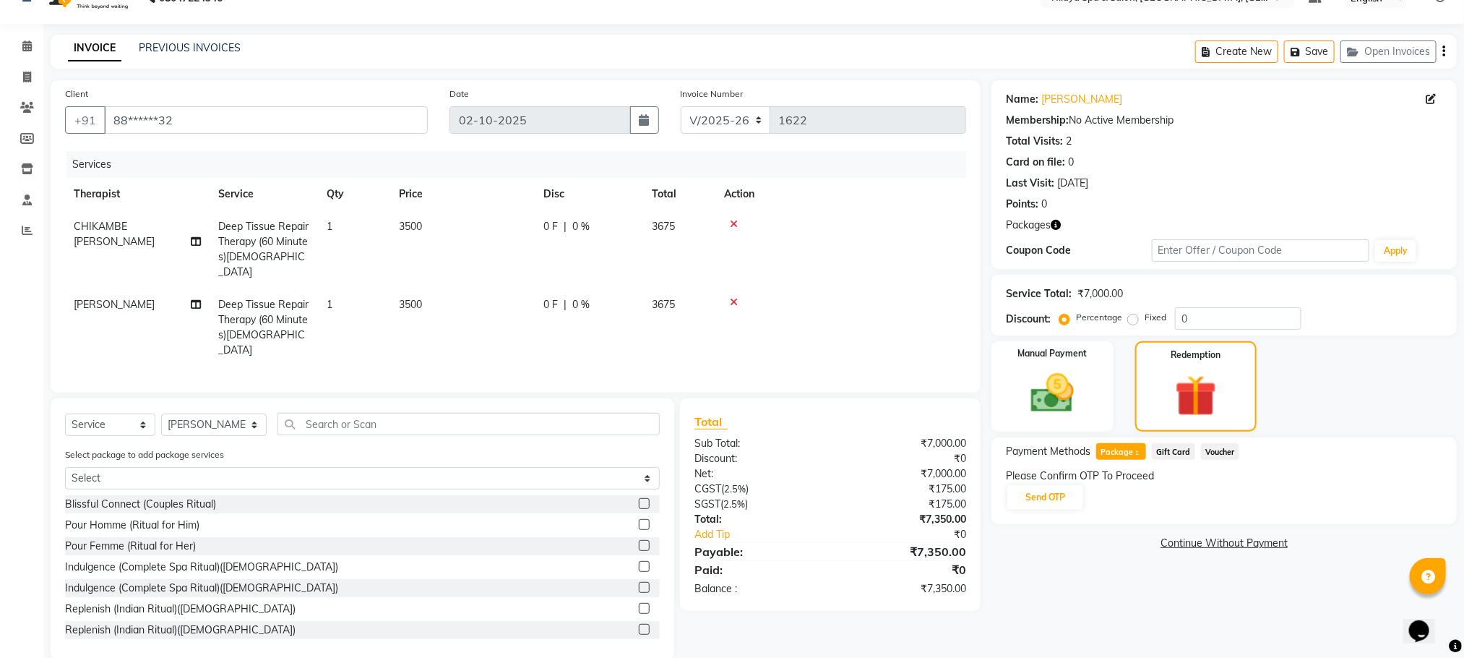
scroll to position [37, 0]
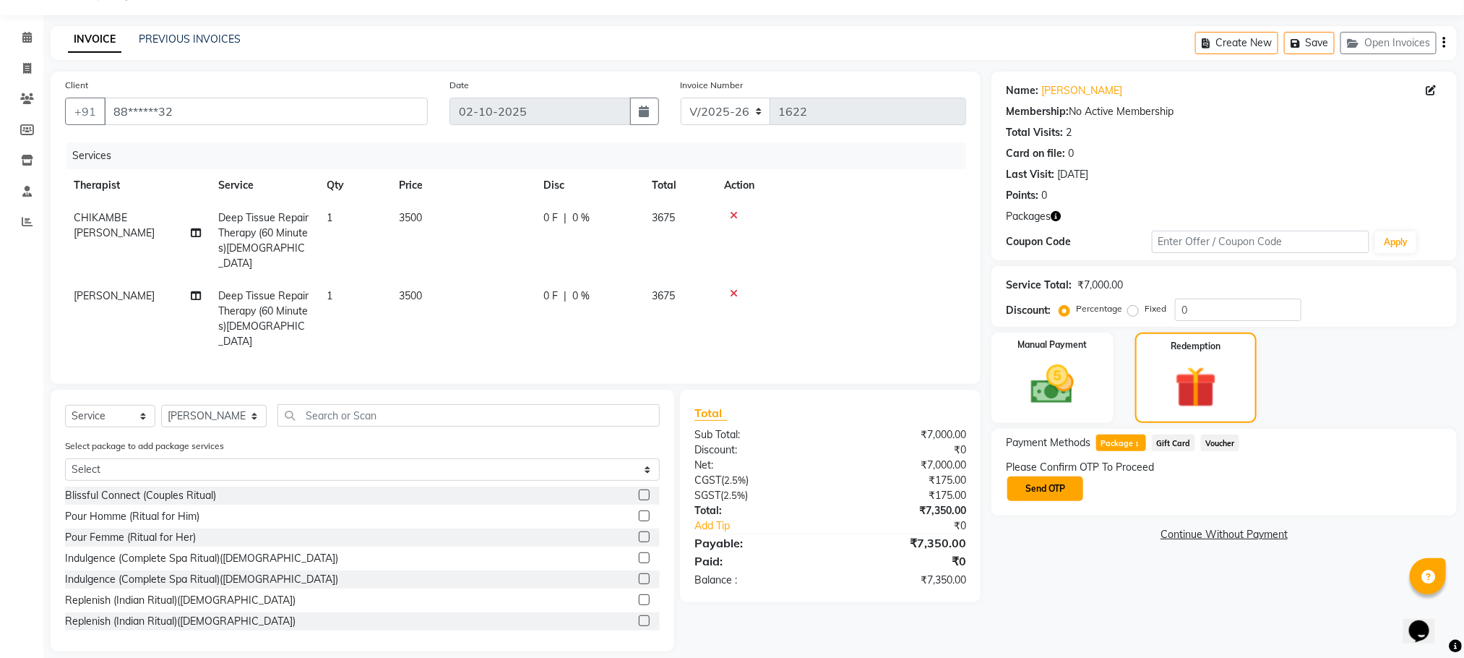
click at [1062, 486] on button "Send OTP" at bounding box center [1045, 488] width 76 height 25
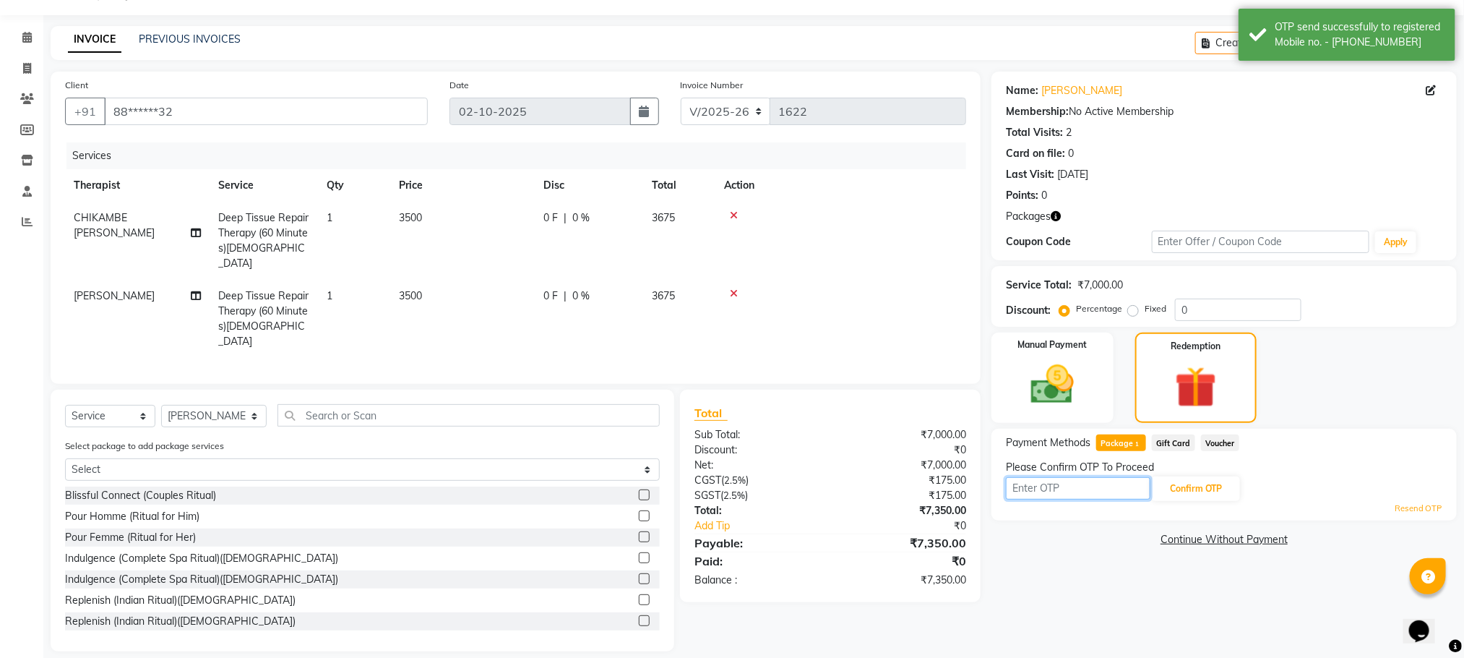
click at [1048, 488] on input "text" at bounding box center [1078, 488] width 145 height 22
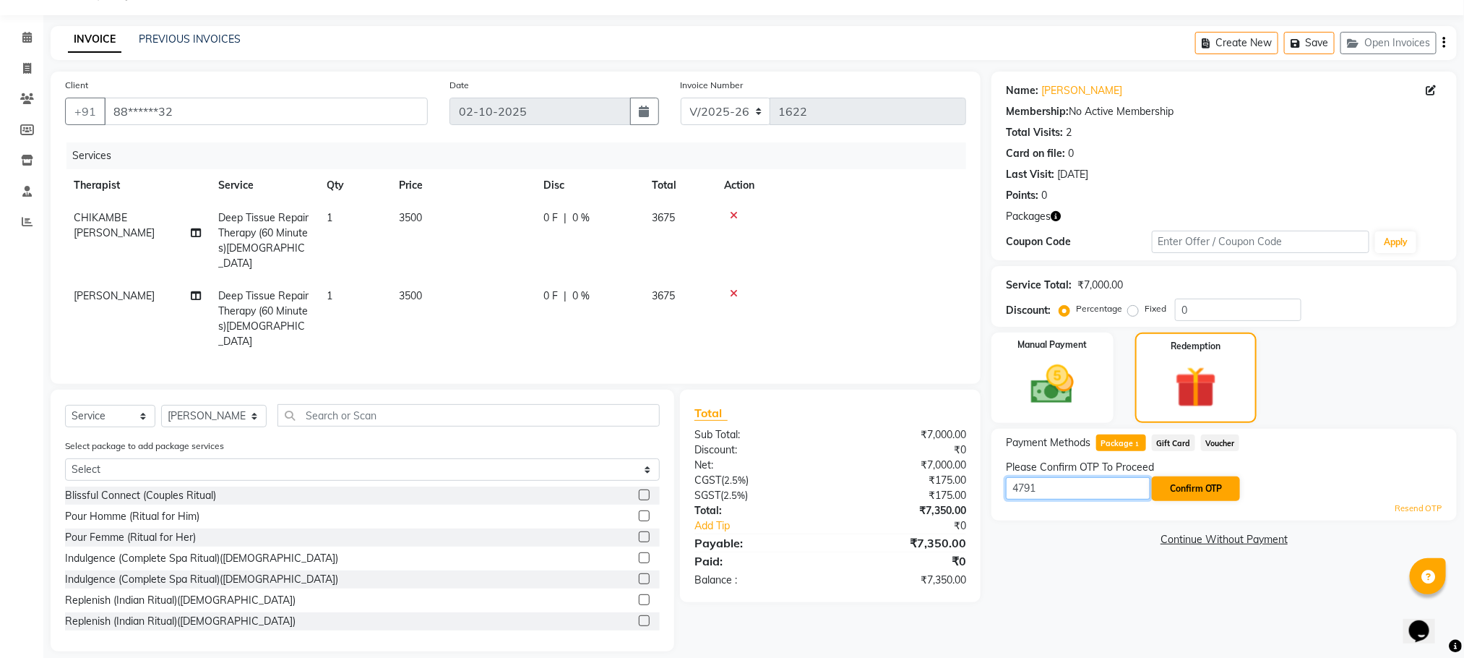
type input "4791"
click at [1201, 492] on button "Confirm OTP" at bounding box center [1196, 488] width 88 height 25
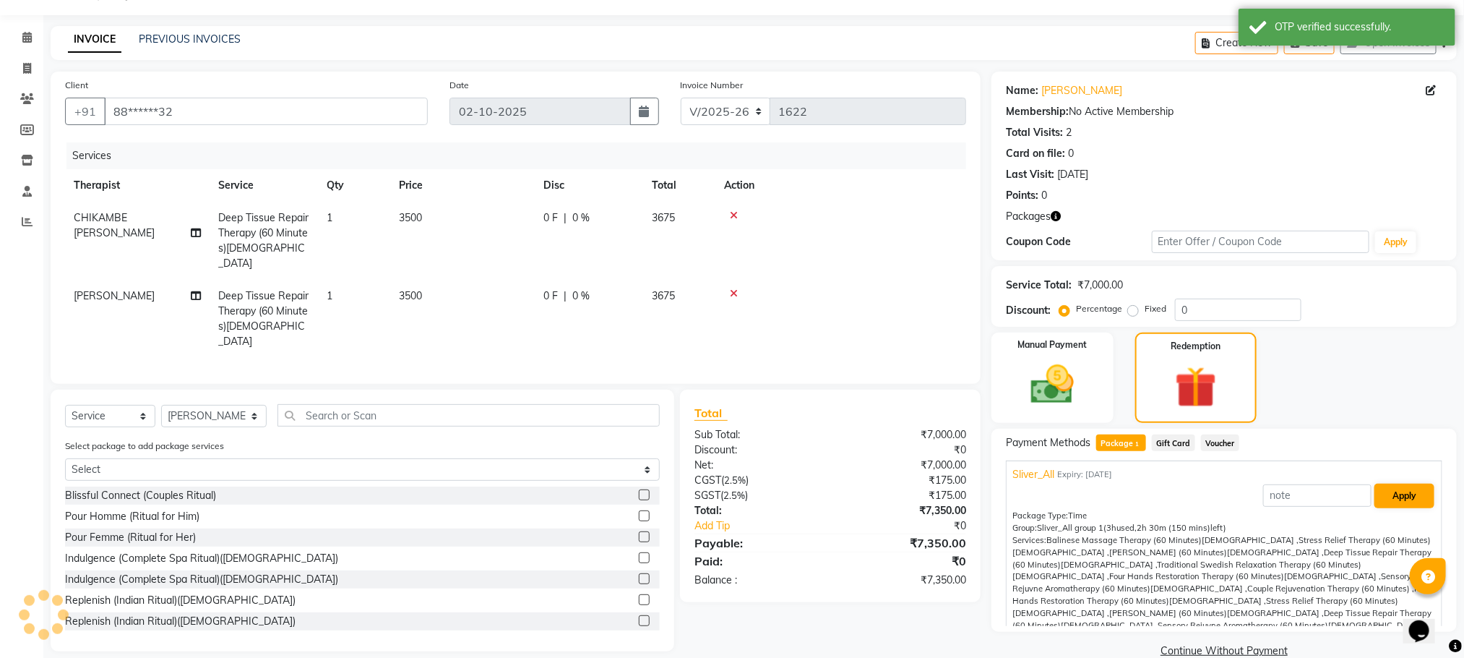
scroll to position [0, 0]
click at [1386, 501] on button "Apply" at bounding box center [1404, 500] width 60 height 25
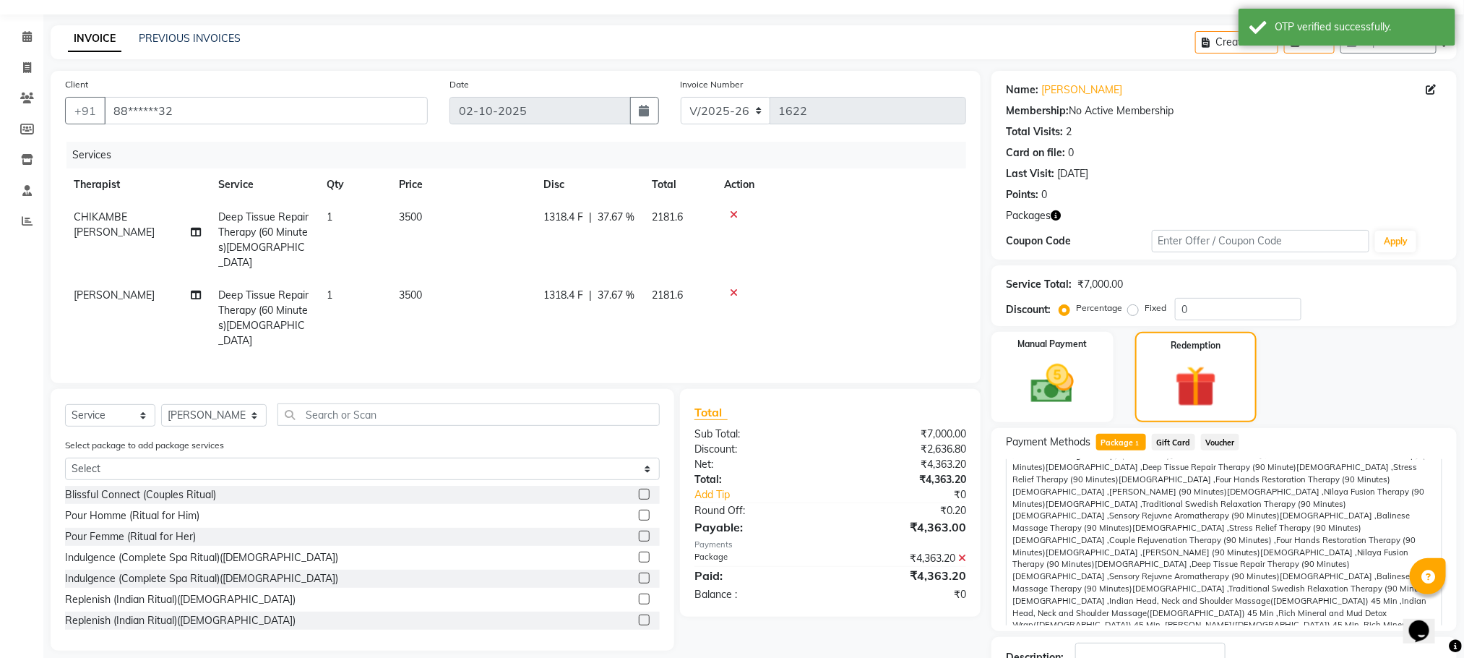
scroll to position [145, 0]
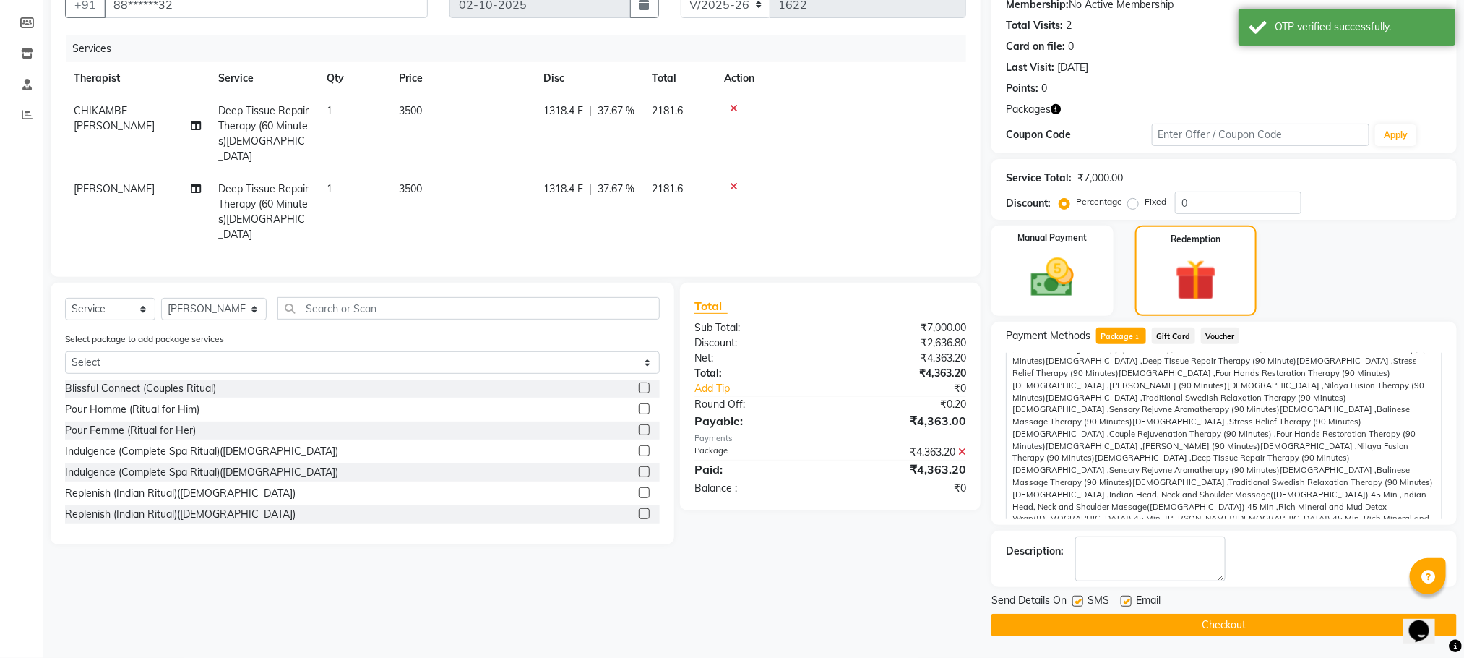
click at [1175, 631] on button "Checkout" at bounding box center [1223, 624] width 465 height 22
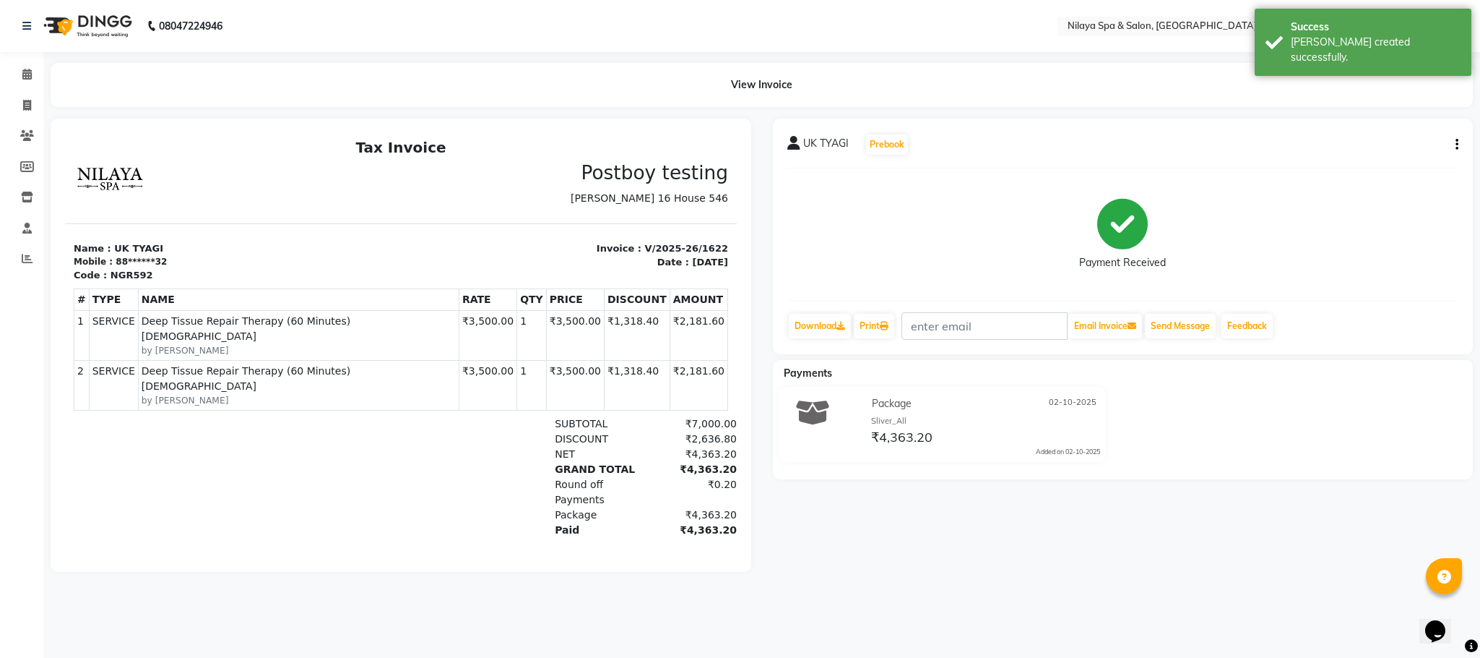
select select "service"
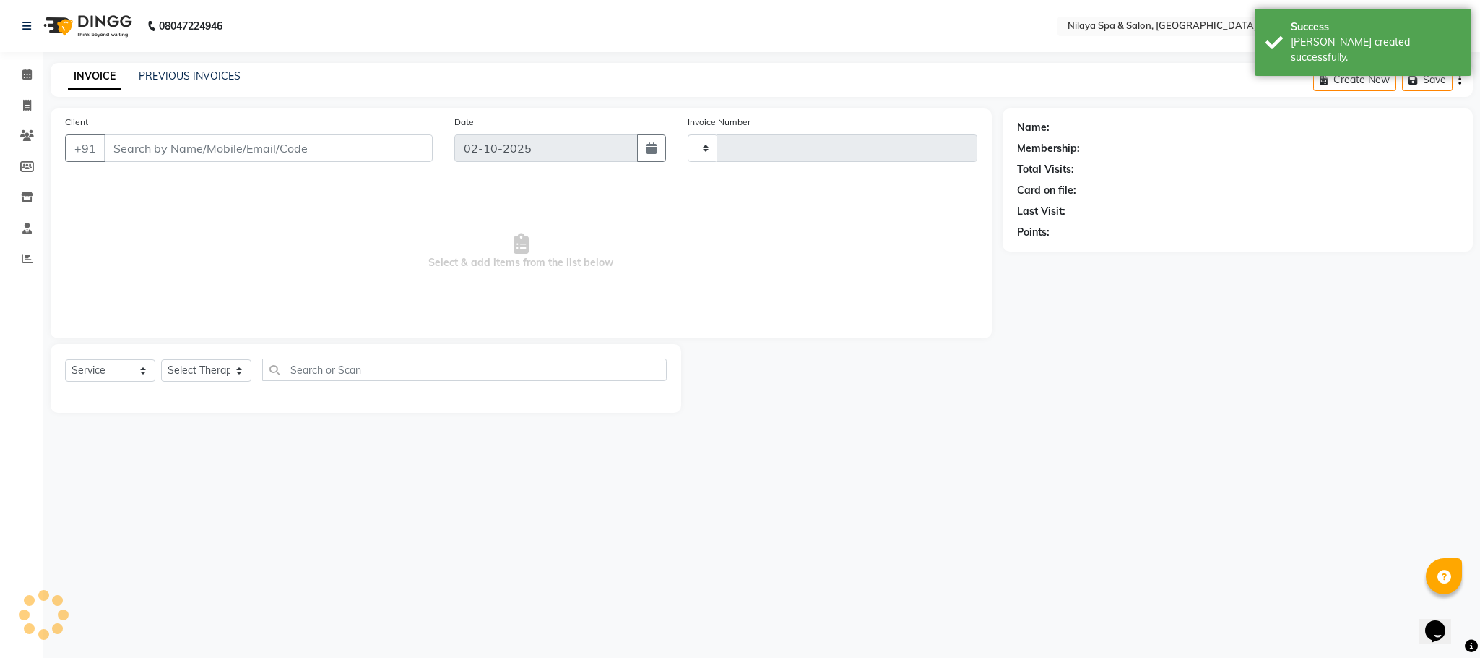
type input "1623"
select select "7983"
type input "88******32"
select select "72261"
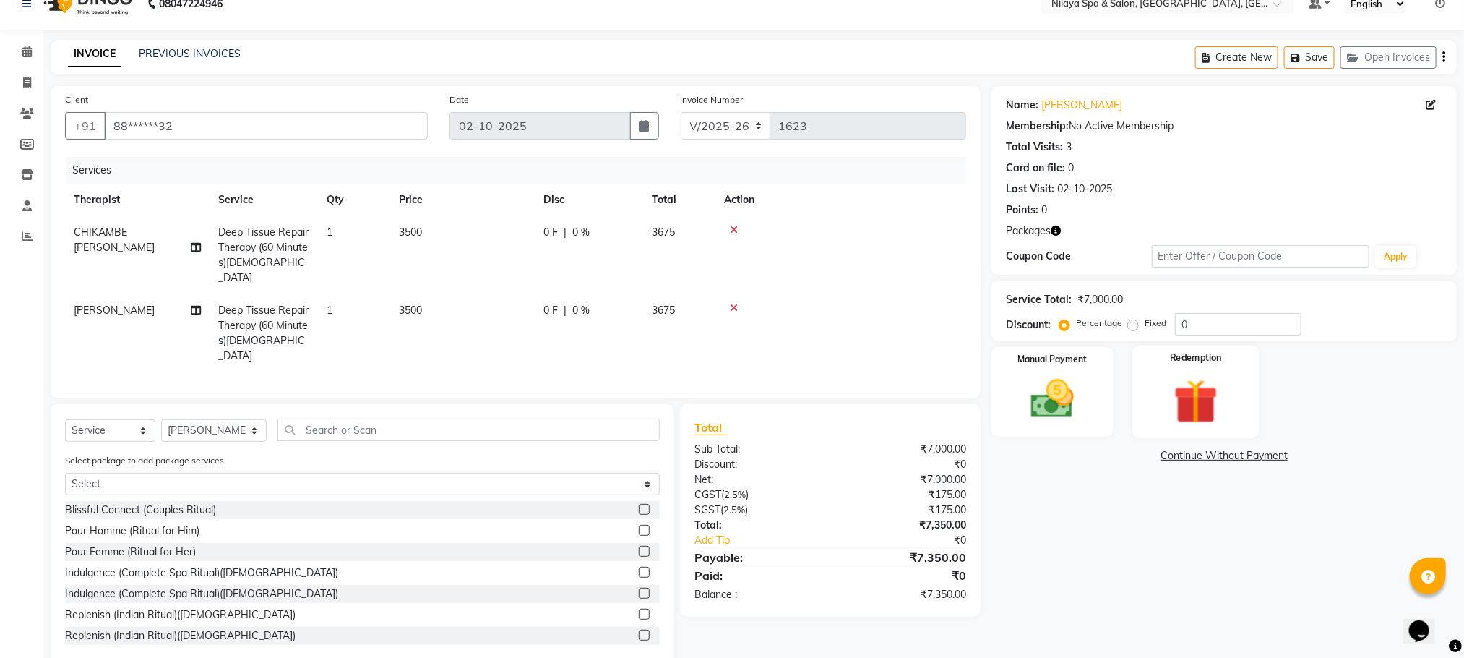
scroll to position [37, 0]
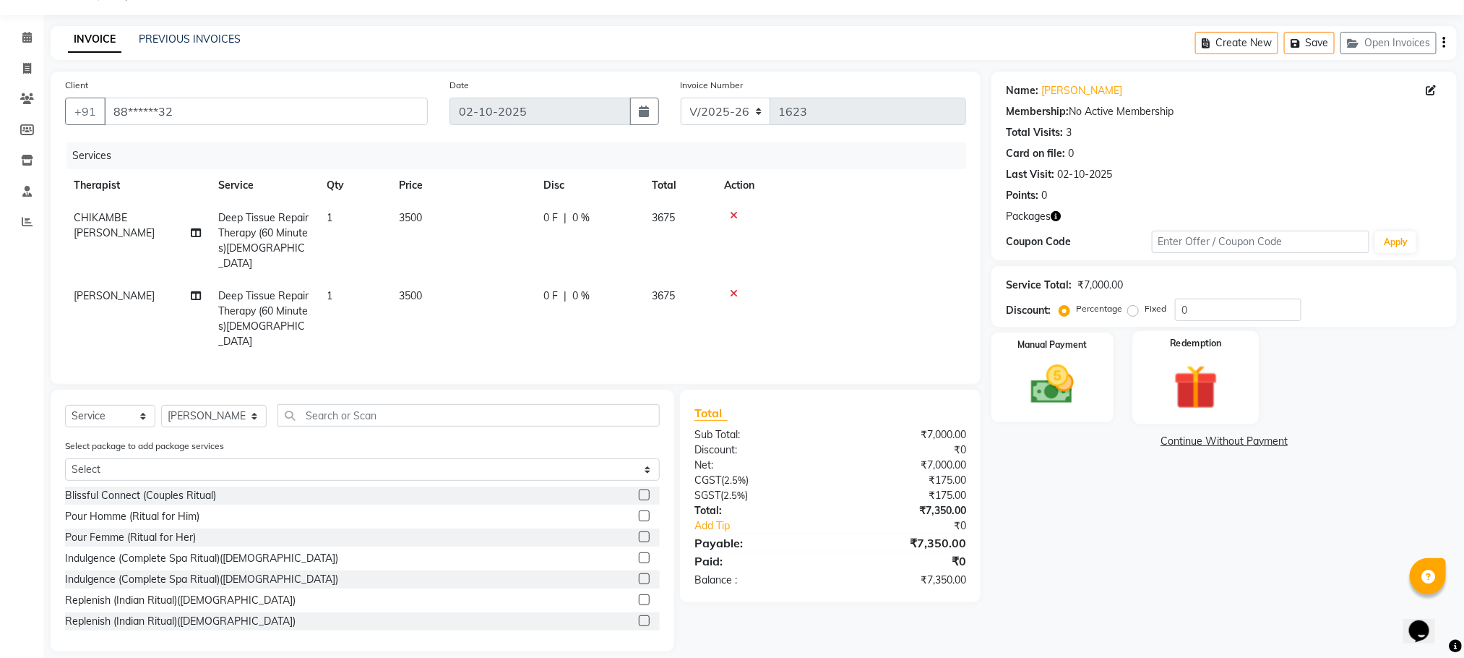
click at [1216, 373] on img at bounding box center [1196, 387] width 72 height 56
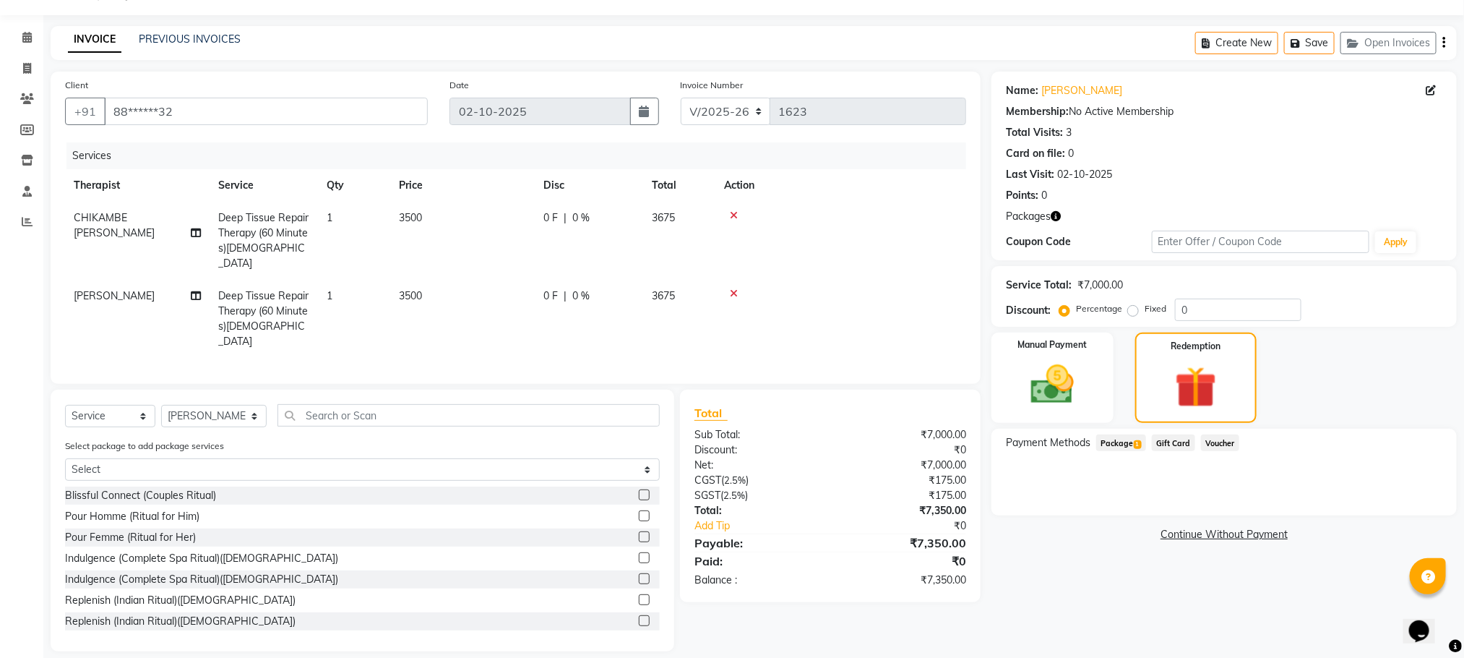
click at [1106, 441] on span "Package 1" at bounding box center [1121, 442] width 50 height 17
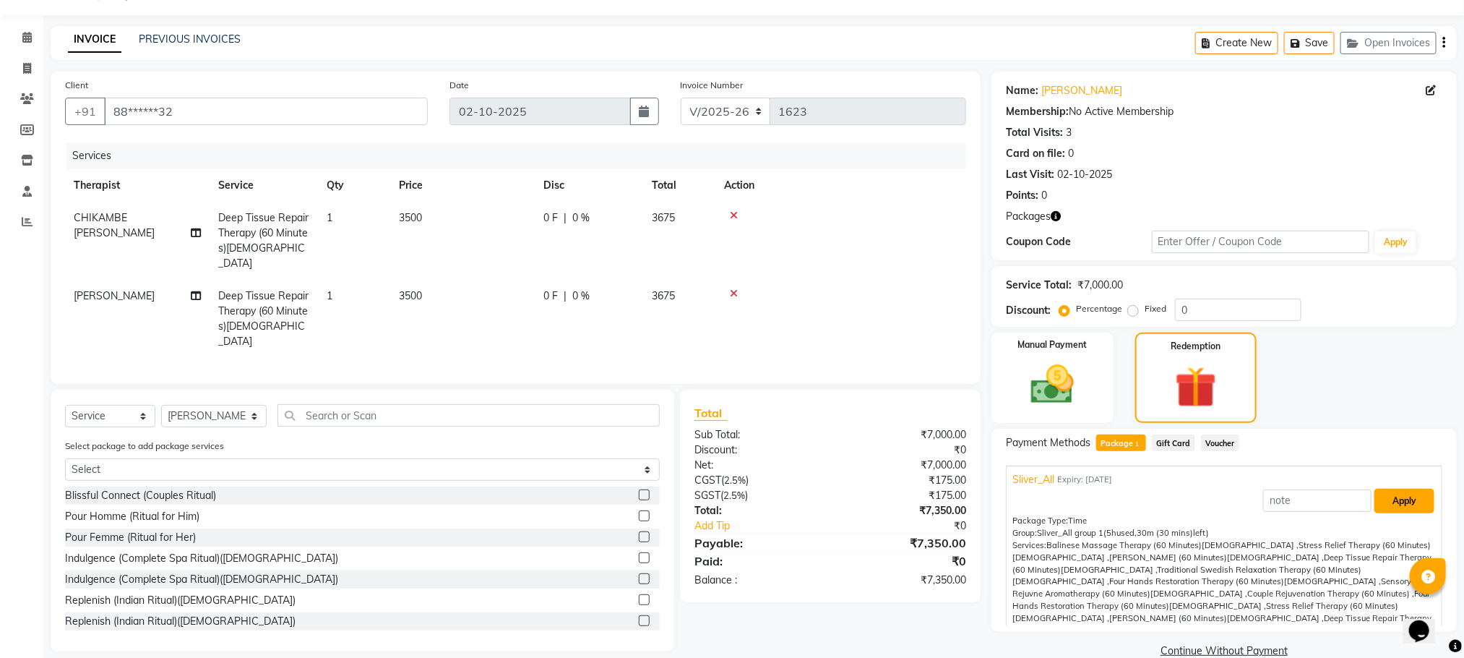
click at [1398, 494] on button "Apply" at bounding box center [1404, 500] width 60 height 25
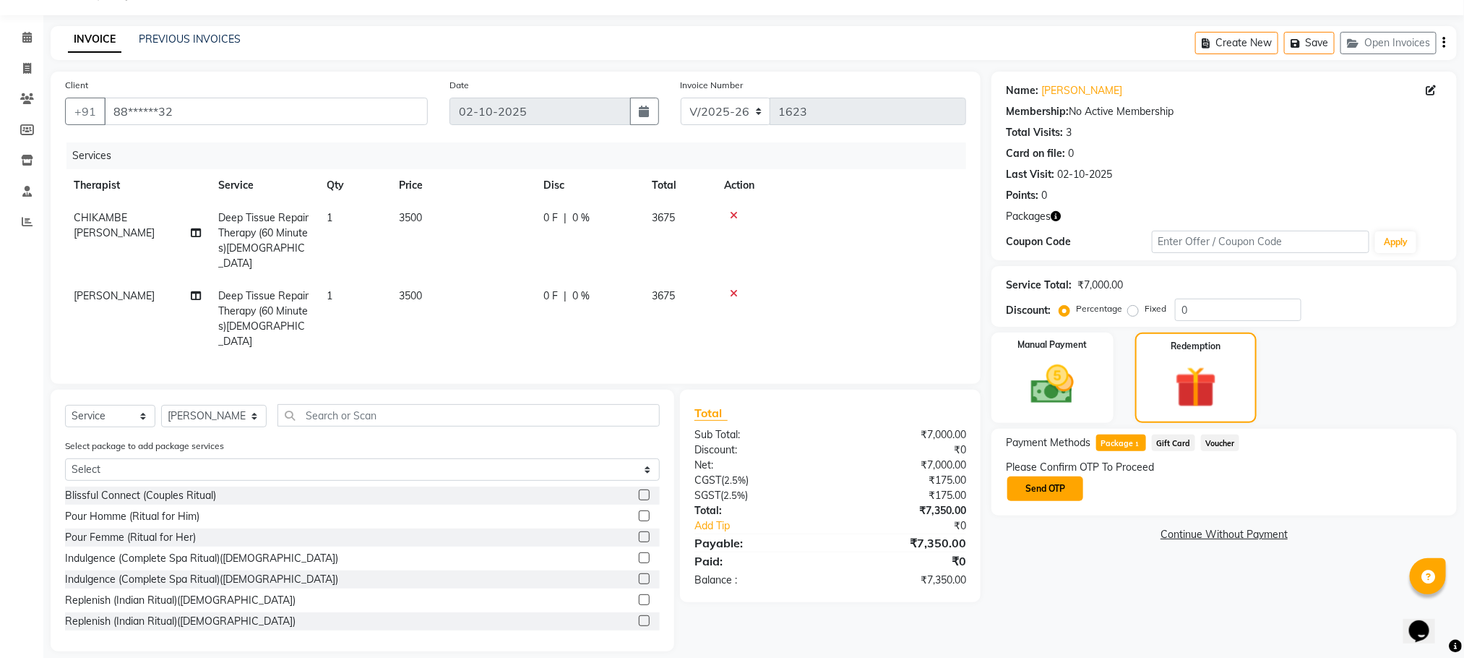
click at [1058, 479] on button "Send OTP" at bounding box center [1045, 488] width 76 height 25
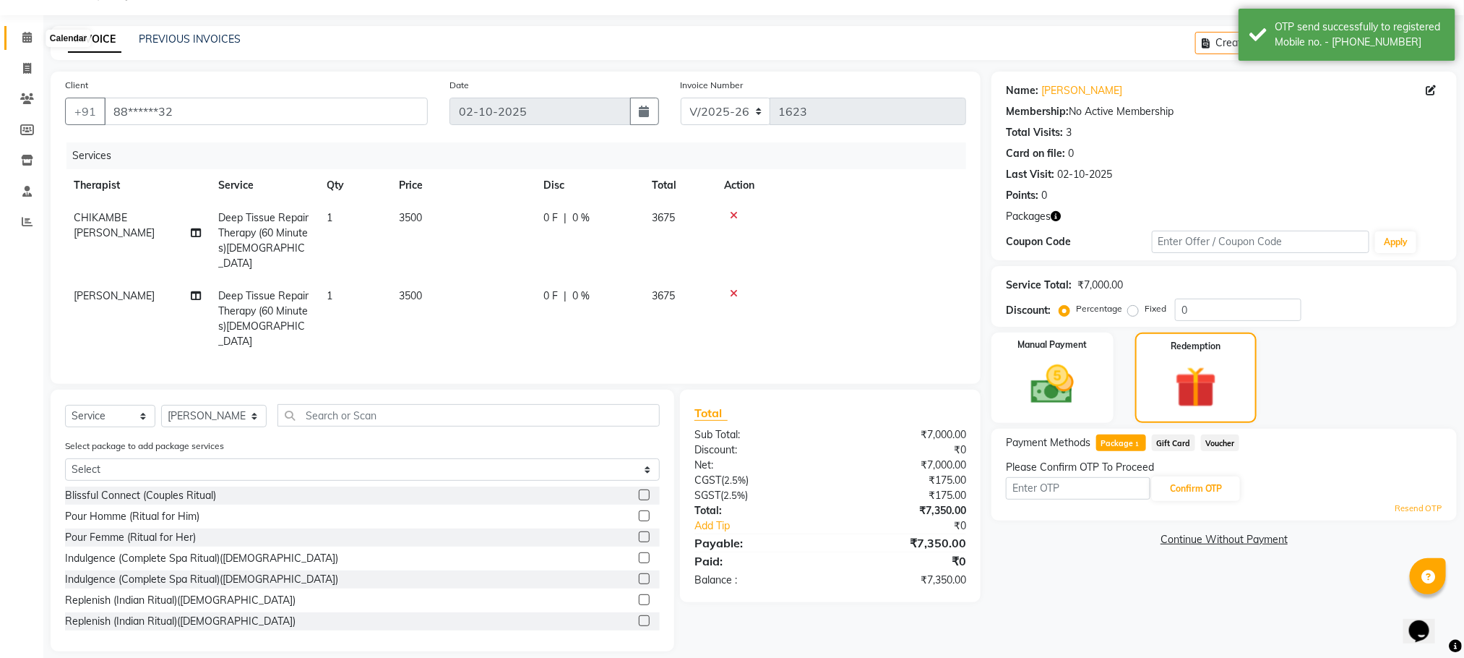
click at [29, 32] on icon at bounding box center [26, 37] width 9 height 11
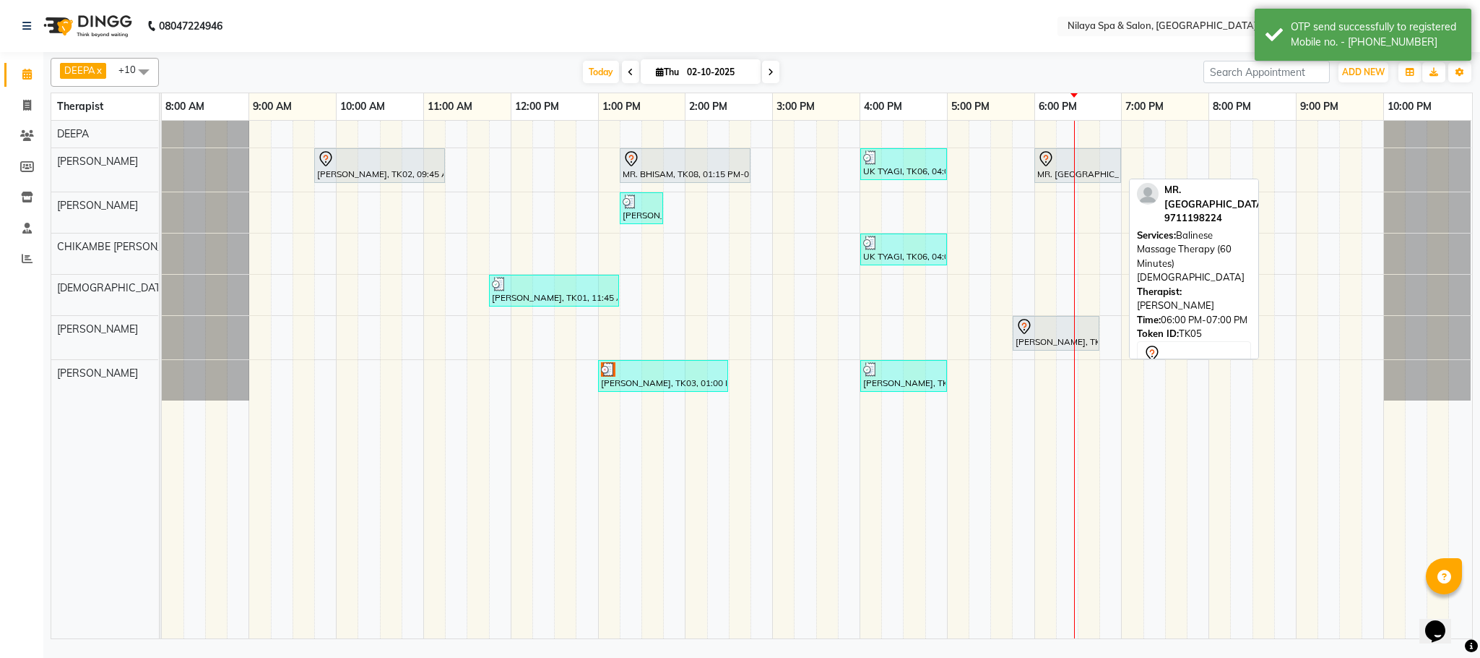
click at [1049, 166] on icon at bounding box center [1046, 158] width 12 height 15
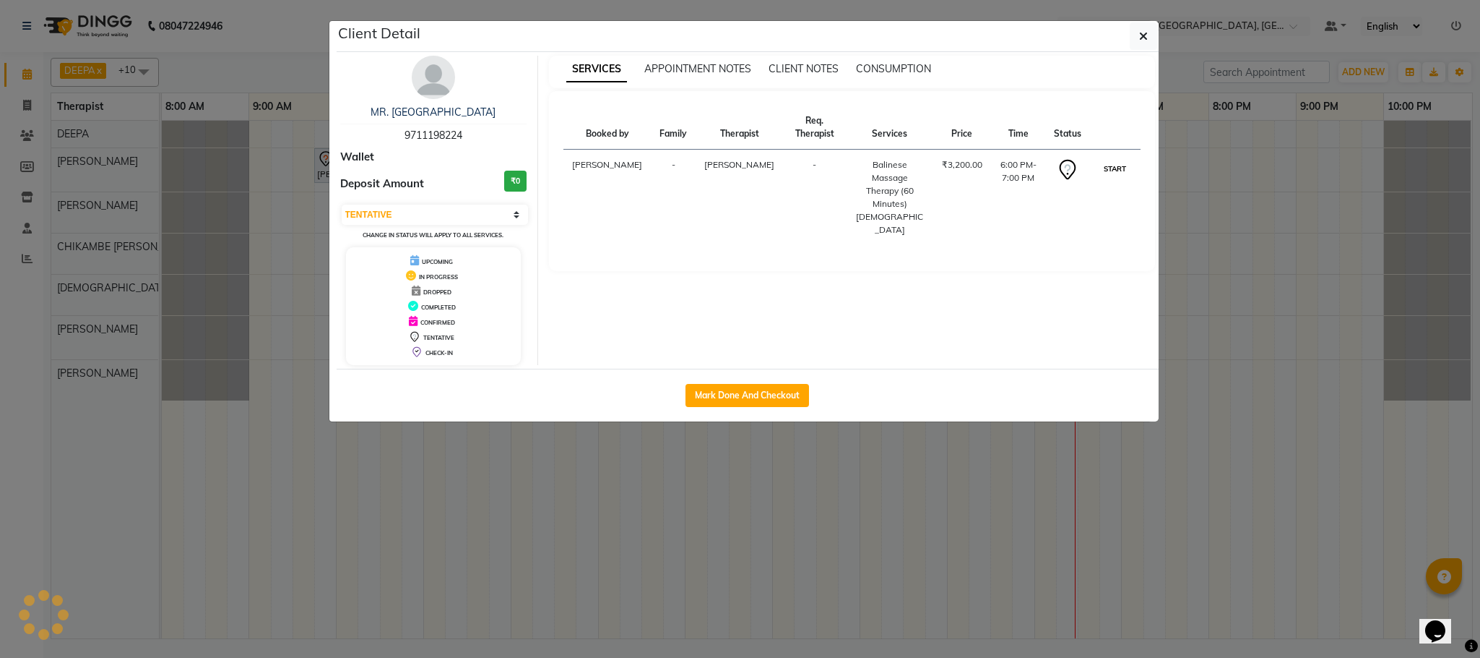
click at [1123, 160] on button "START" at bounding box center [1115, 169] width 30 height 18
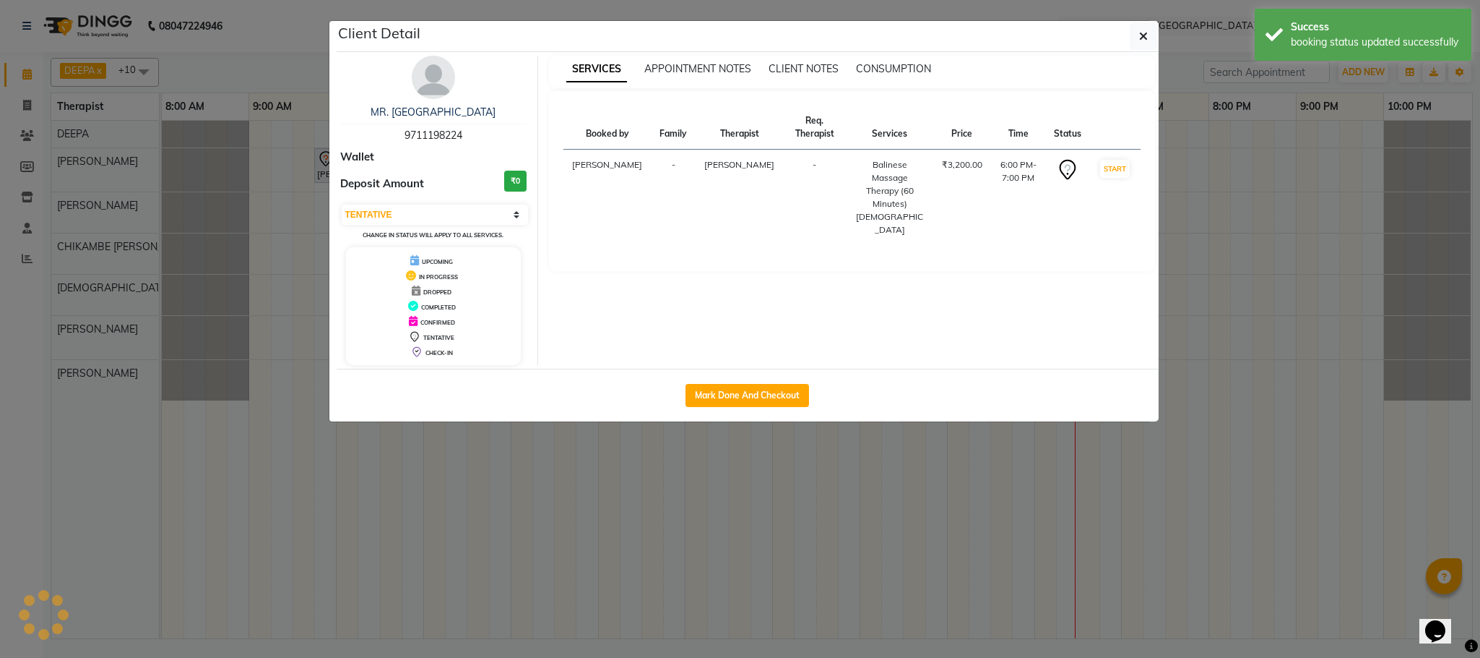
select select "1"
click at [1245, 488] on ngb-modal-window "Client Detail MR. PAWAN 9711198224 Wallet Deposit Amount ₹0 Select IN SERVICE C…" at bounding box center [740, 329] width 1480 height 658
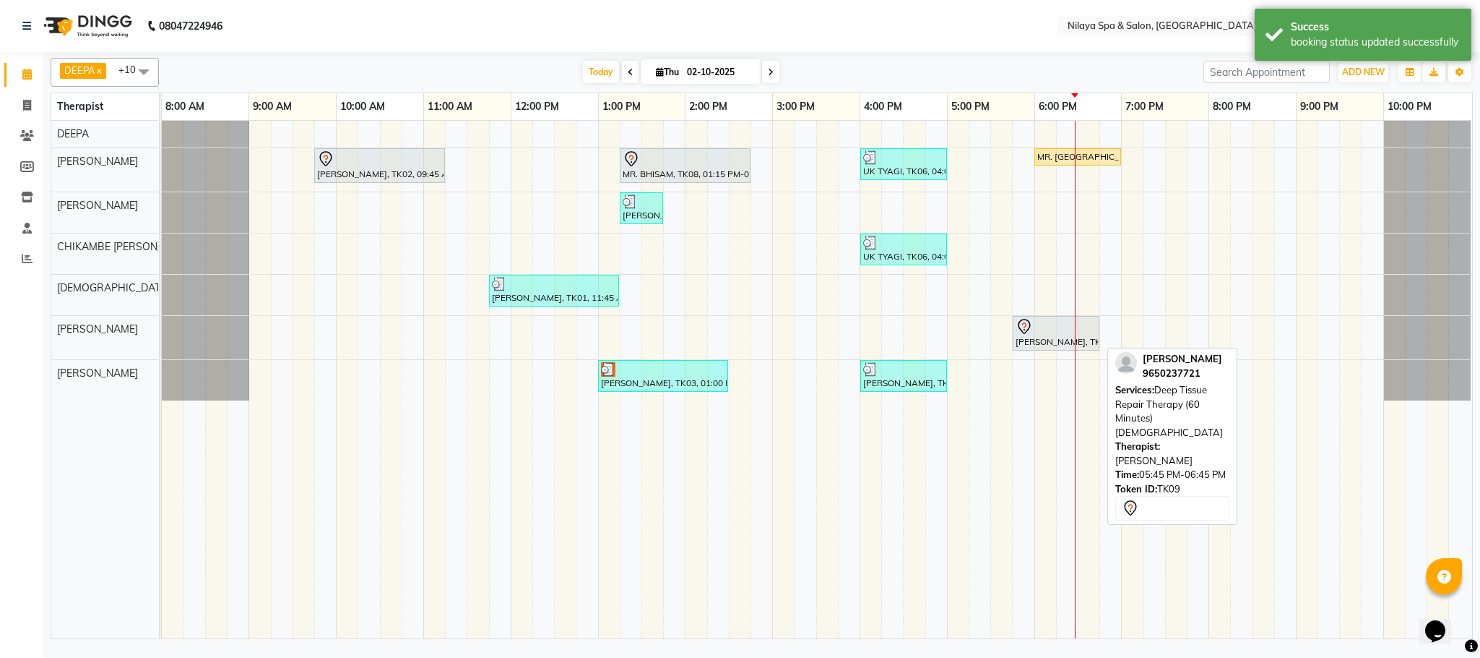
click at [1043, 334] on div at bounding box center [1056, 326] width 81 height 17
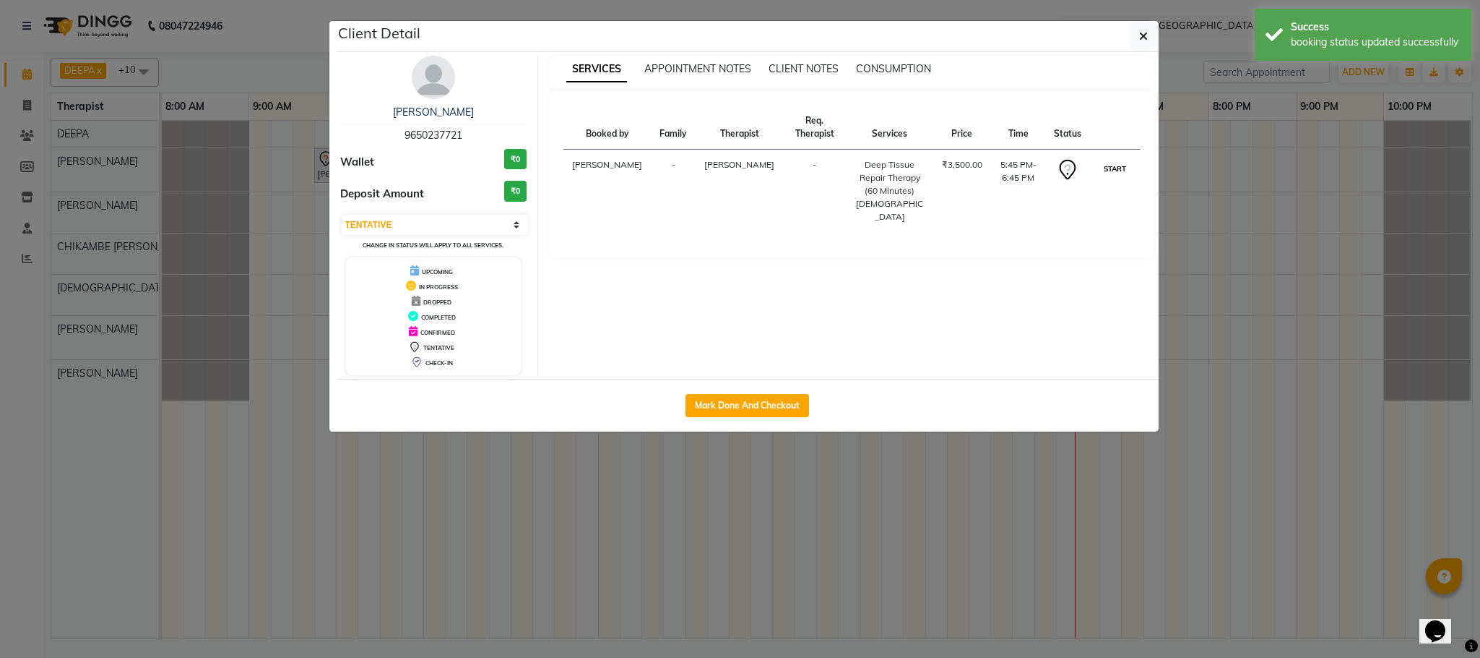
click at [1118, 160] on button "START" at bounding box center [1115, 169] width 30 height 18
click at [1168, 527] on ngb-modal-window "Client Detail [PERSON_NAME] 9650237721 Wallet ₹0 Deposit Amount ₹0 Select IN SE…" at bounding box center [740, 329] width 1480 height 658
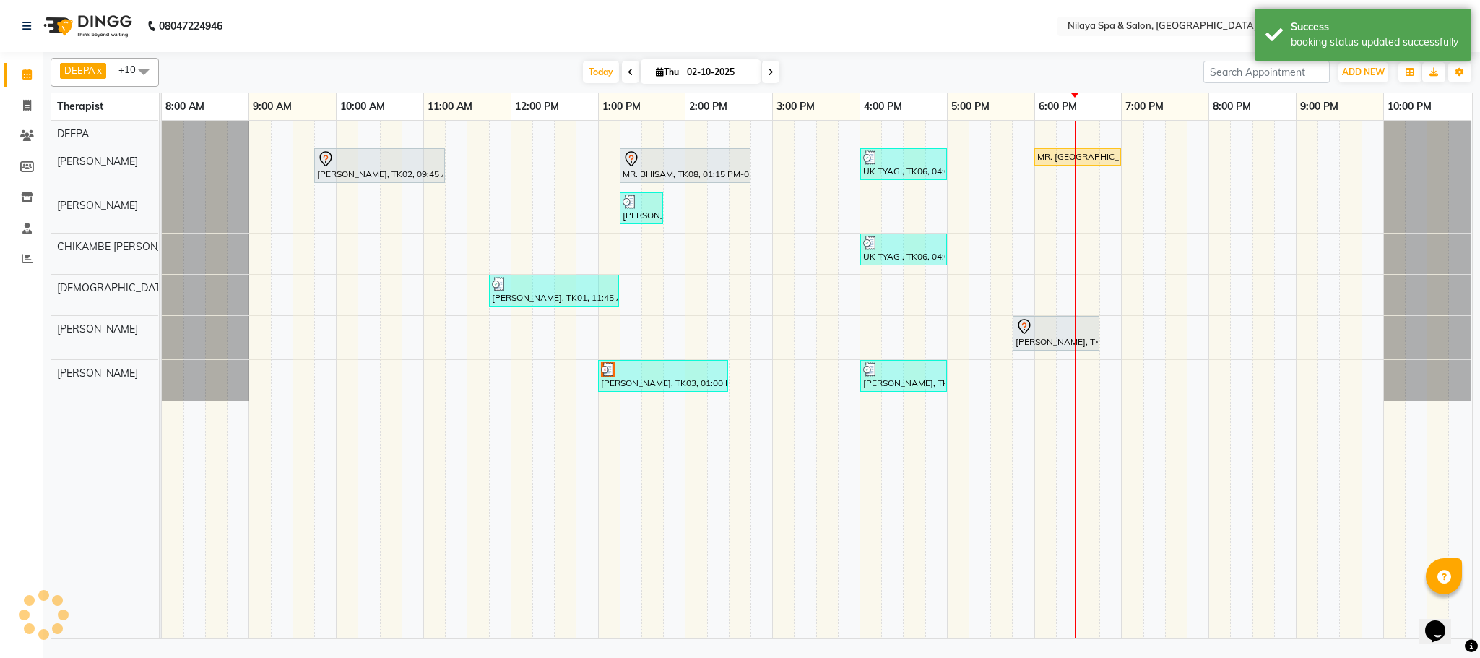
select select "1"
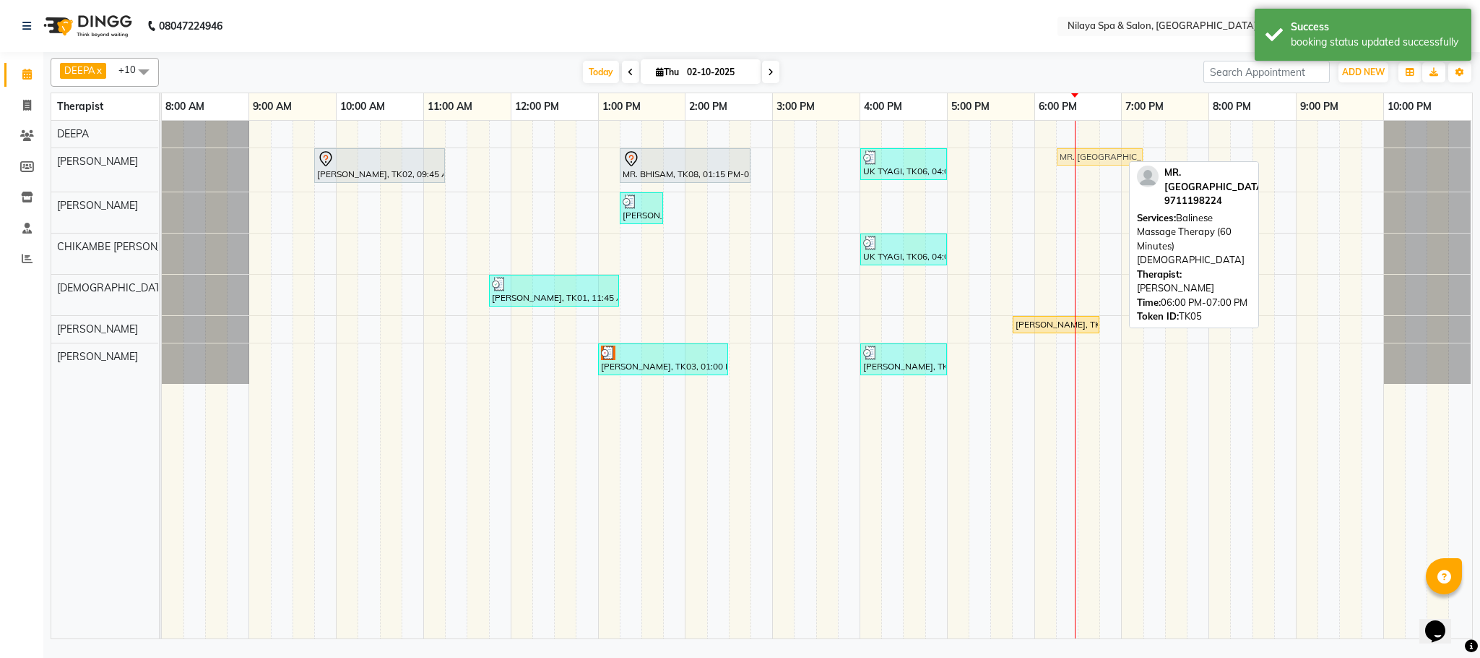
click at [162, 161] on div "[PERSON_NAME], TK02, 09:45 AM-11:15 AM, Deep Tissue Repair Therapy (90 Minutes)…" at bounding box center [162, 169] width 0 height 43
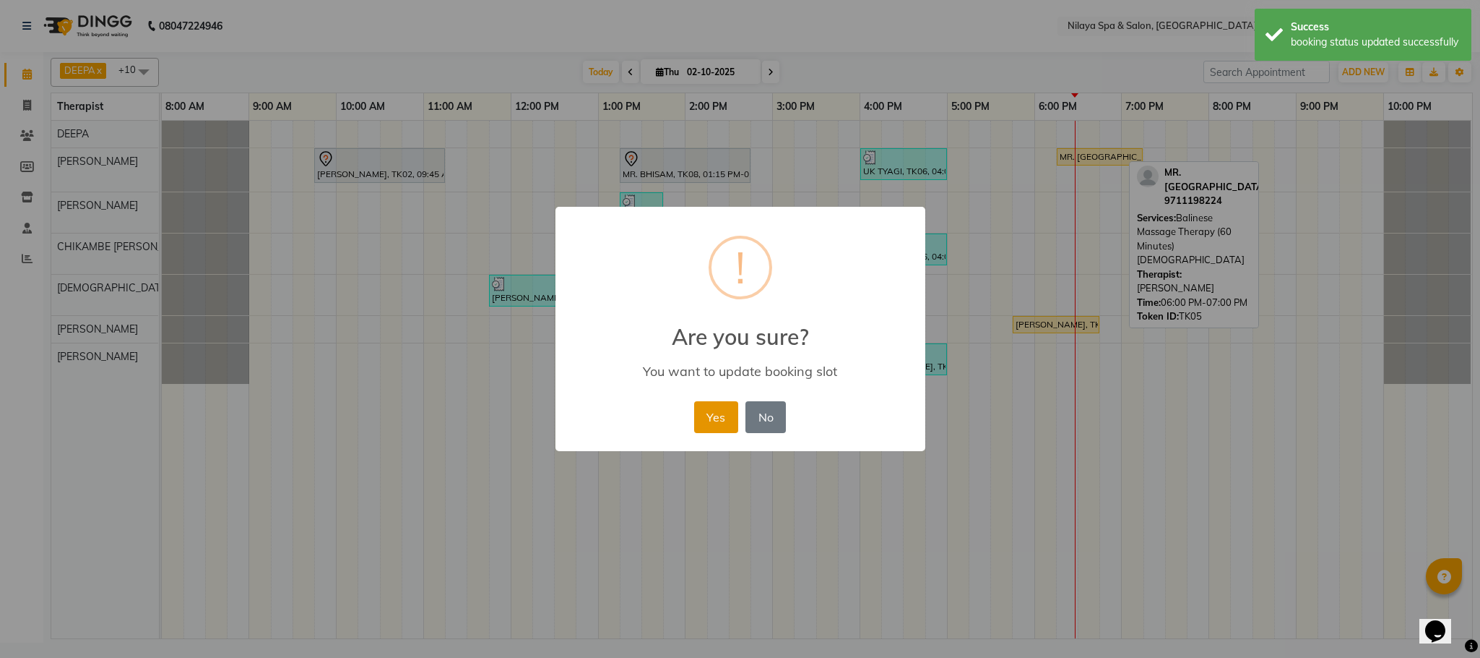
click at [717, 412] on button "Yes" at bounding box center [716, 417] width 44 height 32
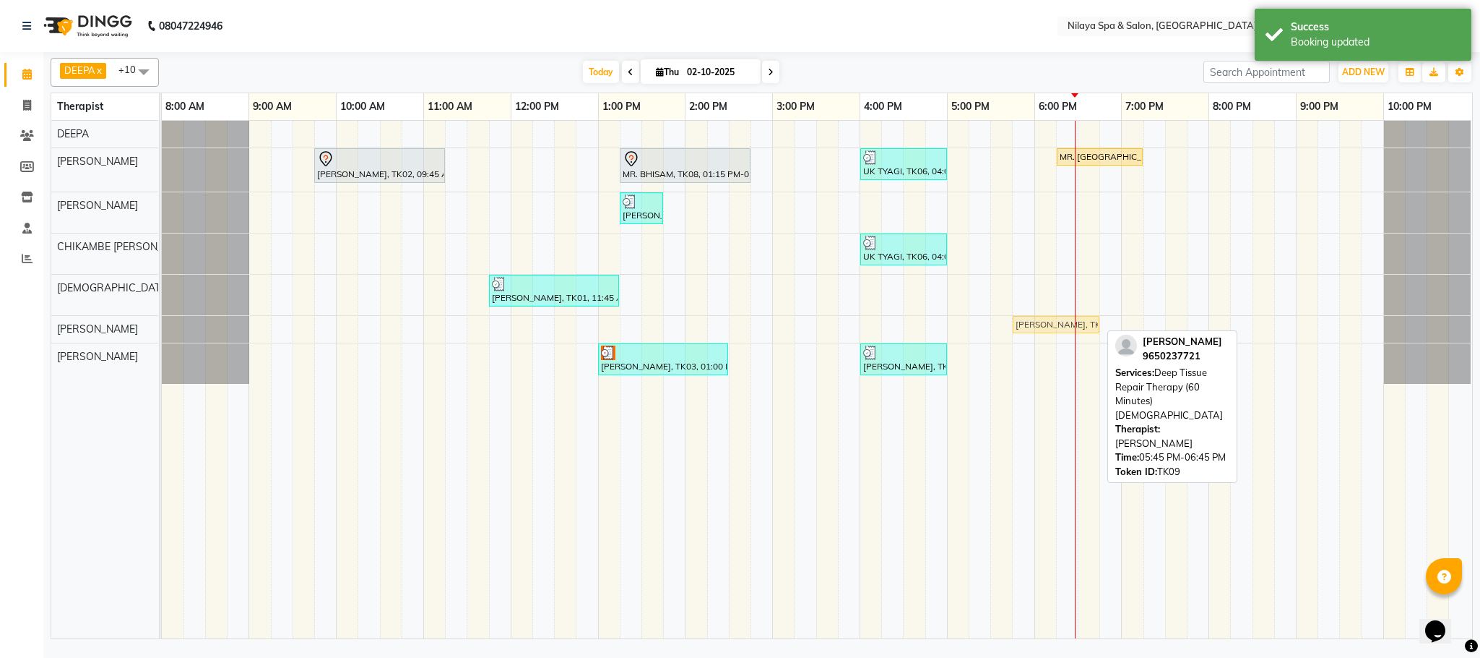
drag, startPoint x: 1049, startPoint y: 334, endPoint x: 1059, endPoint y: 332, distance: 9.5
click at [162, 332] on div "[PERSON_NAME], TK09, 05:45 PM-06:45 PM, Deep Tissue Repair Therapy (60 Minutes)…" at bounding box center [162, 329] width 0 height 26
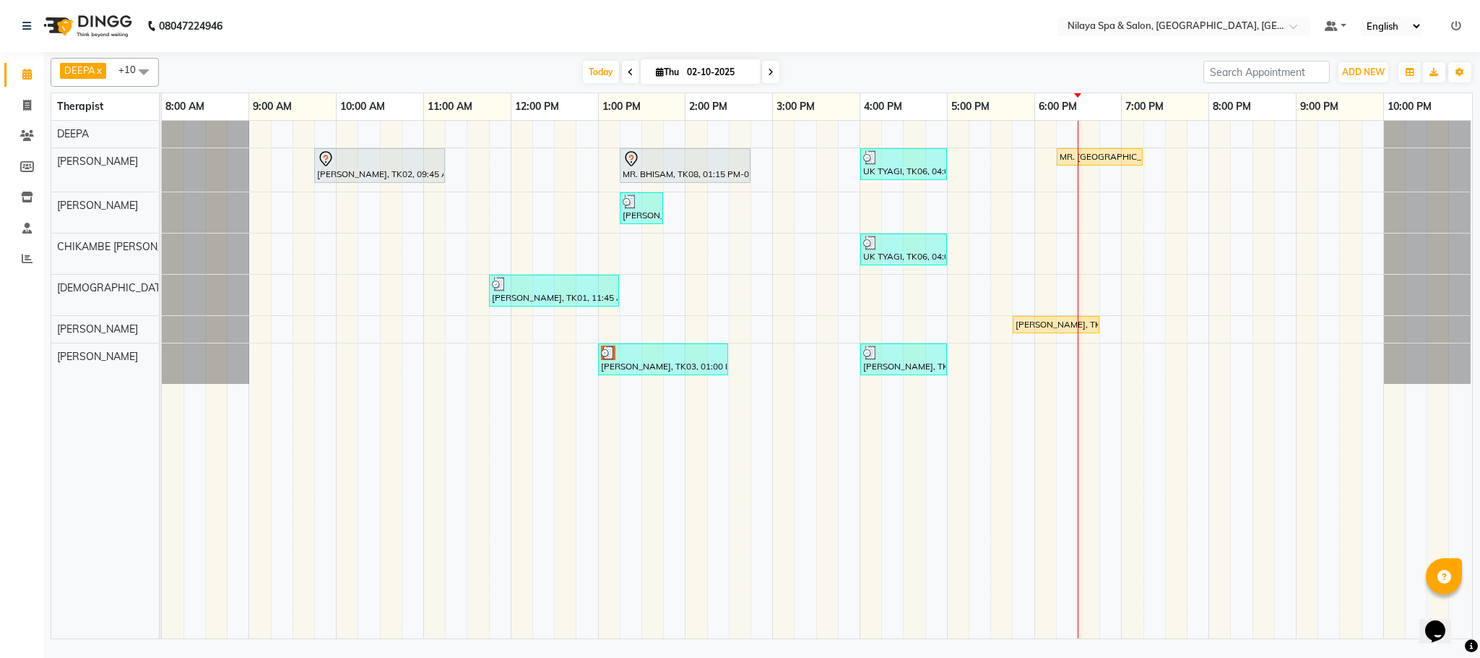
select select "service"
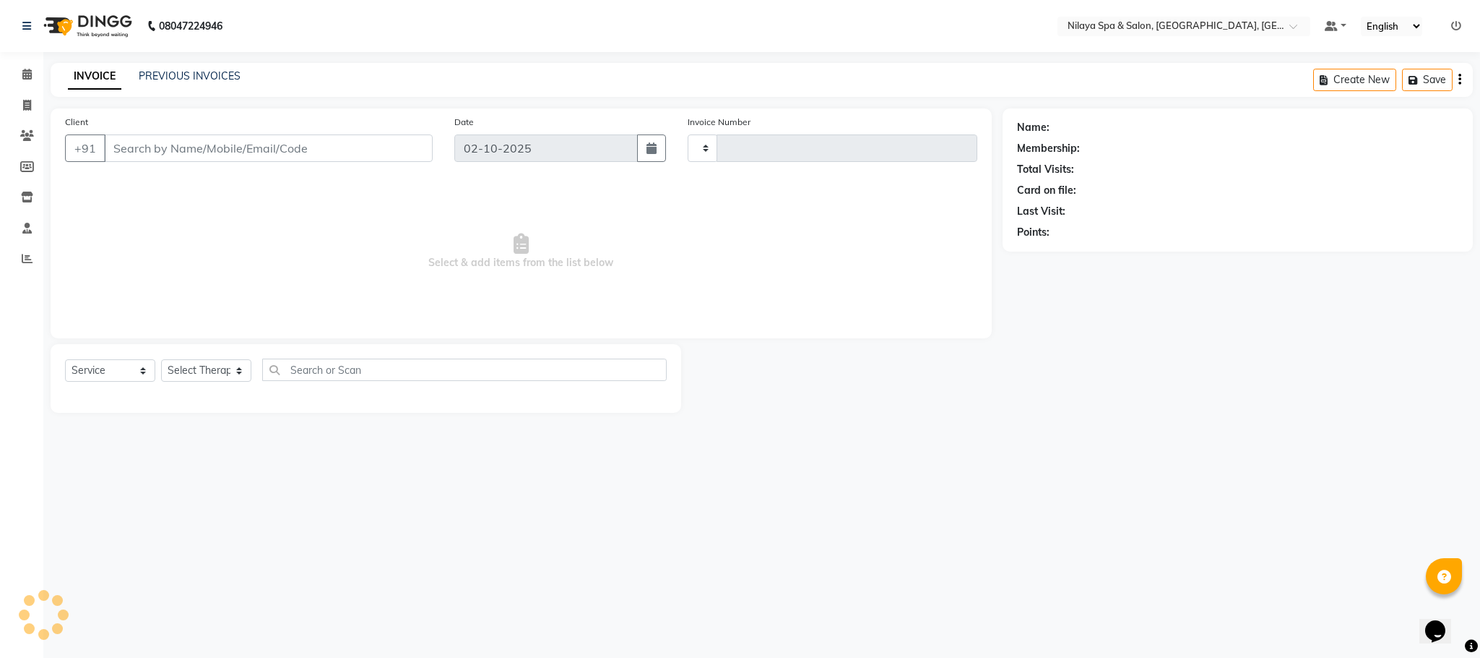
type input "1623"
select select "7983"
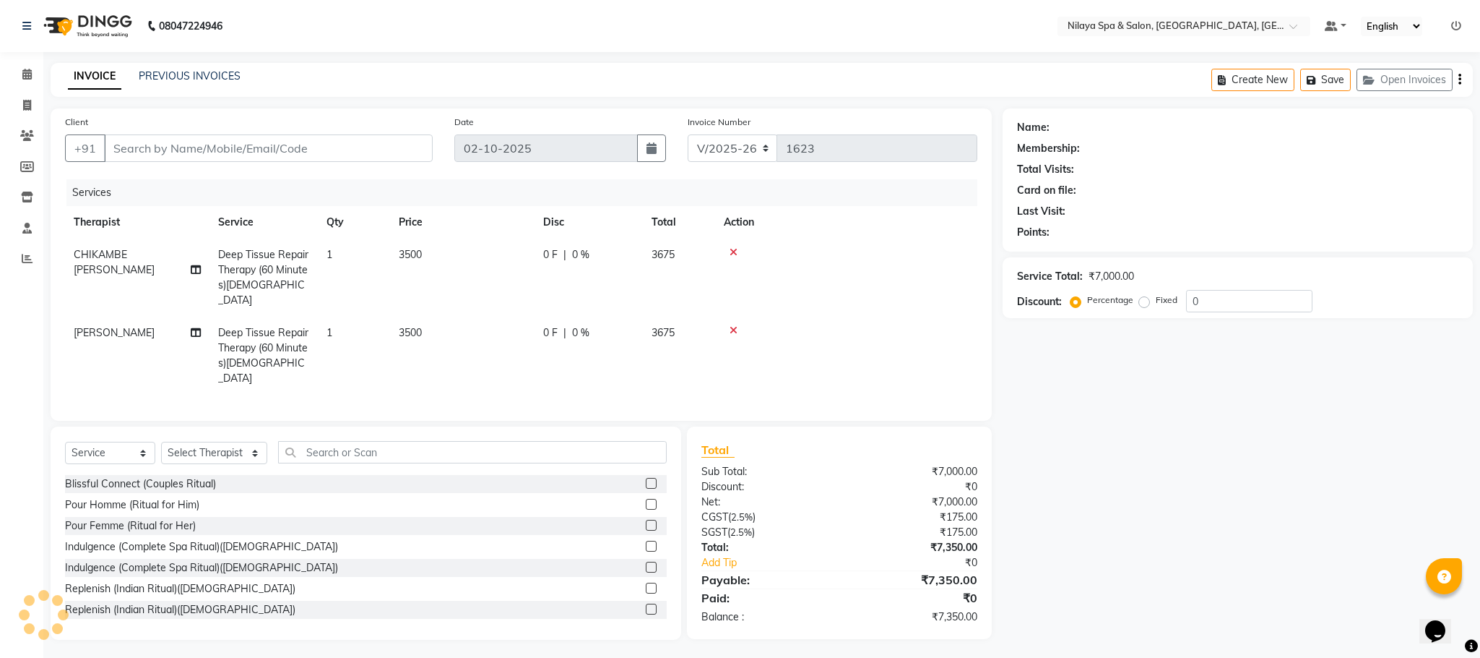
type input "88******32"
select select "72261"
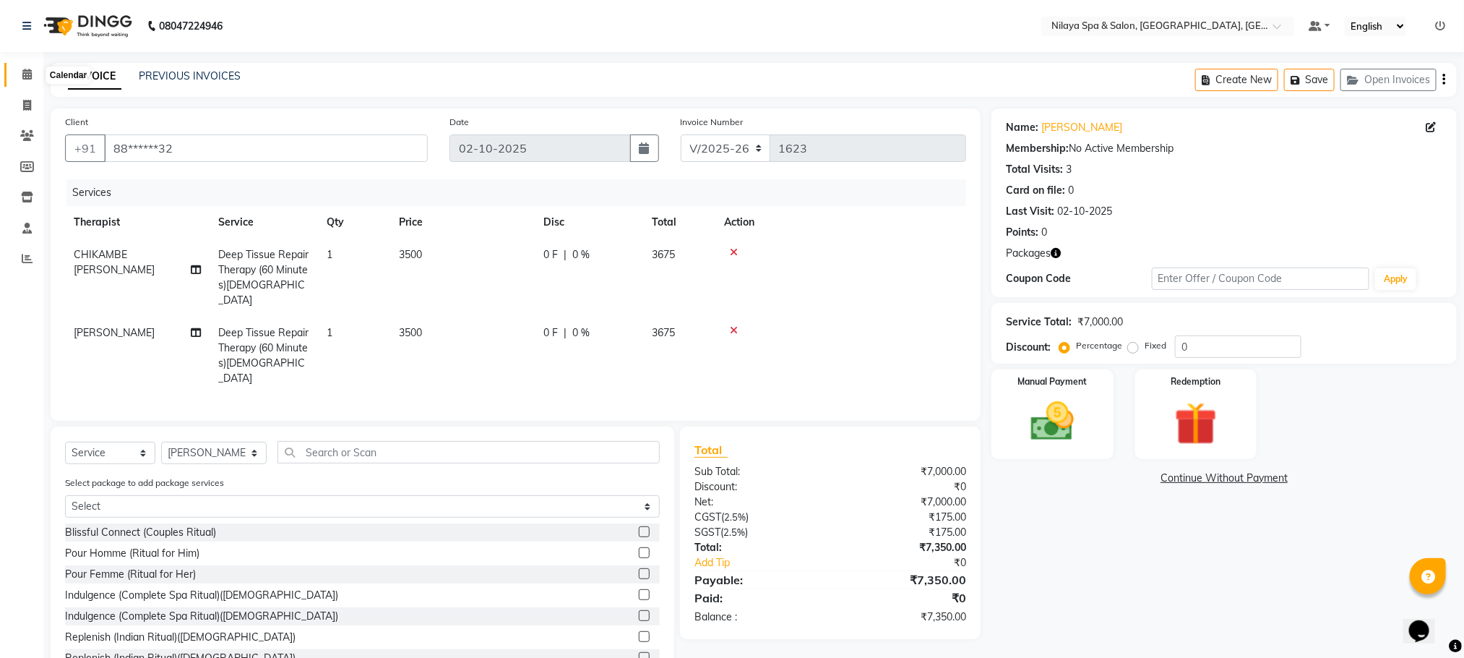
click at [15, 69] on span at bounding box center [26, 74] width 25 height 17
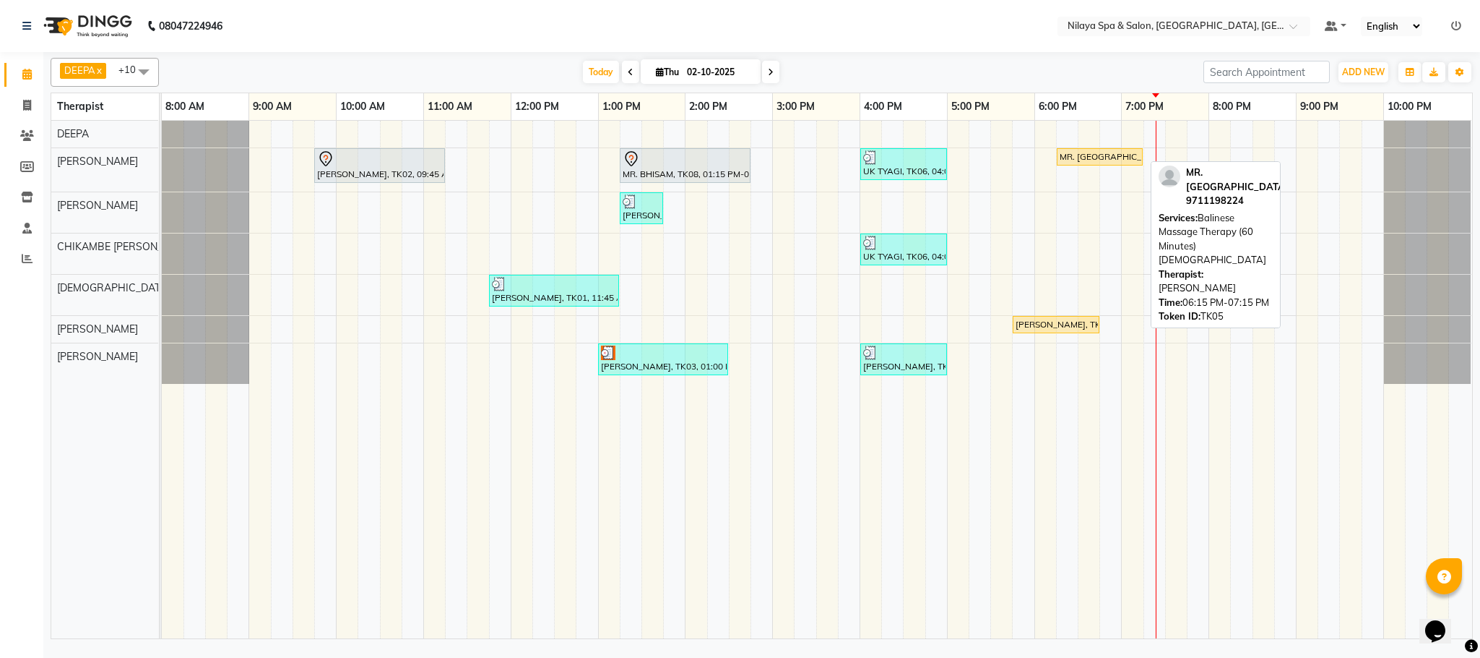
click at [1079, 160] on div "MR. [GEOGRAPHIC_DATA], TK05, 06:15 PM-07:15 PM, Balinese Massage Therapy (60 Mi…" at bounding box center [1100, 156] width 83 height 13
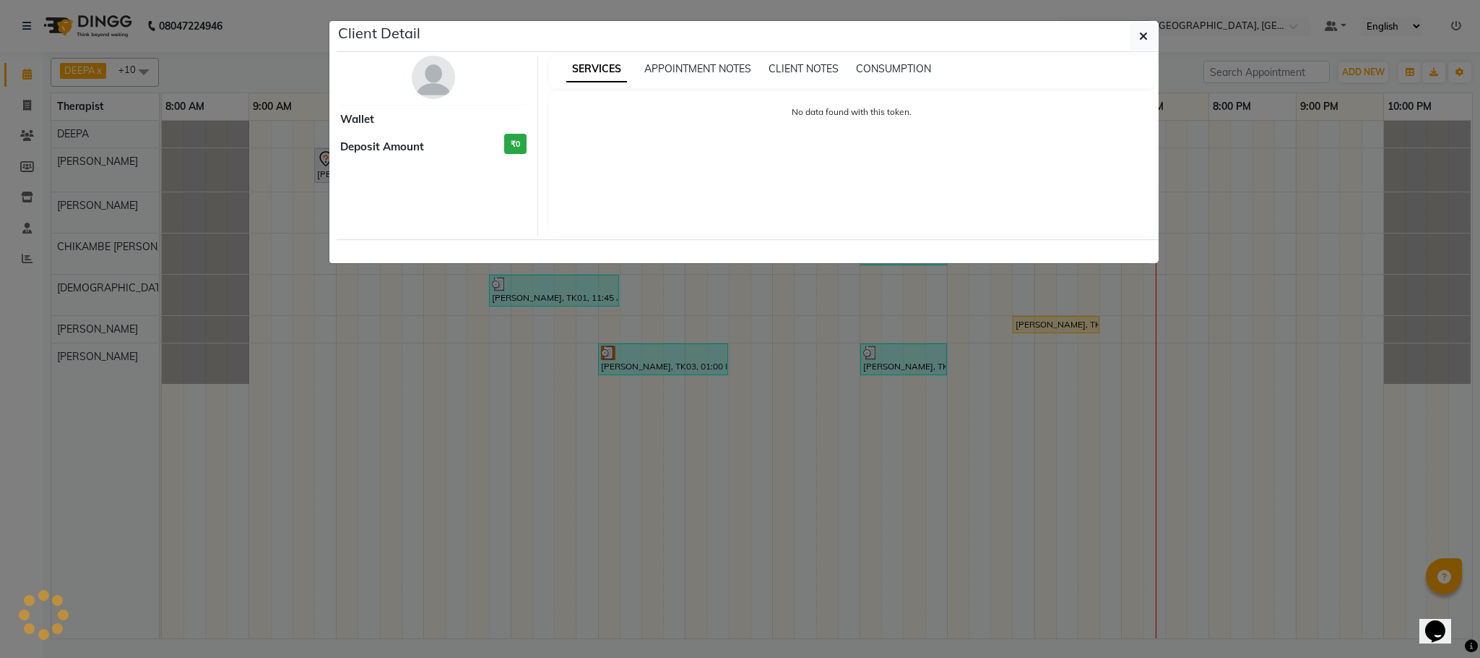
select select "1"
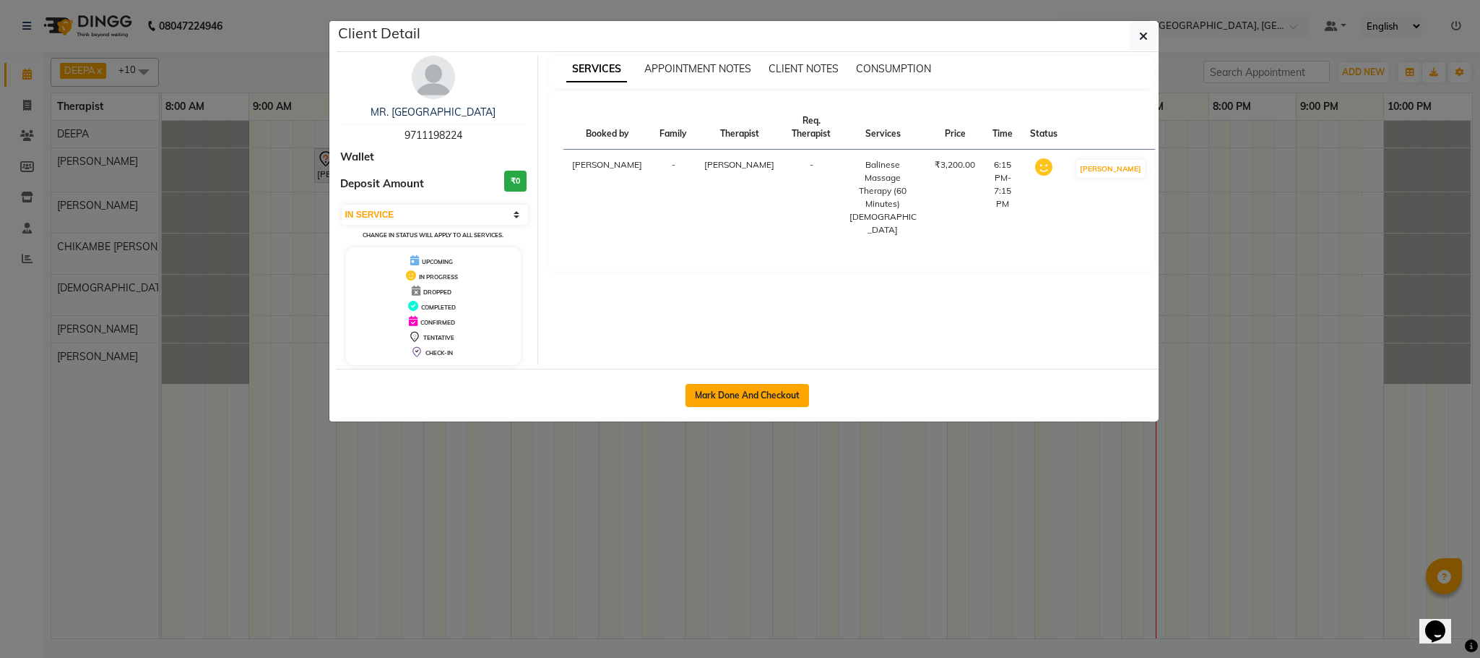
click at [737, 395] on button "Mark Done And Checkout" at bounding box center [748, 395] width 124 height 23
select select "service"
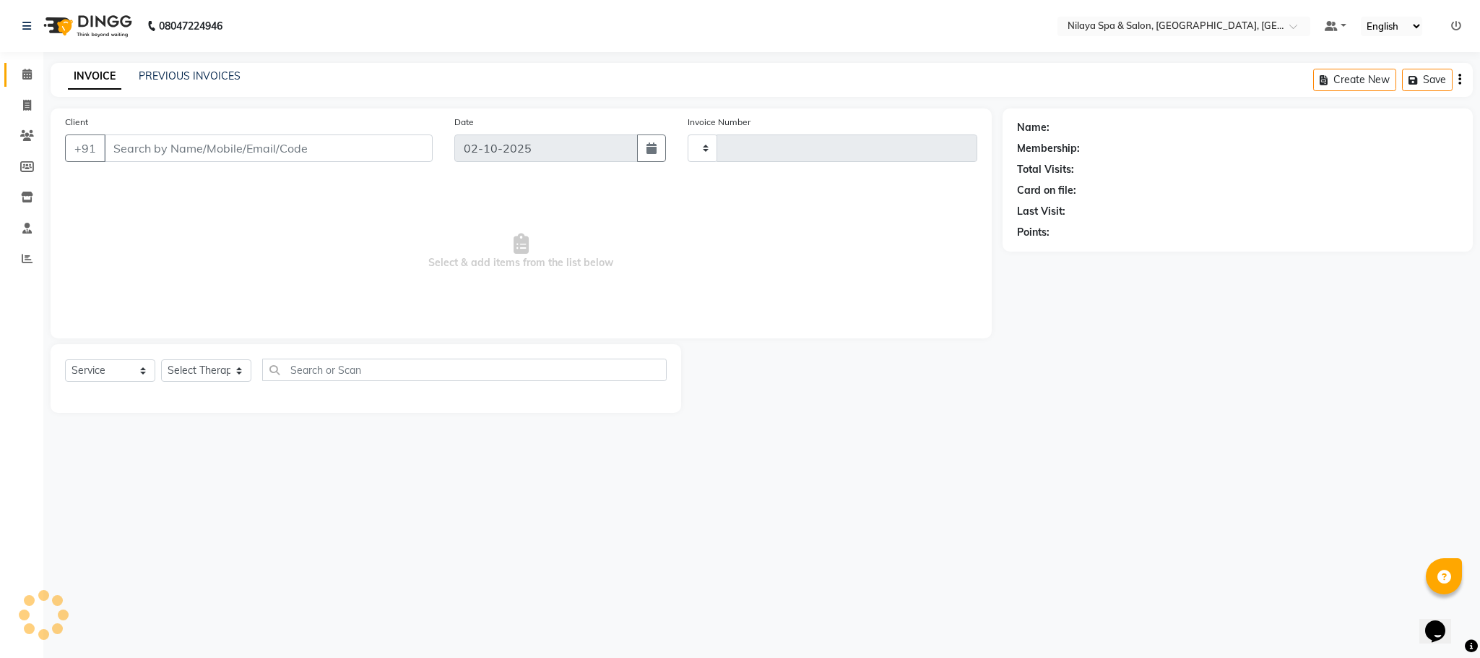
type input "1623"
select select "7983"
type input "97******24"
select select "72261"
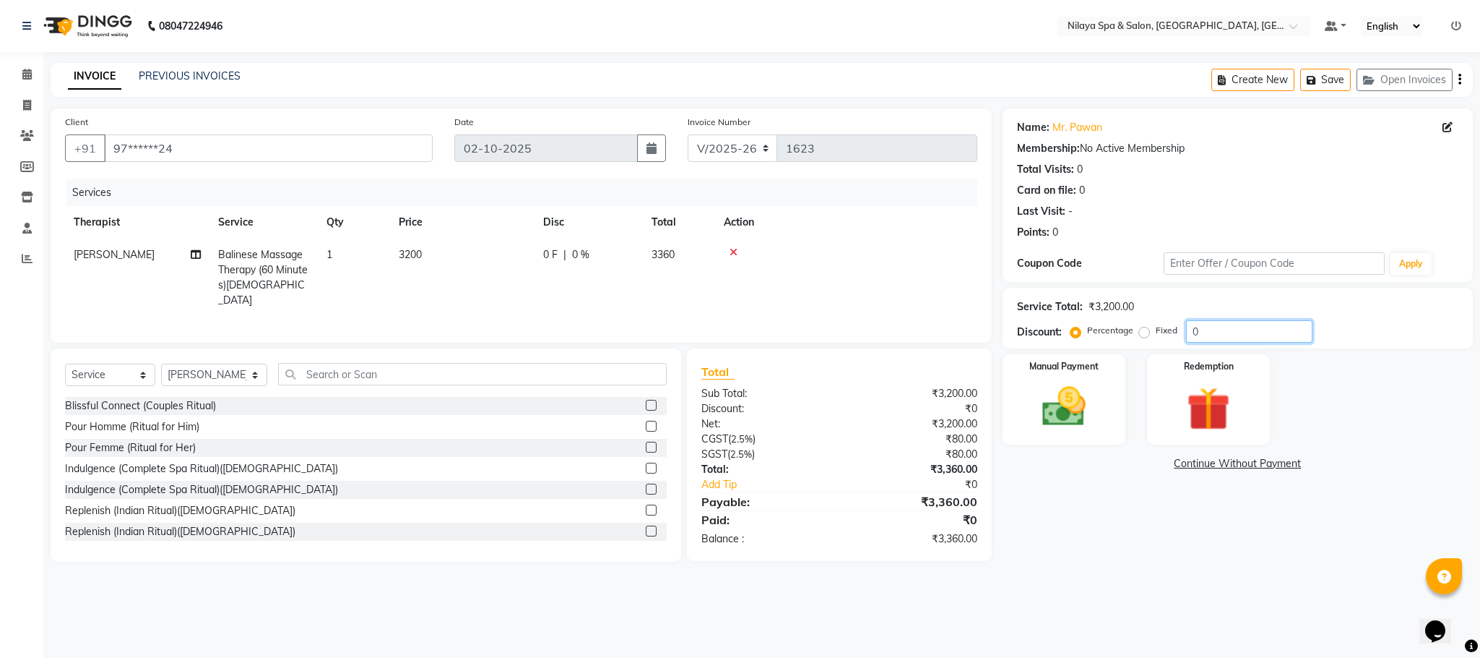
click at [1195, 320] on input "0" at bounding box center [1249, 331] width 126 height 22
type input "1"
type input "100"
click at [1156, 334] on label "Fixed" at bounding box center [1167, 330] width 22 height 13
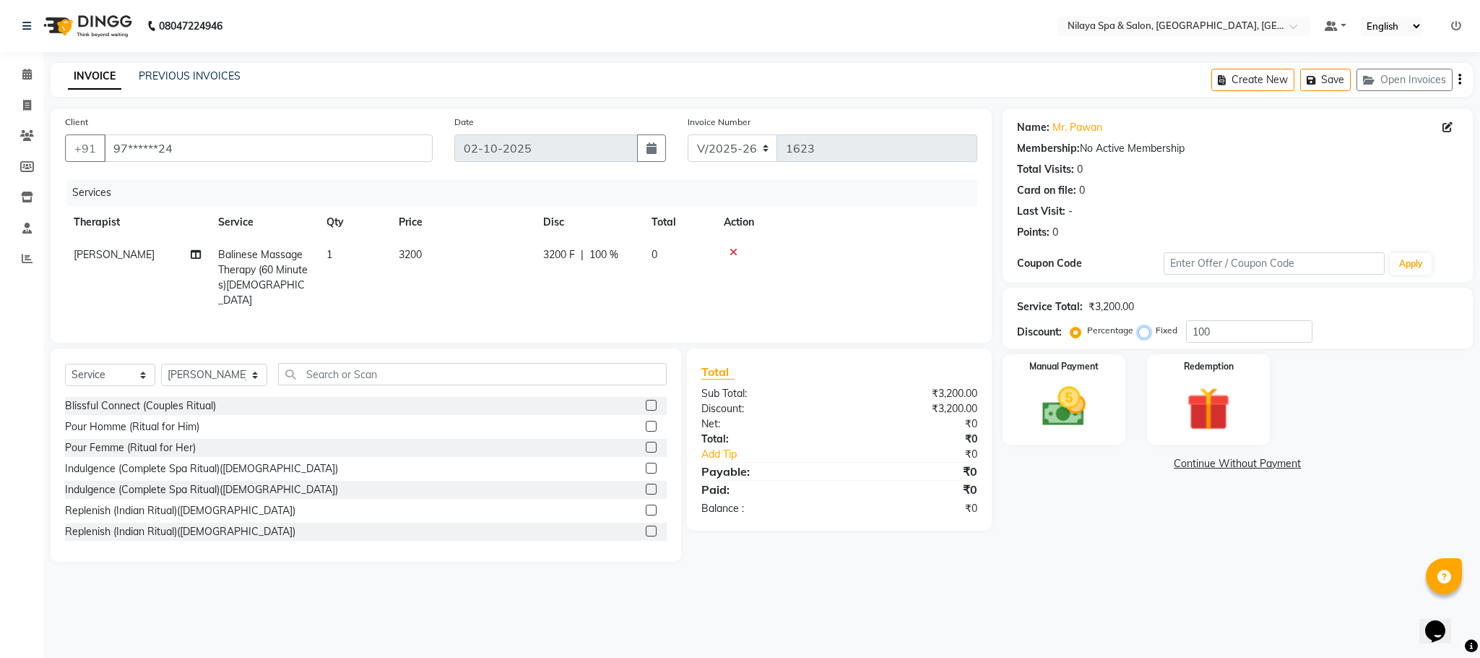
click at [1142, 334] on input "Fixed" at bounding box center [1147, 330] width 10 height 10
radio input "true"
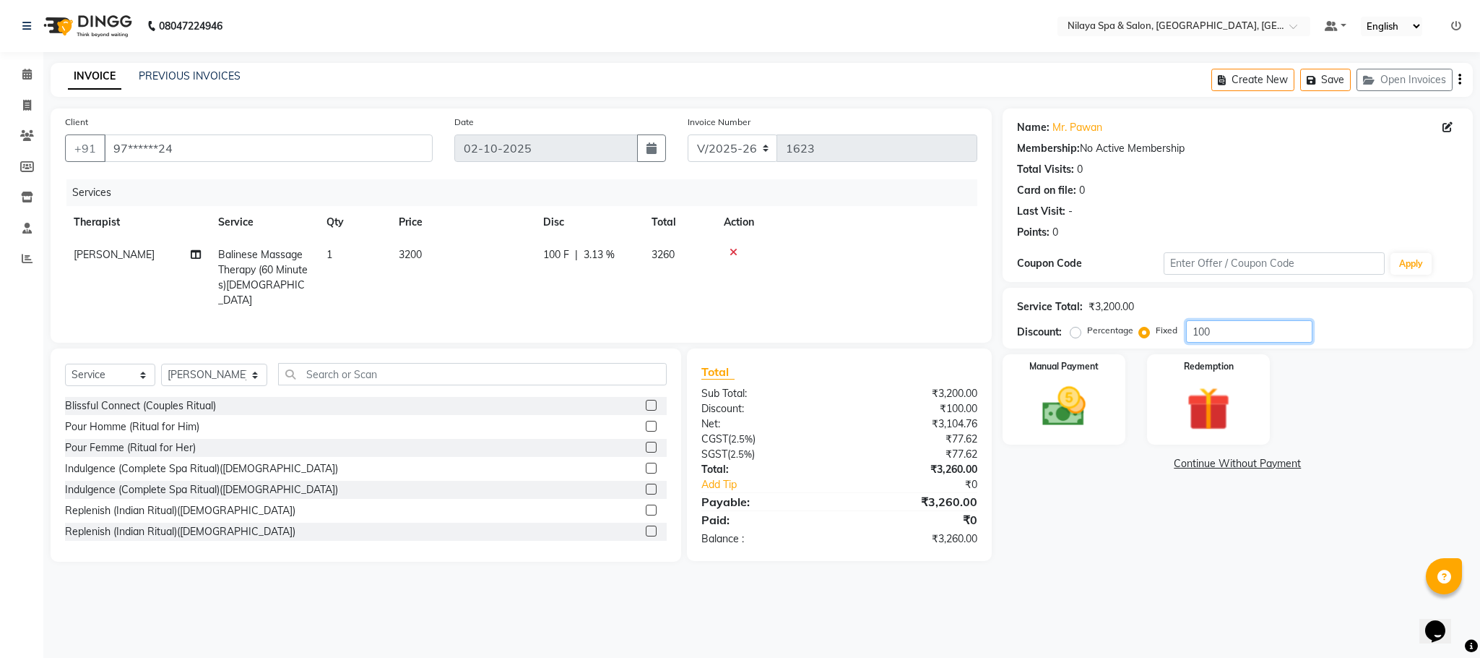
click at [1218, 327] on input "100" at bounding box center [1249, 331] width 126 height 22
type input "1"
type input "560"
click at [1043, 412] on img at bounding box center [1064, 407] width 74 height 52
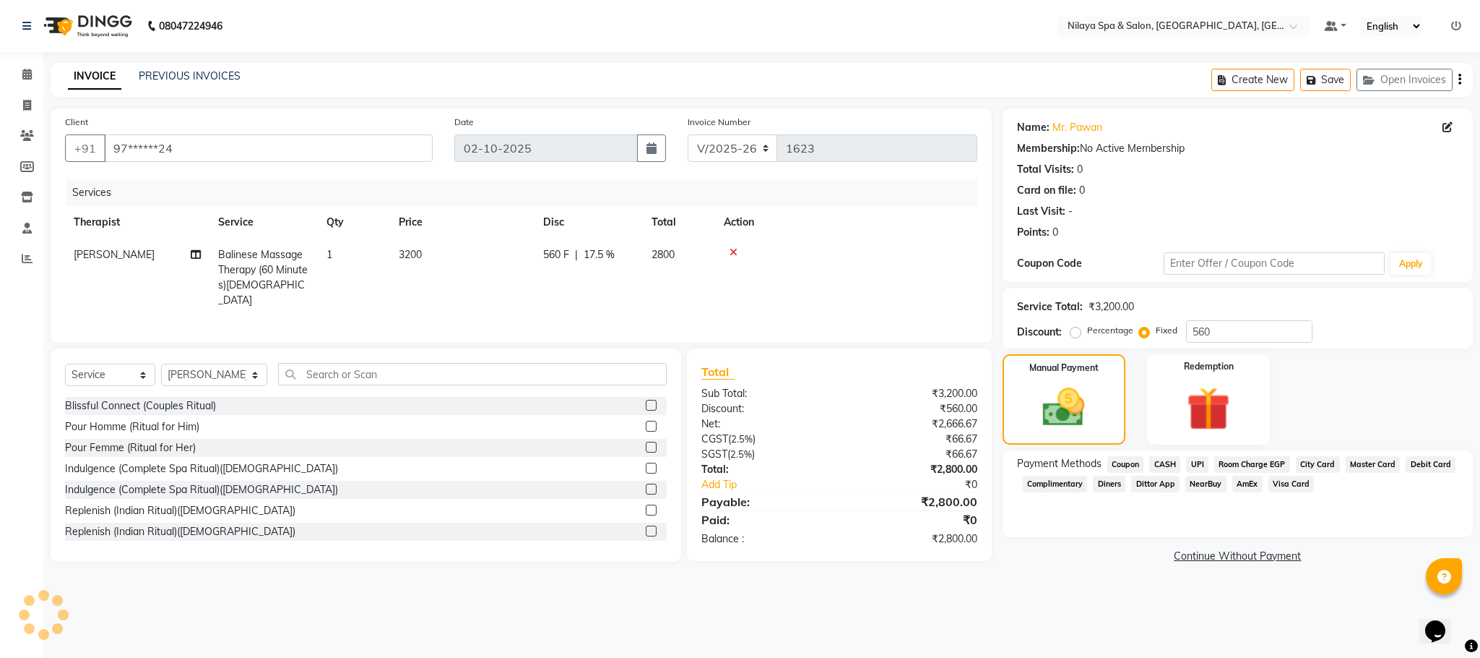
click at [1197, 462] on span "UPI" at bounding box center [1197, 464] width 22 height 17
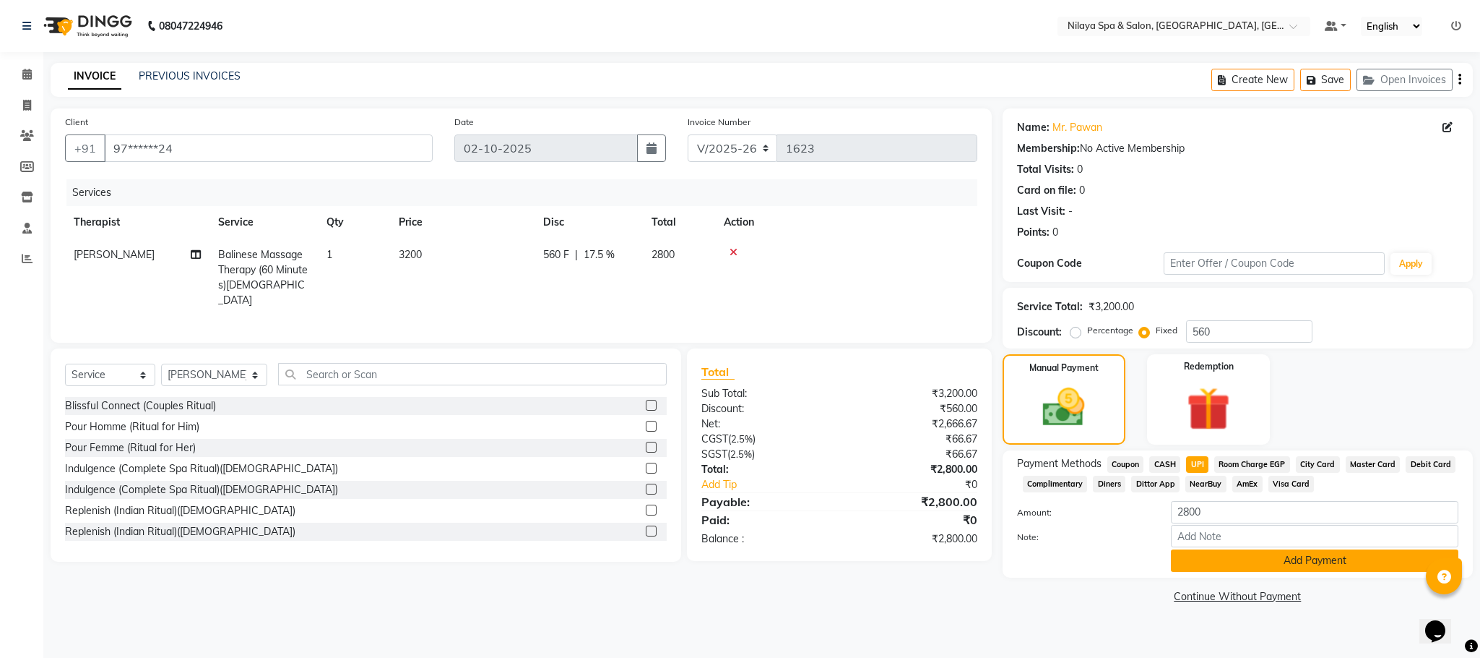
click at [1254, 561] on button "Add Payment" at bounding box center [1315, 560] width 288 height 22
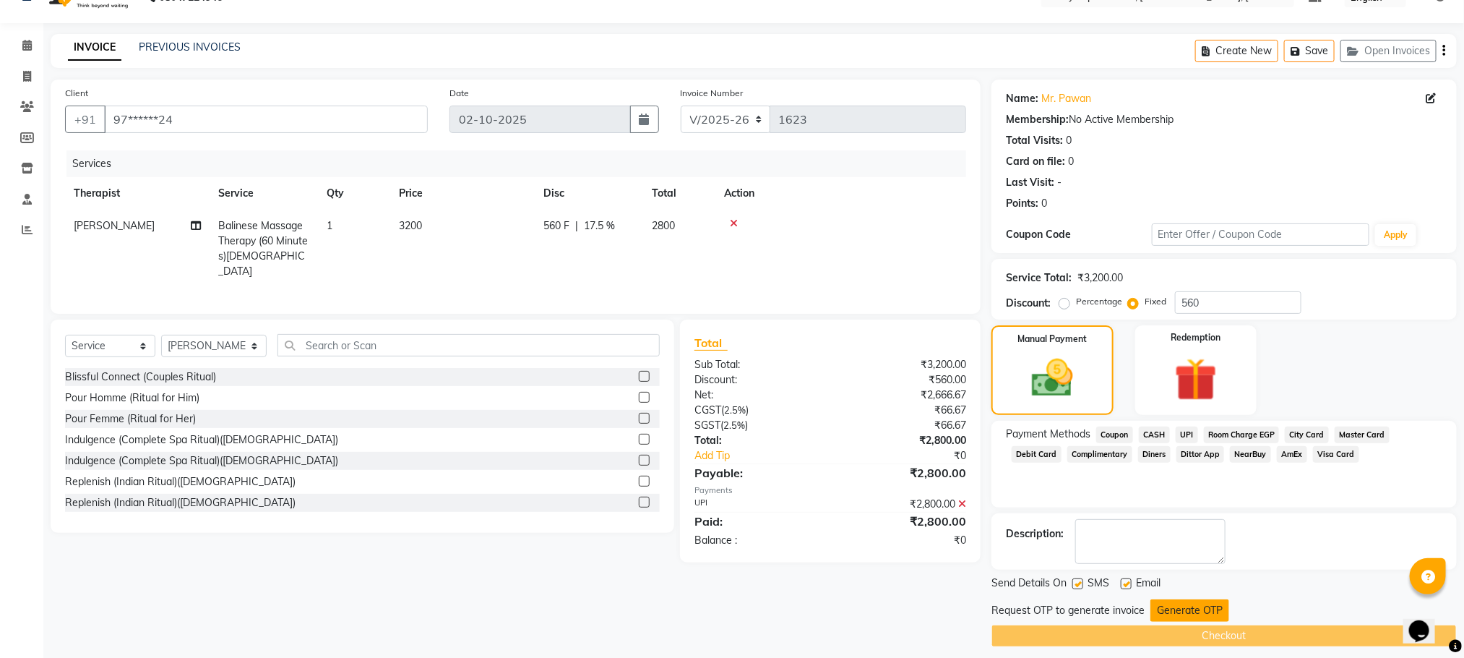
scroll to position [41, 0]
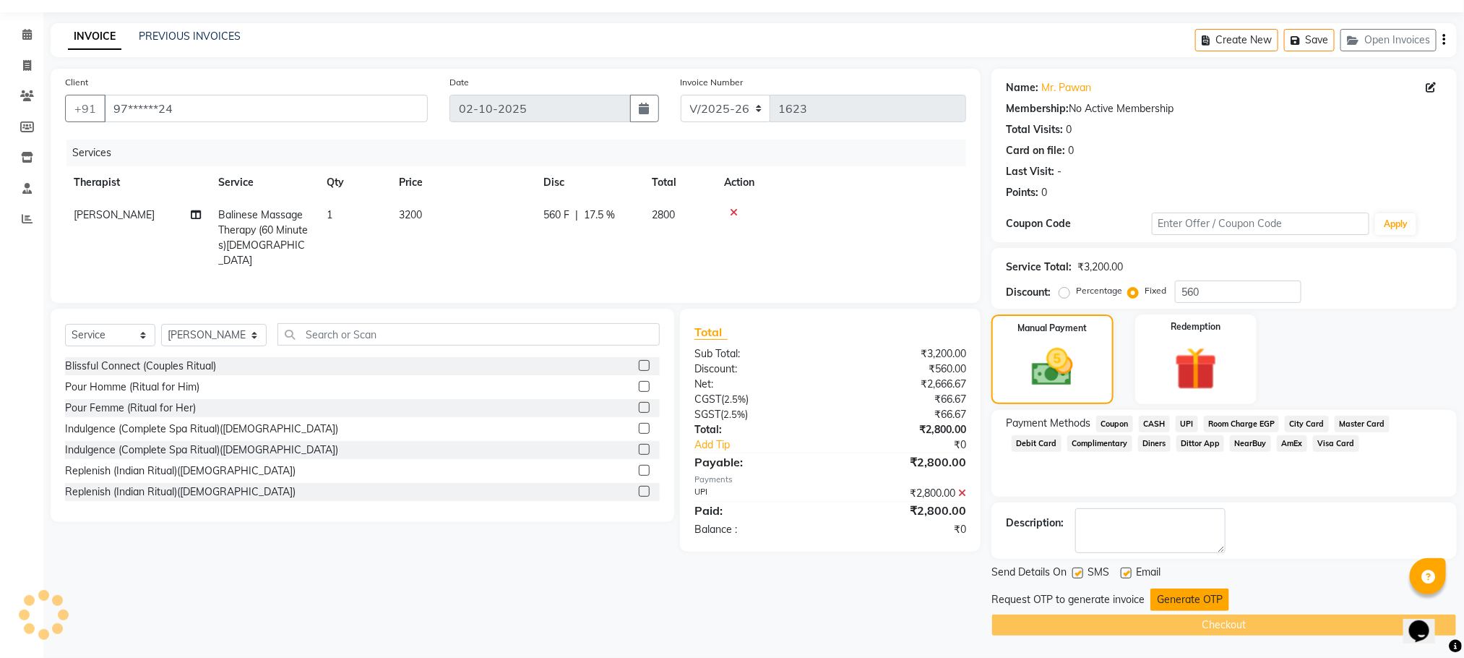
click at [1190, 595] on button "Generate OTP" at bounding box center [1189, 599] width 79 height 22
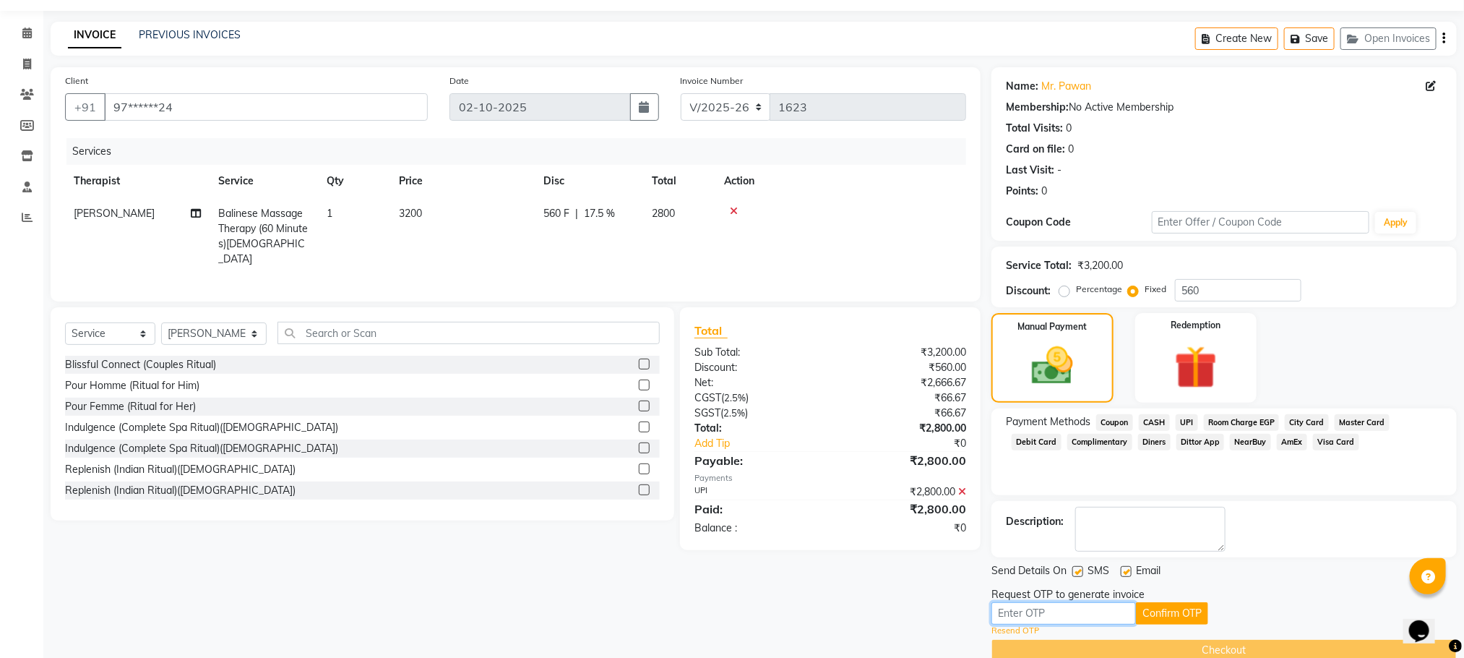
click at [1028, 614] on input "text" at bounding box center [1063, 613] width 145 height 22
click at [296, 570] on div "Client +91 97******24 Date [DATE] Invoice Number V/2025 V/[PHONE_NUMBER] Servic…" at bounding box center [516, 364] width 952 height 594
click at [1019, 609] on input "text" at bounding box center [1063, 613] width 145 height 22
type input "9710"
click at [1180, 613] on button "Confirm OTP" at bounding box center [1172, 613] width 72 height 22
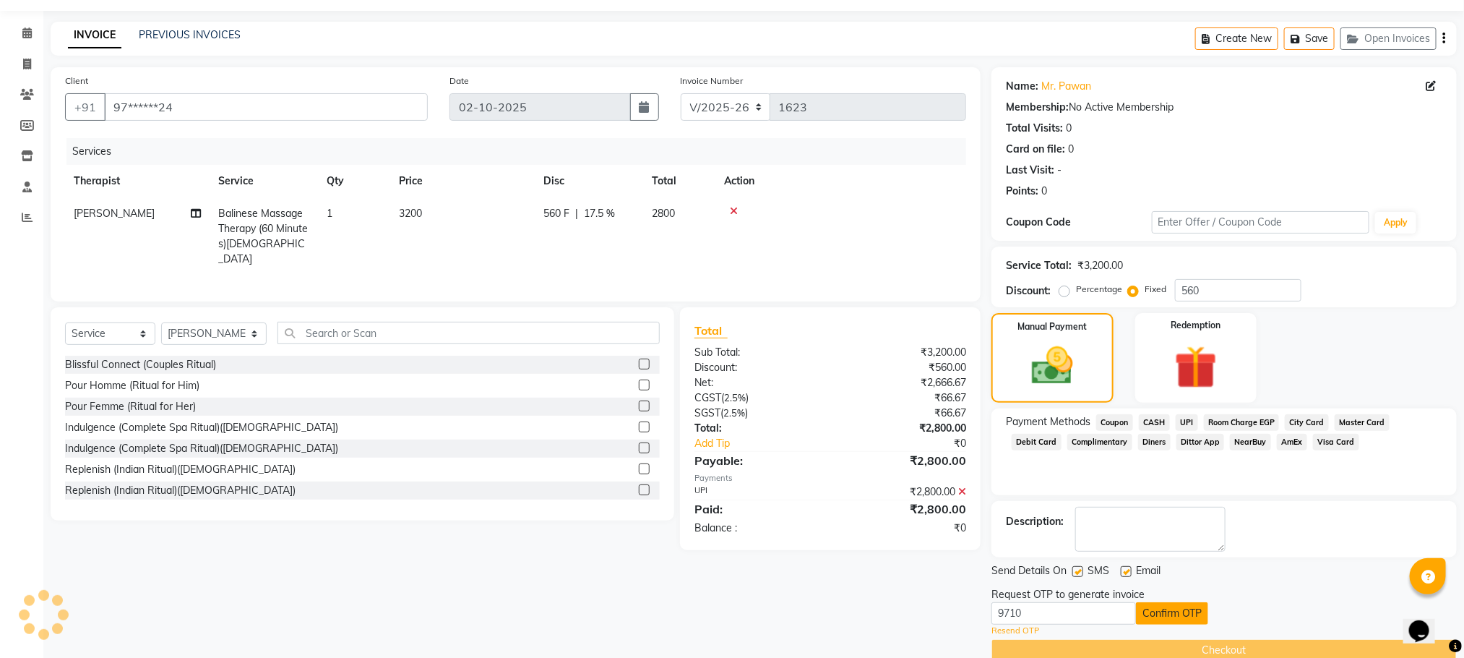
scroll to position [13, 0]
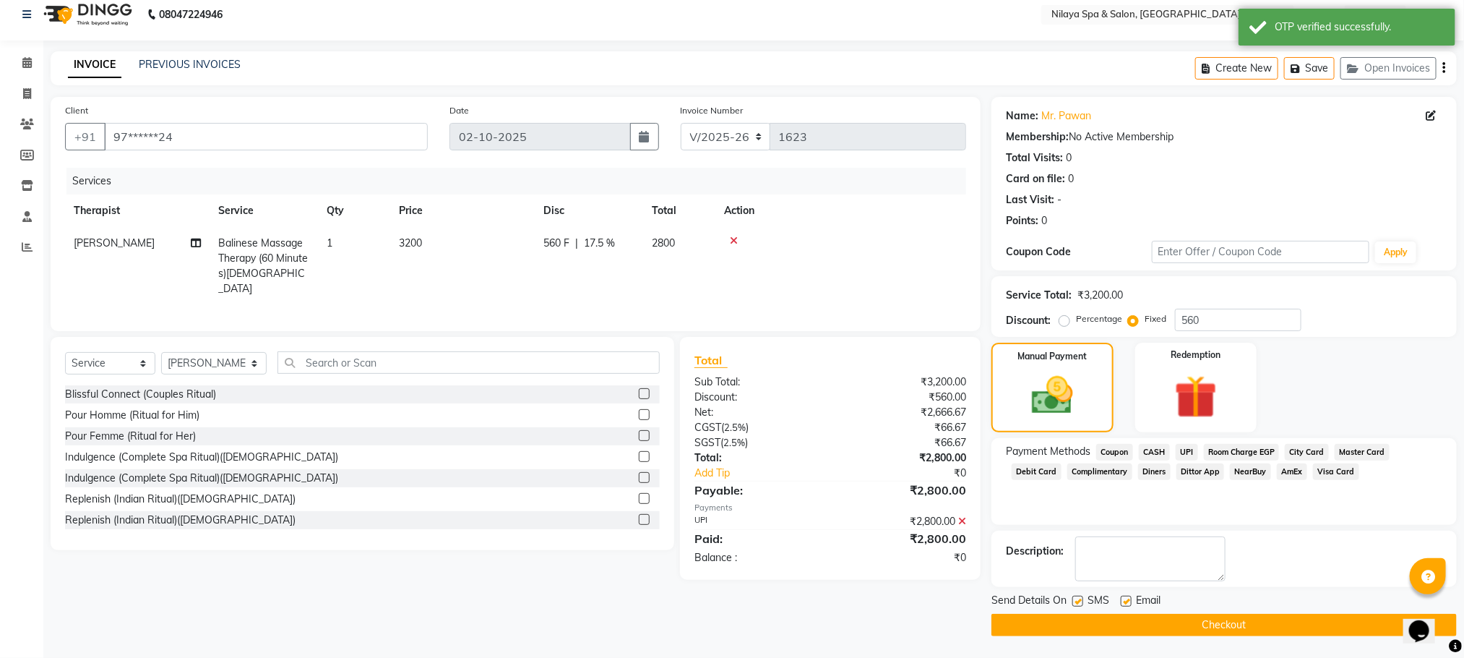
click at [1202, 626] on button "Checkout" at bounding box center [1223, 624] width 465 height 22
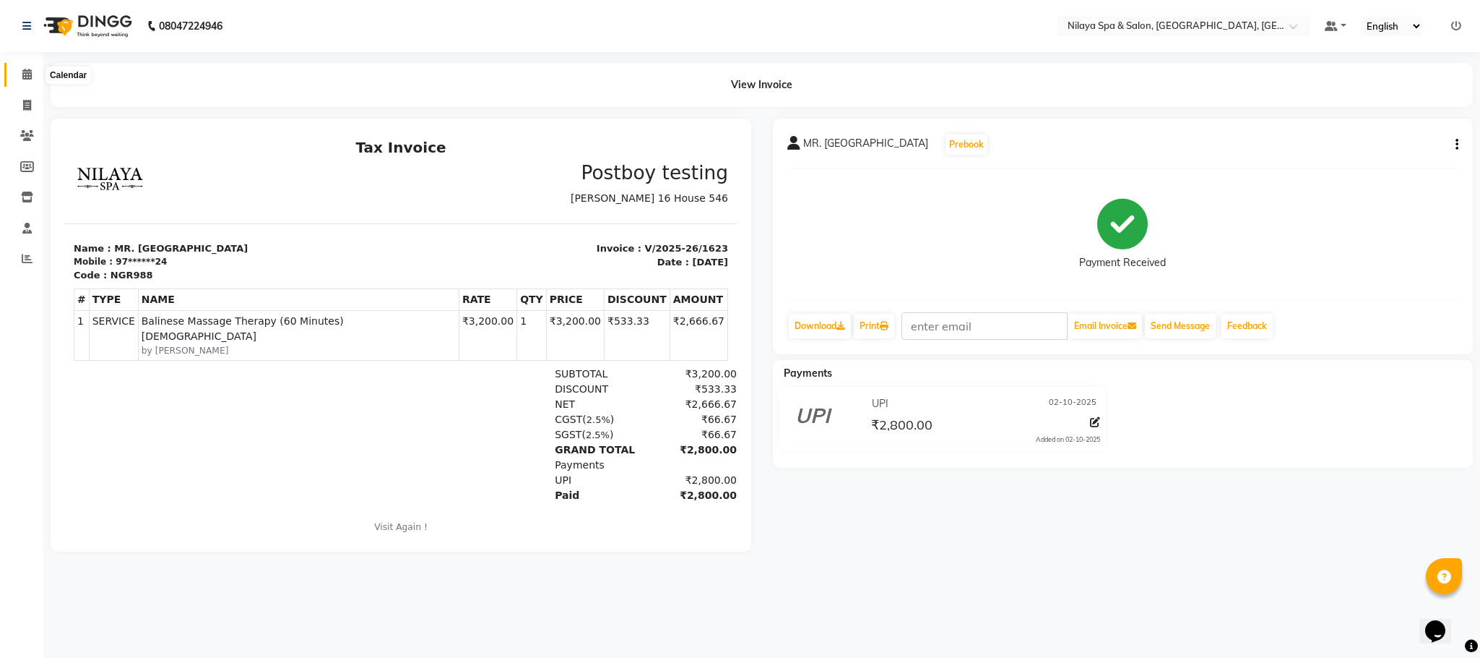
click at [24, 78] on icon at bounding box center [26, 74] width 9 height 11
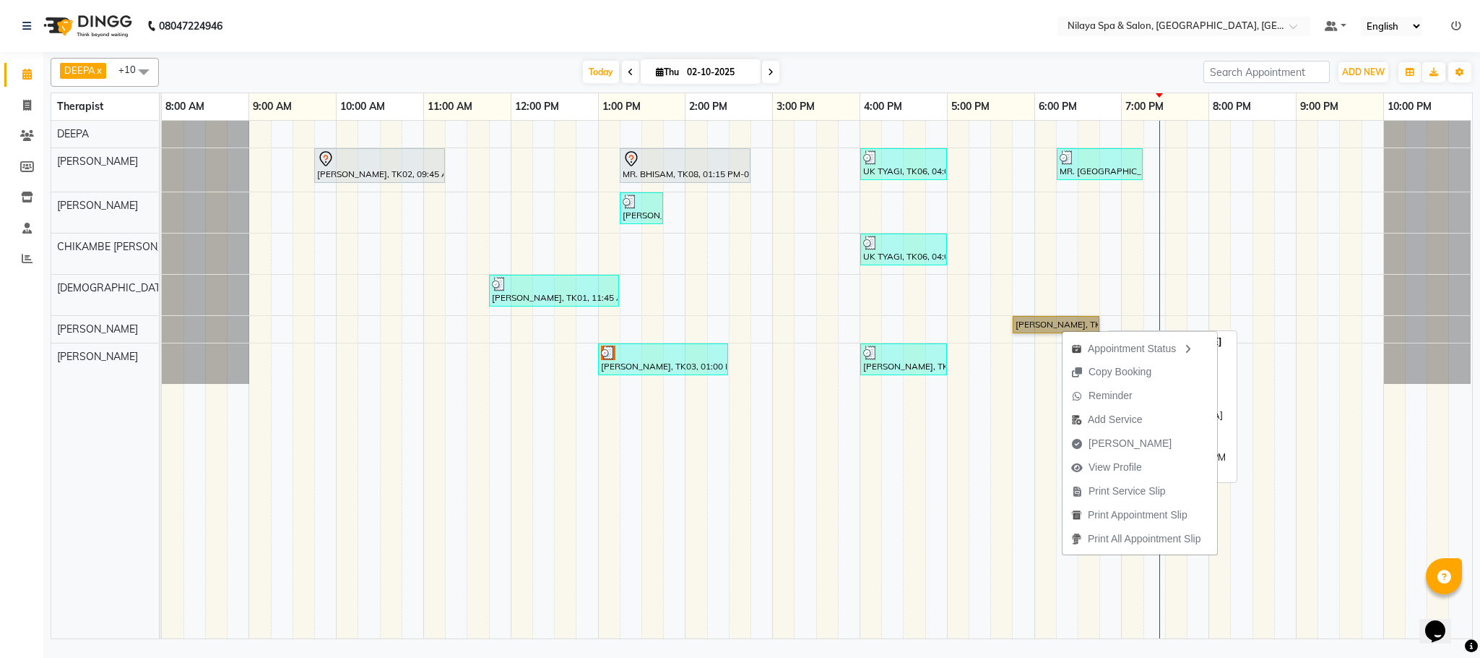
click at [1046, 326] on link "[PERSON_NAME], TK09, 05:45 PM-06:45 PM, Deep Tissue Repair Therapy (60 Minutes)…" at bounding box center [1056, 324] width 87 height 17
select select "1"
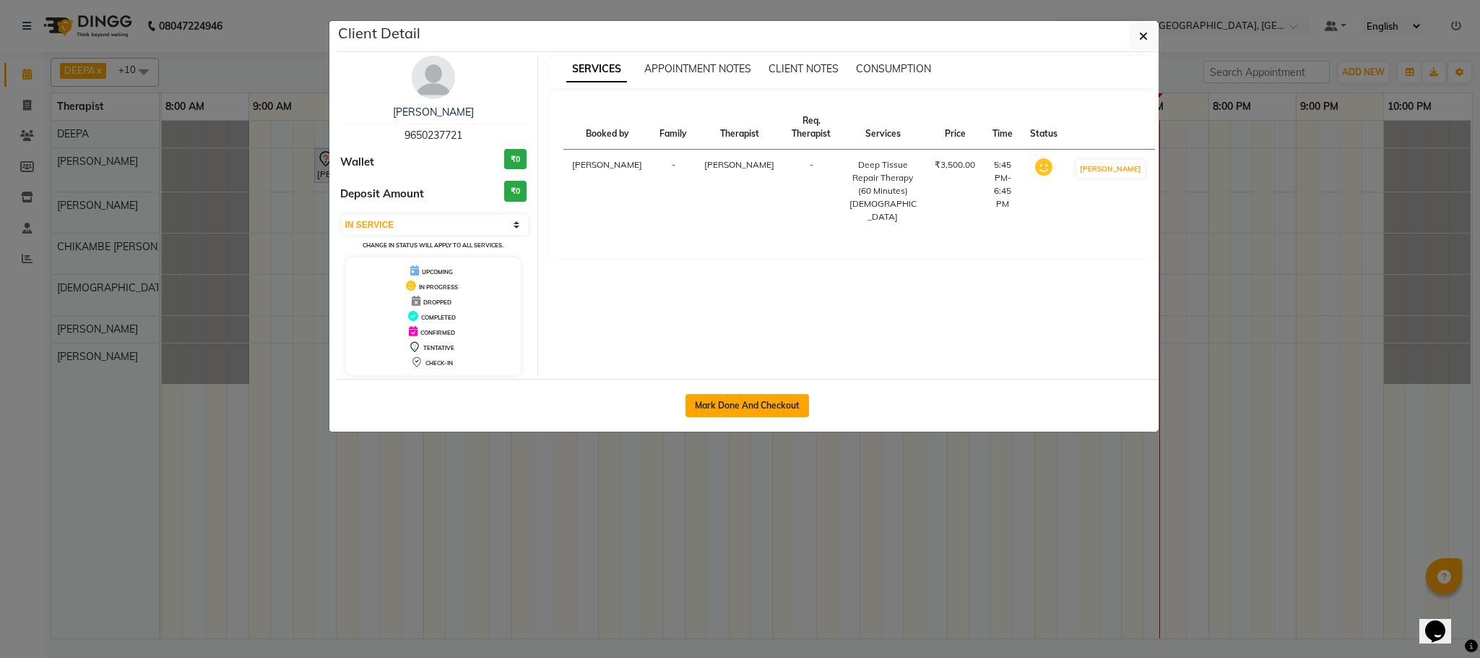
click at [762, 406] on button "Mark Done And Checkout" at bounding box center [748, 405] width 124 height 23
select select "service"
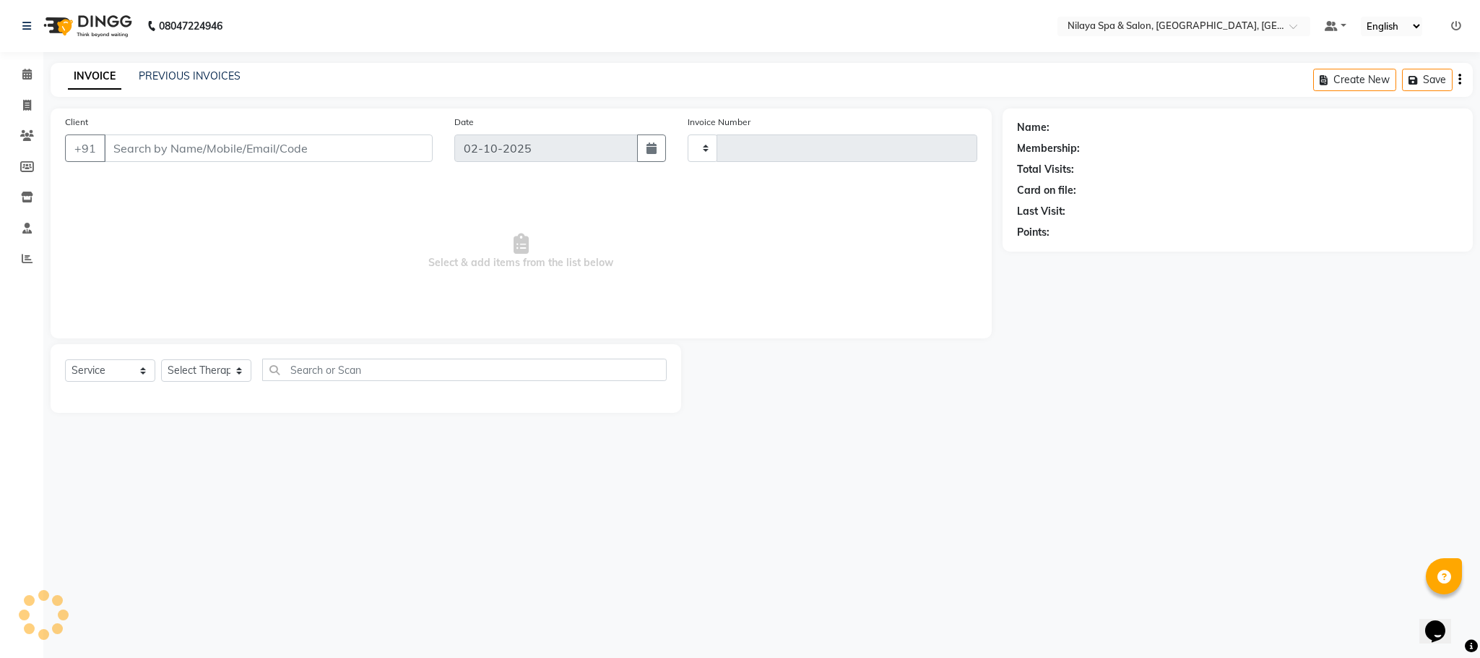
type input "1624"
select select "7983"
type input "96******21"
select select "88833"
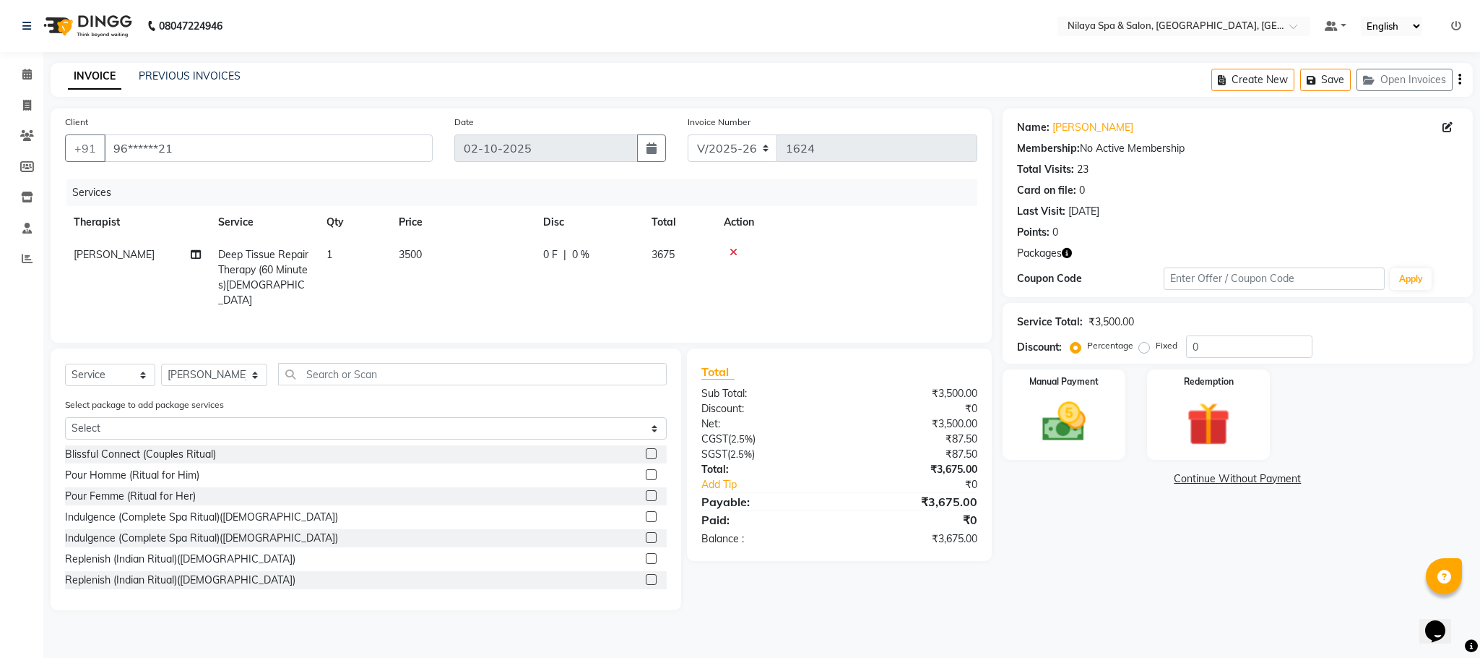
click at [736, 250] on icon at bounding box center [734, 252] width 8 height 10
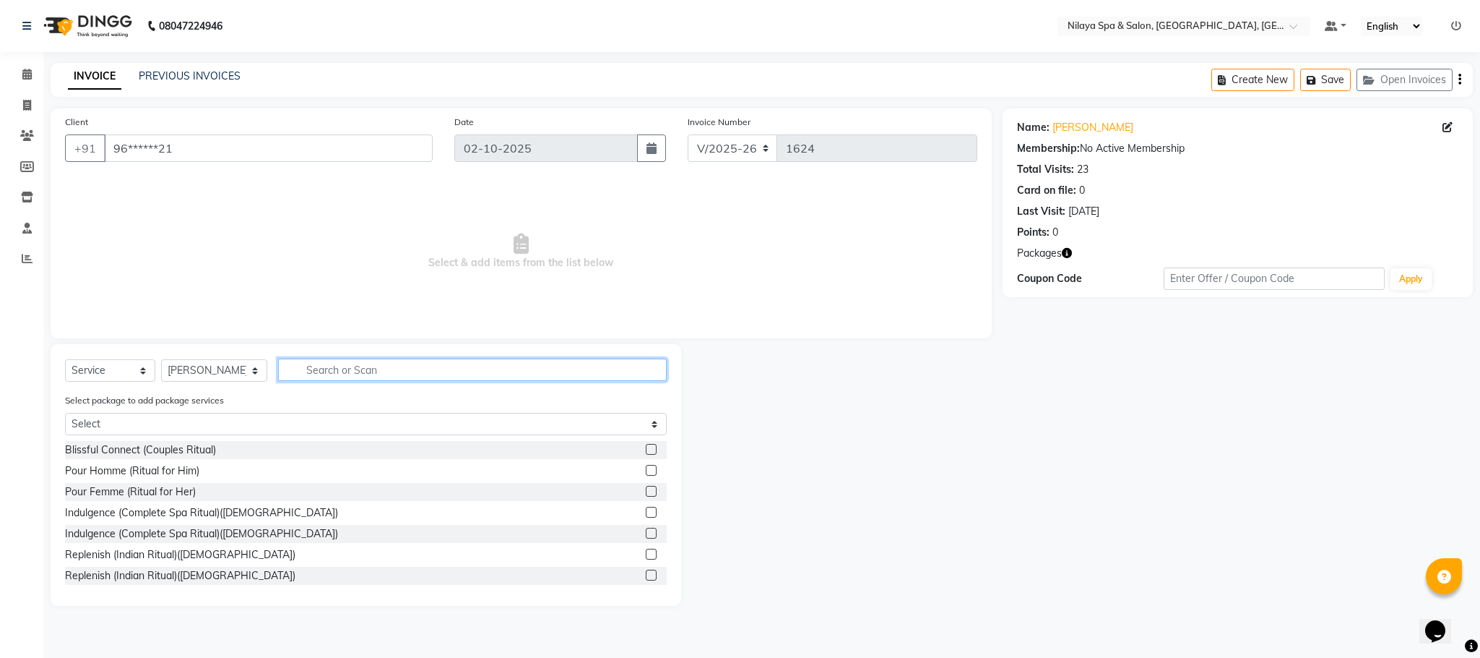
click at [332, 371] on input "text" at bounding box center [472, 369] width 389 height 22
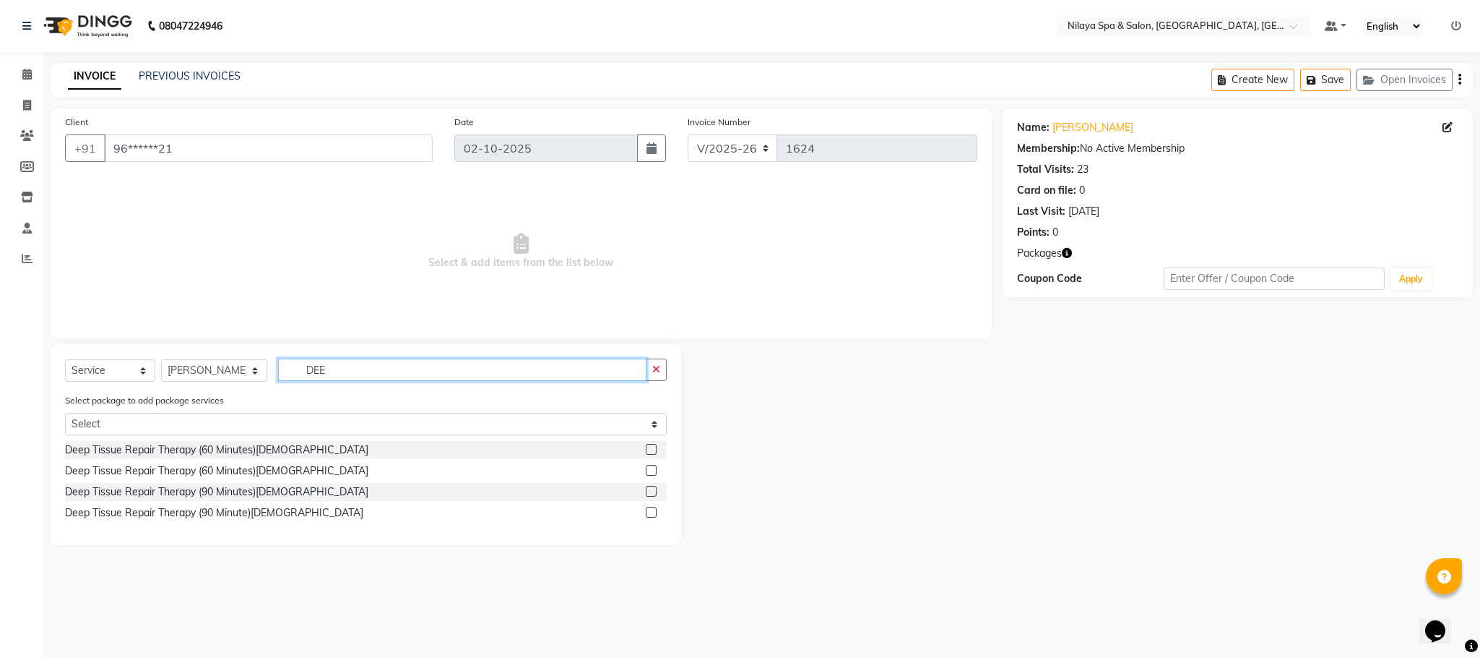
type input "DEE"
click at [653, 491] on label at bounding box center [651, 491] width 11 height 11
click at [653, 491] on input "checkbox" at bounding box center [650, 491] width 9 height 9
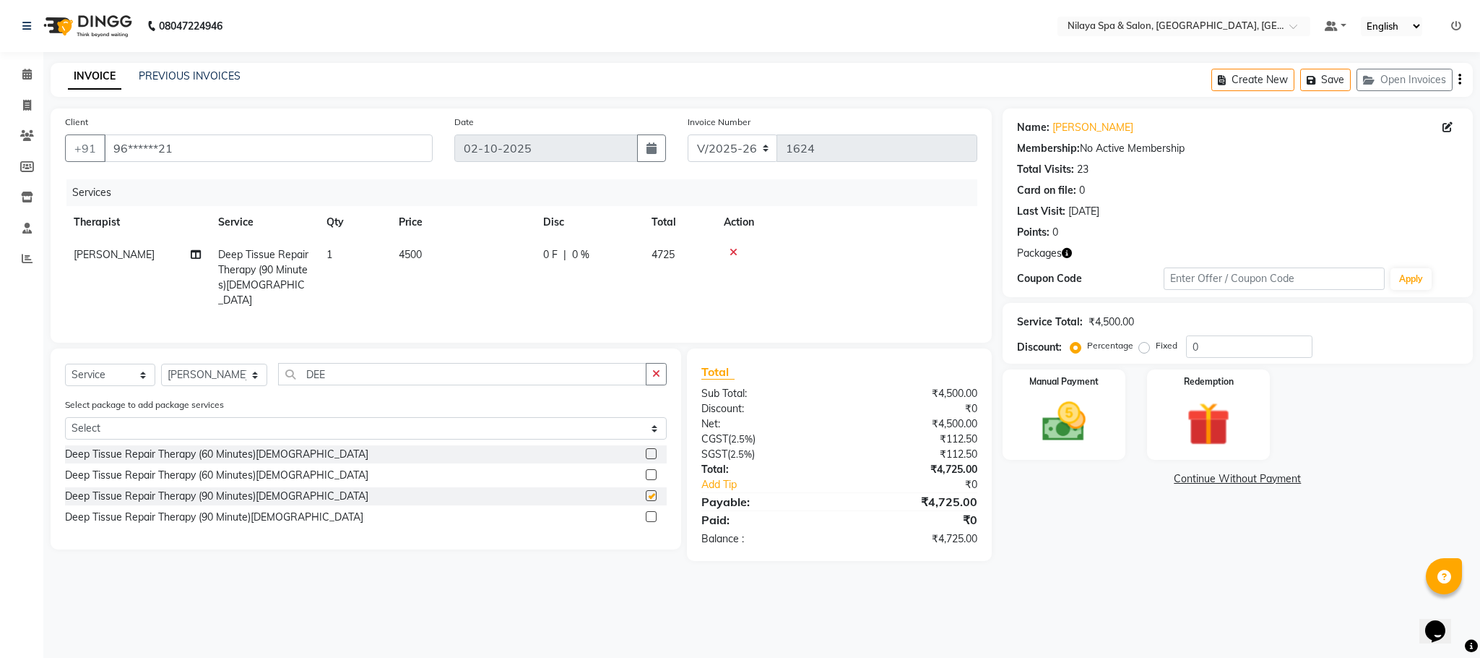
checkbox input "false"
click at [1188, 425] on img at bounding box center [1209, 424] width 74 height 56
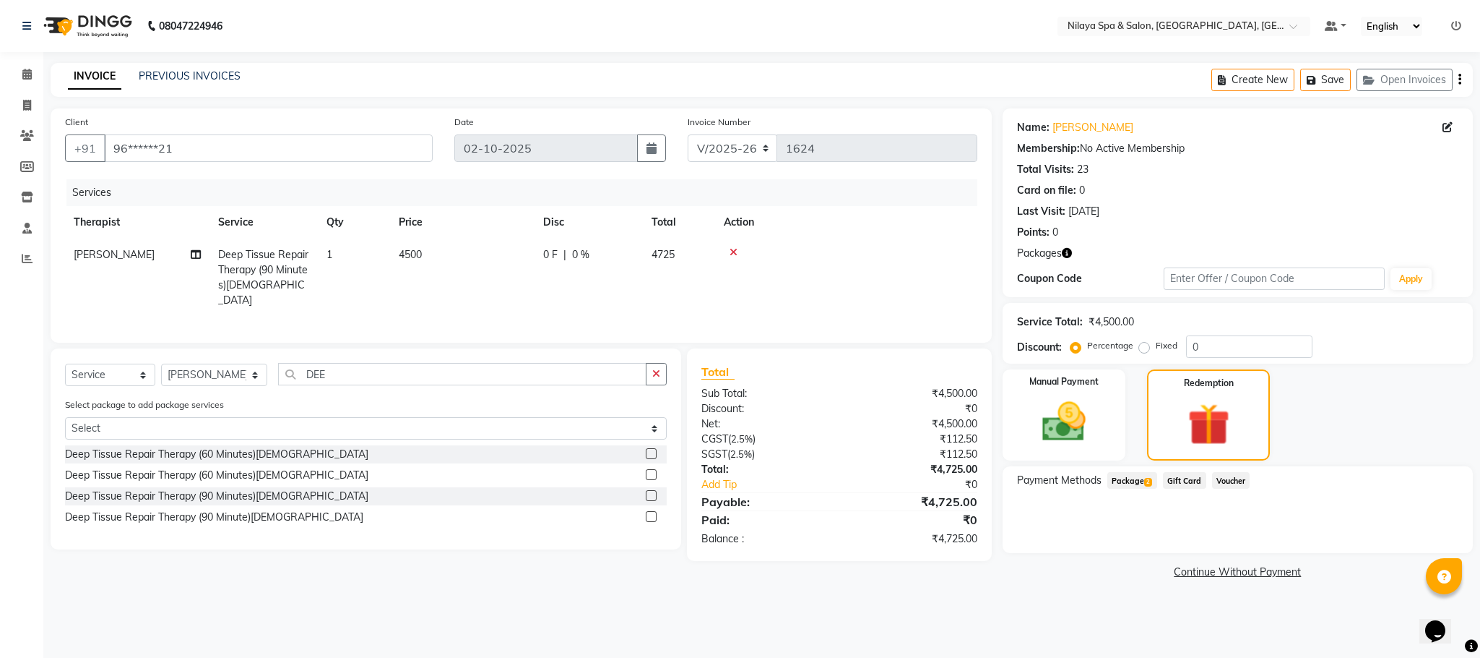
click at [1141, 473] on span "Package 2" at bounding box center [1133, 480] width 50 height 17
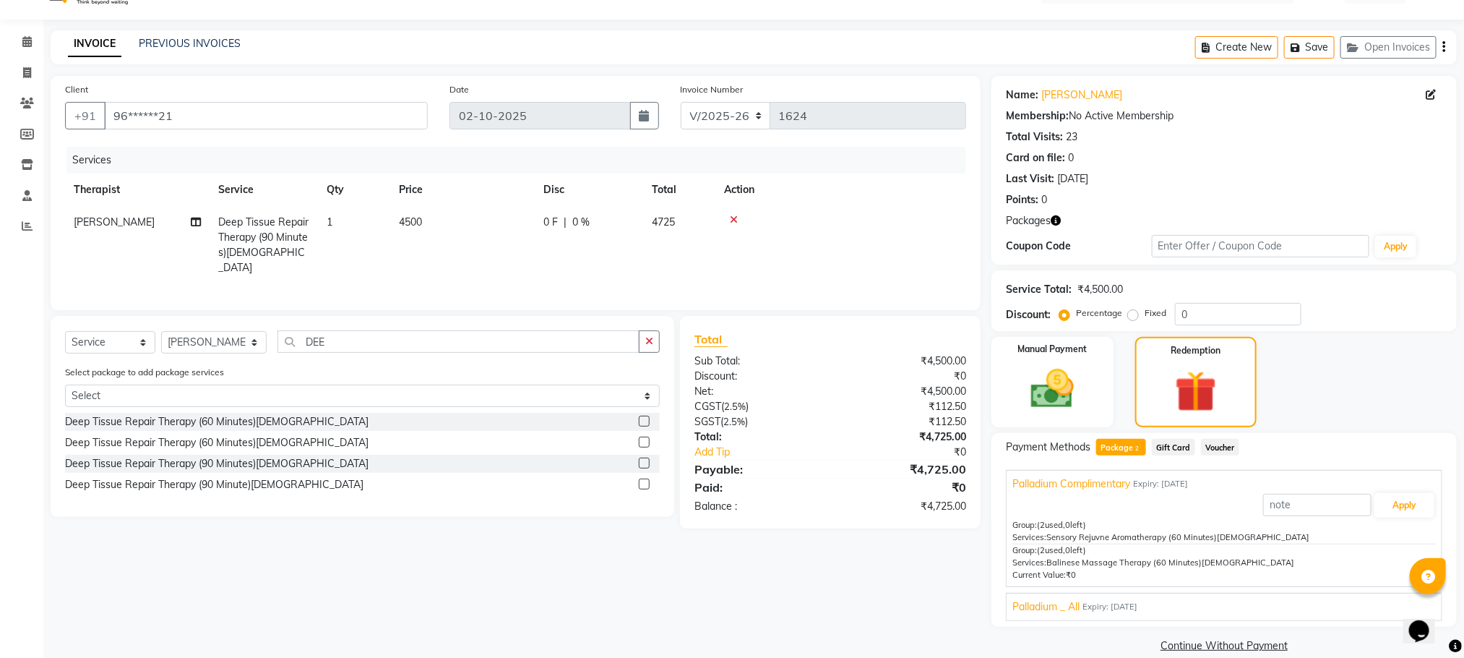
scroll to position [54, 0]
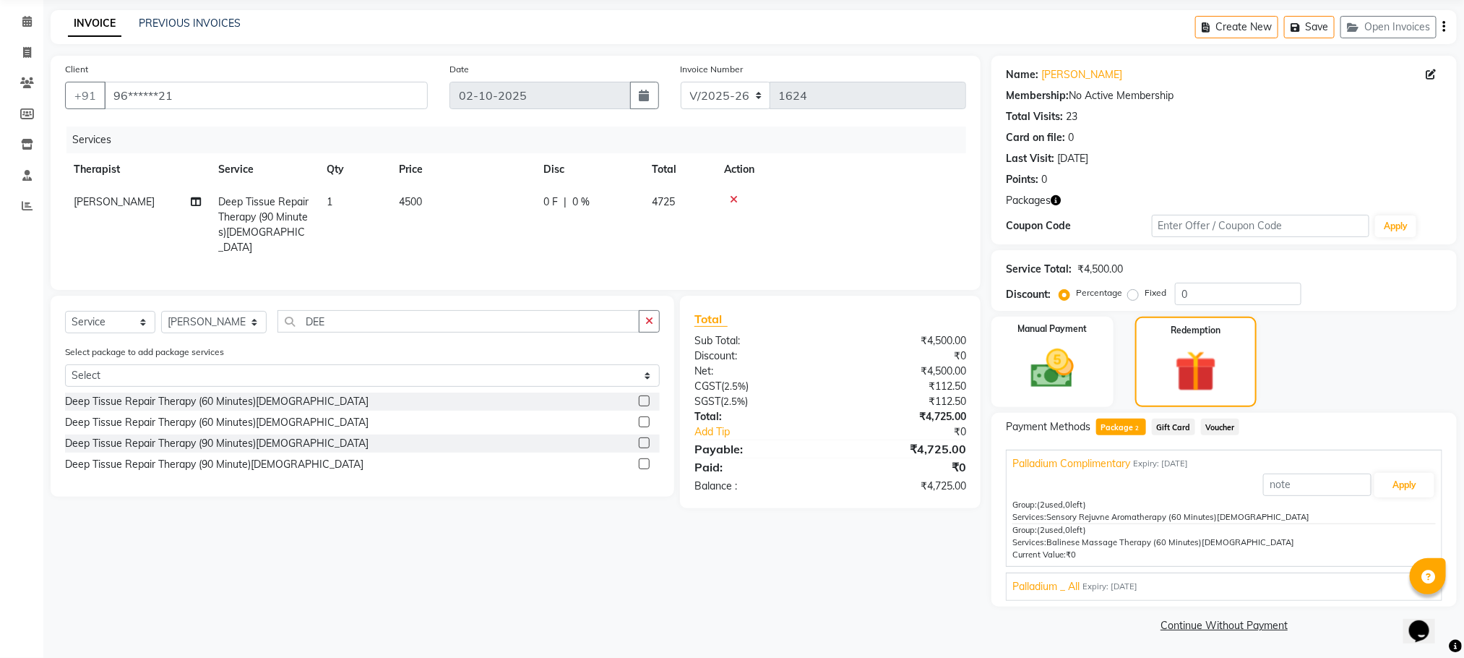
click at [1038, 579] on span "Palladium _ All" at bounding box center [1045, 586] width 67 height 15
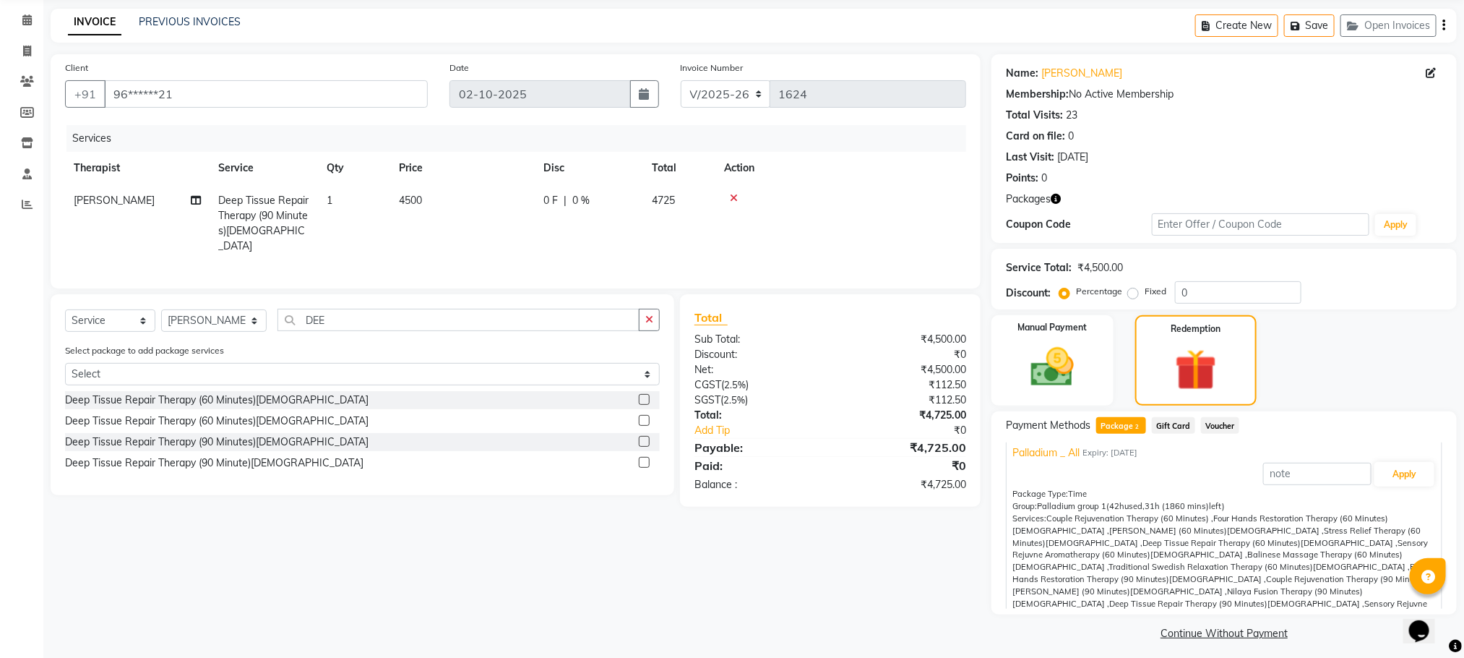
scroll to position [0, 0]
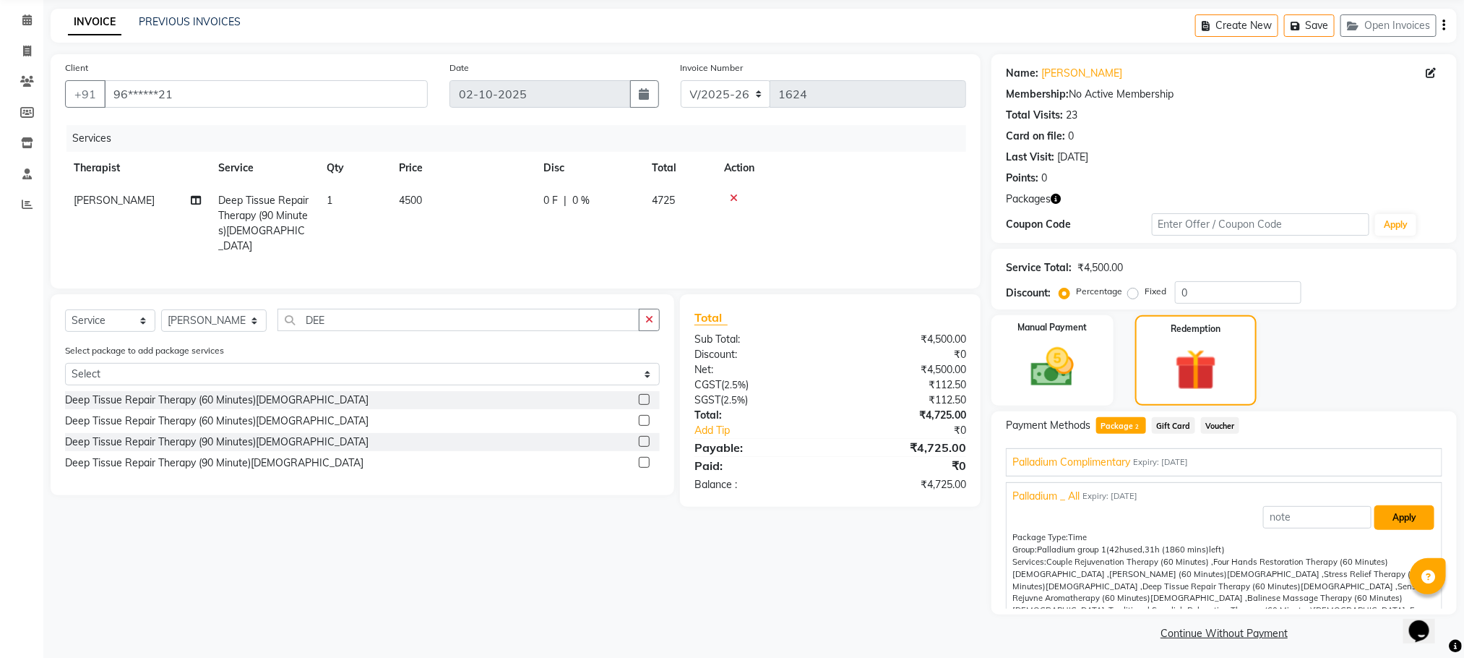
click at [1374, 507] on button "Apply" at bounding box center [1404, 517] width 60 height 25
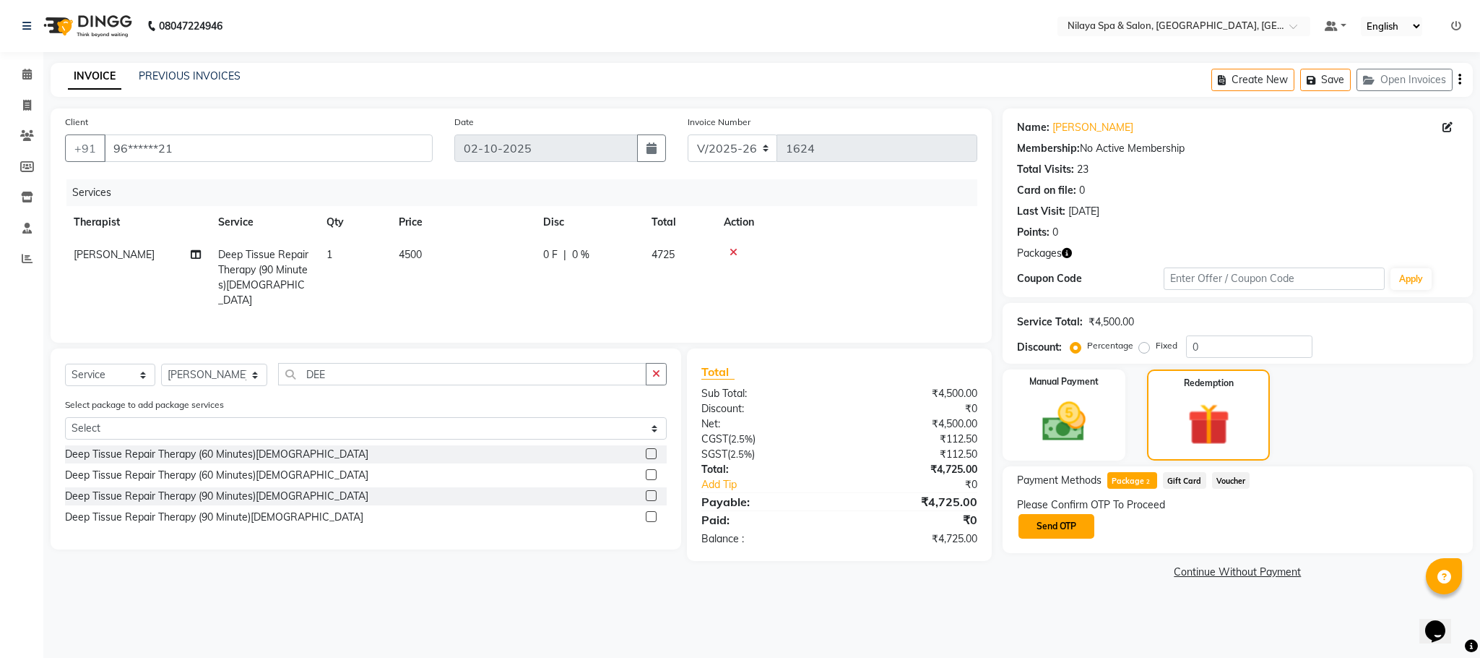
click at [1032, 533] on button "Send OTP" at bounding box center [1057, 526] width 76 height 25
drag, startPoint x: 1061, startPoint y: 530, endPoint x: 1052, endPoint y: 530, distance: 8.7
click at [1052, 530] on input "text" at bounding box center [1089, 525] width 145 height 22
type input "1163"
click at [1197, 527] on button "Confirm OTP" at bounding box center [1207, 526] width 88 height 25
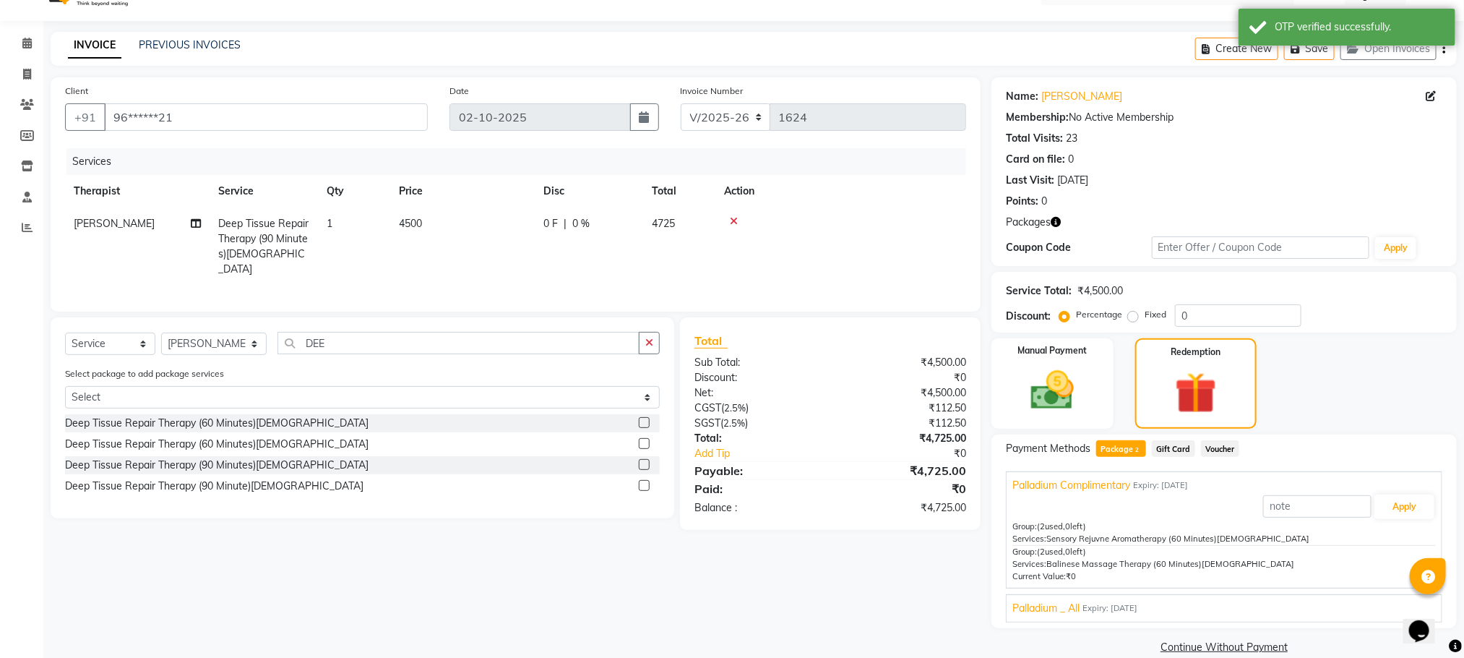
scroll to position [54, 0]
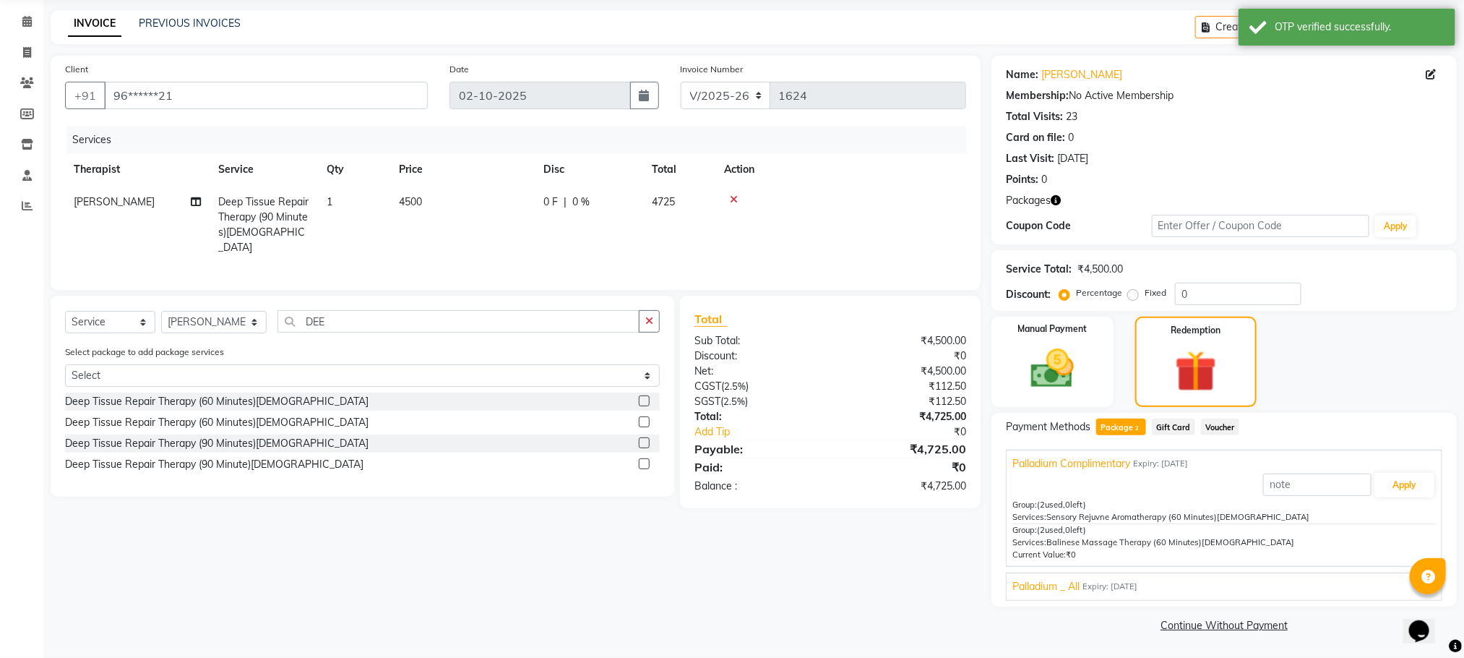
click at [1026, 590] on span "Palladium _ All" at bounding box center [1045, 586] width 67 height 15
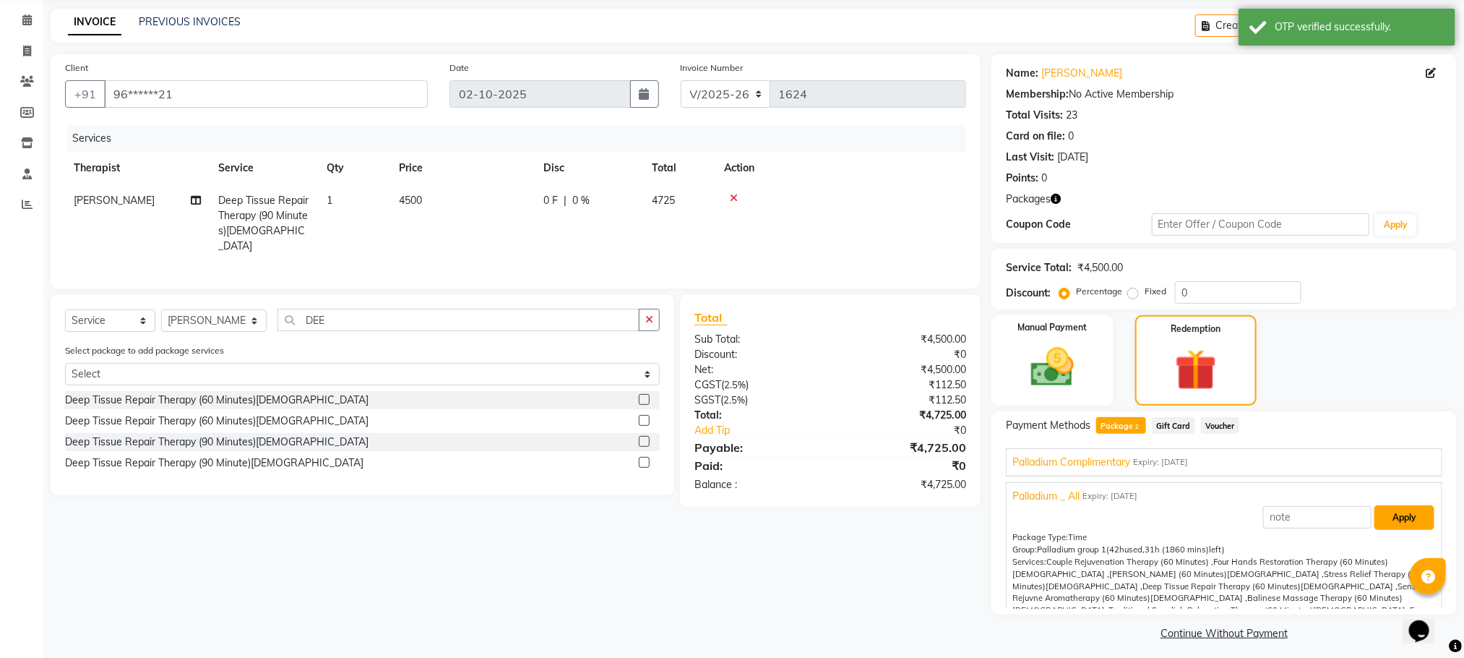
click at [1385, 529] on button "Apply" at bounding box center [1404, 517] width 60 height 25
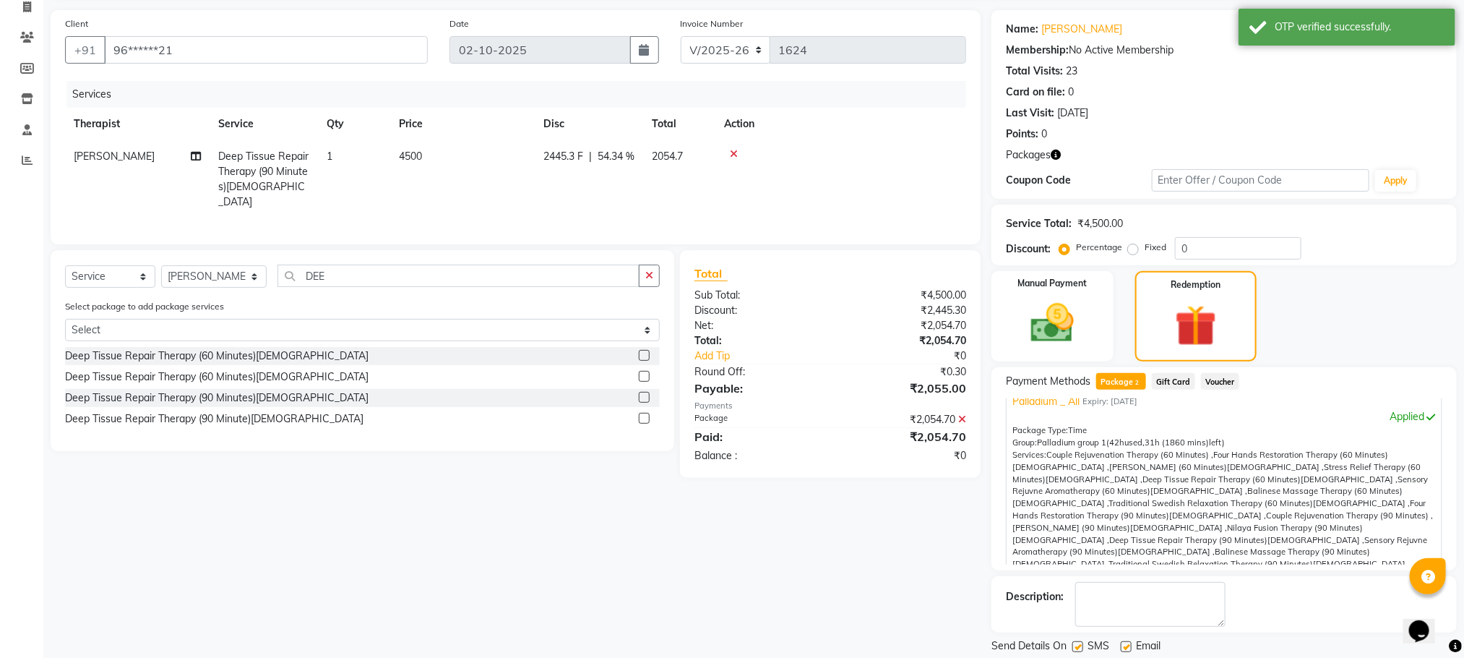
scroll to position [145, 0]
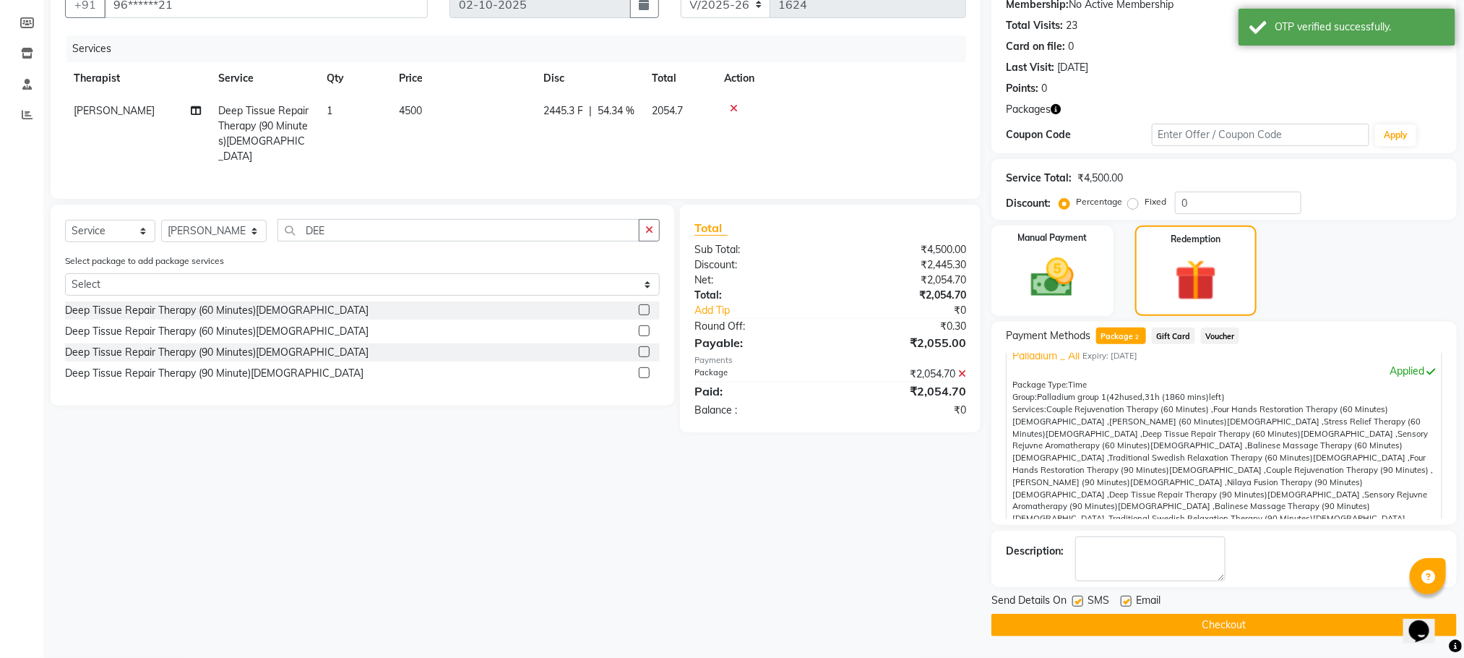
click at [1178, 629] on button "Checkout" at bounding box center [1223, 624] width 465 height 22
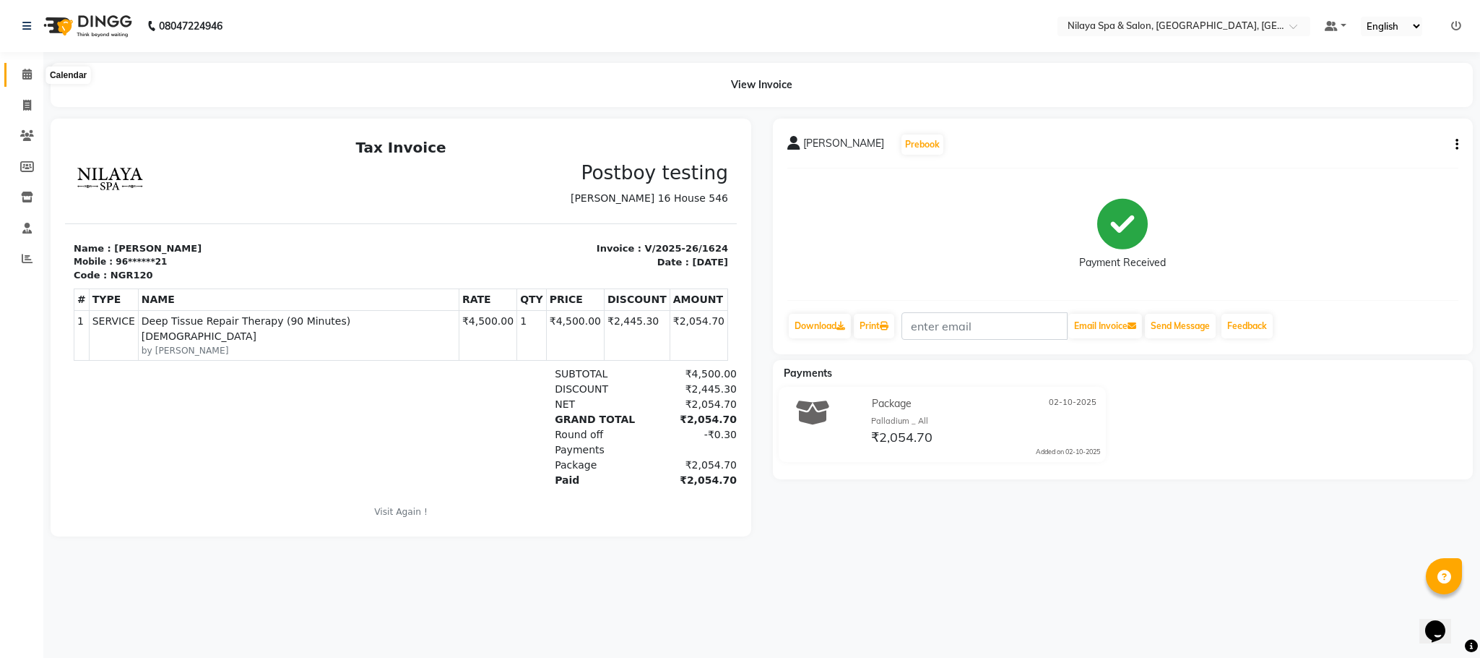
click at [33, 72] on span at bounding box center [26, 74] width 25 height 17
